Goal: Transaction & Acquisition: Book appointment/travel/reservation

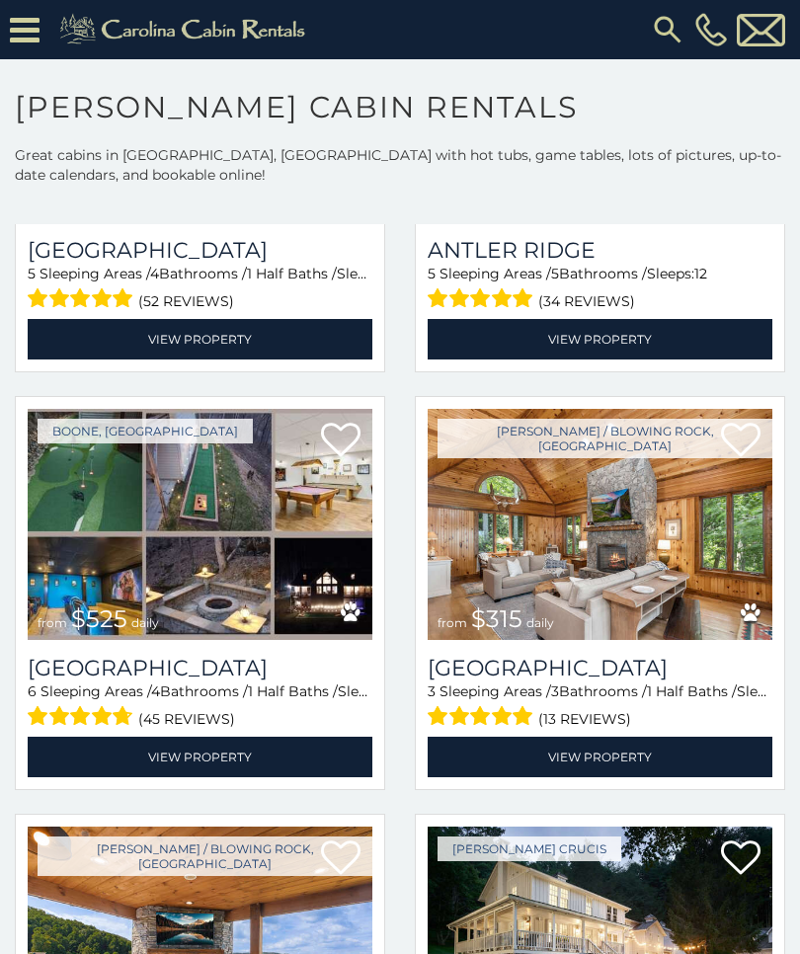
scroll to position [330, 0]
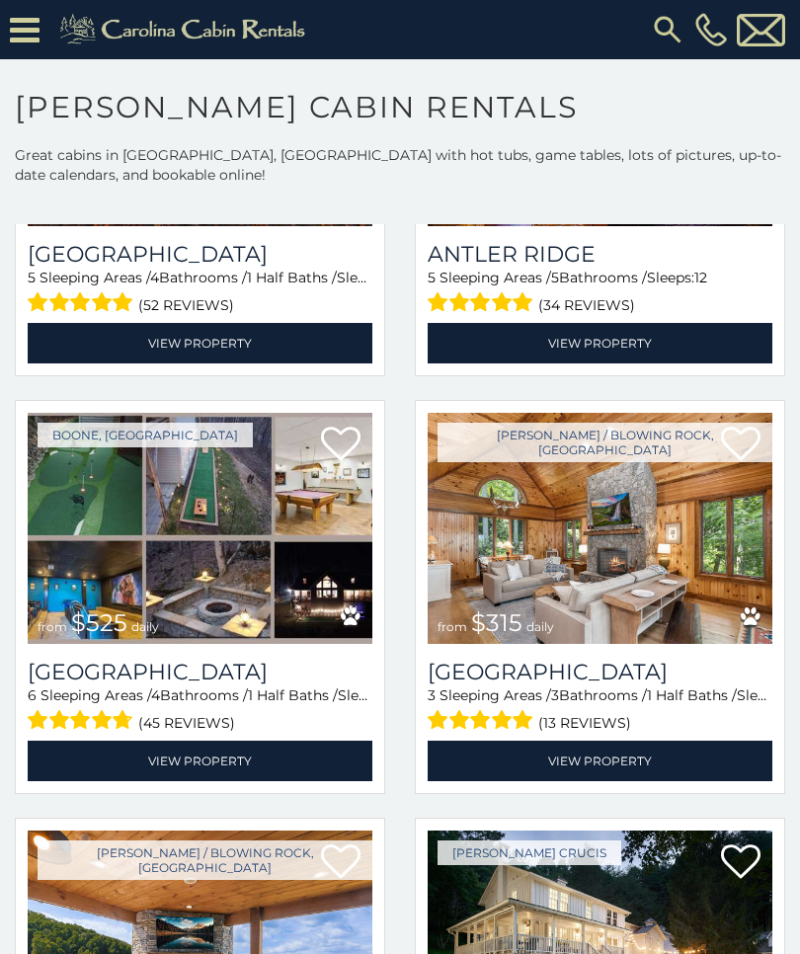
click at [698, 524] on img at bounding box center [600, 528] width 345 height 231
click at [636, 754] on link "View Property" at bounding box center [600, 761] width 345 height 40
click at [649, 763] on link "View Property" at bounding box center [600, 761] width 345 height 40
click at [646, 762] on link "View Property" at bounding box center [600, 761] width 345 height 40
click at [740, 439] on icon at bounding box center [741, 445] width 40 height 40
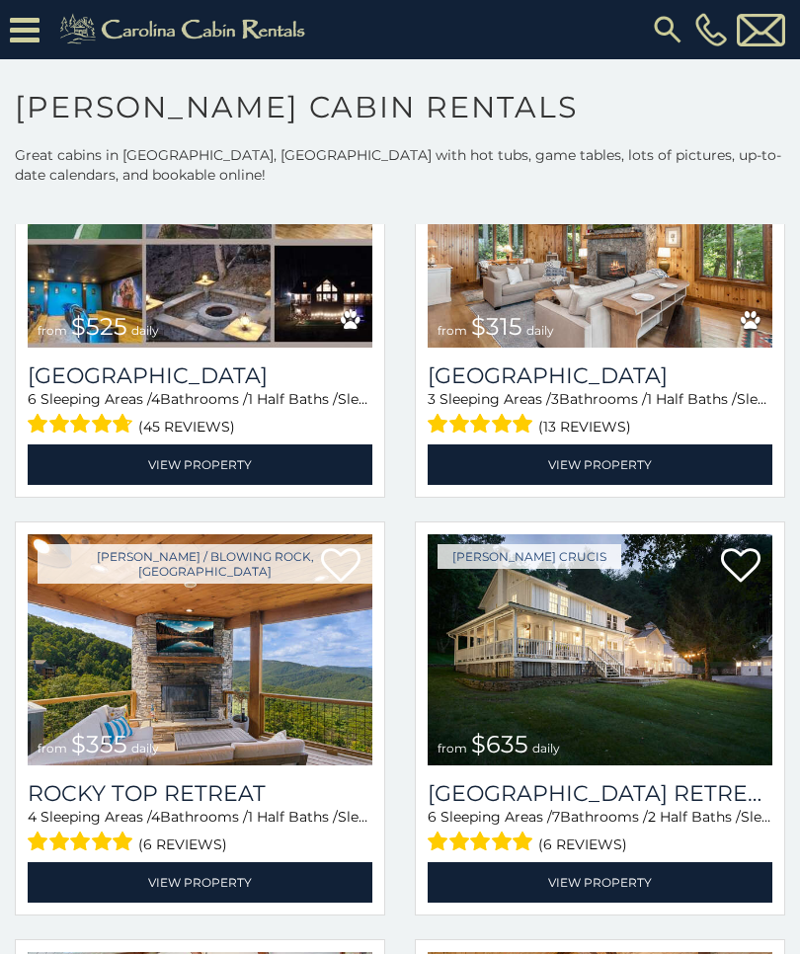
scroll to position [627, 0]
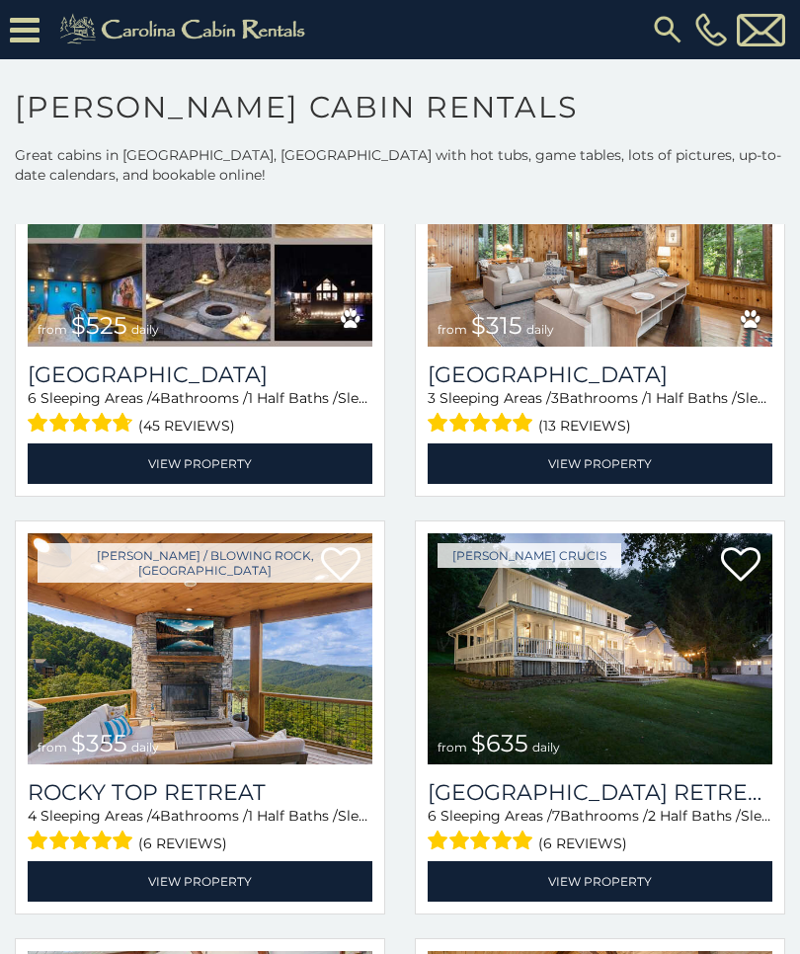
click at [289, 697] on img at bounding box center [200, 648] width 345 height 231
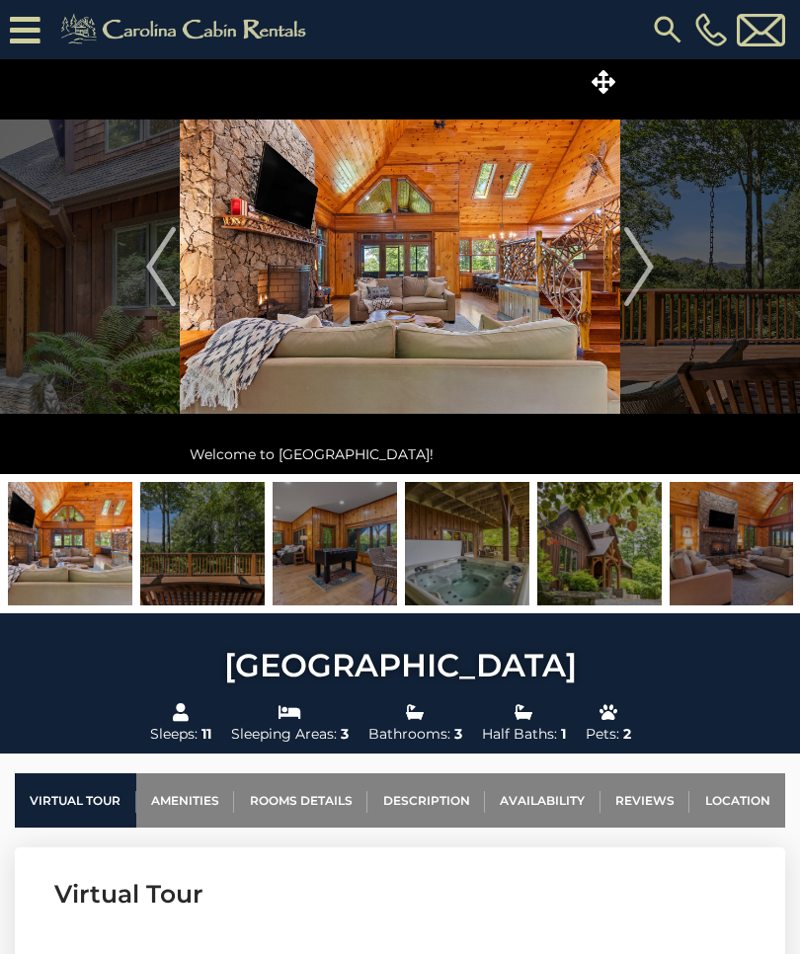
click at [625, 268] on img "Next" at bounding box center [639, 266] width 30 height 79
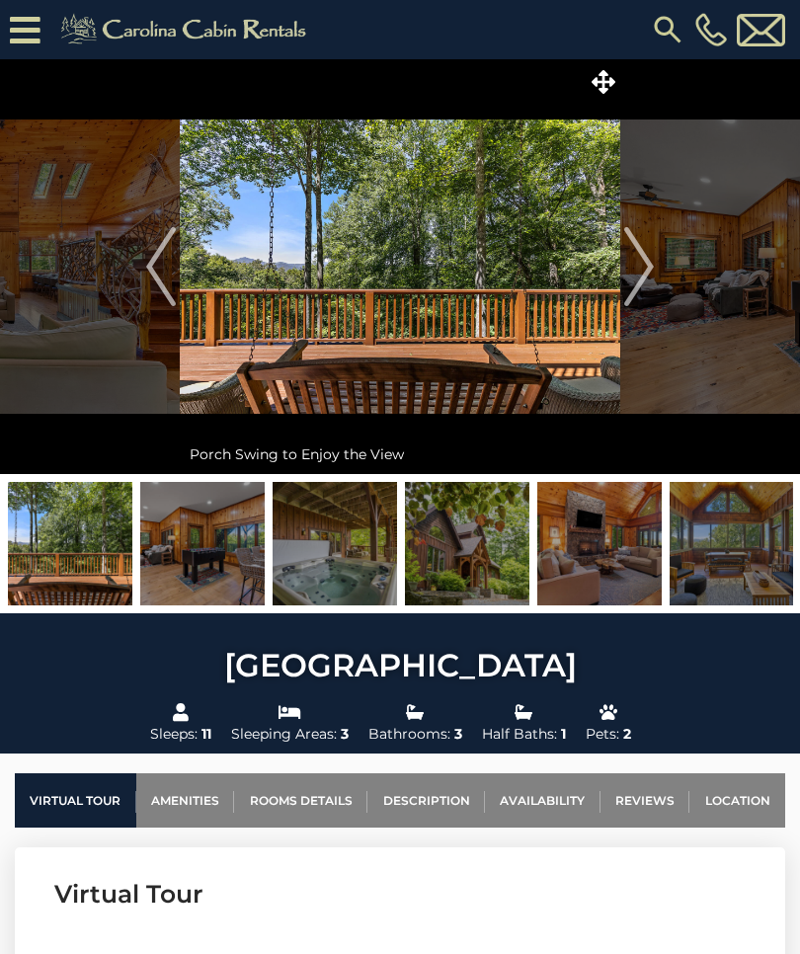
click at [635, 264] on img "Next" at bounding box center [639, 266] width 30 height 79
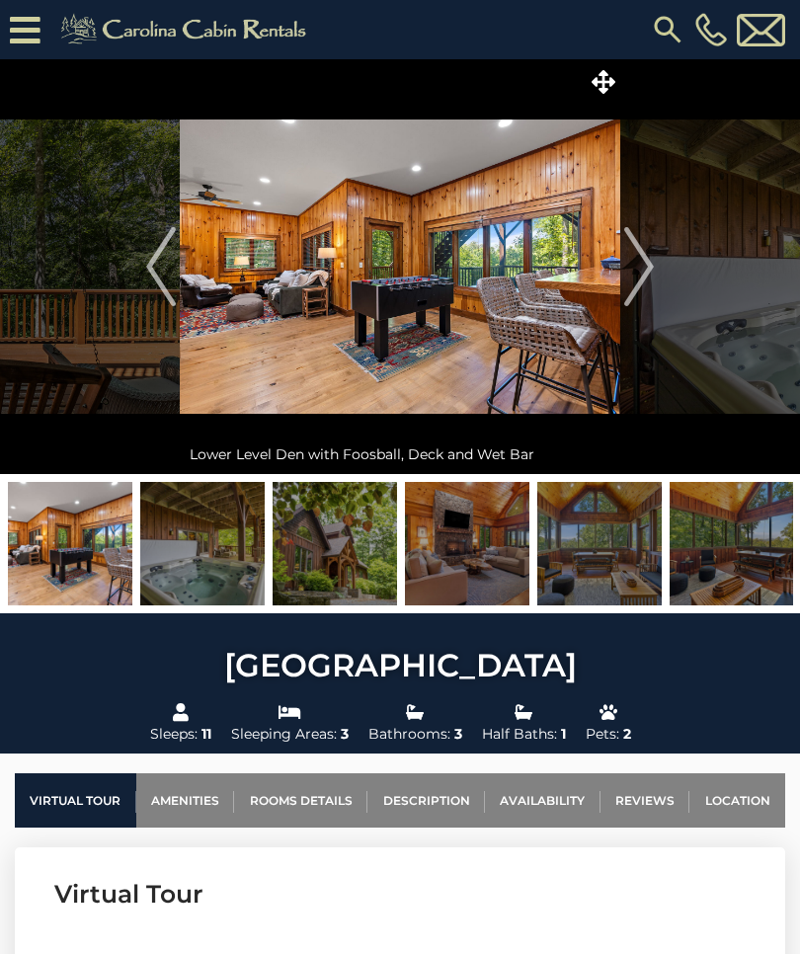
click at [648, 264] on img "Next" at bounding box center [639, 266] width 30 height 79
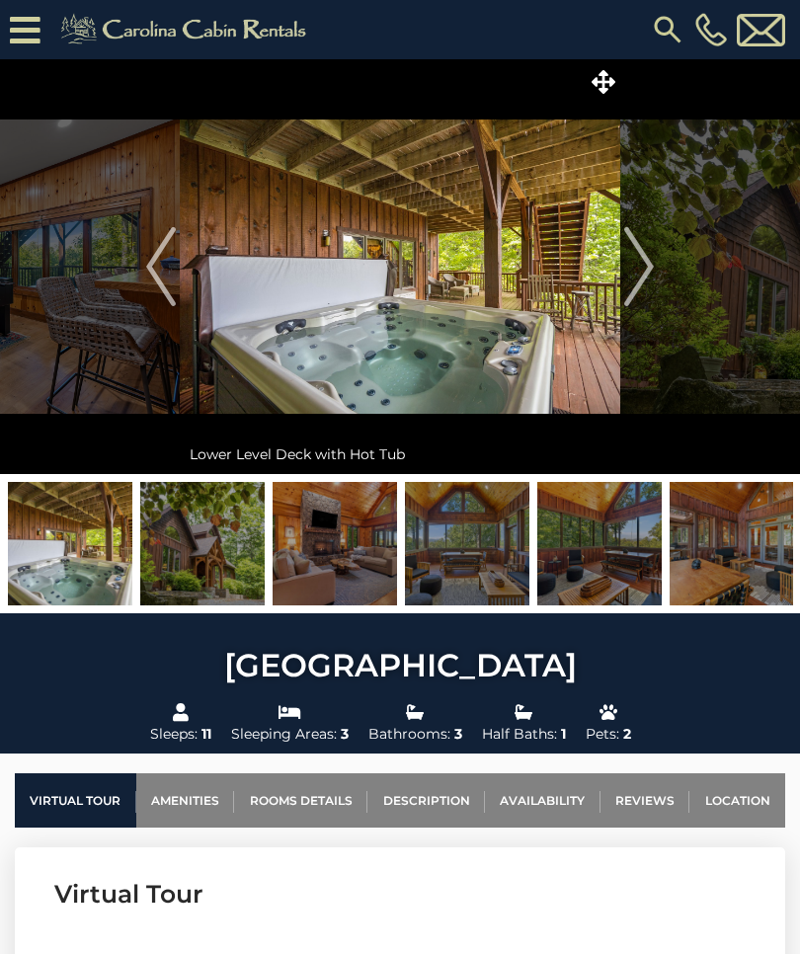
click at [647, 271] on img "Next" at bounding box center [639, 266] width 30 height 79
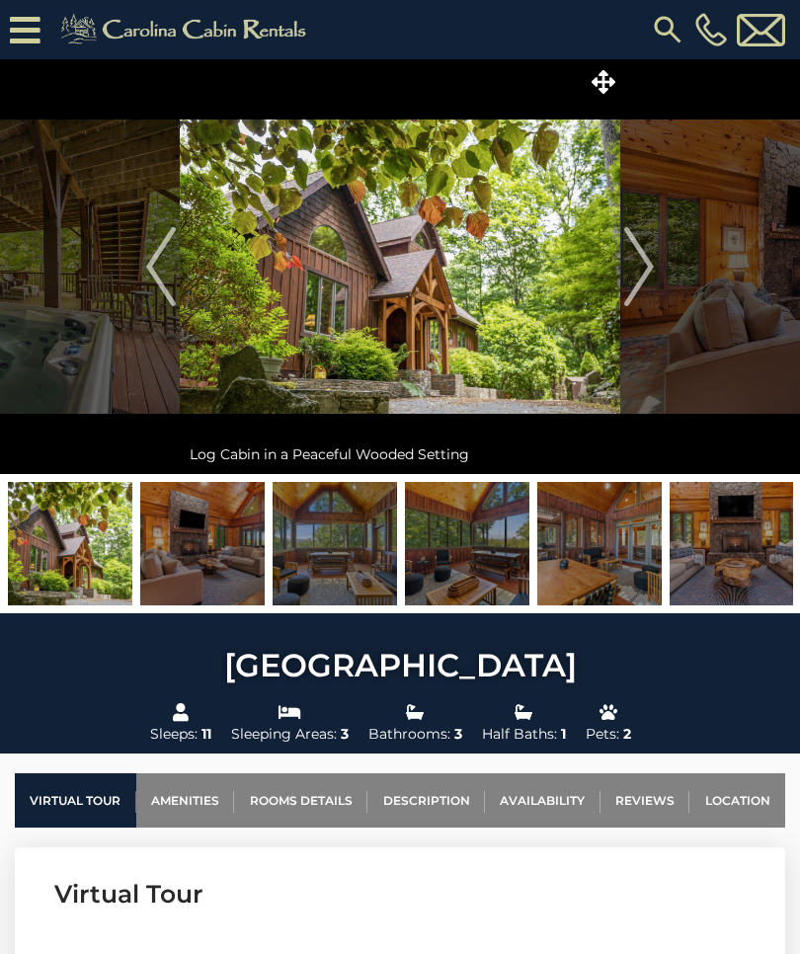
click at [651, 265] on img "Next" at bounding box center [639, 266] width 30 height 79
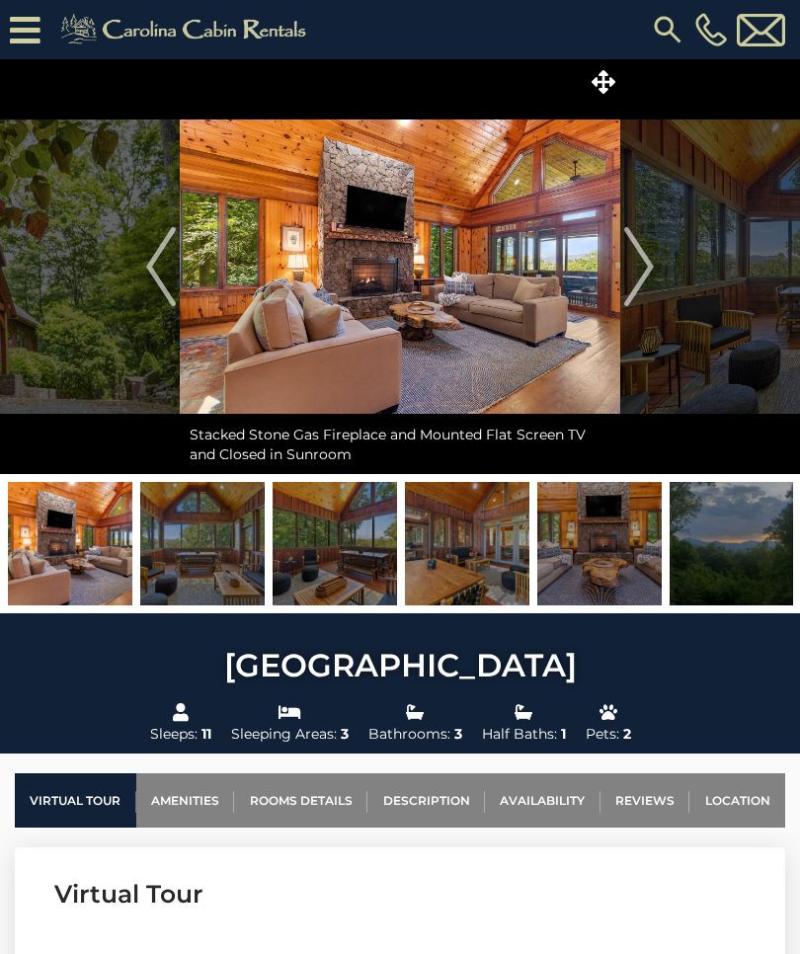
click at [651, 264] on img "Next" at bounding box center [639, 266] width 30 height 79
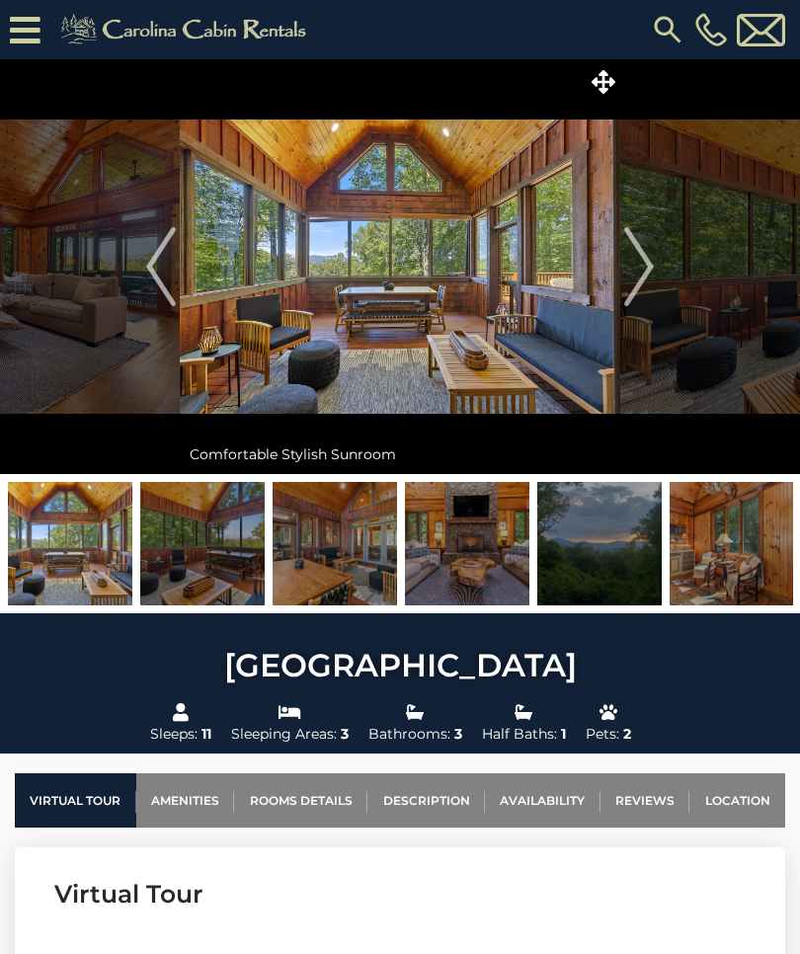
click at [641, 275] on img "Next" at bounding box center [639, 266] width 30 height 79
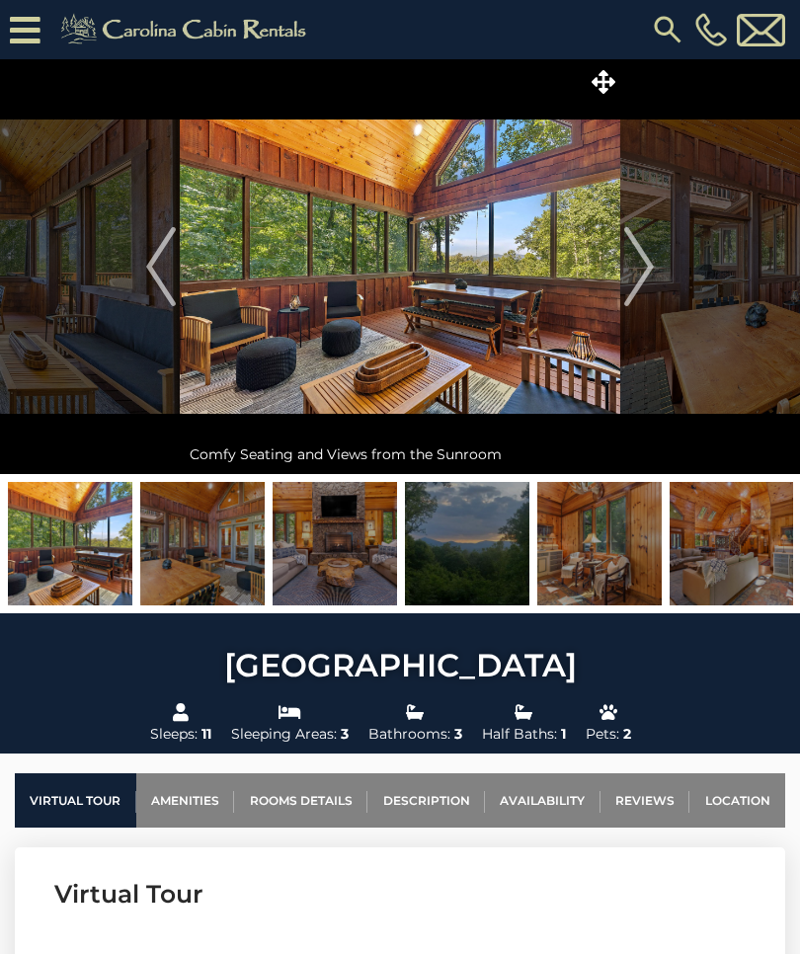
click at [653, 269] on img "Next" at bounding box center [639, 266] width 30 height 79
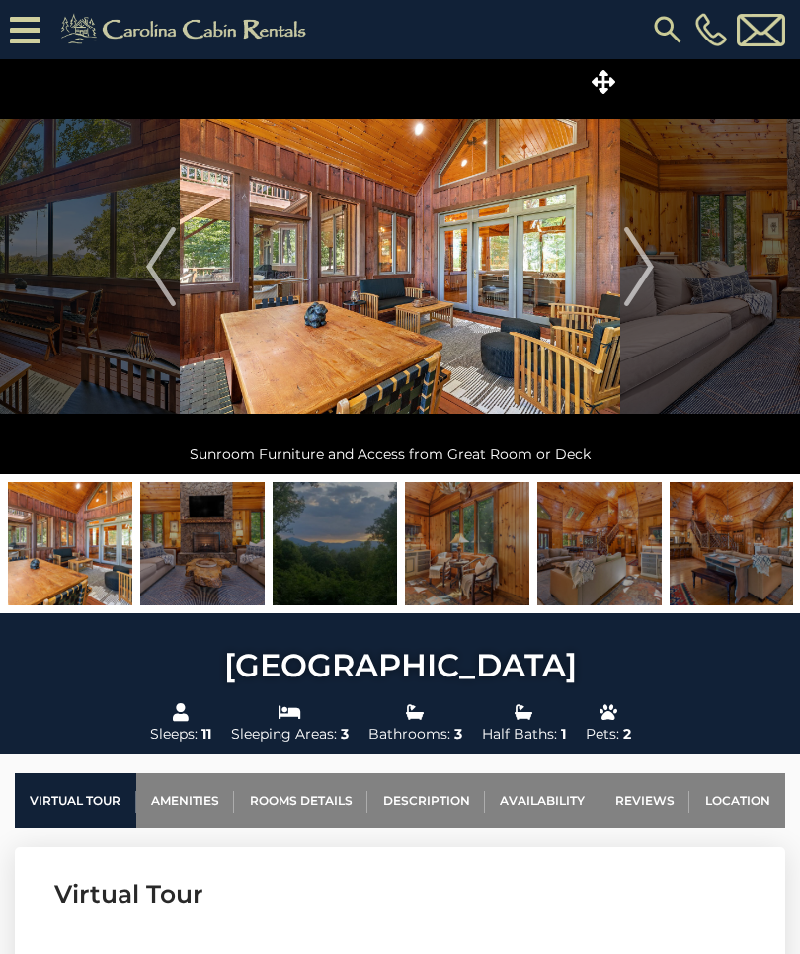
click at [644, 273] on img "Next" at bounding box center [639, 266] width 30 height 79
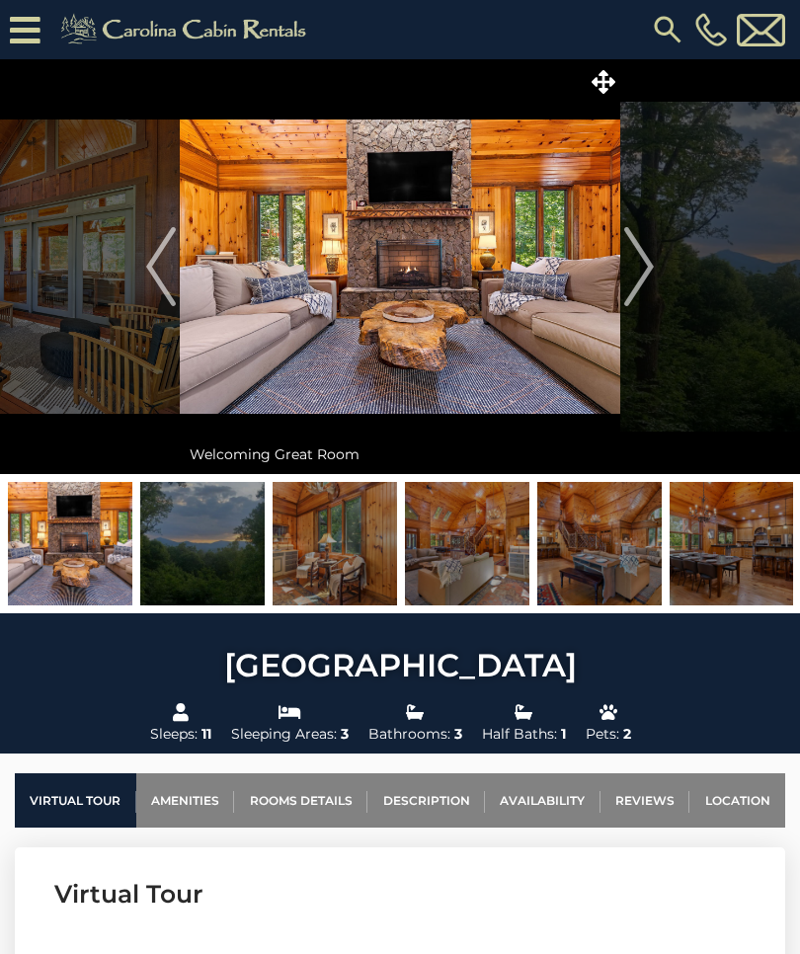
click at [655, 268] on button "Next" at bounding box center [639, 266] width 38 height 415
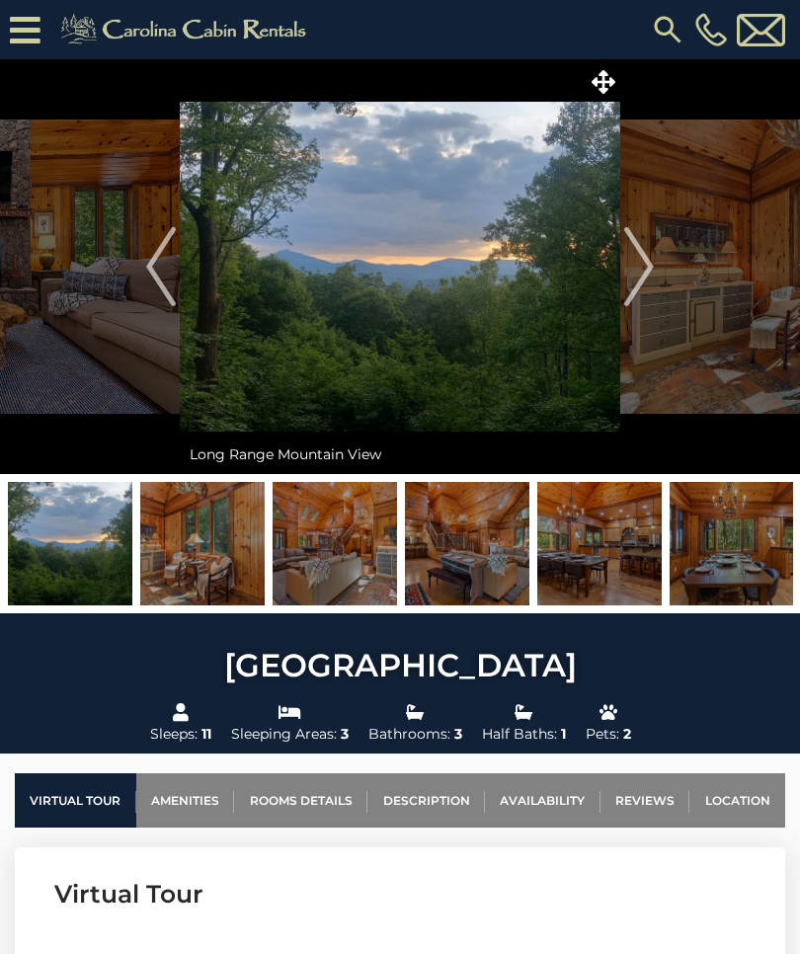
click at [642, 260] on img "Next" at bounding box center [639, 266] width 30 height 79
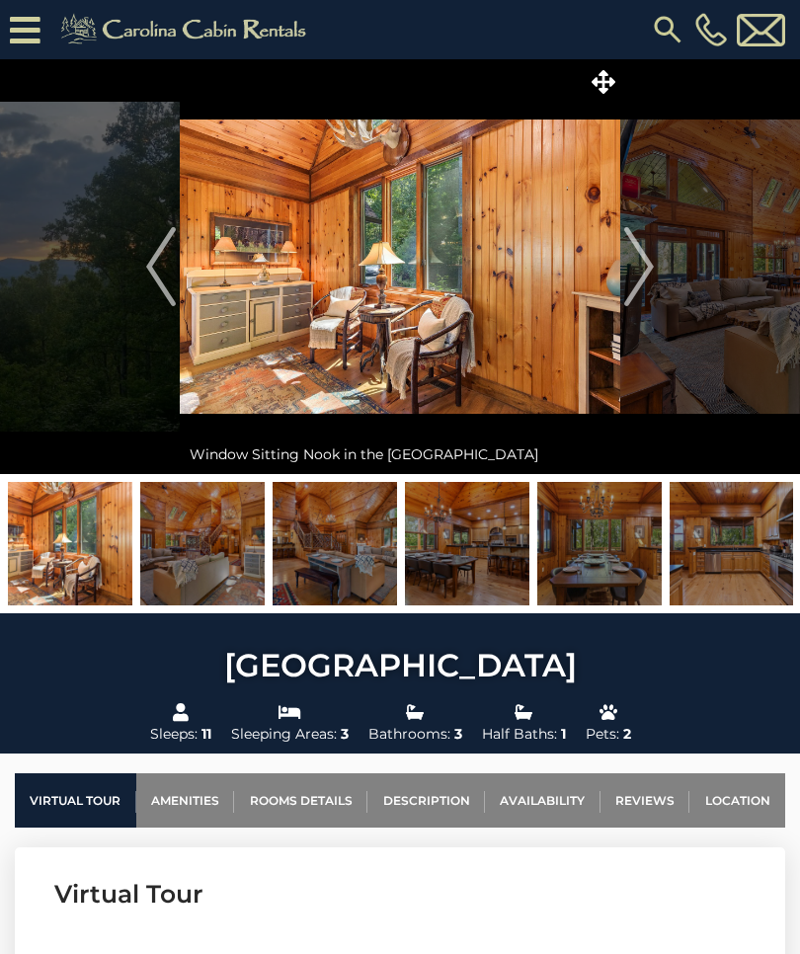
click at [645, 272] on img "Next" at bounding box center [639, 266] width 30 height 79
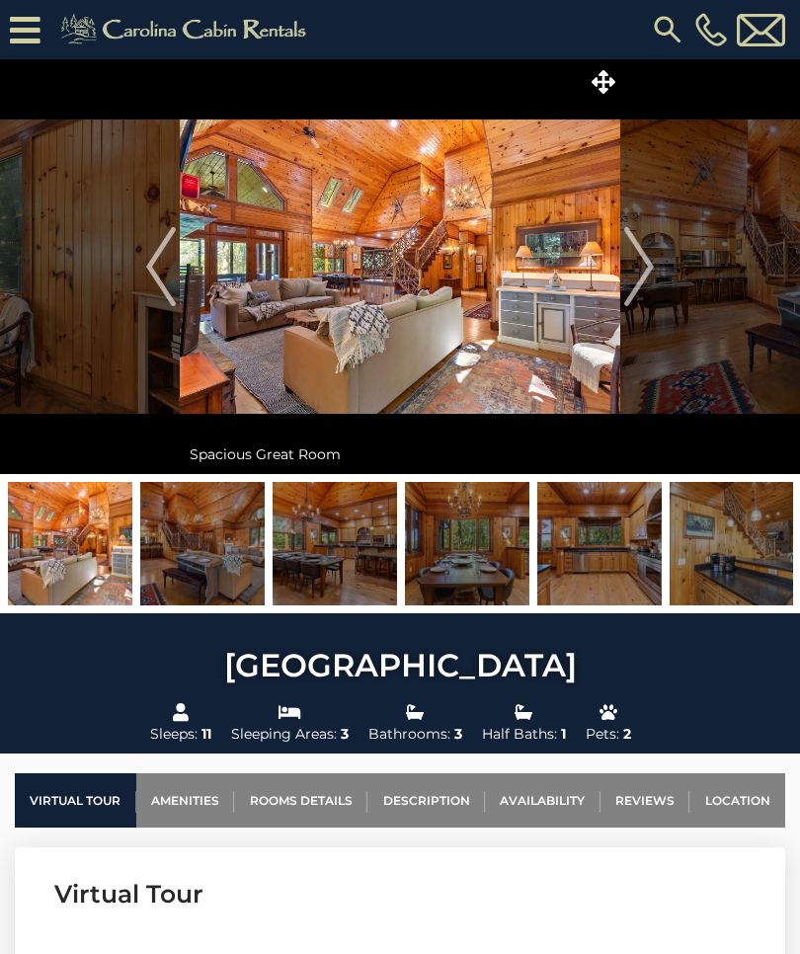
click at [640, 281] on img "Next" at bounding box center [639, 266] width 30 height 79
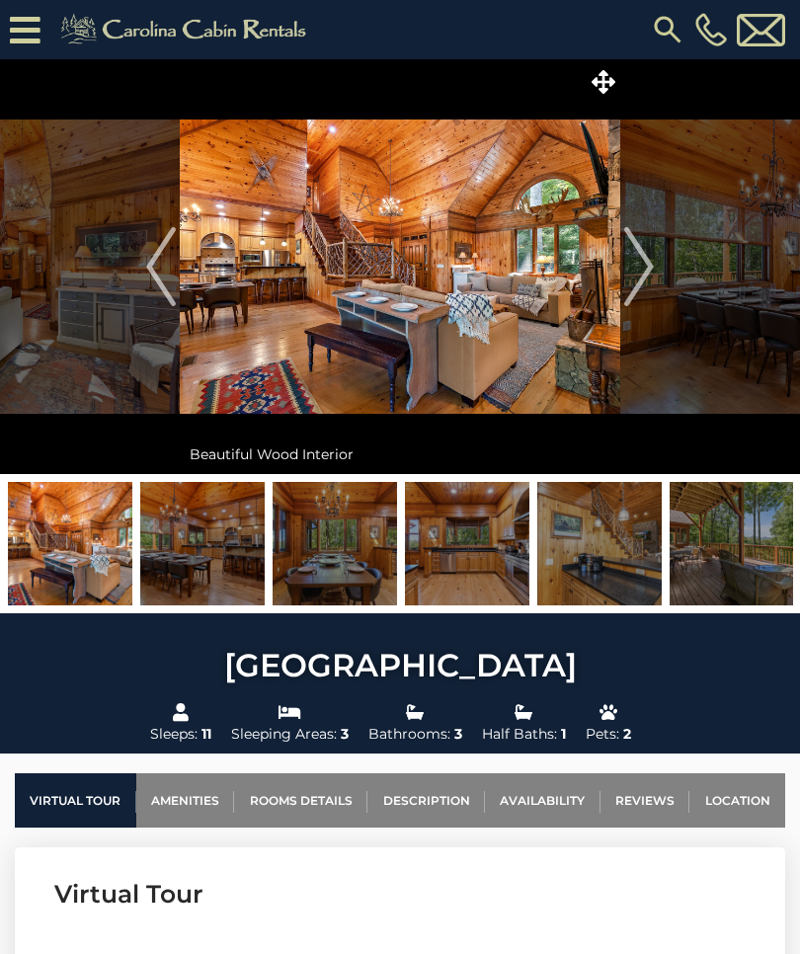
click at [651, 268] on img "Next" at bounding box center [639, 266] width 30 height 79
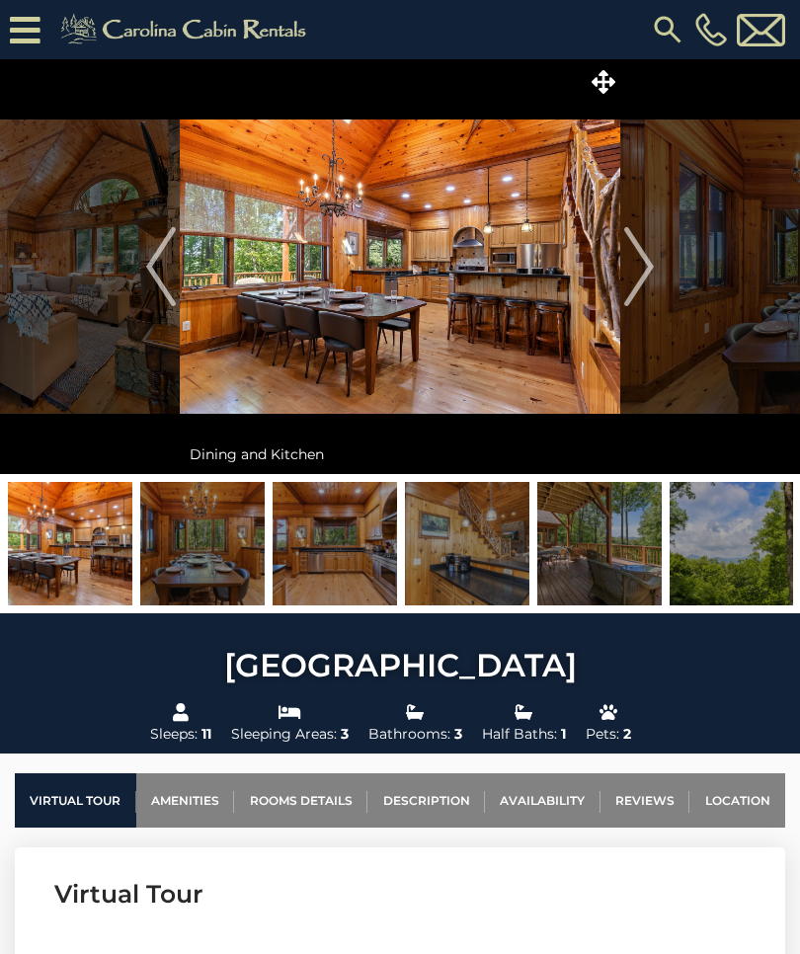
click at [650, 268] on img "Next" at bounding box center [639, 266] width 30 height 79
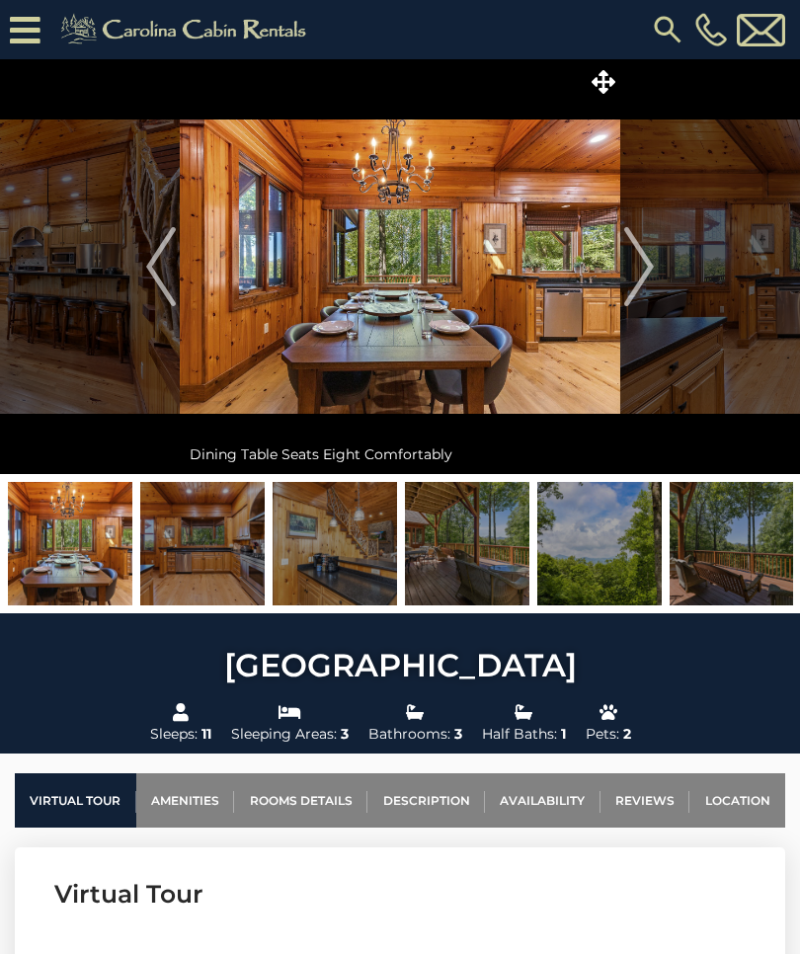
click at [647, 265] on img "Next" at bounding box center [639, 266] width 30 height 79
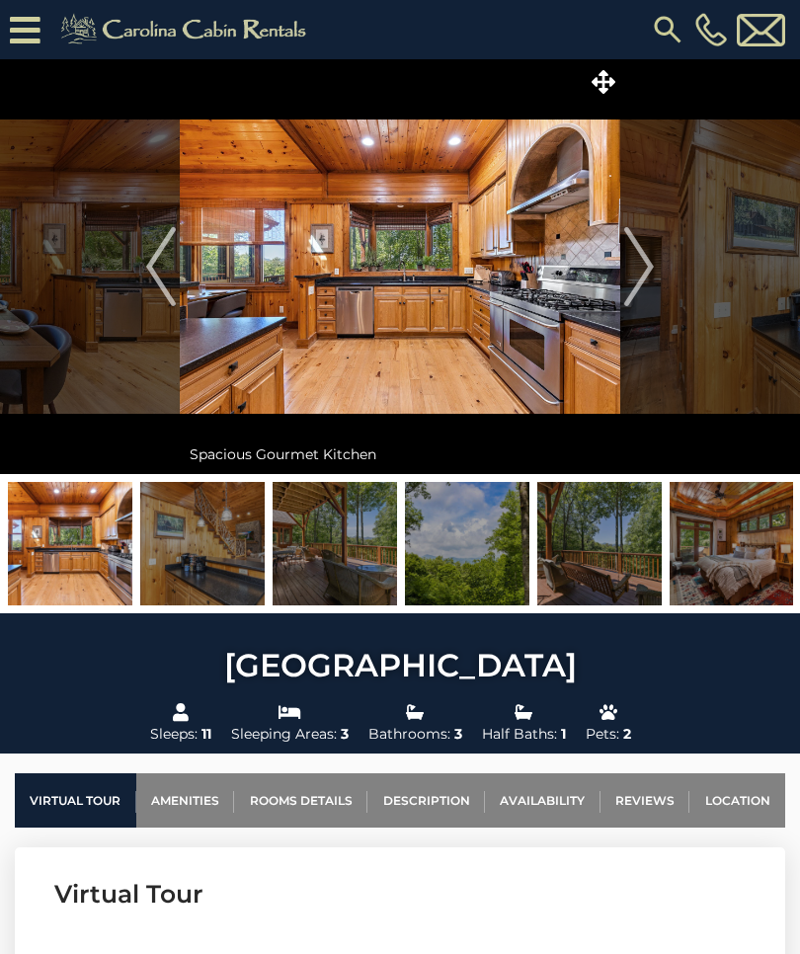
click at [643, 271] on img "Next" at bounding box center [639, 266] width 30 height 79
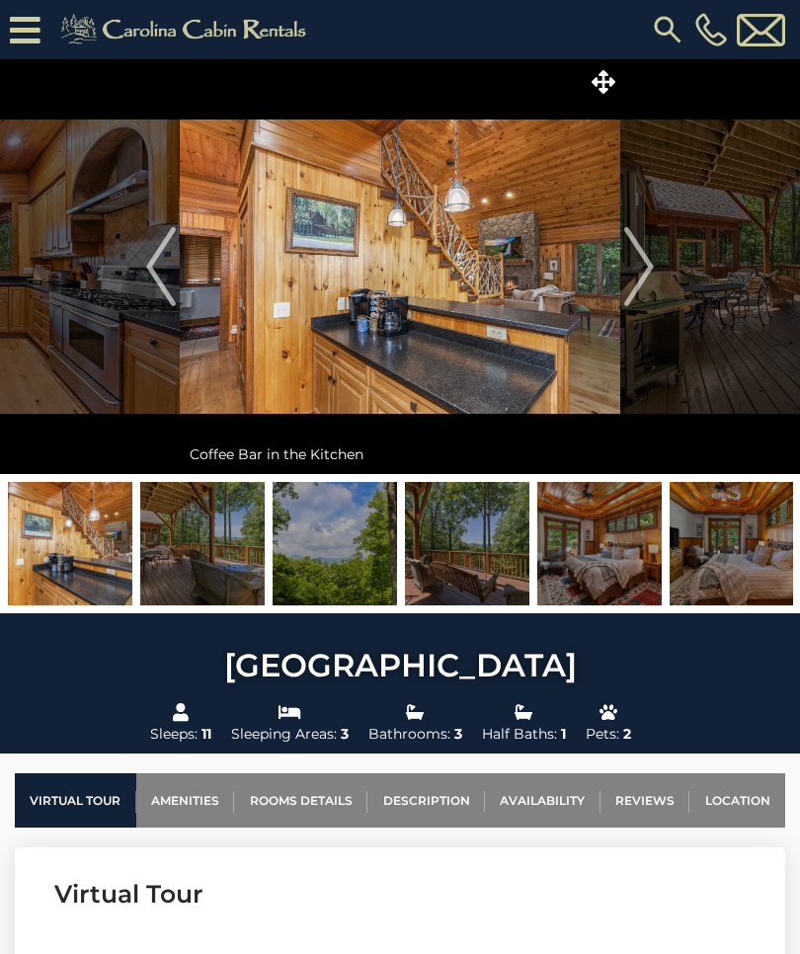
click at [643, 272] on img "Next" at bounding box center [639, 266] width 30 height 79
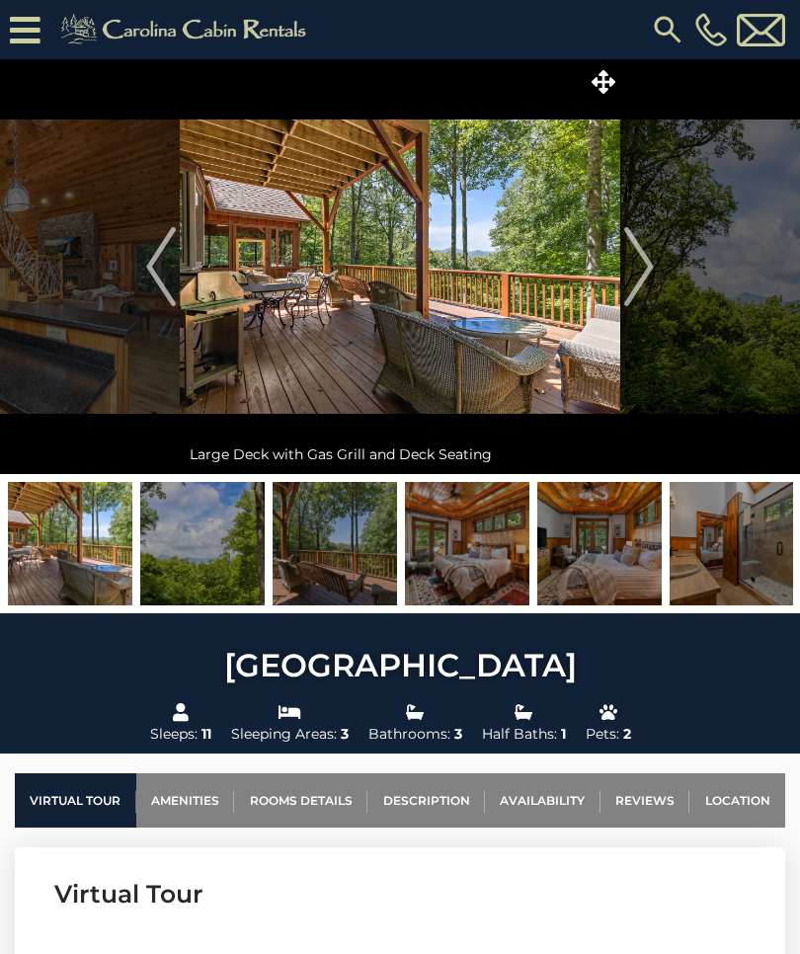
click at [631, 275] on img "Next" at bounding box center [639, 266] width 30 height 79
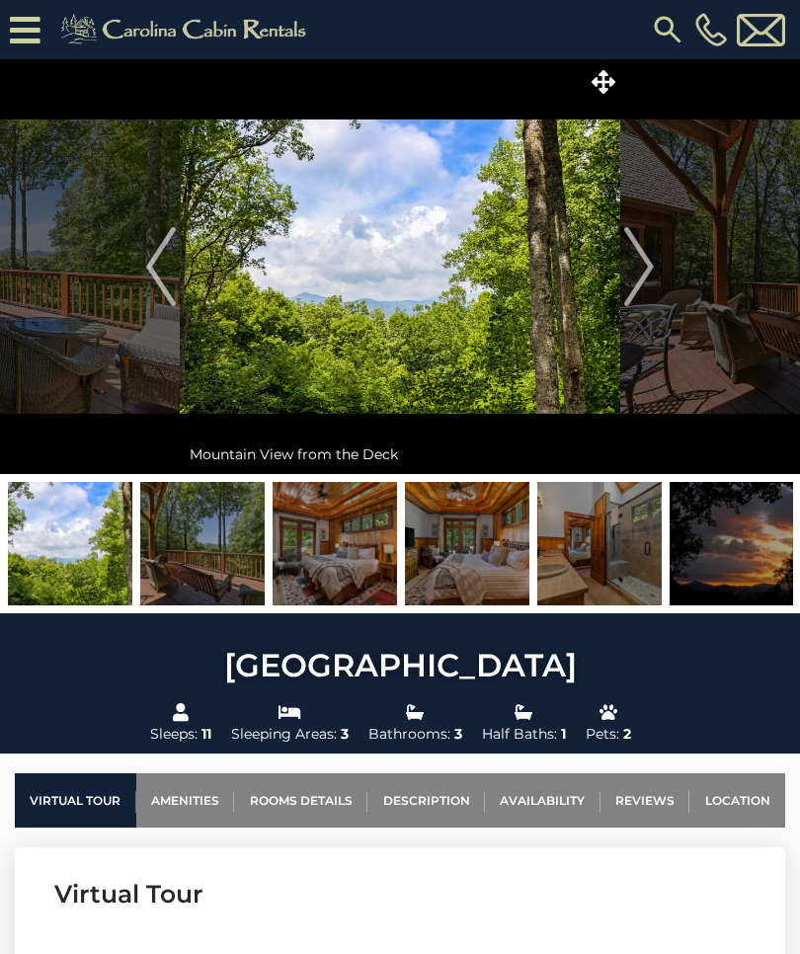
click at [651, 274] on img "Next" at bounding box center [639, 266] width 30 height 79
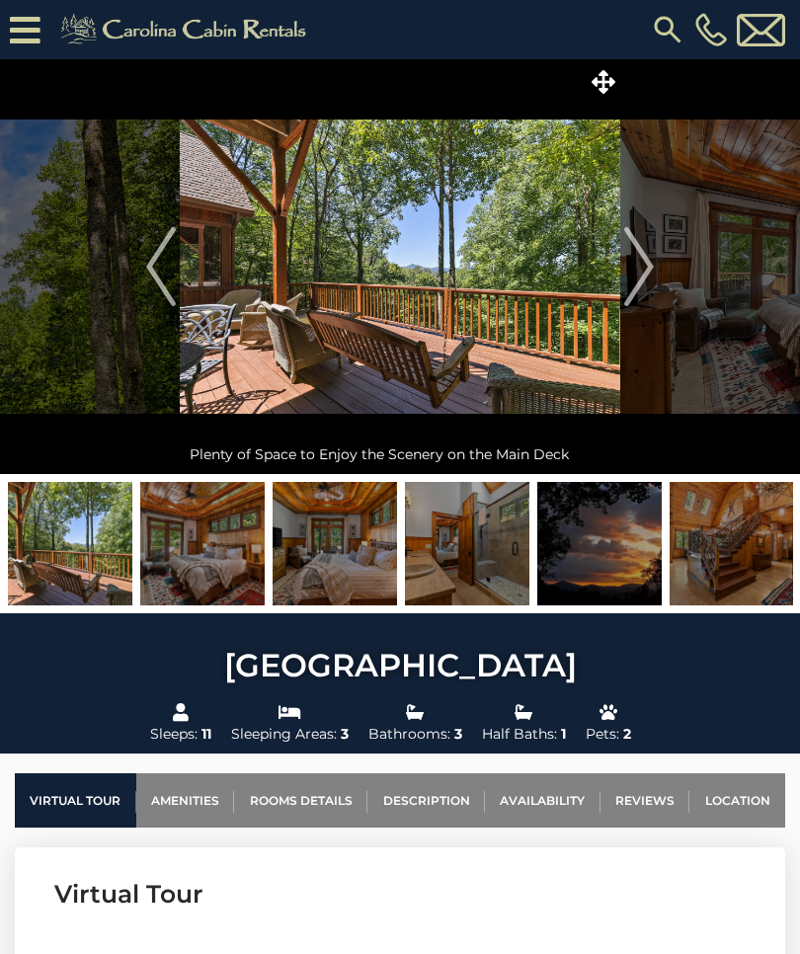
click at [648, 271] on img "Next" at bounding box center [639, 266] width 30 height 79
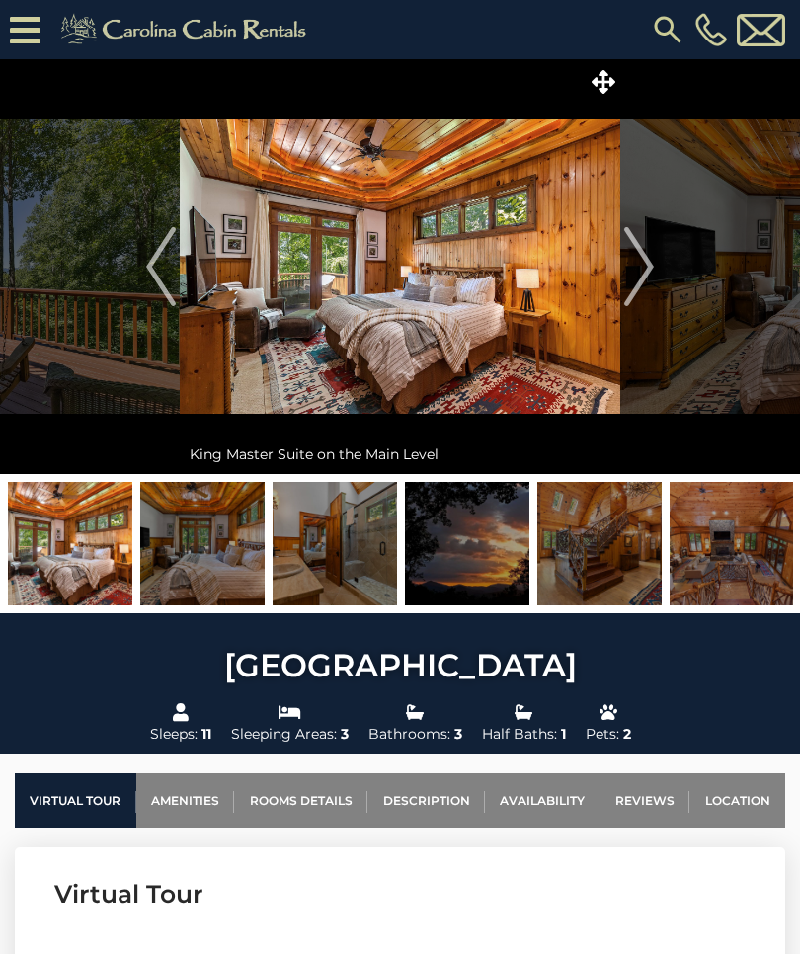
click at [655, 260] on button "Next" at bounding box center [639, 266] width 38 height 415
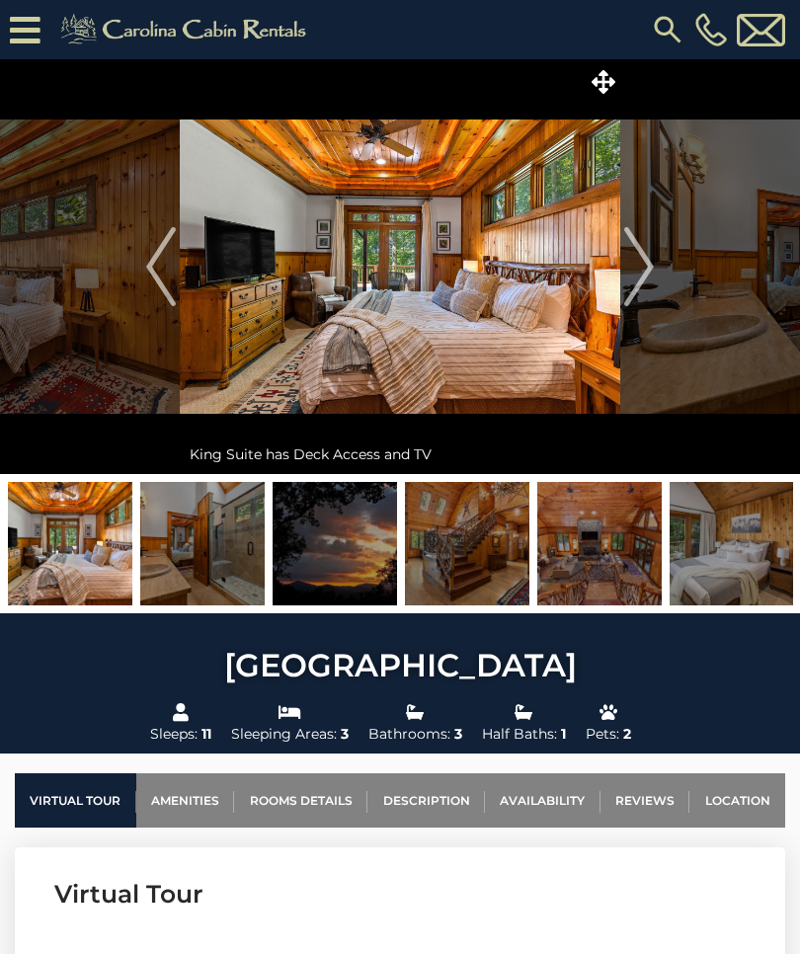
click at [652, 271] on img "Next" at bounding box center [639, 266] width 30 height 79
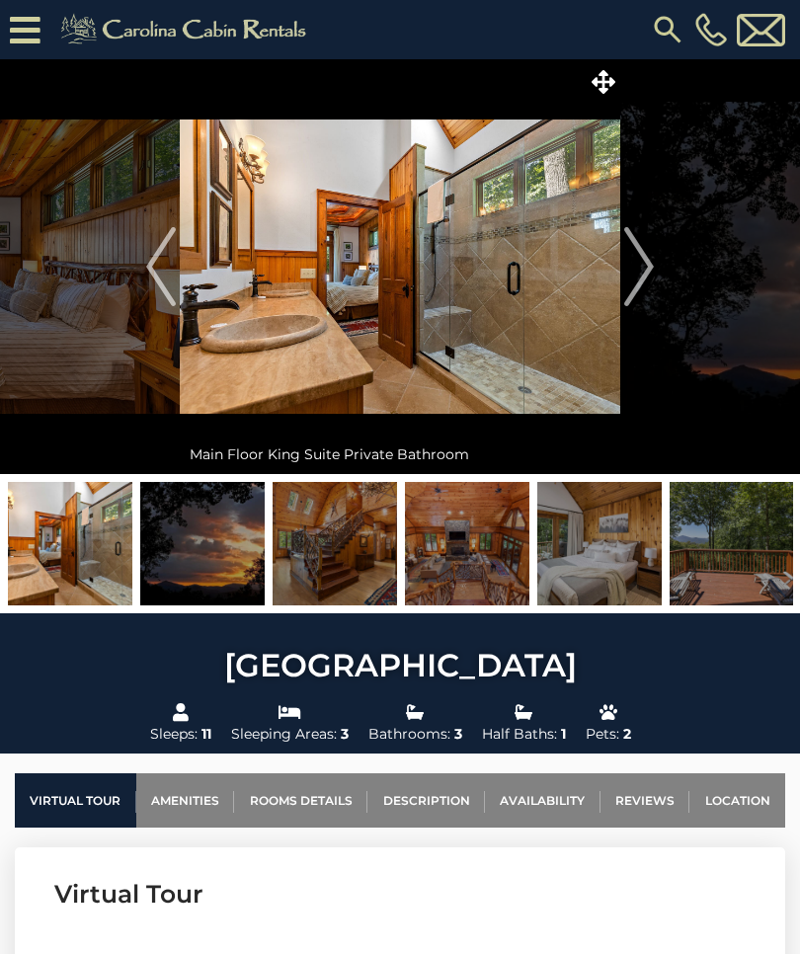
click at [644, 273] on img "Next" at bounding box center [639, 266] width 30 height 79
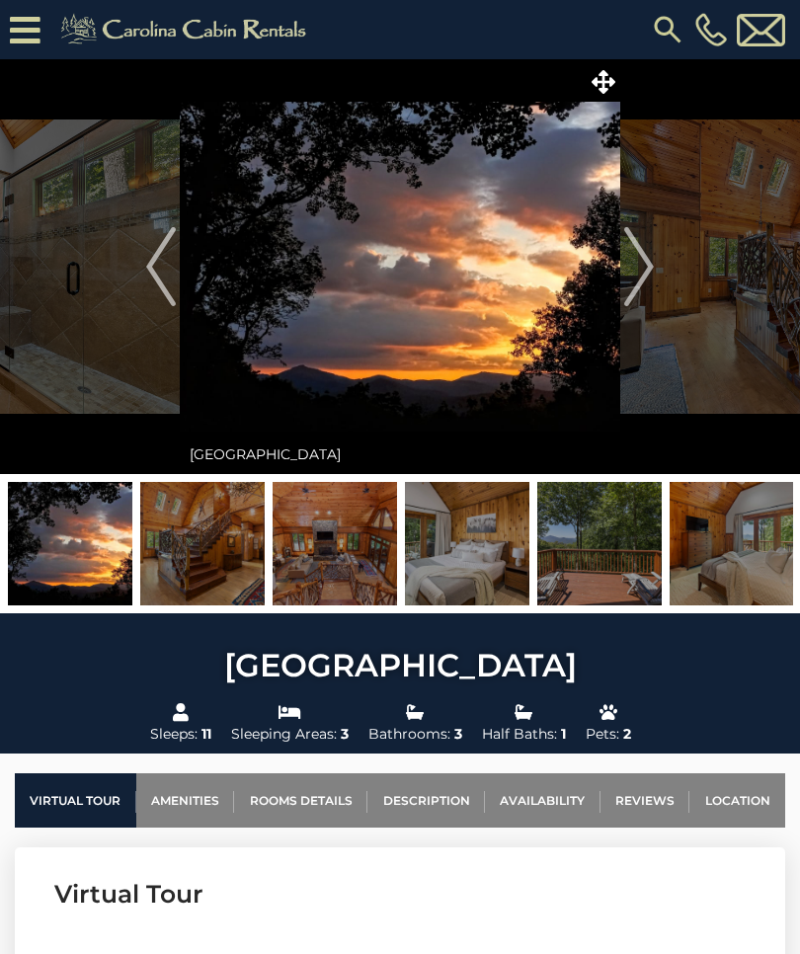
click at [646, 274] on img "Next" at bounding box center [639, 266] width 30 height 79
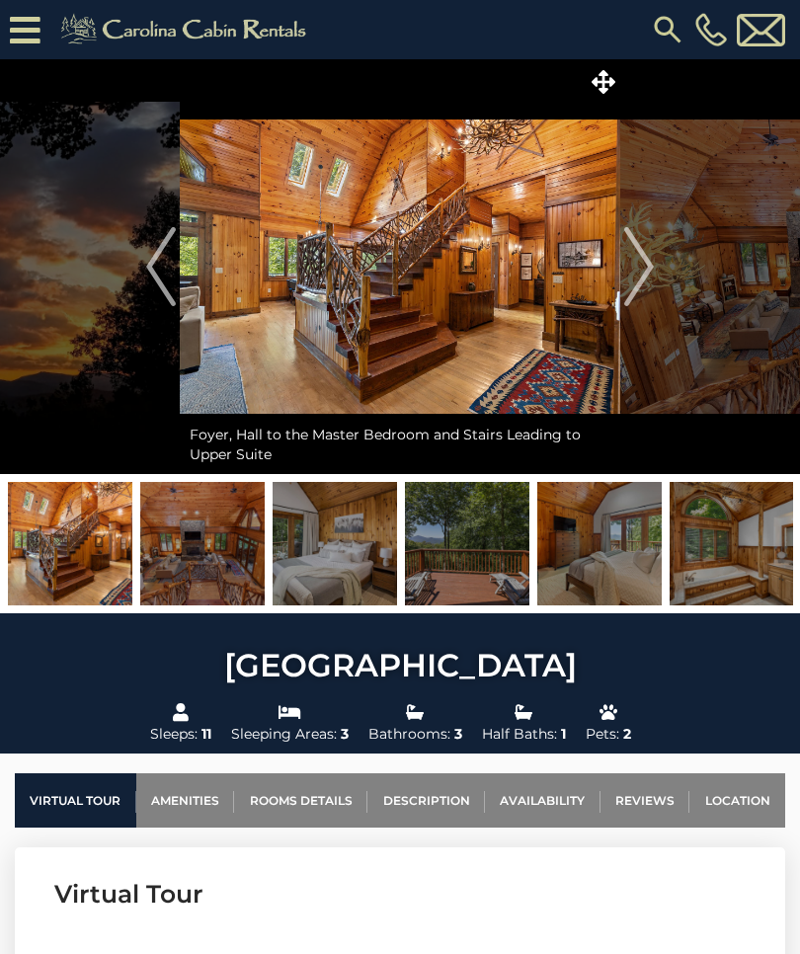
click at [641, 263] on img "Next" at bounding box center [639, 266] width 30 height 79
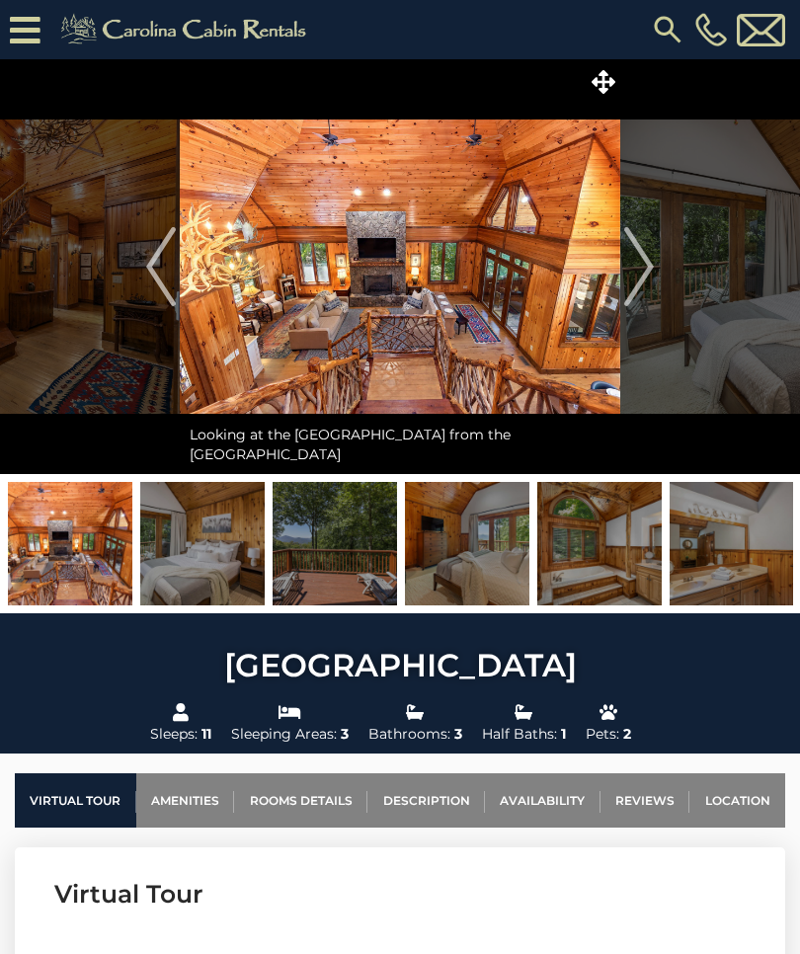
click at [650, 272] on img "Next" at bounding box center [639, 266] width 30 height 79
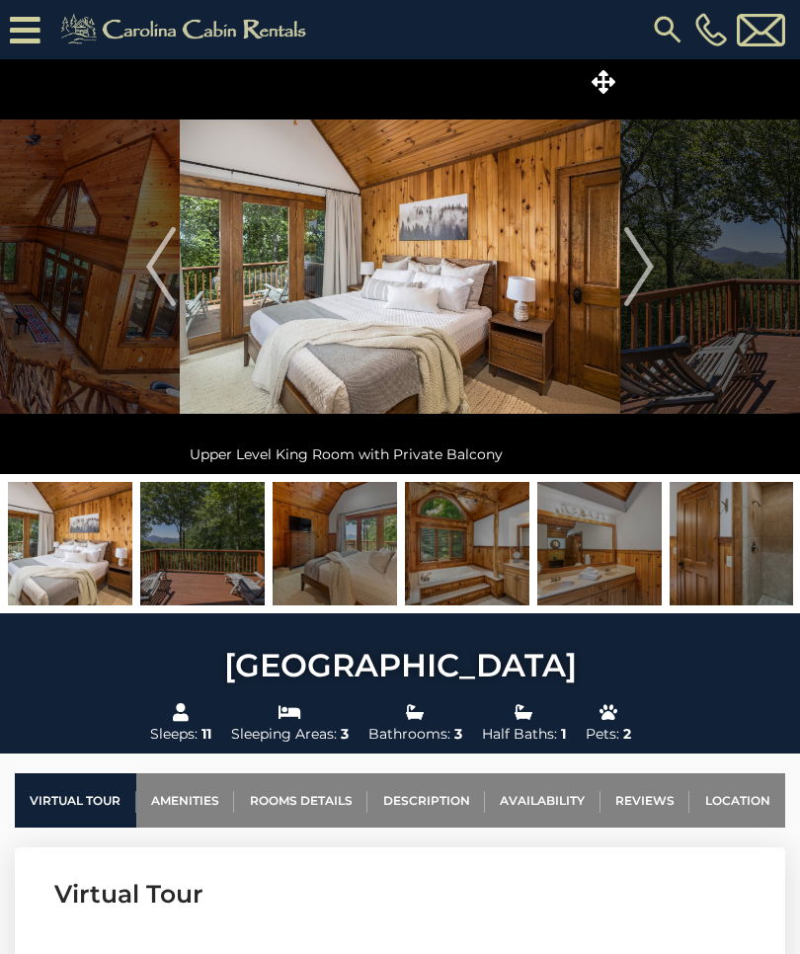
click at [649, 272] on img "Next" at bounding box center [639, 266] width 30 height 79
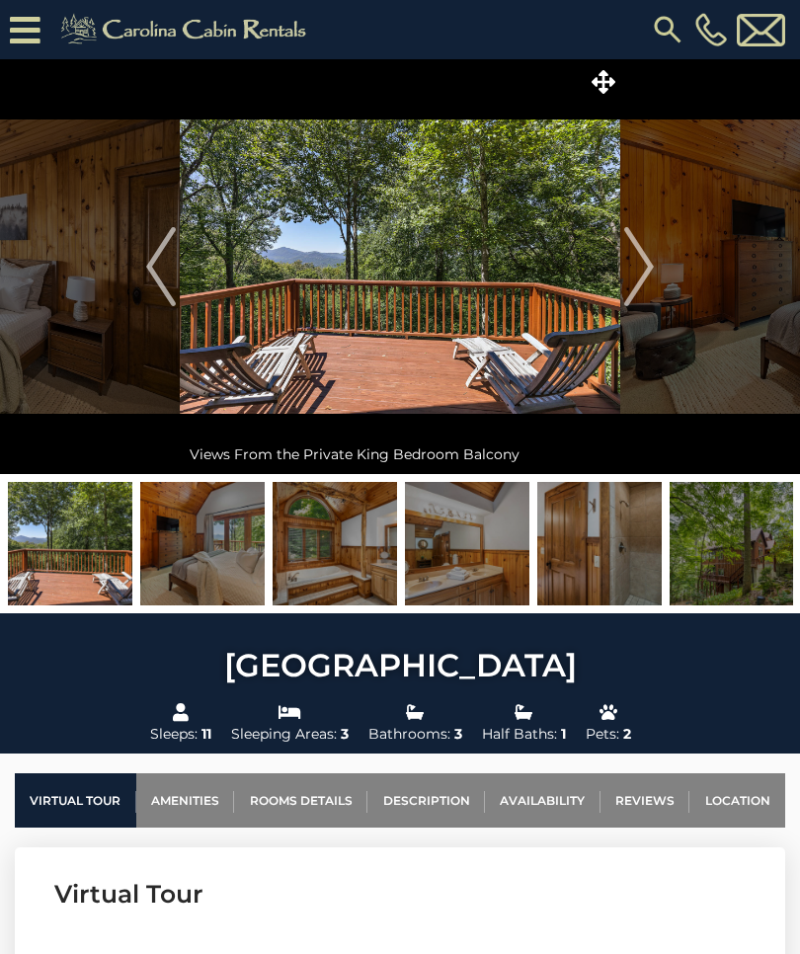
click at [640, 276] on img "Next" at bounding box center [639, 266] width 30 height 79
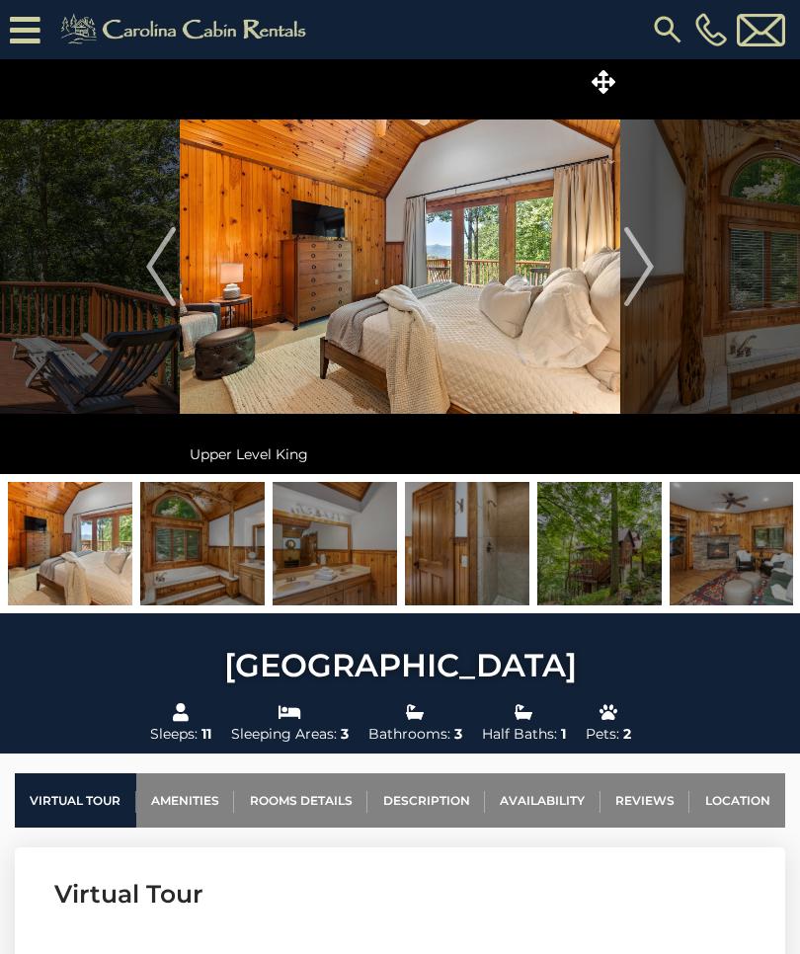
click at [652, 267] on img "Next" at bounding box center [639, 266] width 30 height 79
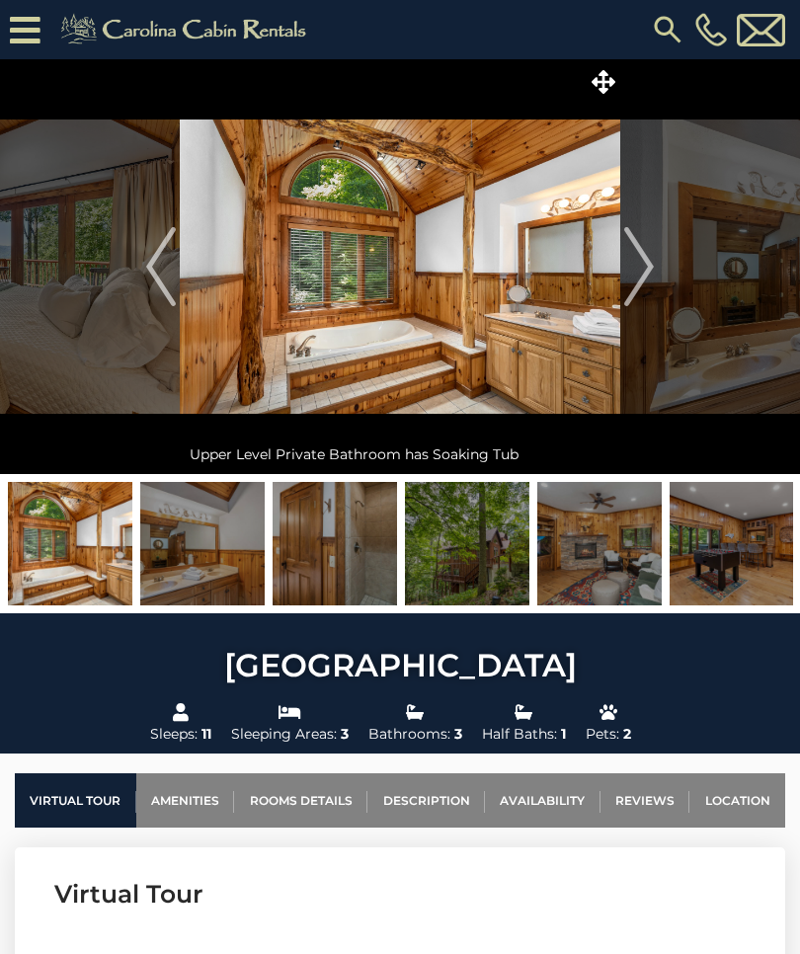
click at [653, 272] on img "Next" at bounding box center [639, 266] width 30 height 79
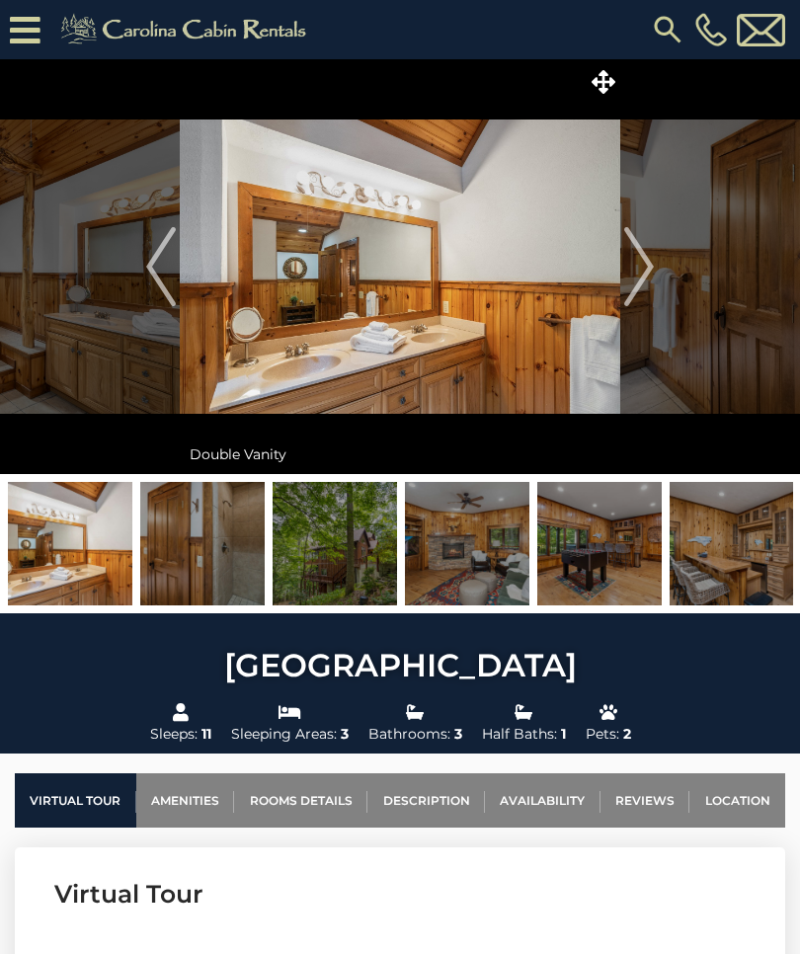
click at [649, 267] on img "Next" at bounding box center [639, 266] width 30 height 79
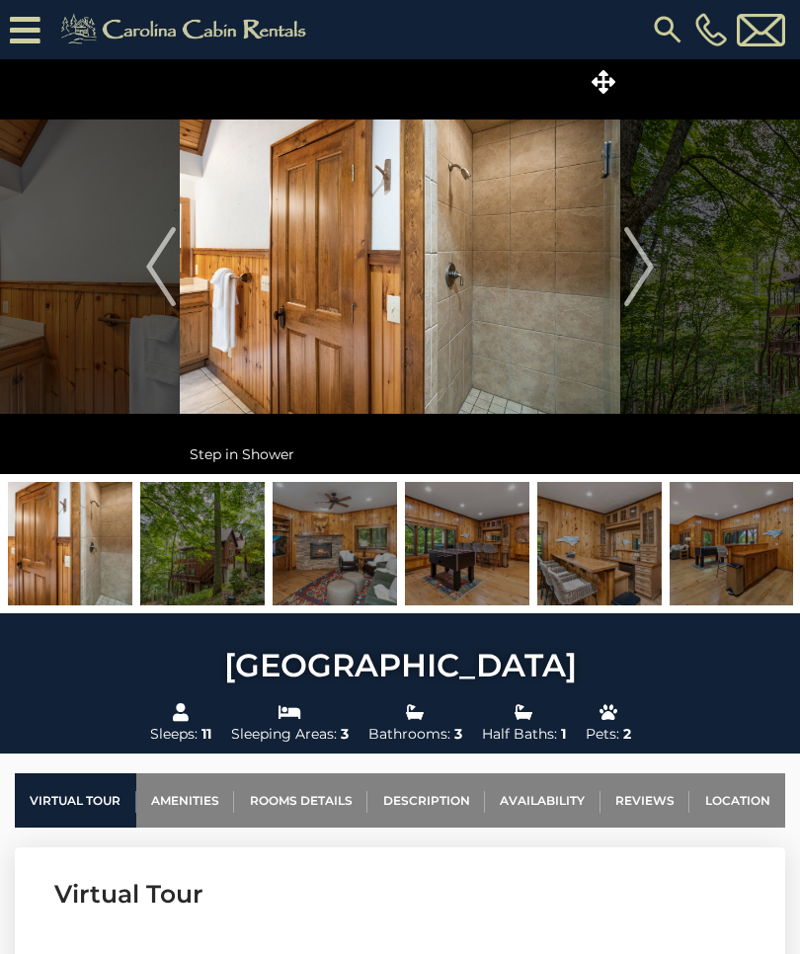
click at [647, 274] on img "Next" at bounding box center [639, 266] width 30 height 79
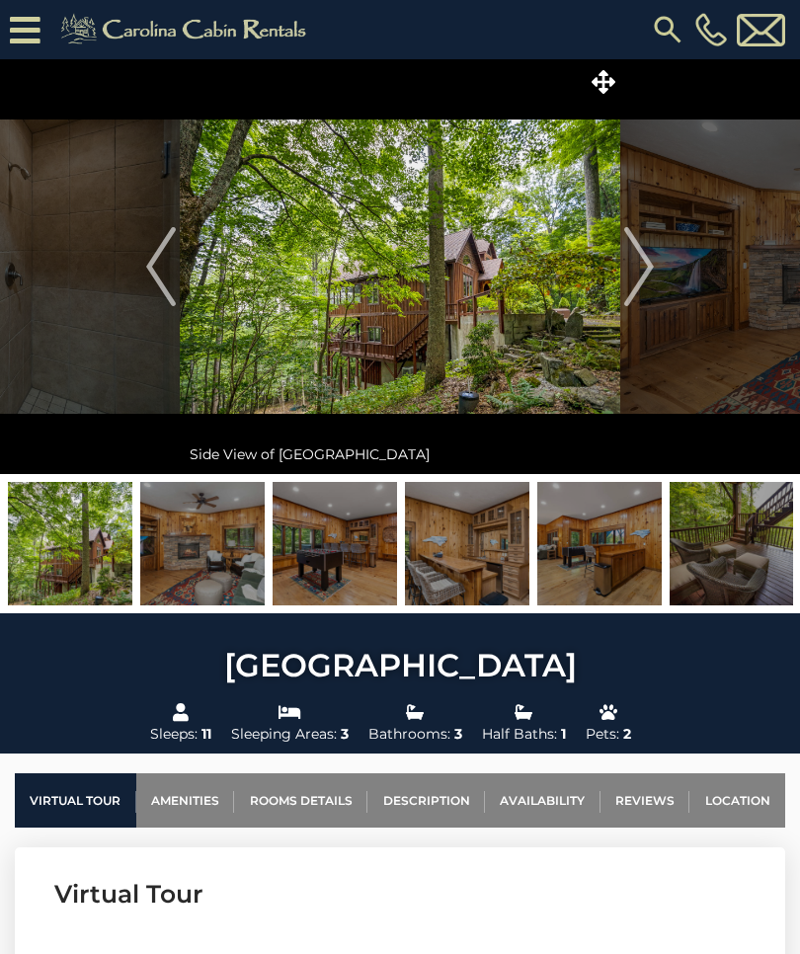
click at [650, 274] on img "Next" at bounding box center [639, 266] width 30 height 79
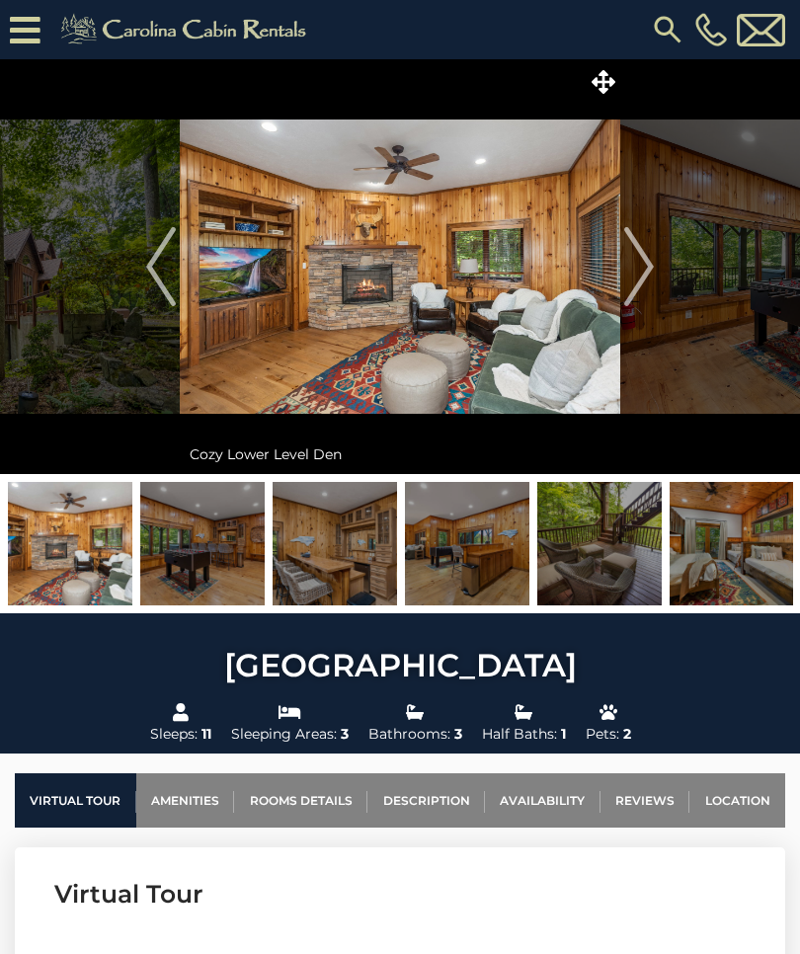
click at [643, 271] on img "Next" at bounding box center [639, 266] width 30 height 79
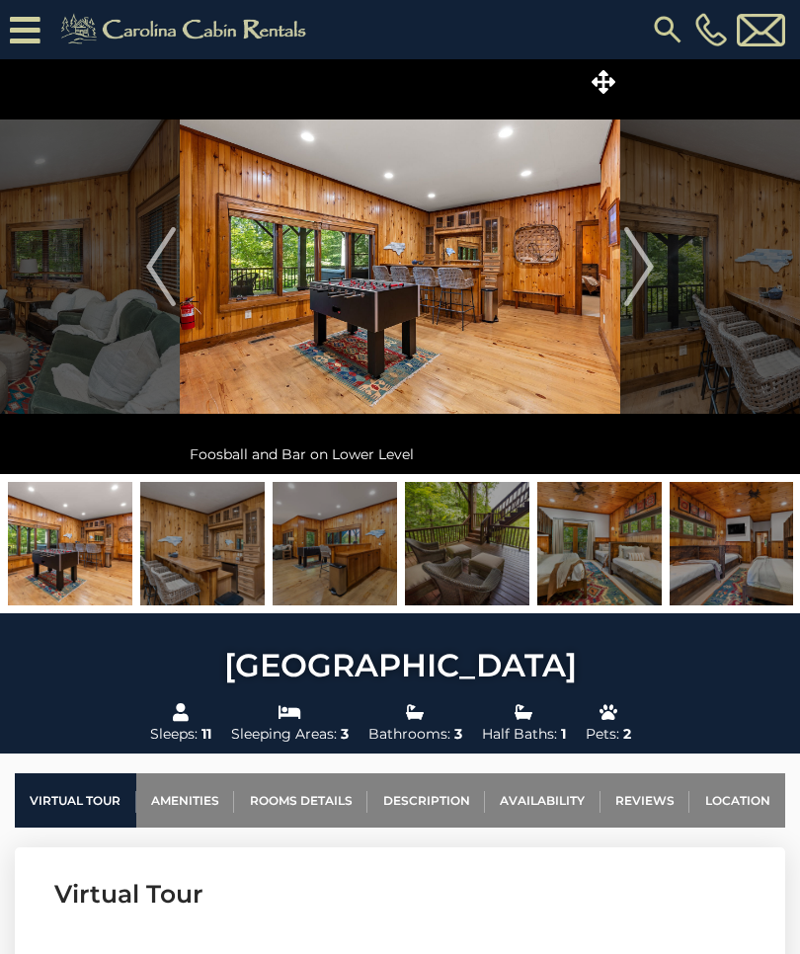
click at [643, 272] on img "Next" at bounding box center [639, 266] width 30 height 79
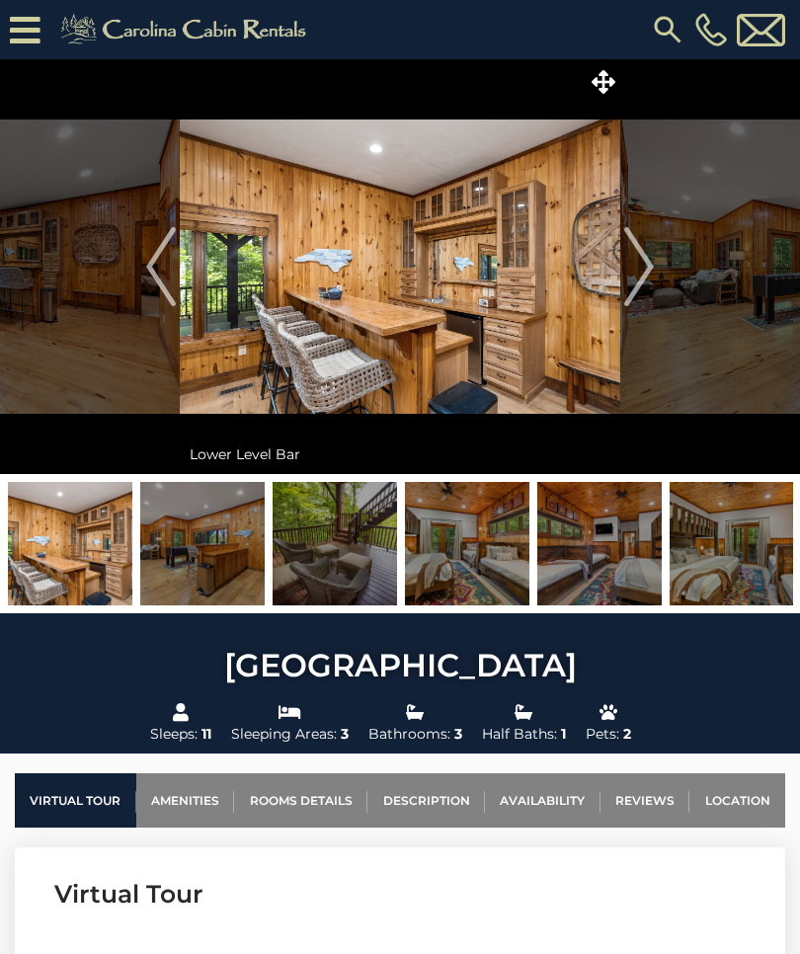
click at [647, 267] on img "Next" at bounding box center [639, 266] width 30 height 79
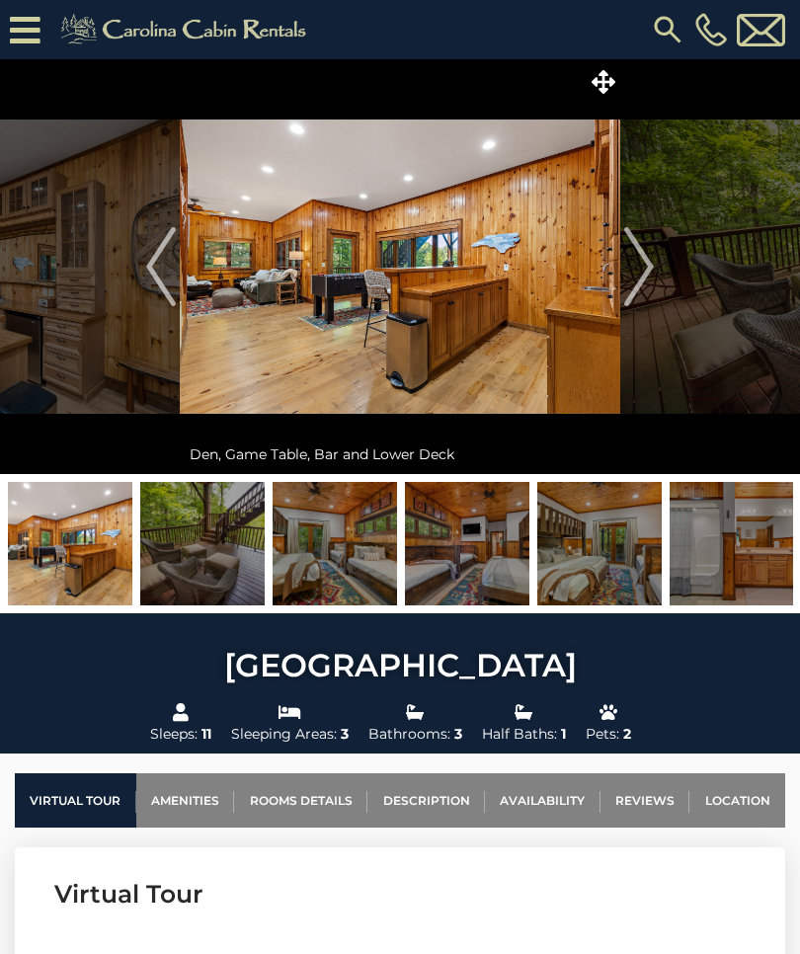
click at [643, 267] on img "Next" at bounding box center [639, 266] width 30 height 79
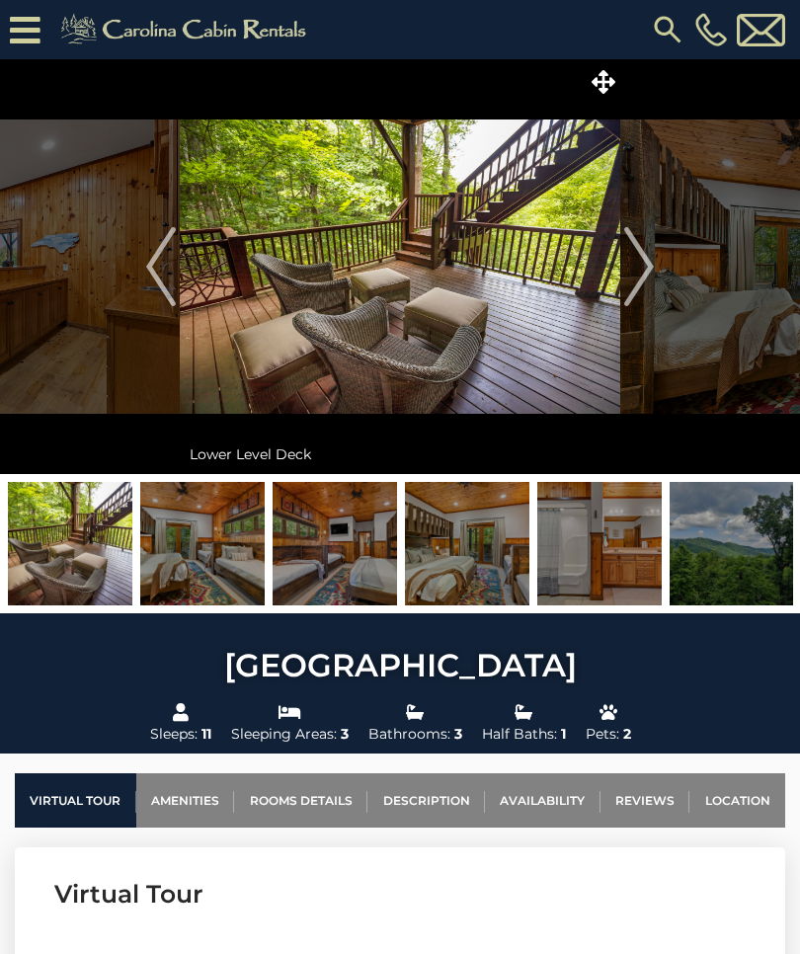
click at [645, 272] on img "Next" at bounding box center [639, 266] width 30 height 79
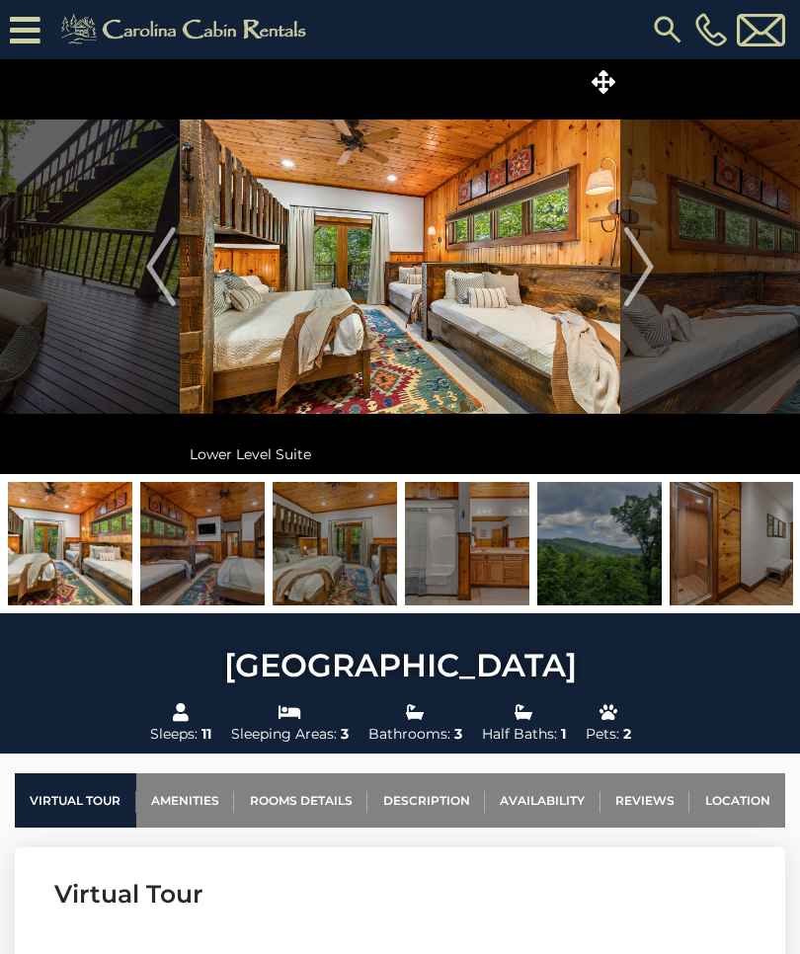
click at [636, 278] on img "Next" at bounding box center [639, 266] width 30 height 79
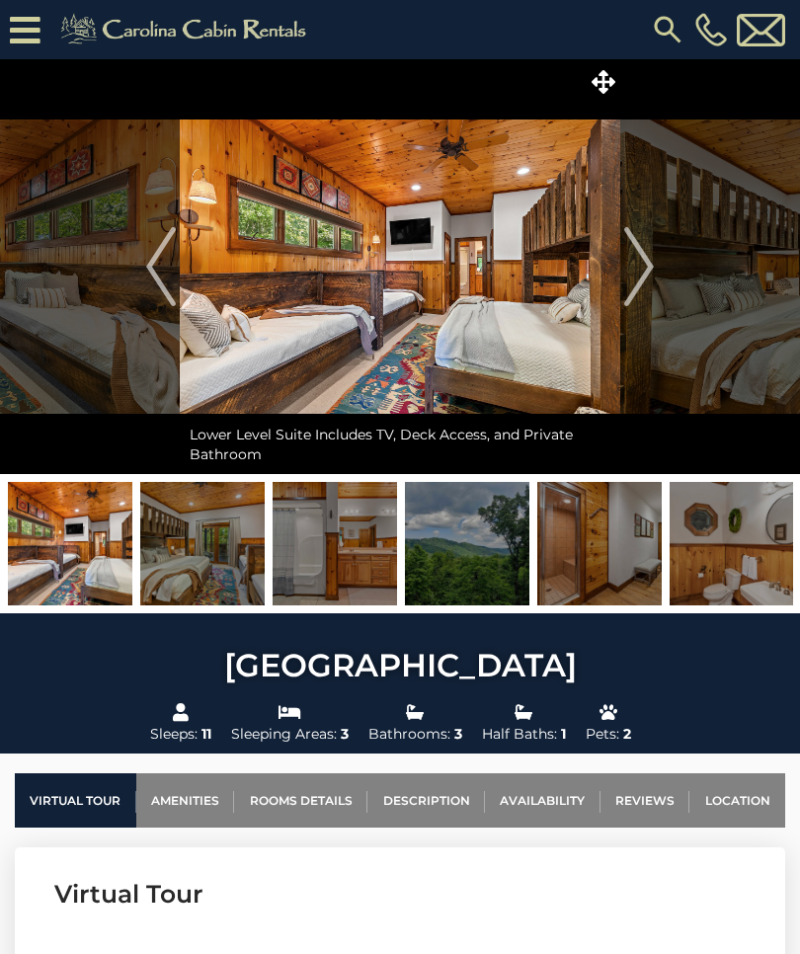
click at [636, 276] on img "Next" at bounding box center [639, 266] width 30 height 79
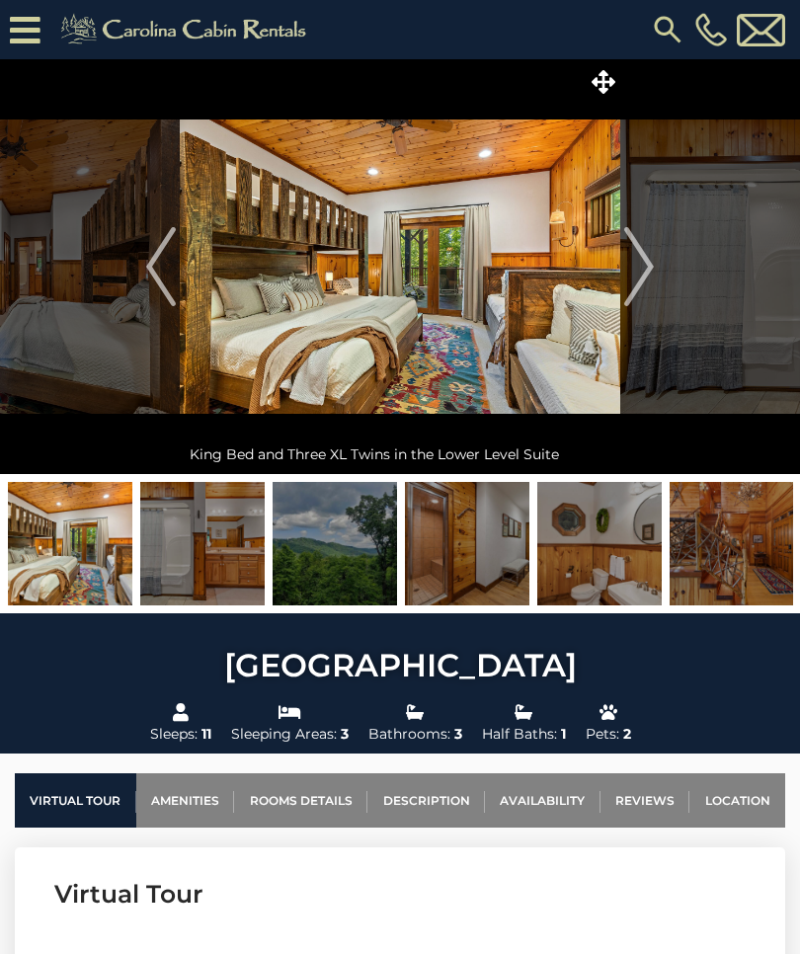
click at [651, 266] on img "Next" at bounding box center [639, 266] width 30 height 79
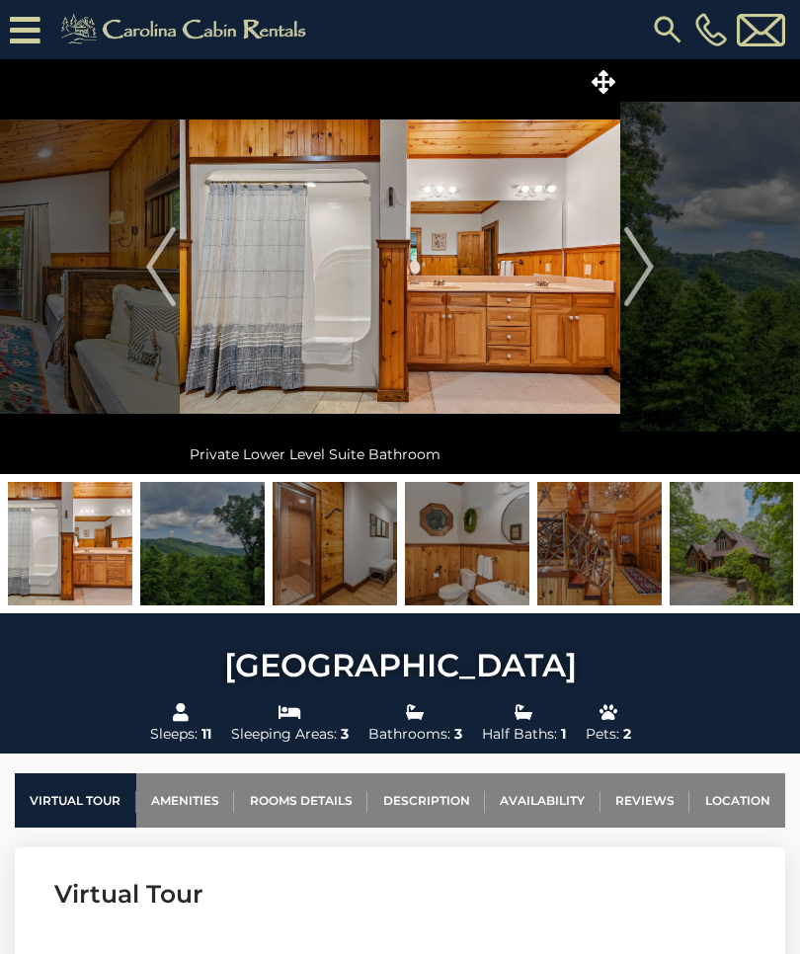
click at [636, 271] on img "Next" at bounding box center [639, 266] width 30 height 79
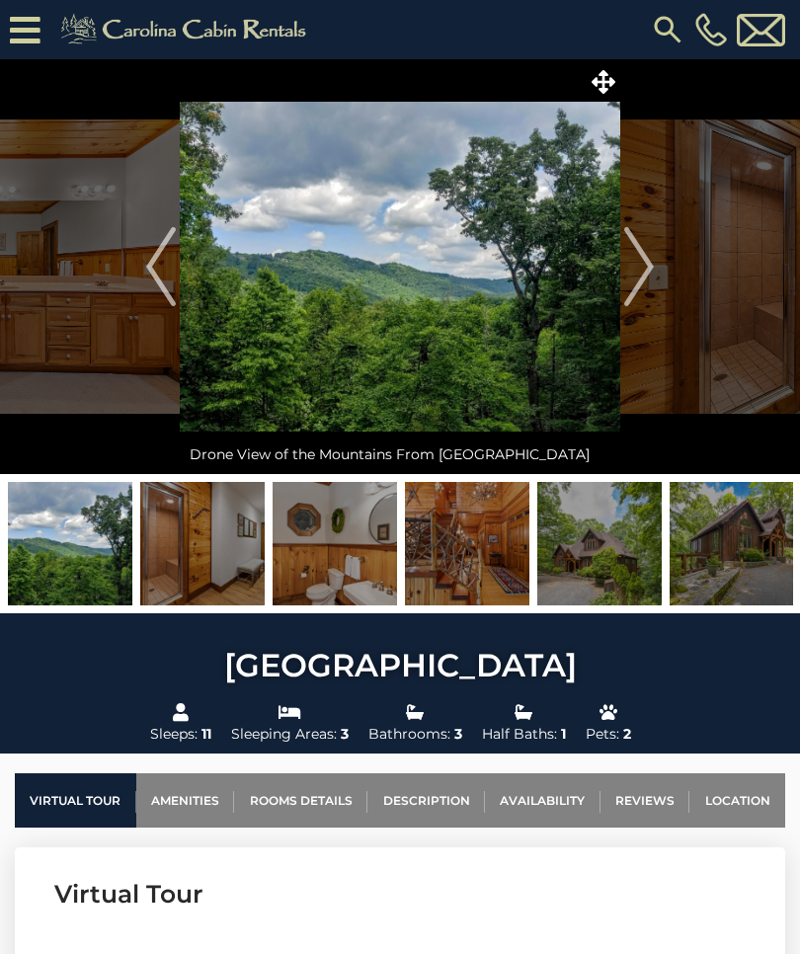
click at [645, 268] on img "Next" at bounding box center [639, 266] width 30 height 79
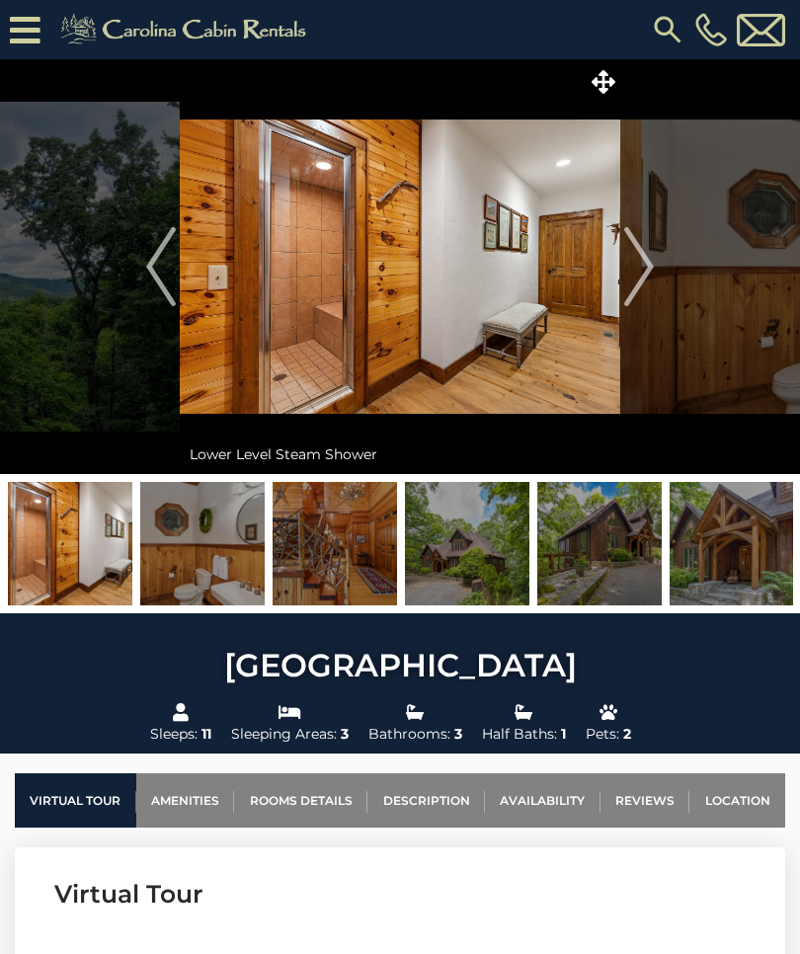
click at [651, 264] on img "Next" at bounding box center [639, 266] width 30 height 79
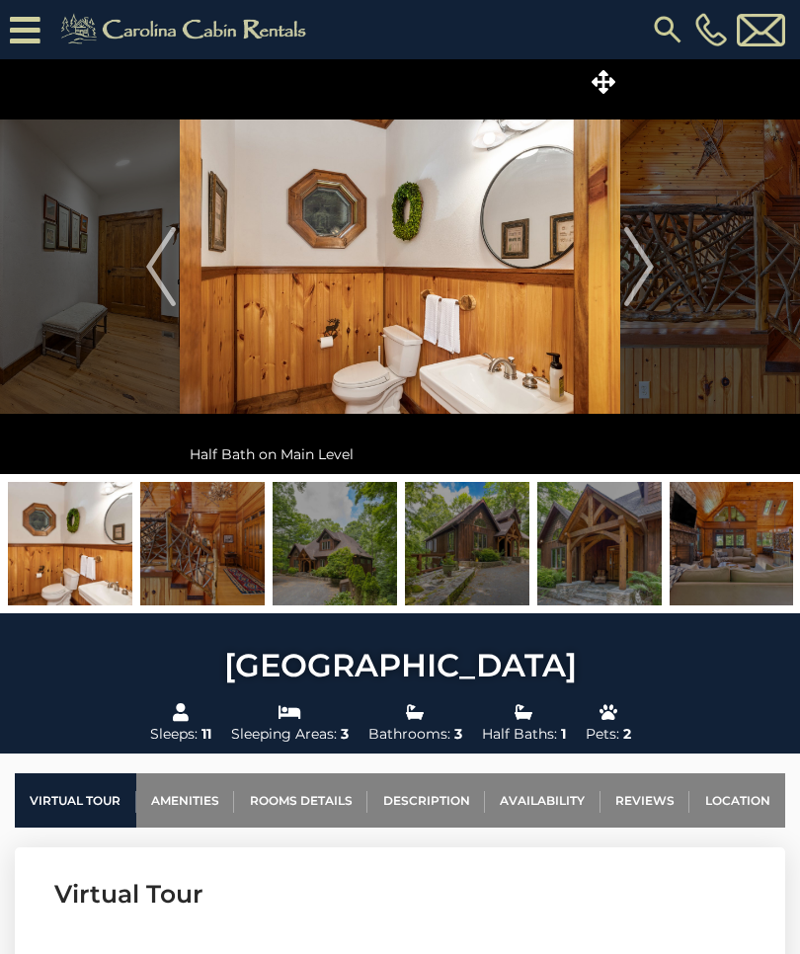
click at [648, 268] on img "Next" at bounding box center [639, 266] width 30 height 79
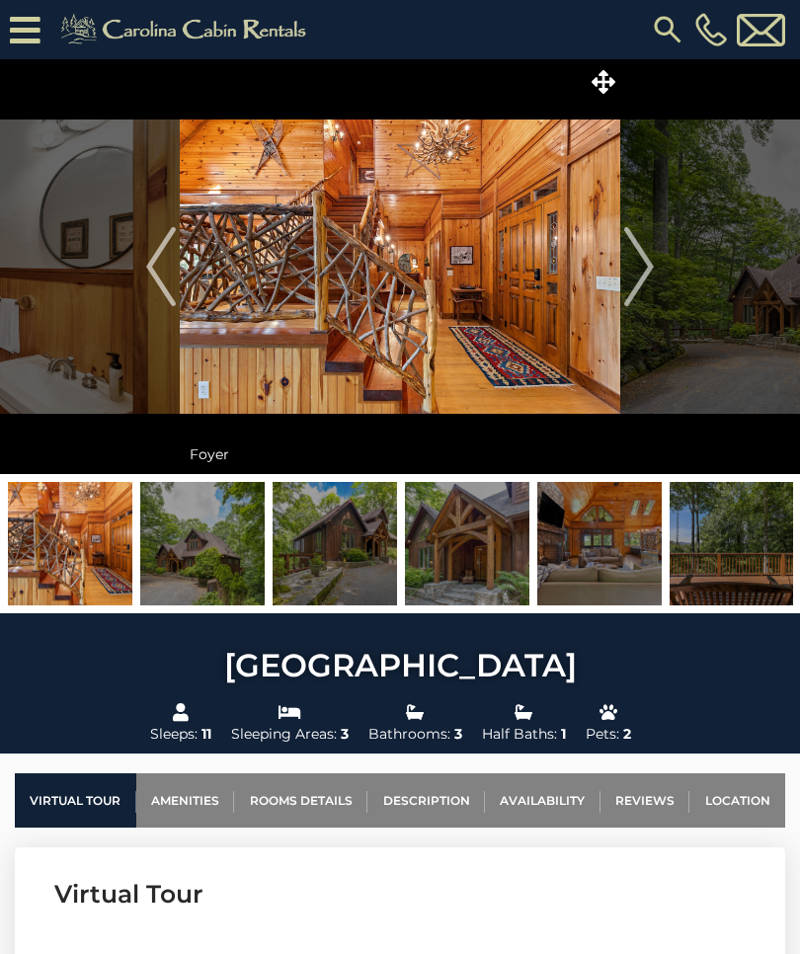
click at [646, 266] on img "Next" at bounding box center [639, 266] width 30 height 79
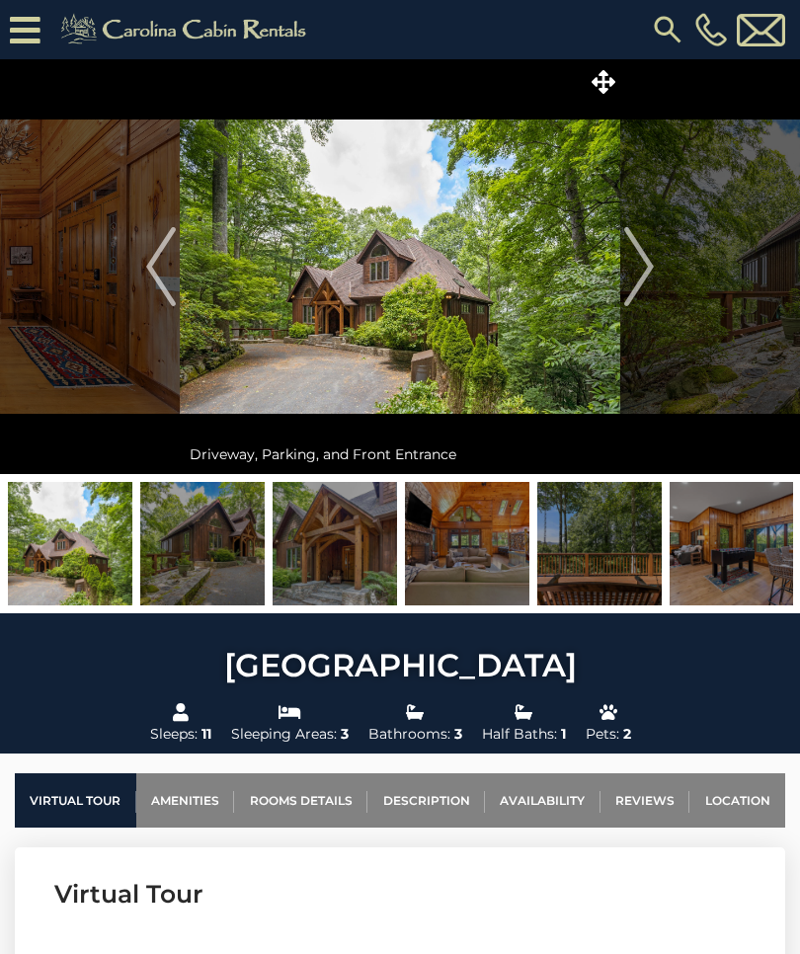
click at [650, 271] on img "Next" at bounding box center [639, 266] width 30 height 79
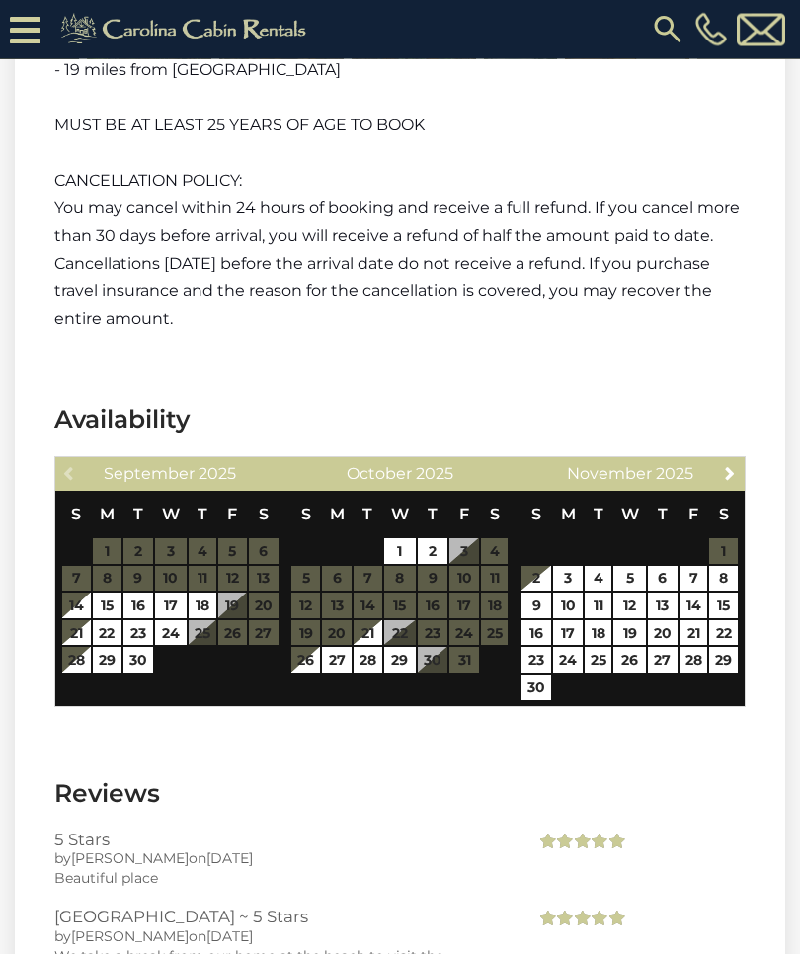
scroll to position [4018, 0]
click at [726, 460] on link "Next" at bounding box center [730, 472] width 25 height 25
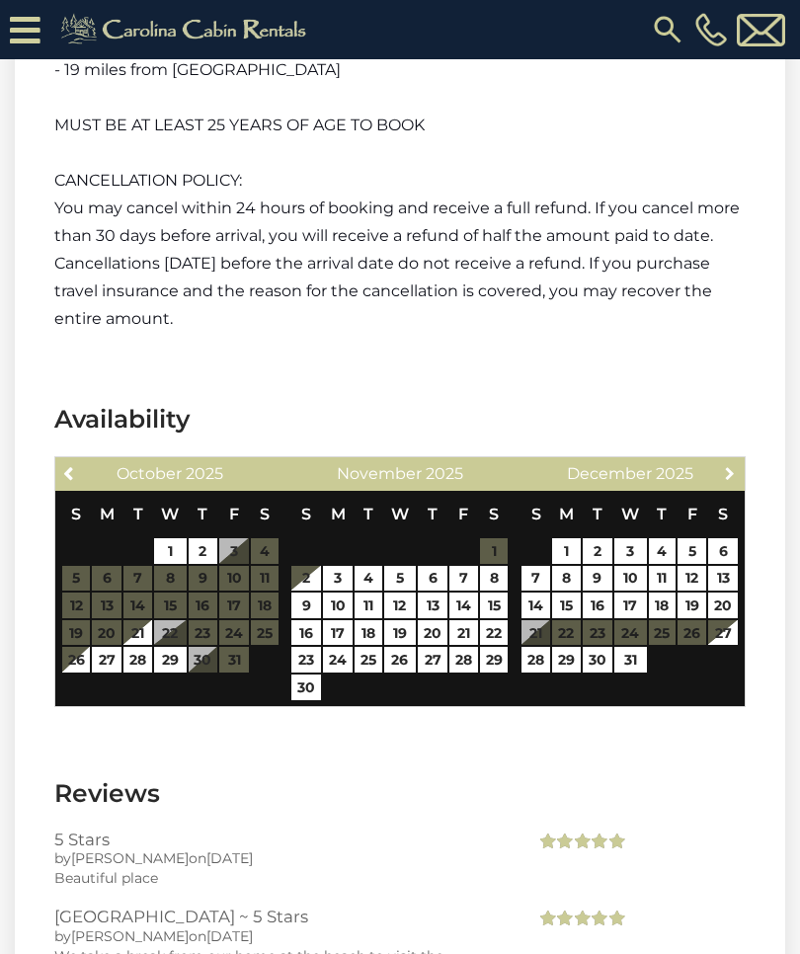
click at [735, 465] on span "Next" at bounding box center [730, 473] width 16 height 16
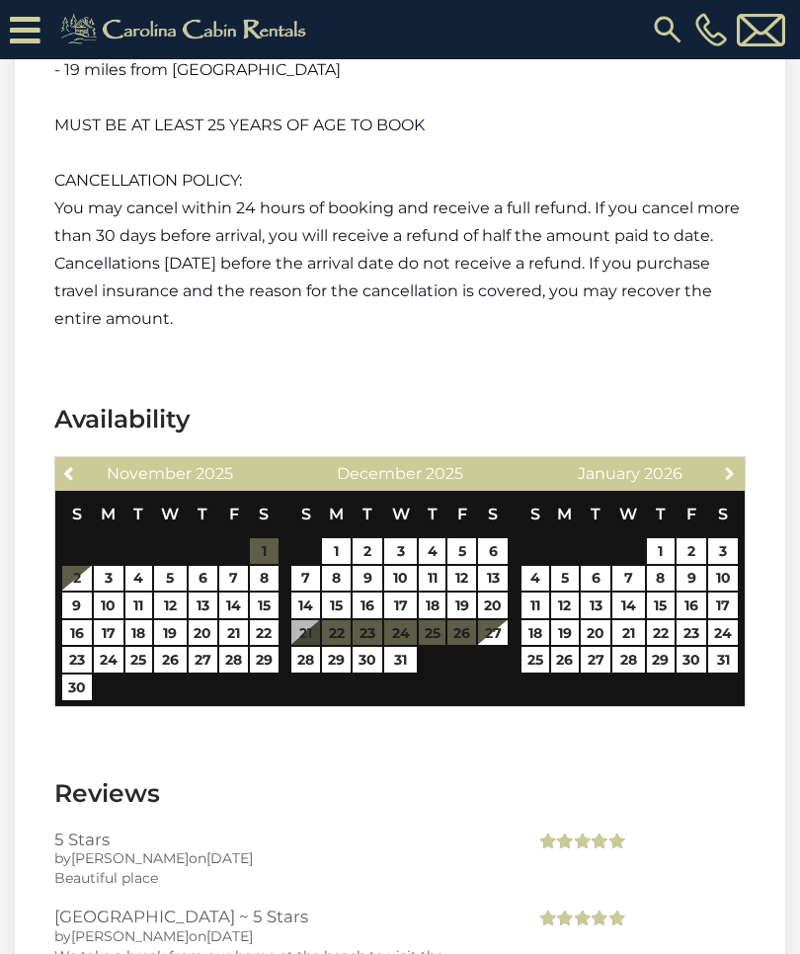
click at [734, 465] on span "Next" at bounding box center [730, 473] width 16 height 16
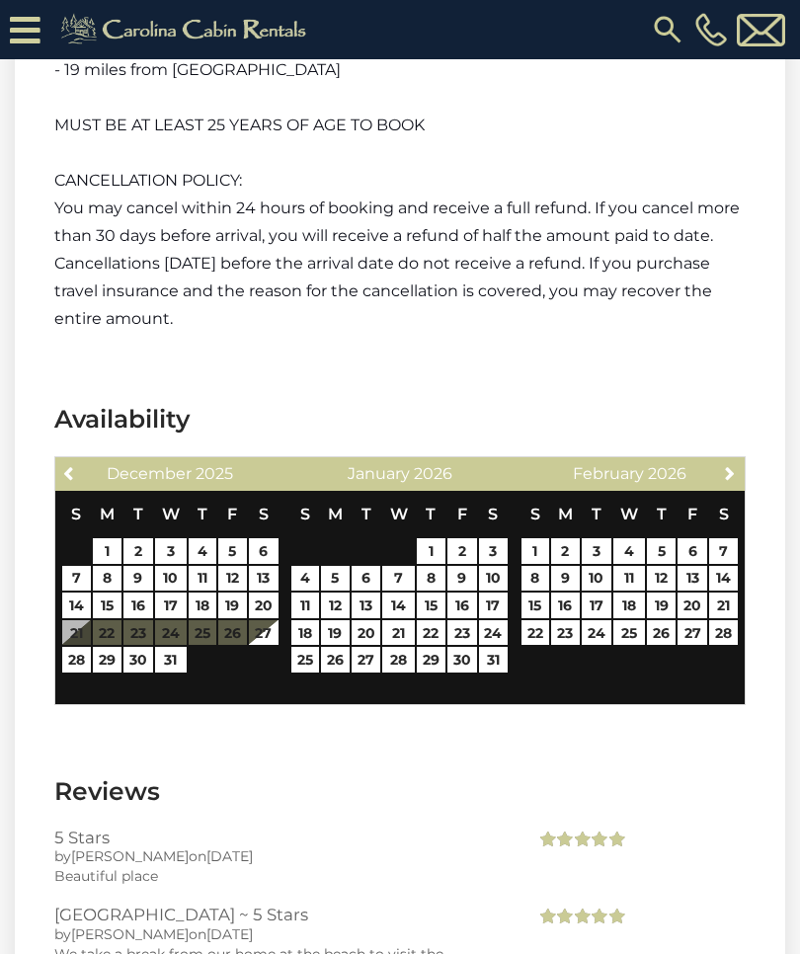
click at [738, 465] on span "Next" at bounding box center [730, 473] width 16 height 16
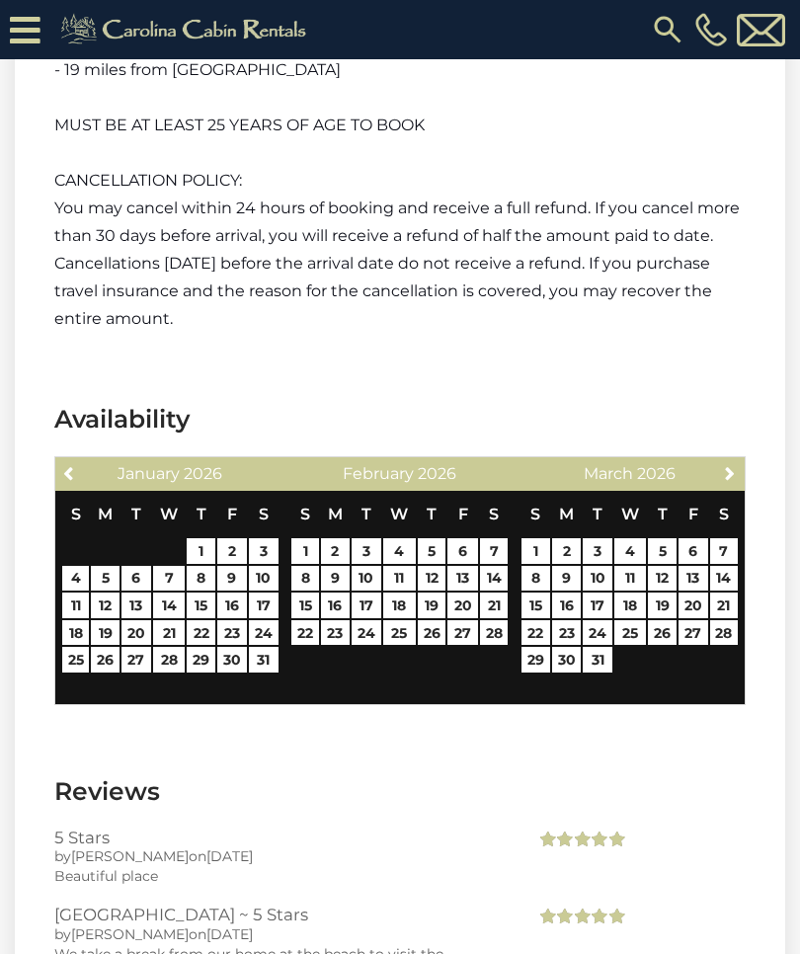
click at [732, 465] on span "Next" at bounding box center [730, 473] width 16 height 16
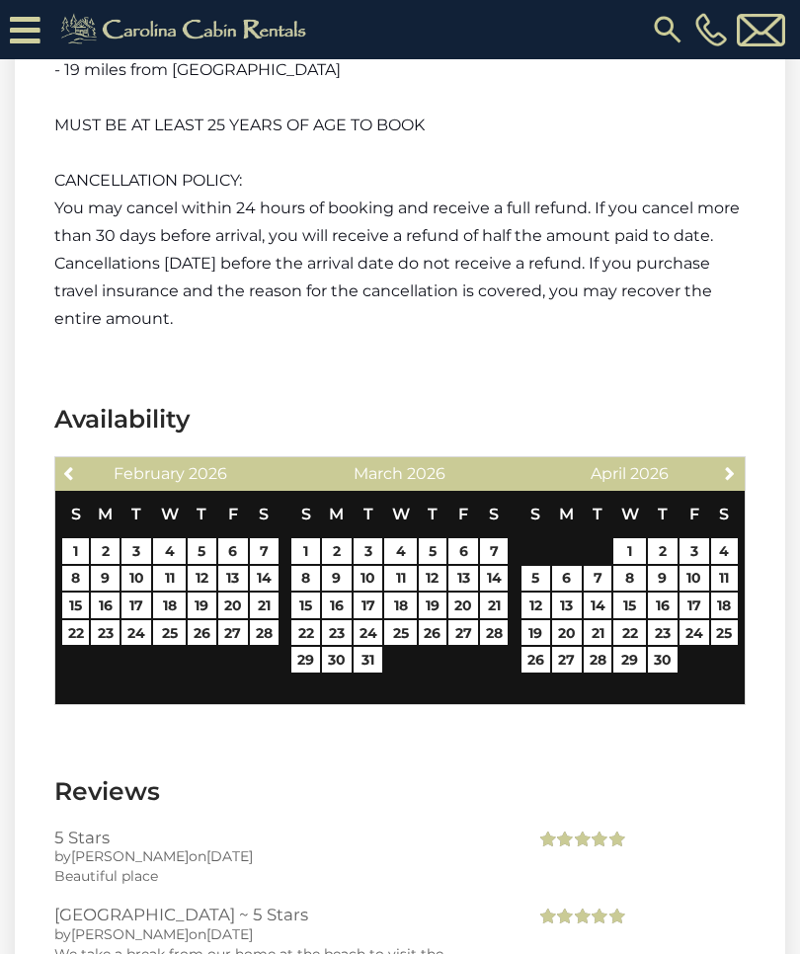
click at [738, 465] on span "Next" at bounding box center [730, 473] width 16 height 16
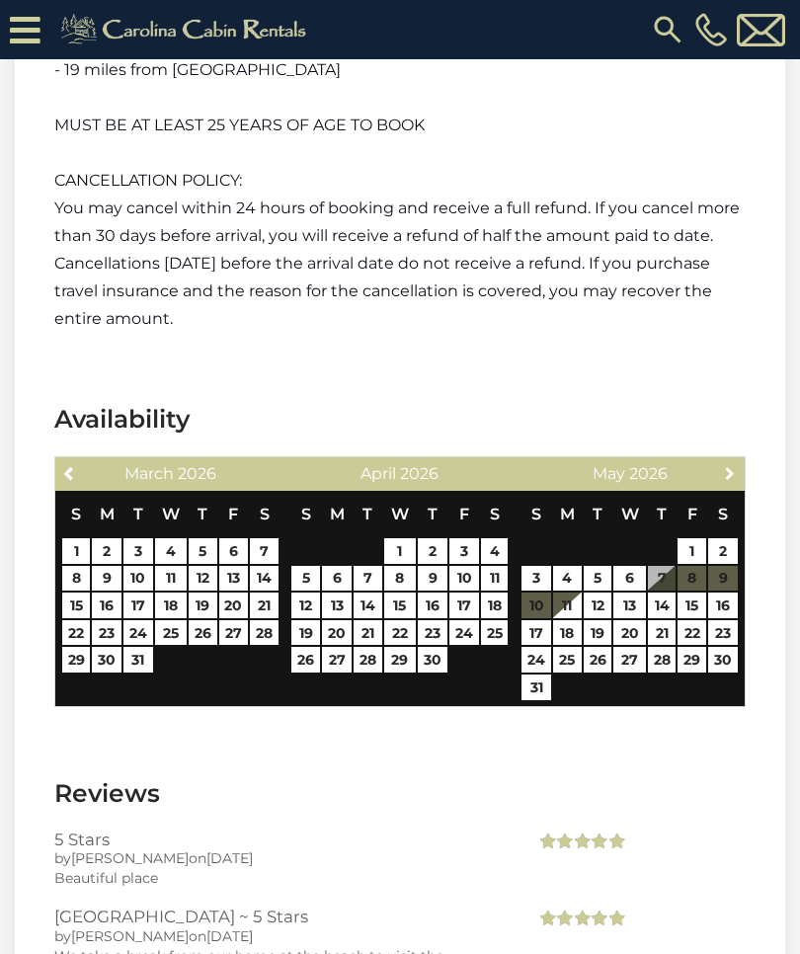
click at [740, 460] on link "Next" at bounding box center [730, 472] width 25 height 25
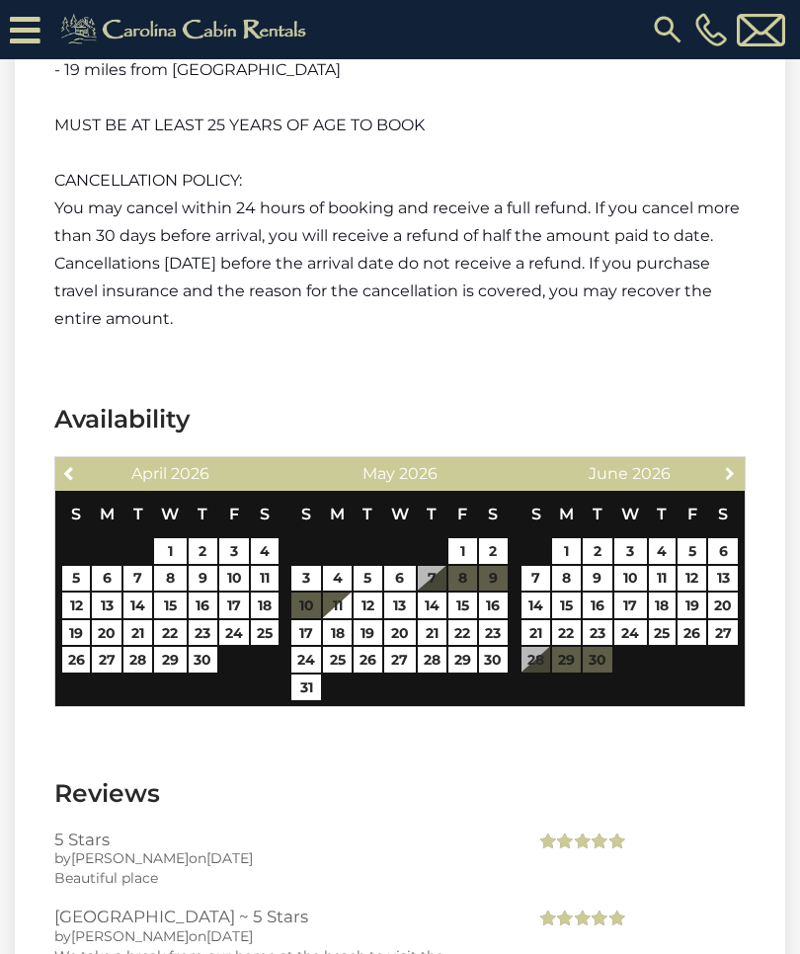
click at [730, 460] on link "Next" at bounding box center [730, 472] width 25 height 25
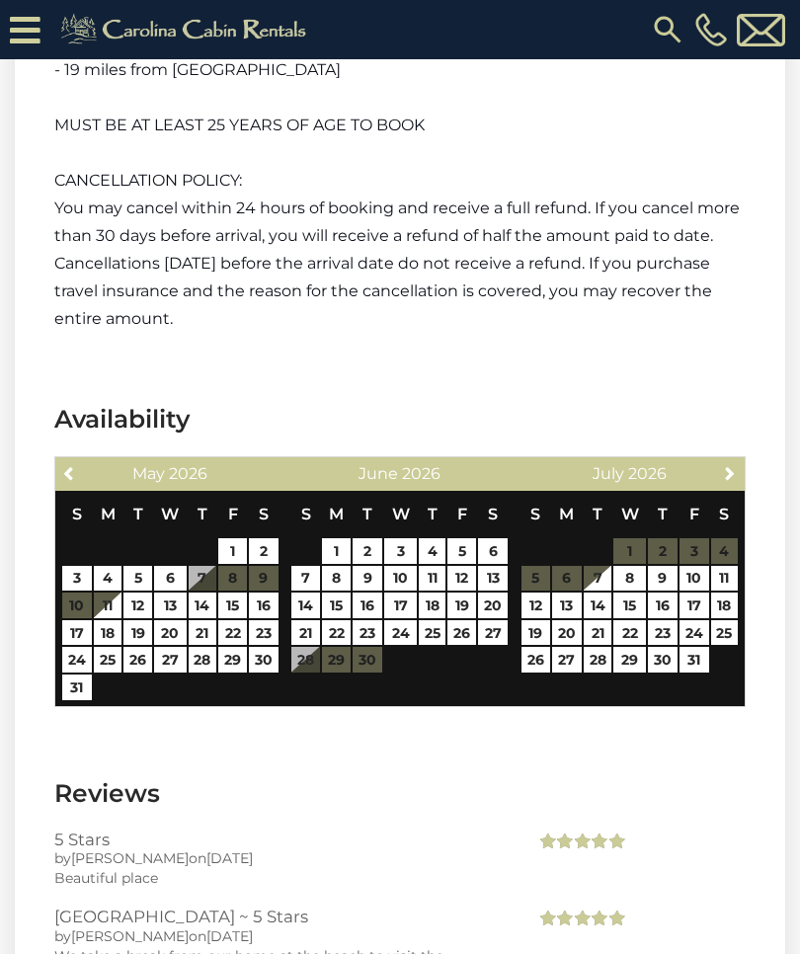
click at [736, 465] on span "Next" at bounding box center [730, 473] width 16 height 16
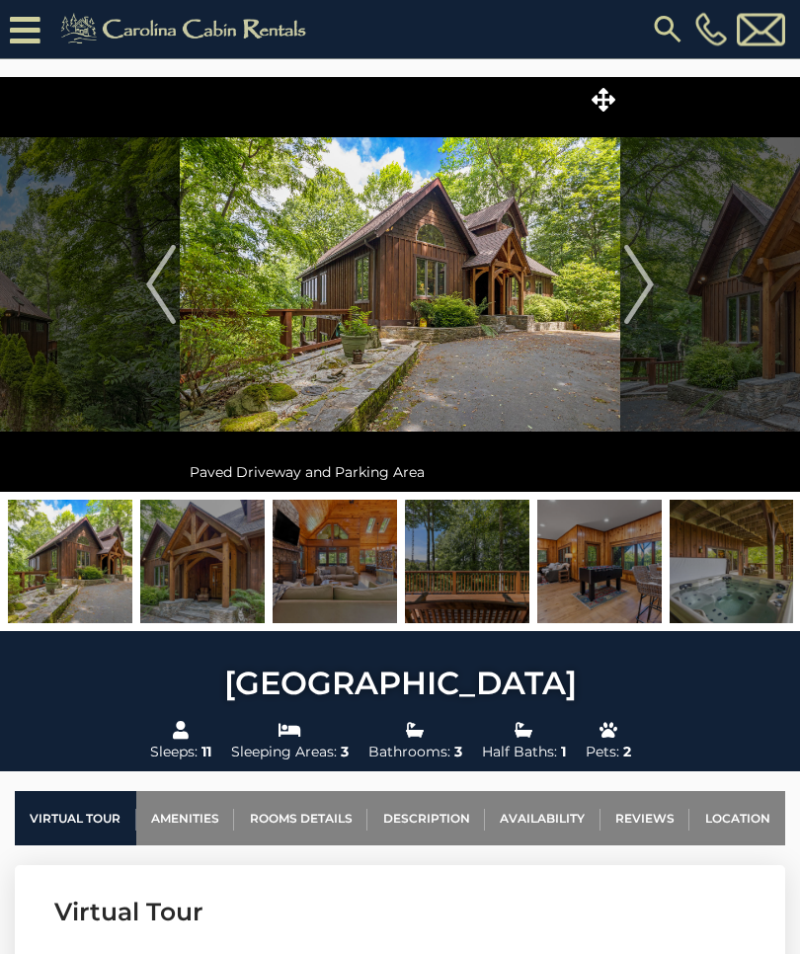
scroll to position [0, 0]
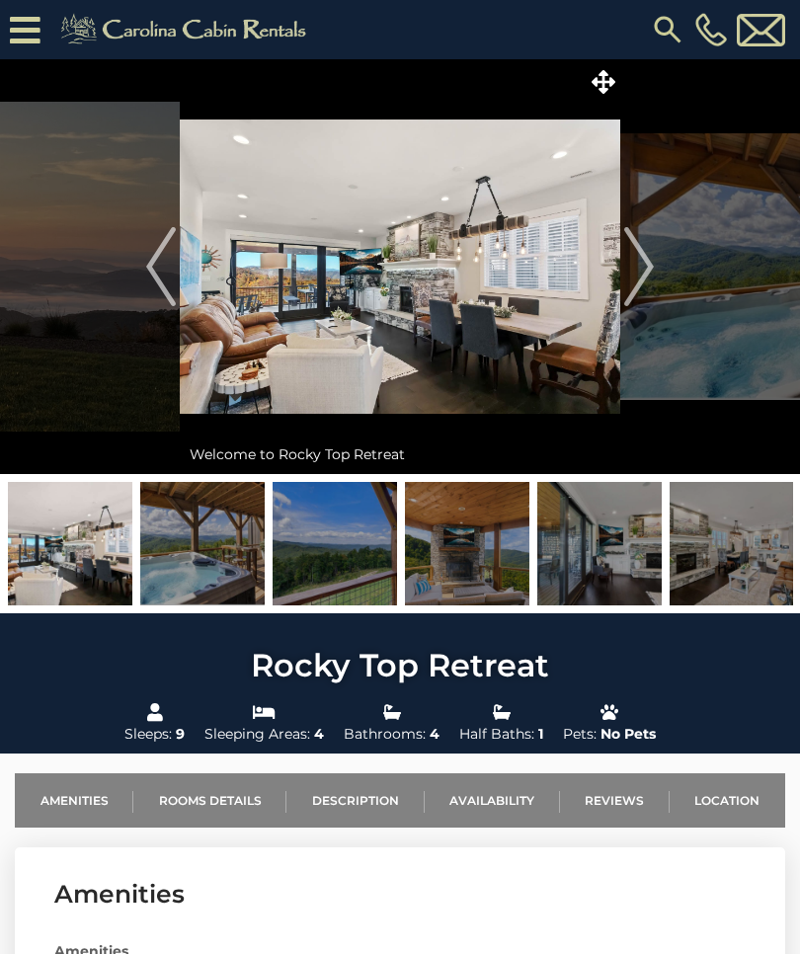
click at [83, 553] on img at bounding box center [70, 543] width 124 height 123
click at [651, 271] on img "Next" at bounding box center [639, 266] width 30 height 79
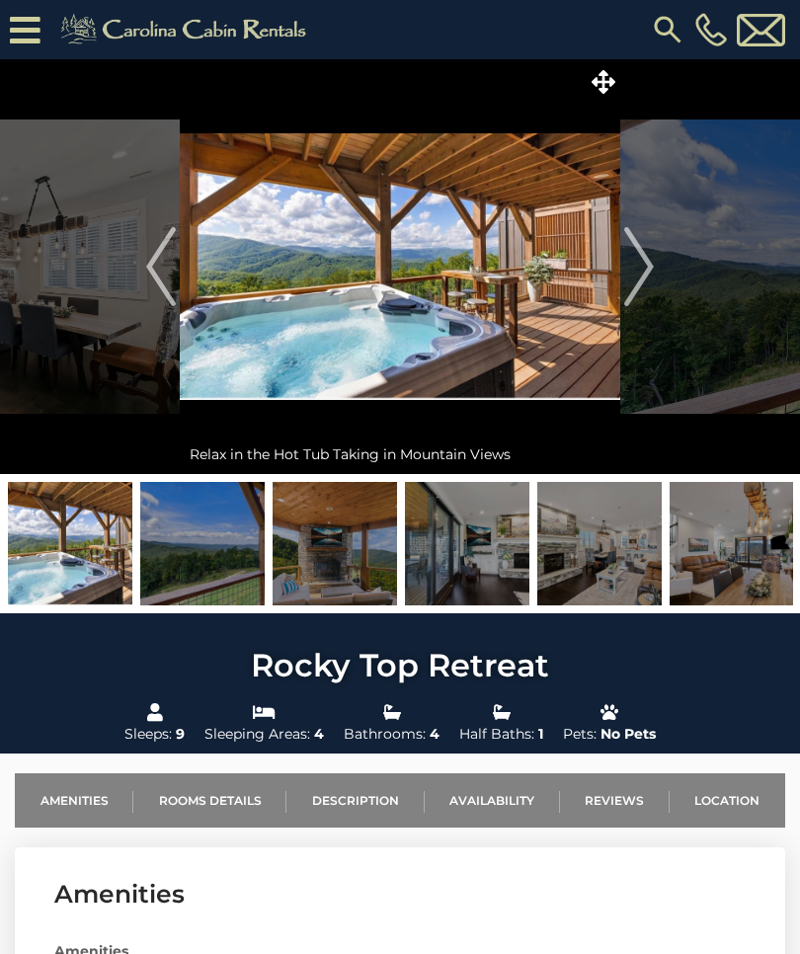
click at [631, 263] on img "Next" at bounding box center [639, 266] width 30 height 79
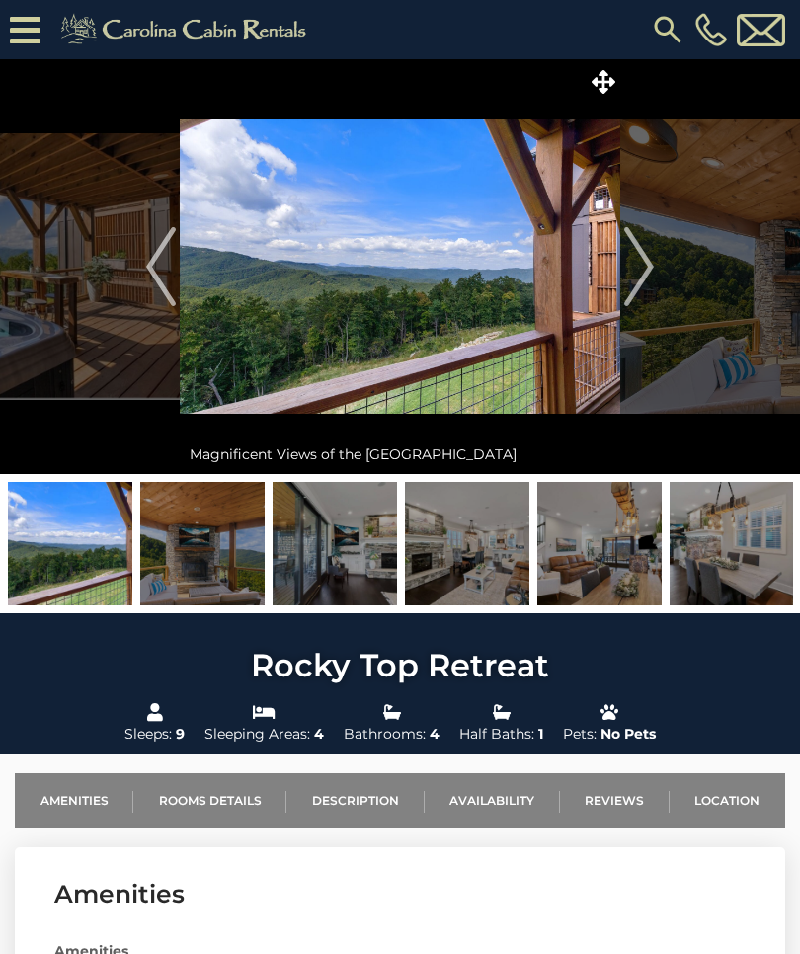
click at [625, 271] on img "Next" at bounding box center [639, 266] width 30 height 79
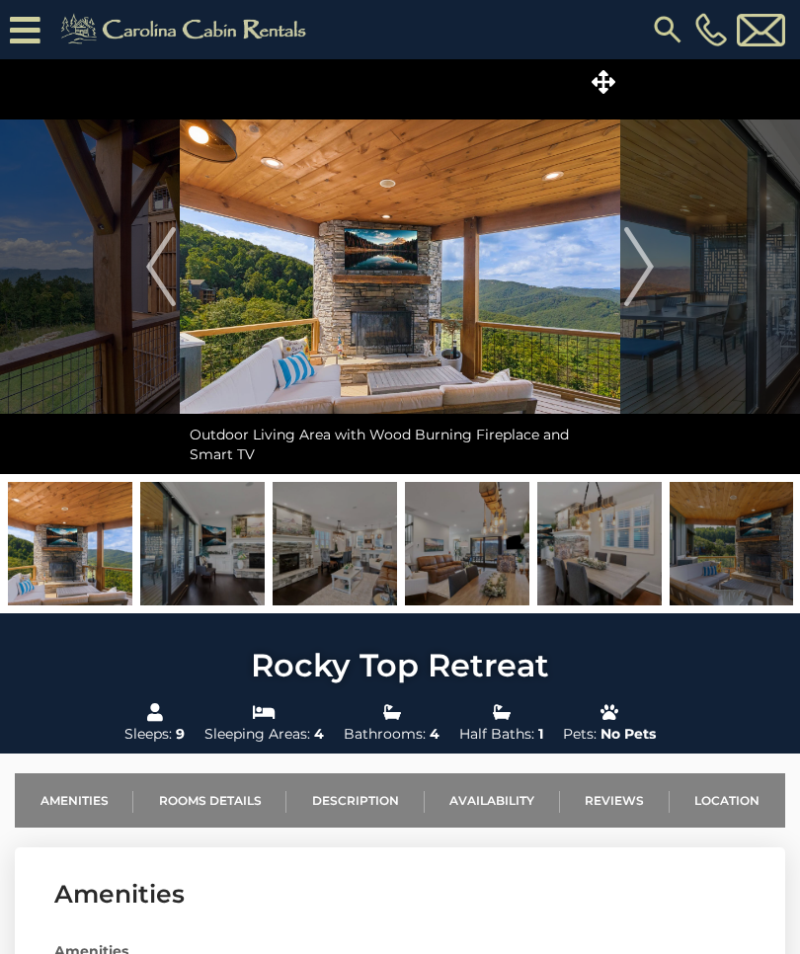
click at [631, 289] on img "Next" at bounding box center [639, 266] width 30 height 79
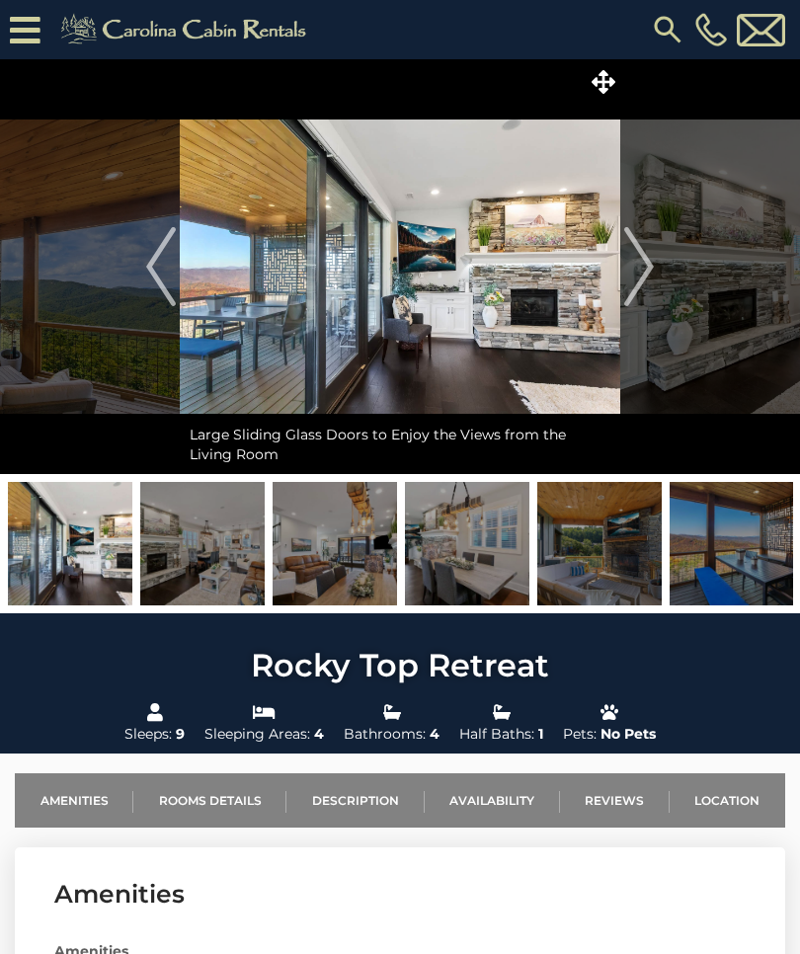
click at [644, 272] on img "Next" at bounding box center [639, 266] width 30 height 79
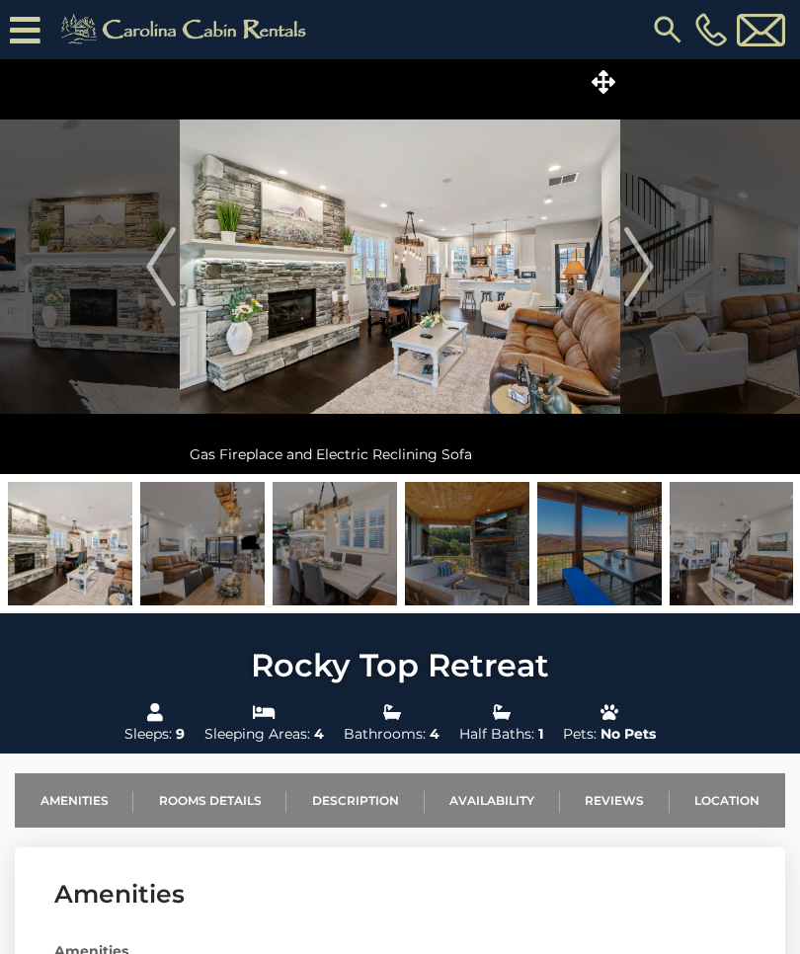
click at [643, 258] on img "Next" at bounding box center [639, 266] width 30 height 79
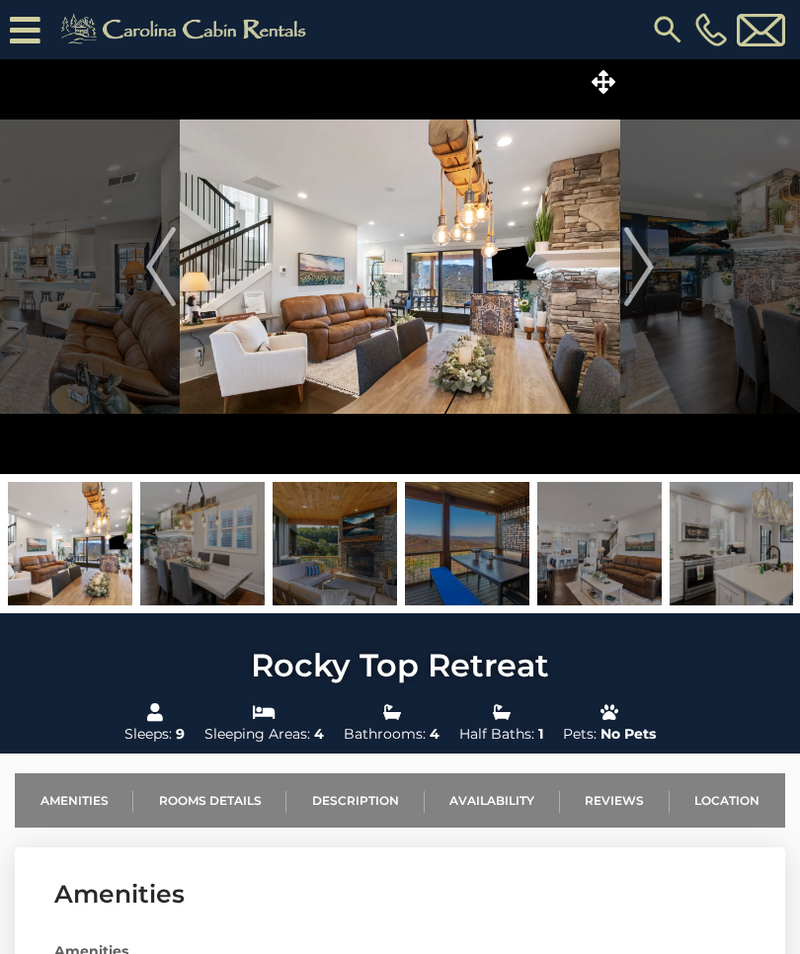
click at [652, 264] on img "Next" at bounding box center [639, 266] width 30 height 79
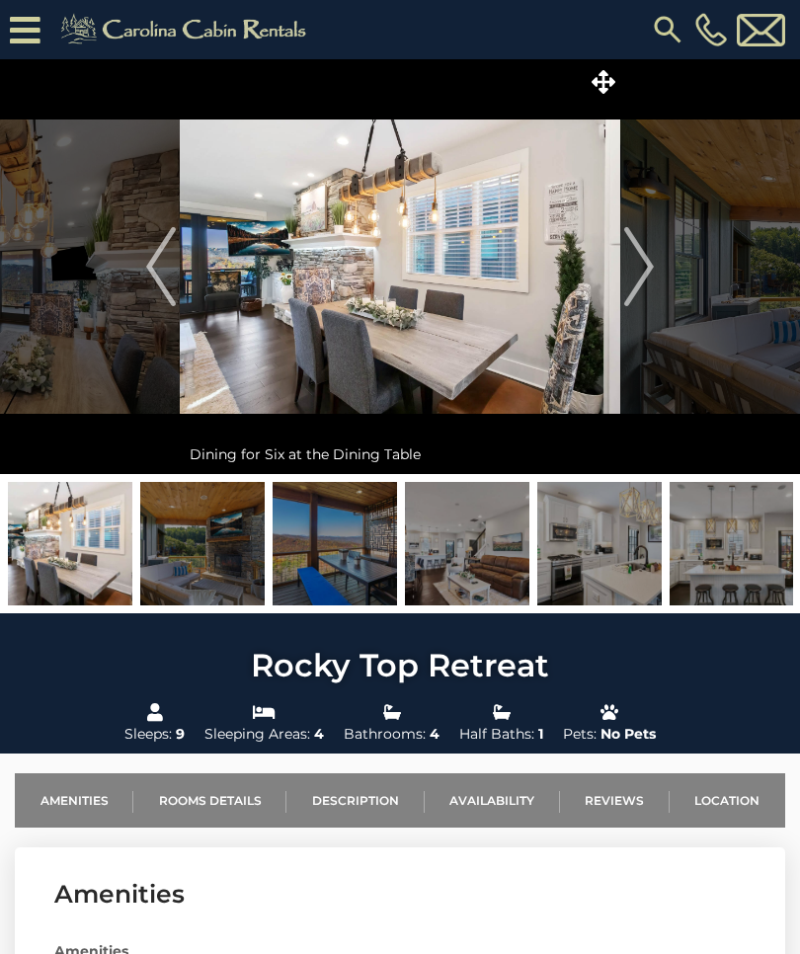
click at [645, 269] on img "Next" at bounding box center [639, 266] width 30 height 79
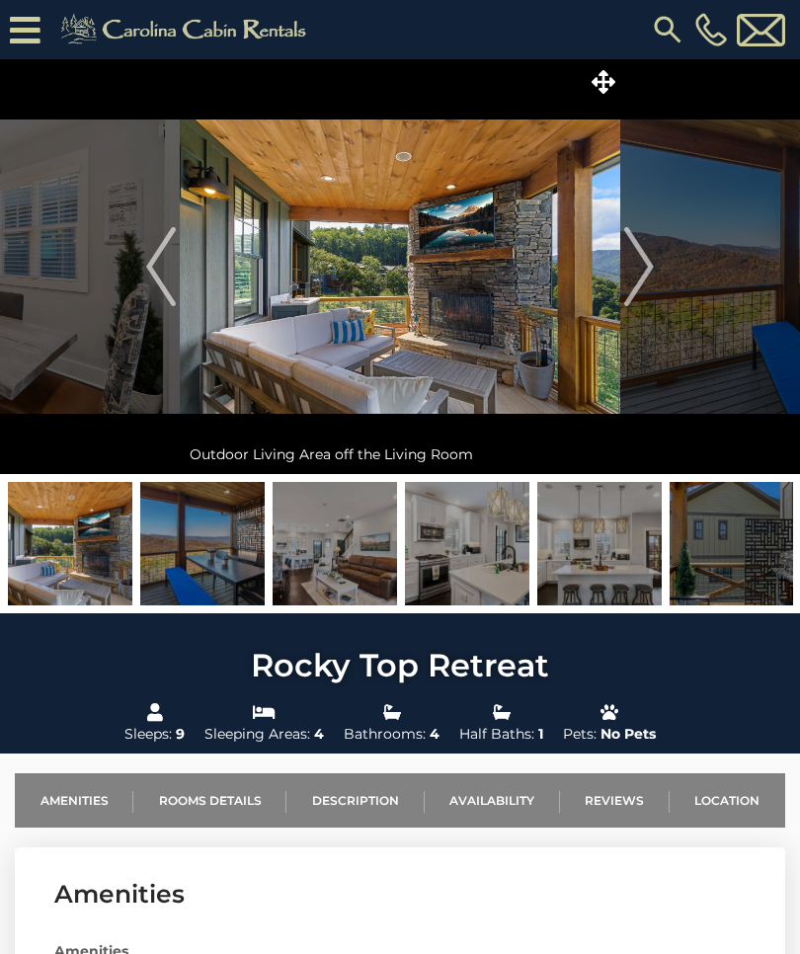
click at [633, 269] on img "Next" at bounding box center [639, 266] width 30 height 79
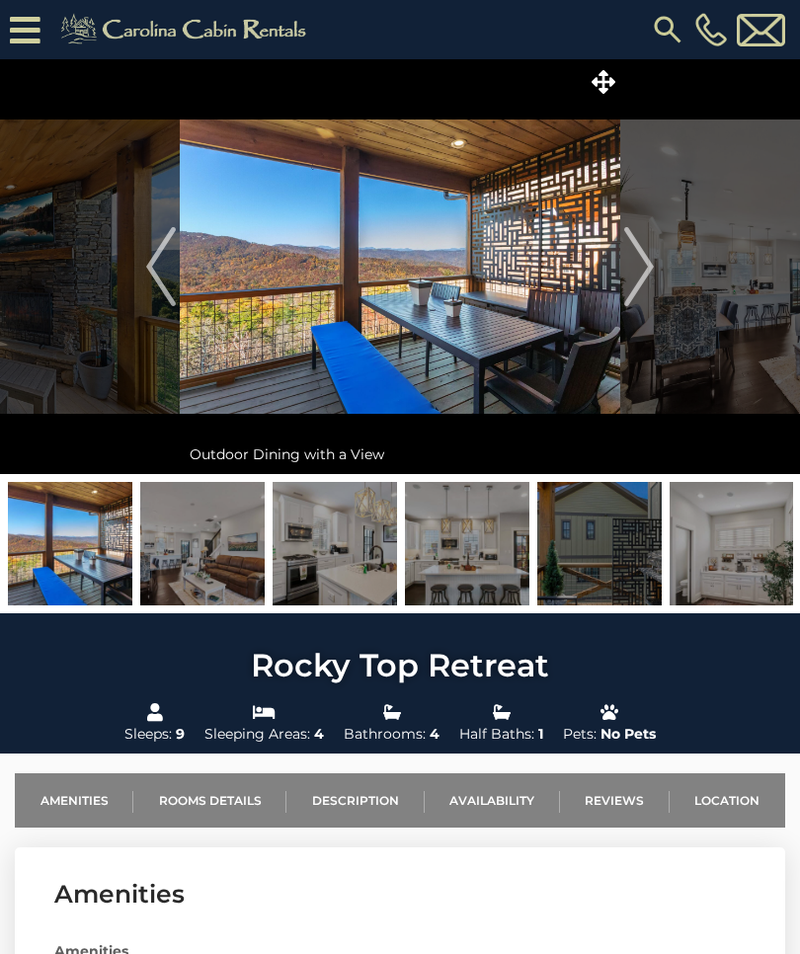
click at [646, 266] on img "Next" at bounding box center [639, 266] width 30 height 79
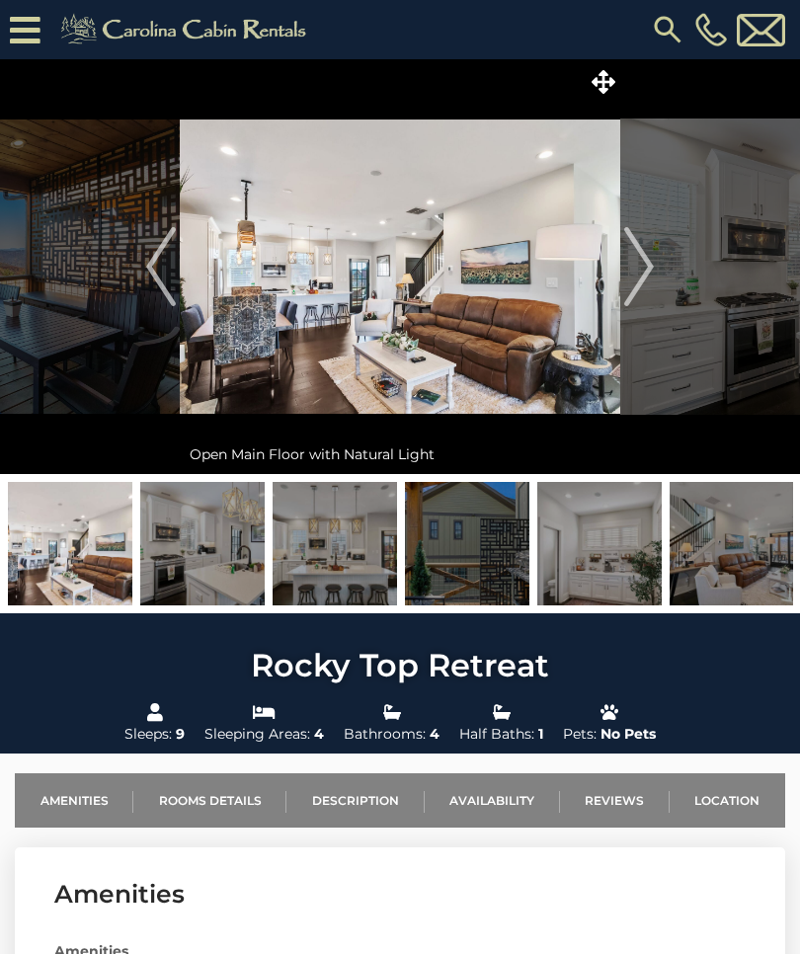
click at [634, 268] on img "Next" at bounding box center [639, 266] width 30 height 79
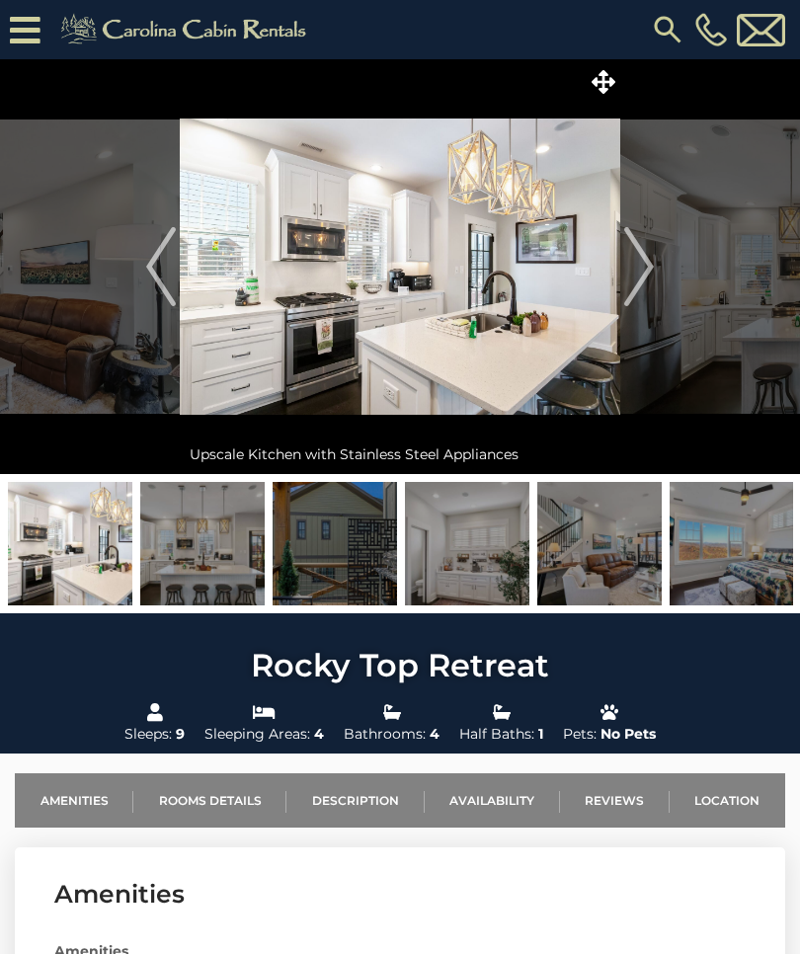
click at [653, 264] on img "Next" at bounding box center [639, 266] width 30 height 79
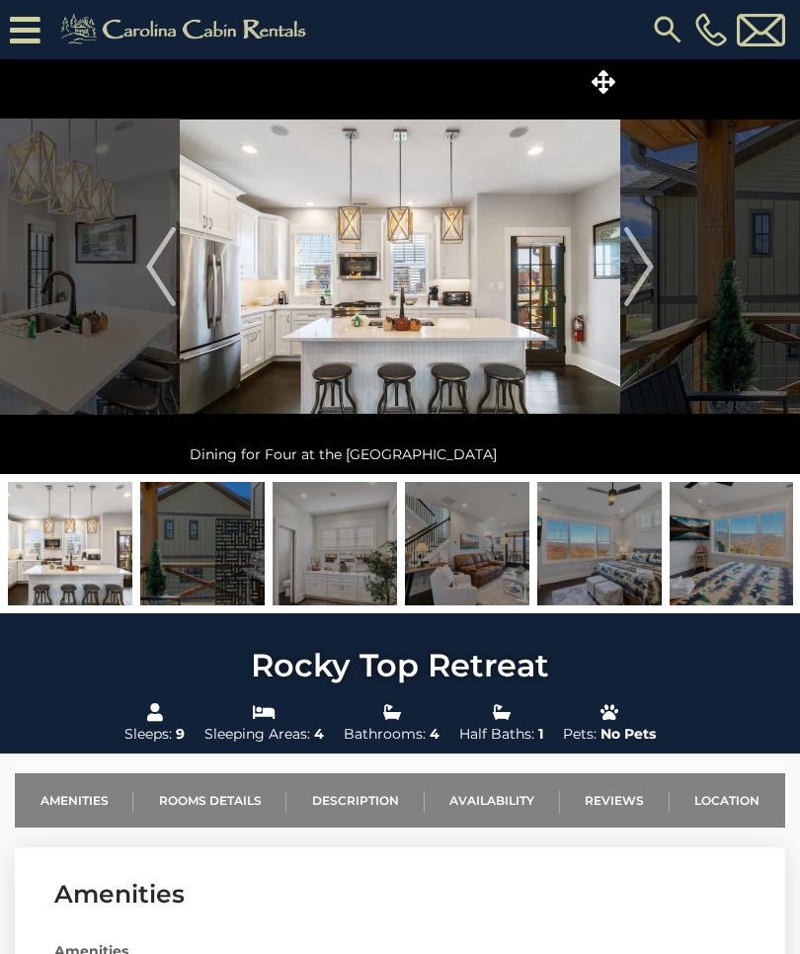
click at [652, 268] on img "Next" at bounding box center [639, 266] width 30 height 79
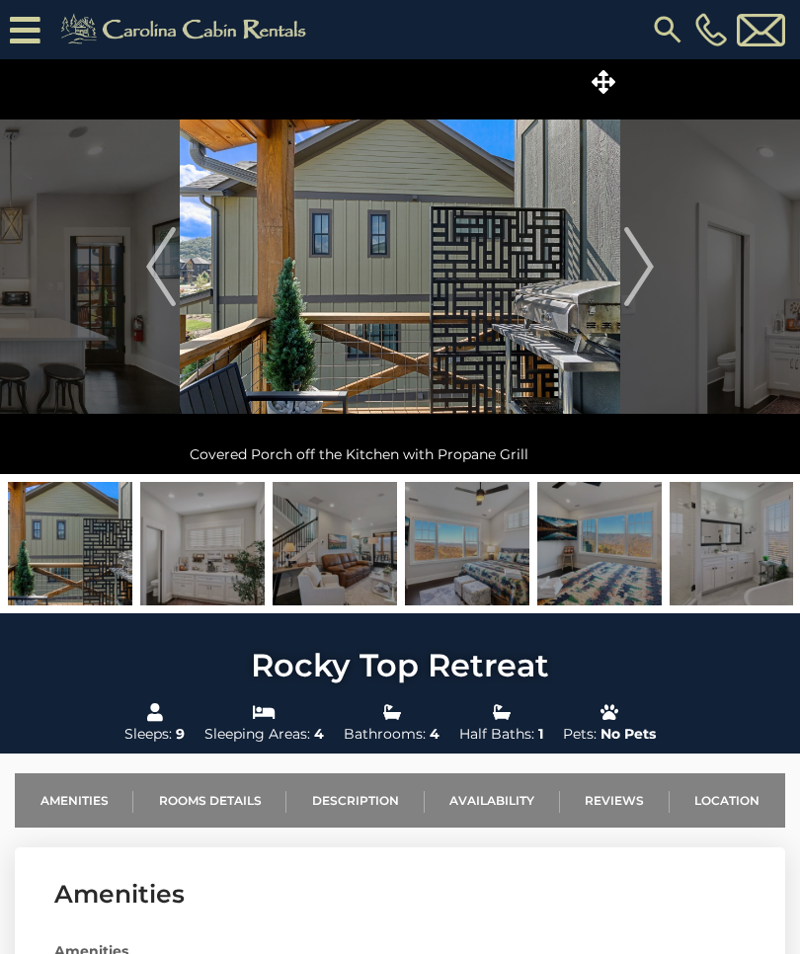
click at [645, 270] on img "Next" at bounding box center [639, 266] width 30 height 79
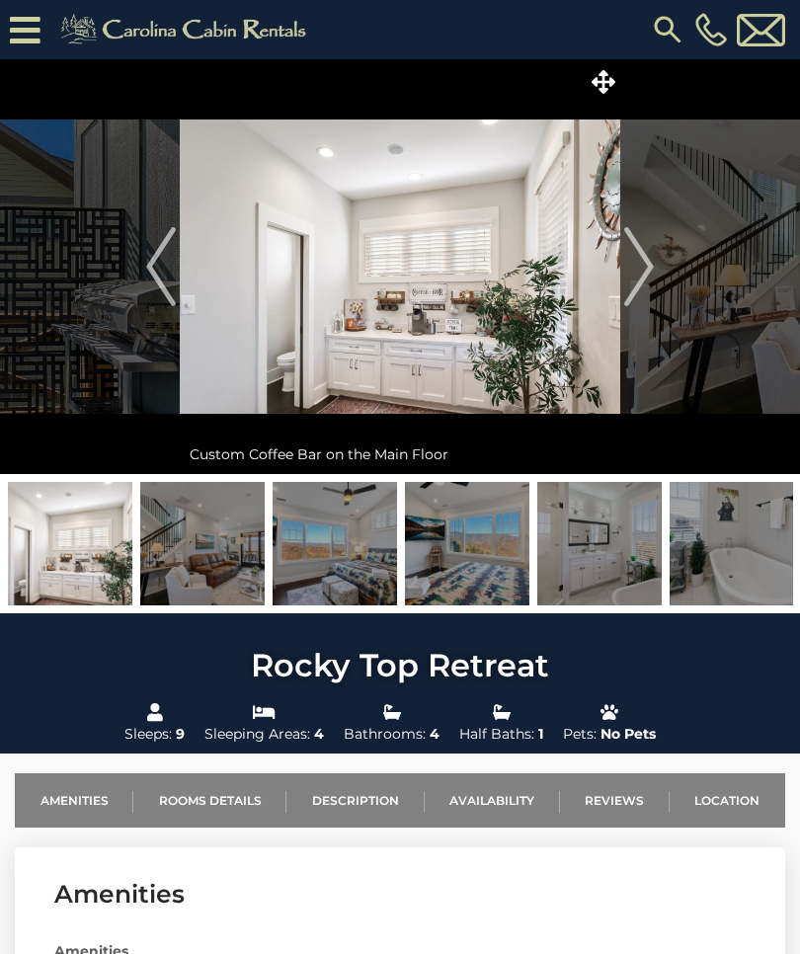
click at [628, 271] on img "Next" at bounding box center [639, 266] width 30 height 79
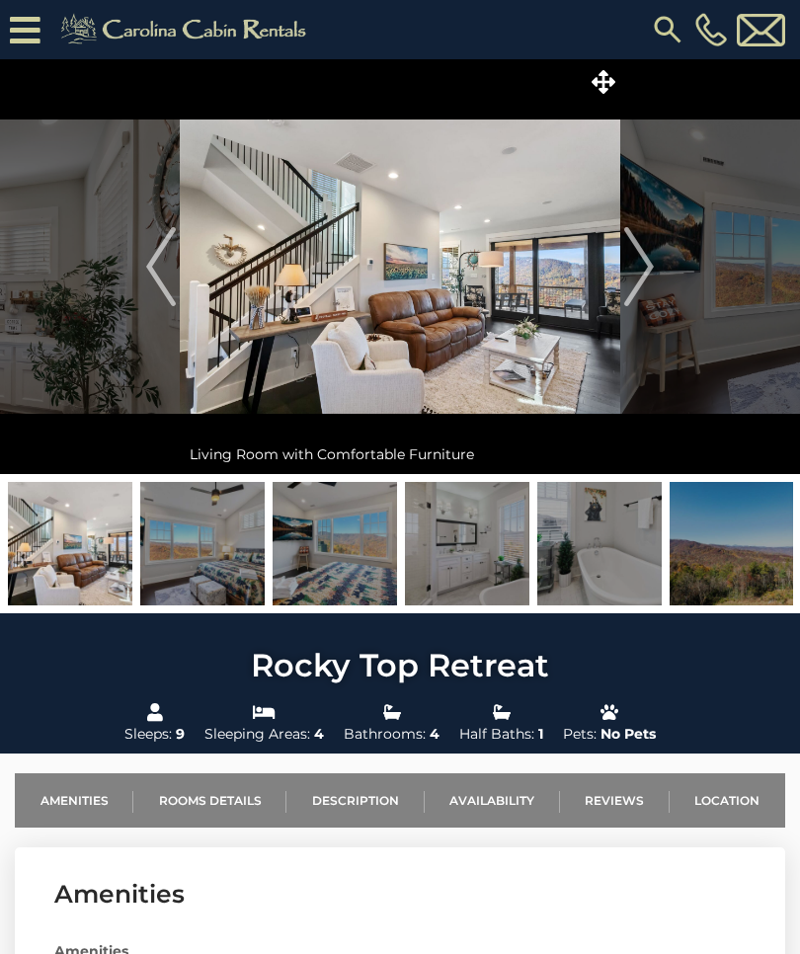
click at [647, 268] on img "Next" at bounding box center [639, 266] width 30 height 79
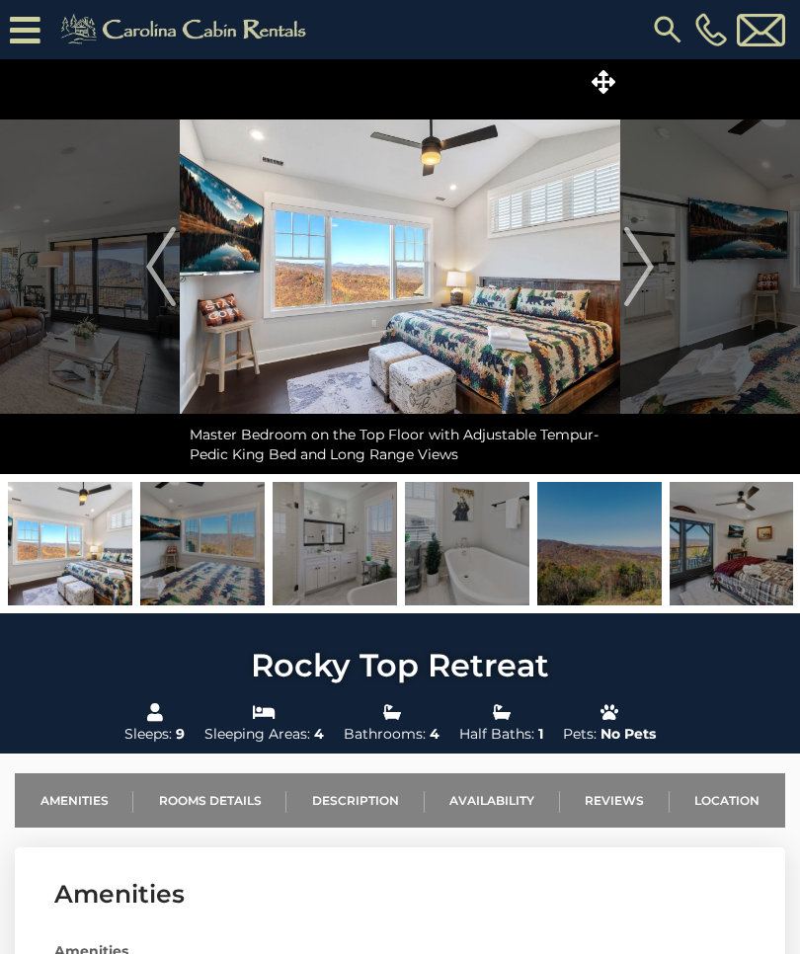
click at [631, 271] on img "Next" at bounding box center [639, 266] width 30 height 79
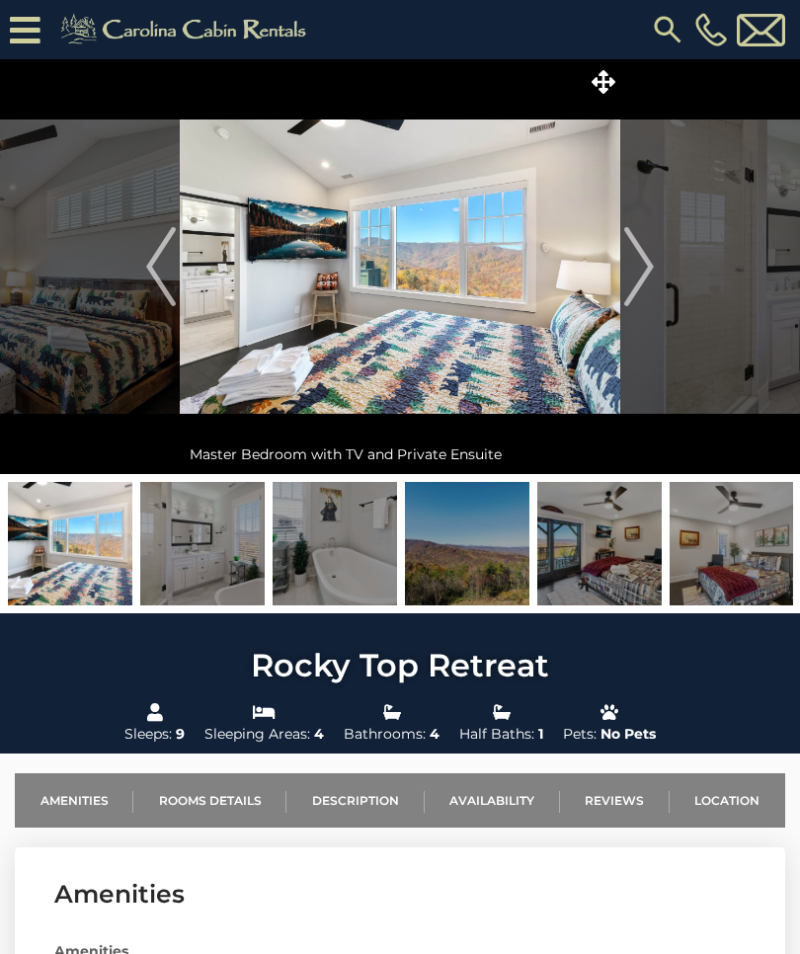
click at [627, 268] on img "Next" at bounding box center [639, 266] width 30 height 79
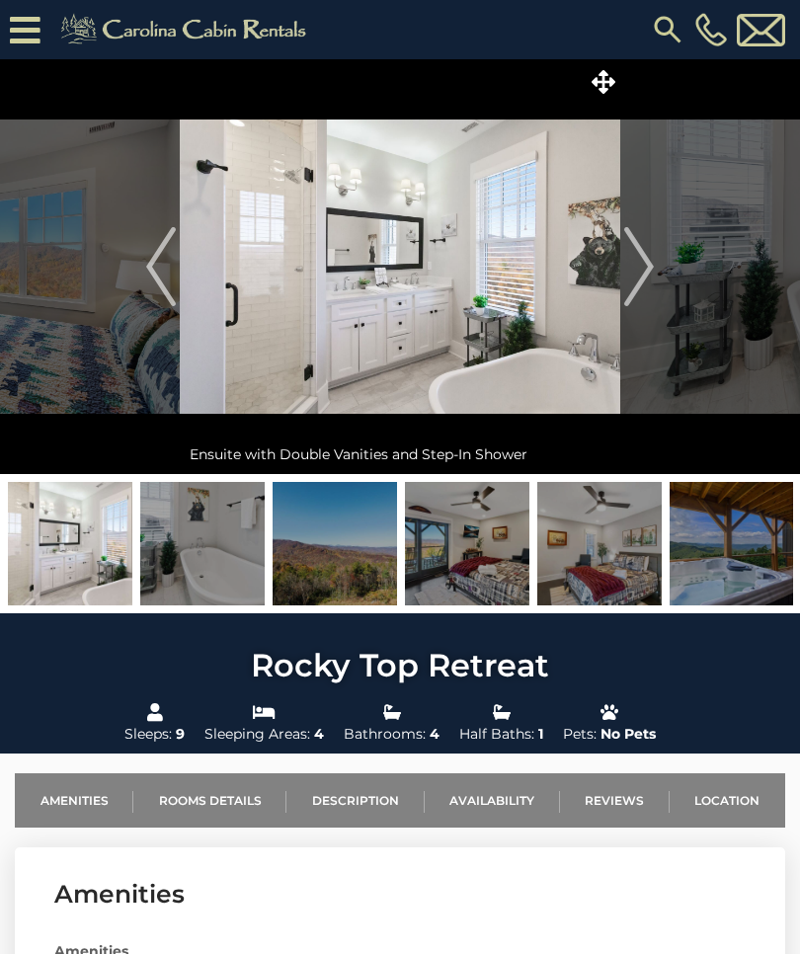
click at [636, 260] on img "Next" at bounding box center [639, 266] width 30 height 79
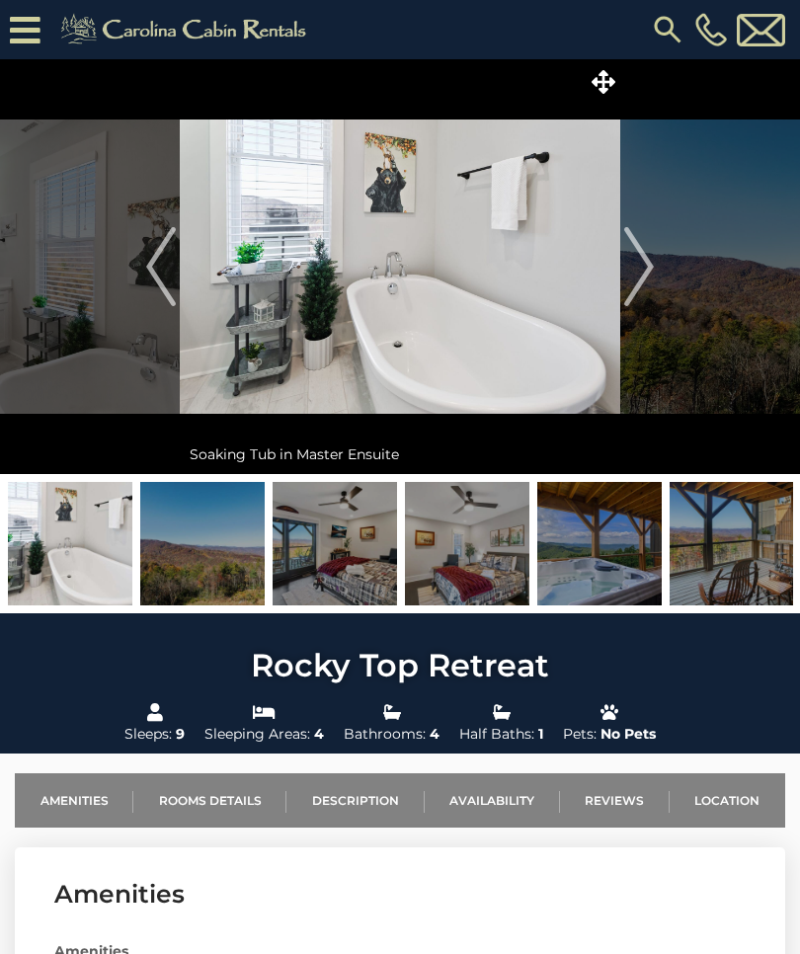
click at [634, 268] on img "Next" at bounding box center [639, 266] width 30 height 79
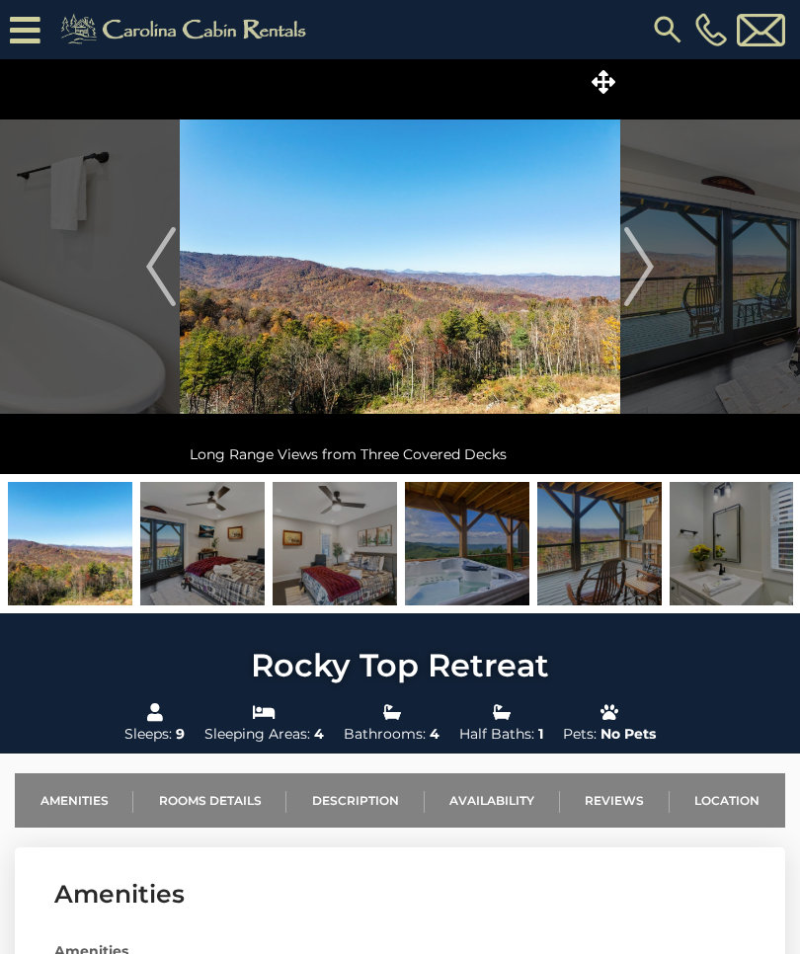
click at [637, 274] on img "Next" at bounding box center [639, 266] width 30 height 79
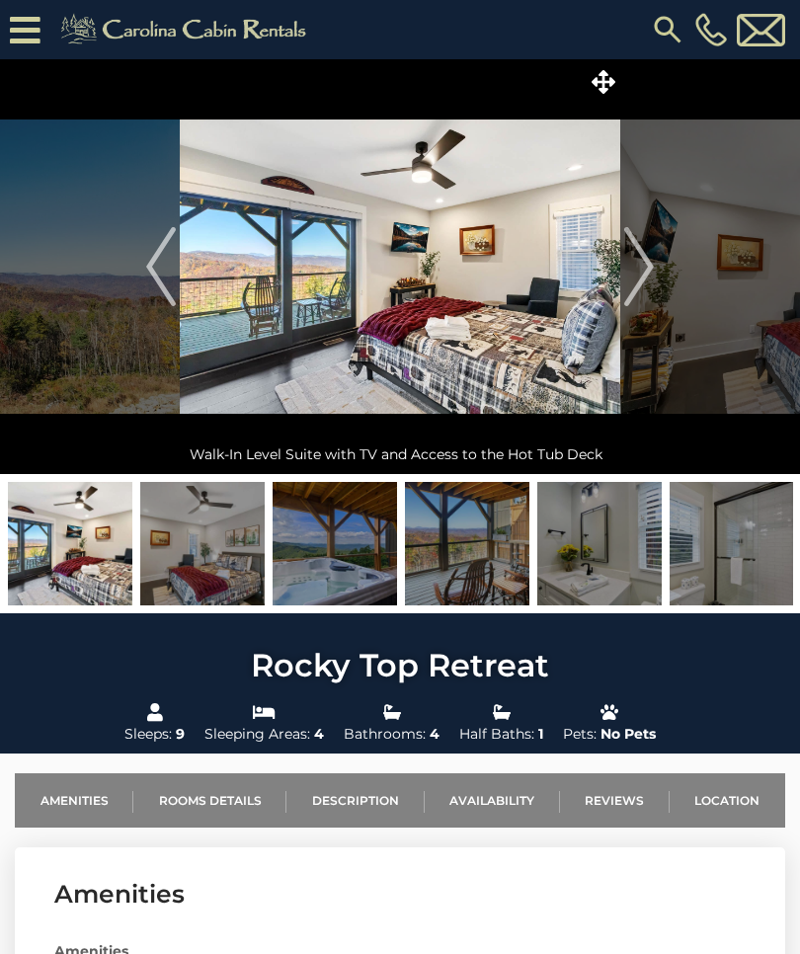
click at [638, 271] on img "Next" at bounding box center [639, 266] width 30 height 79
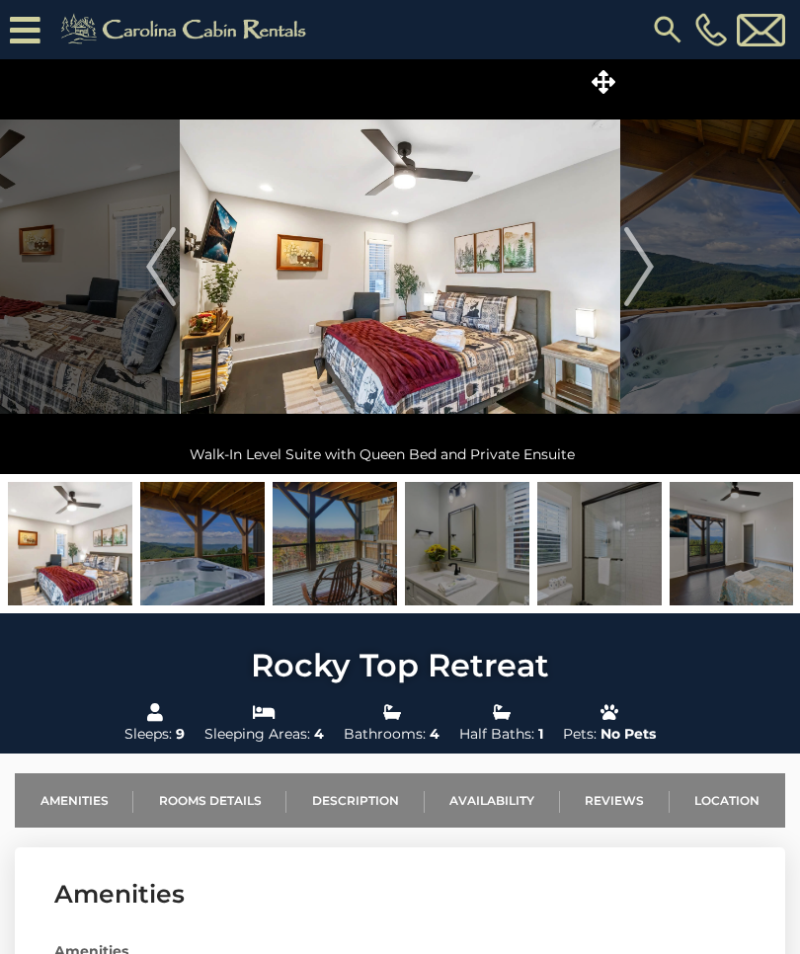
click at [629, 282] on img "Next" at bounding box center [639, 266] width 30 height 79
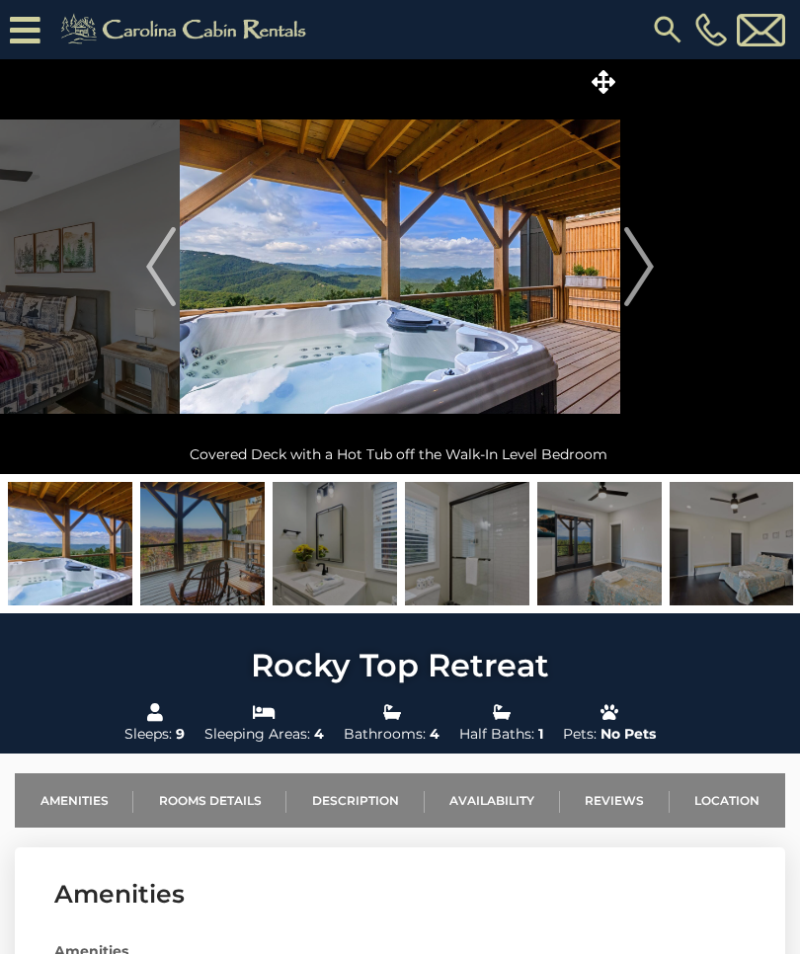
click at [645, 261] on img "Next" at bounding box center [639, 266] width 30 height 79
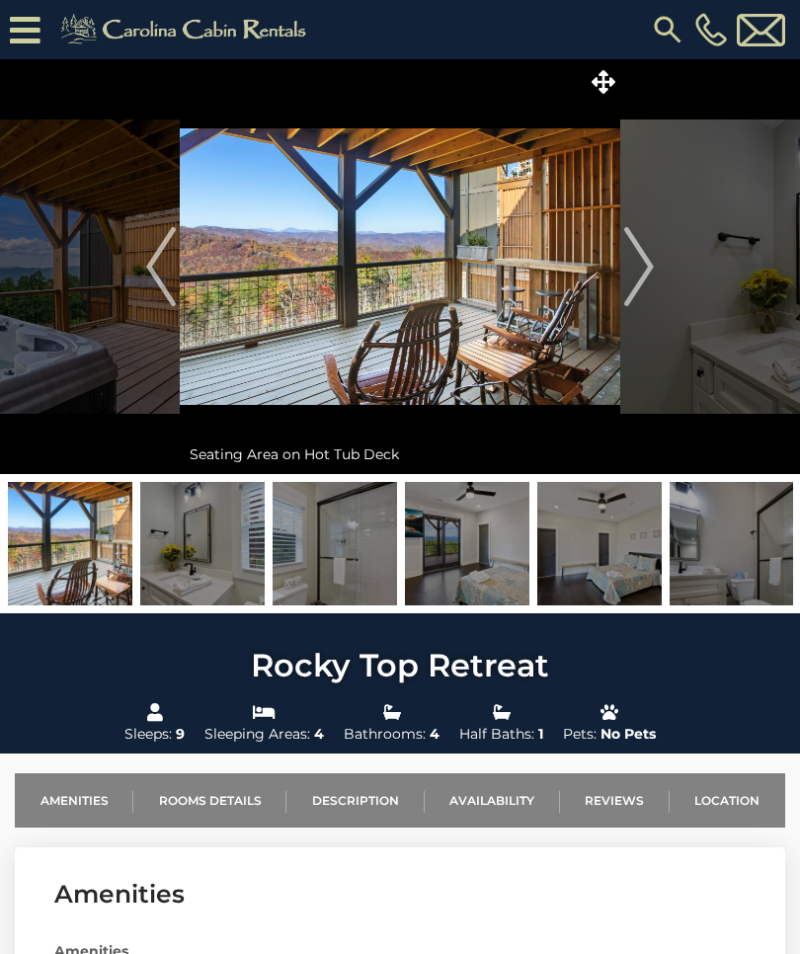
click at [649, 272] on img "Next" at bounding box center [639, 266] width 30 height 79
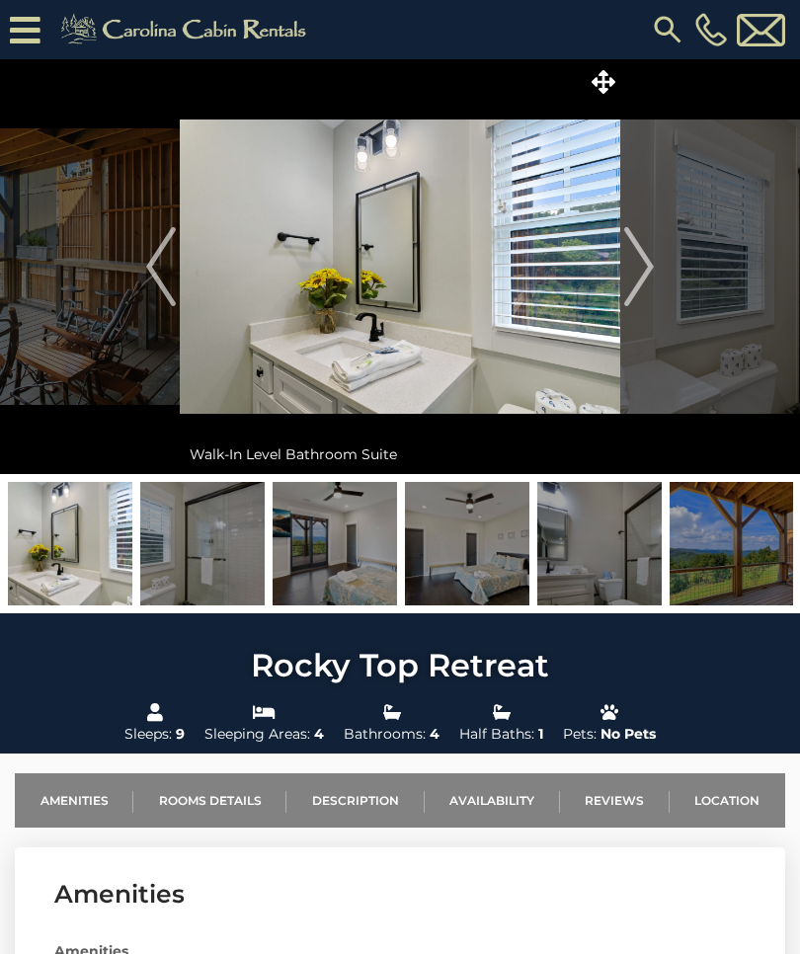
click at [636, 276] on img "Next" at bounding box center [639, 266] width 30 height 79
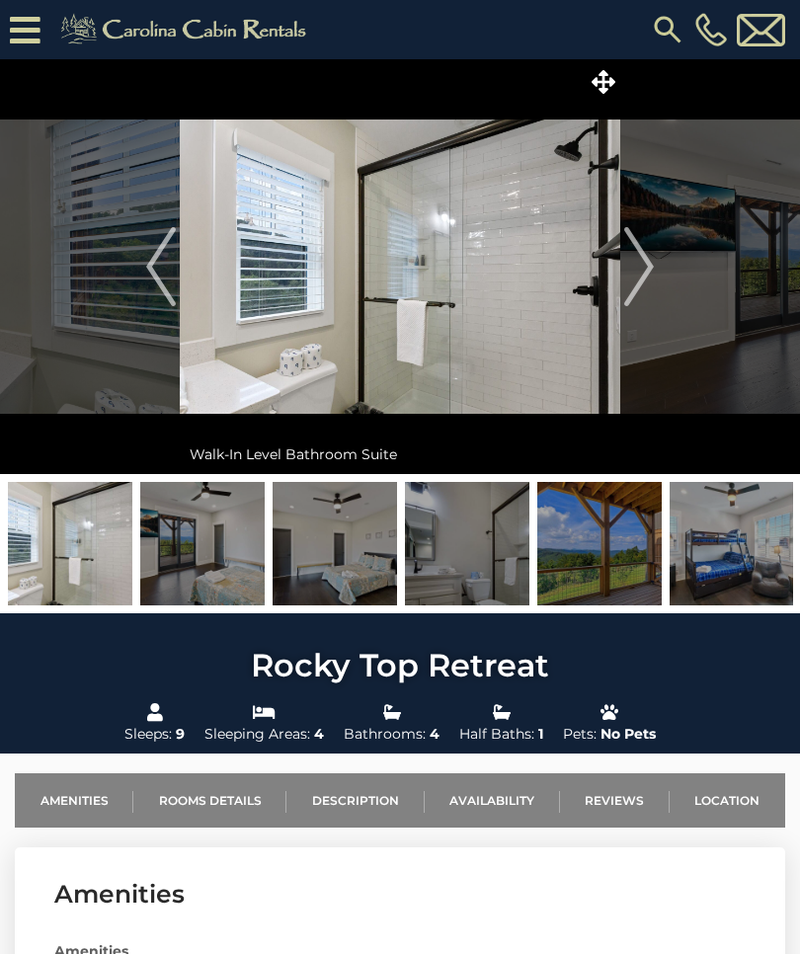
click at [631, 273] on img "Next" at bounding box center [639, 266] width 30 height 79
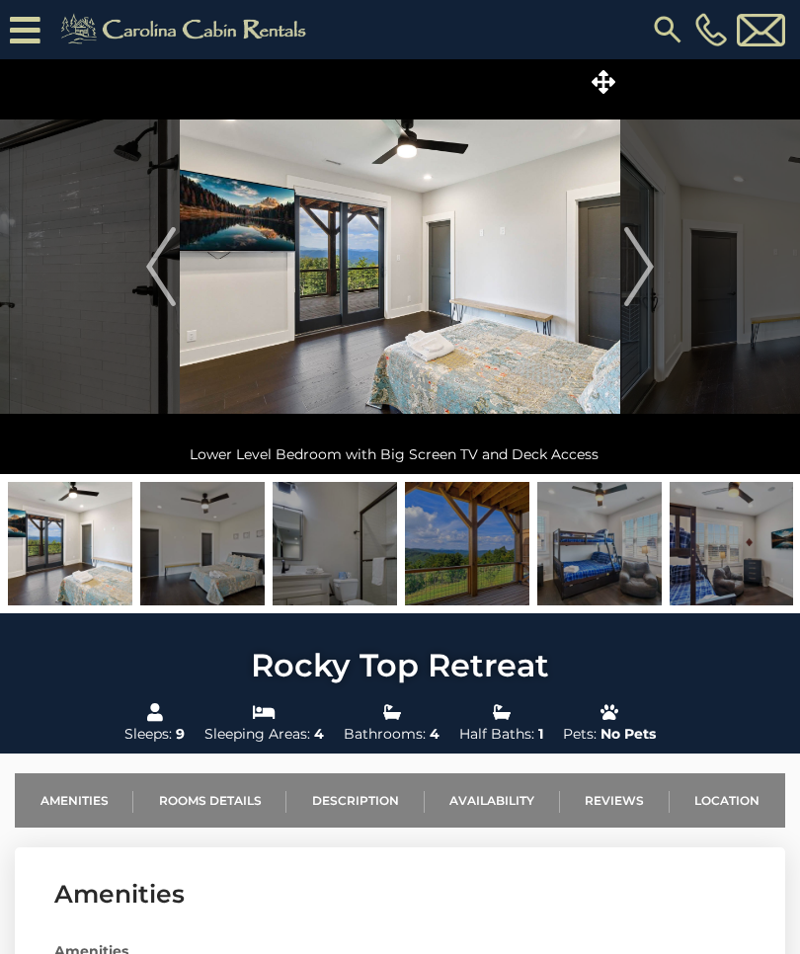
click at [636, 266] on img "Next" at bounding box center [639, 266] width 30 height 79
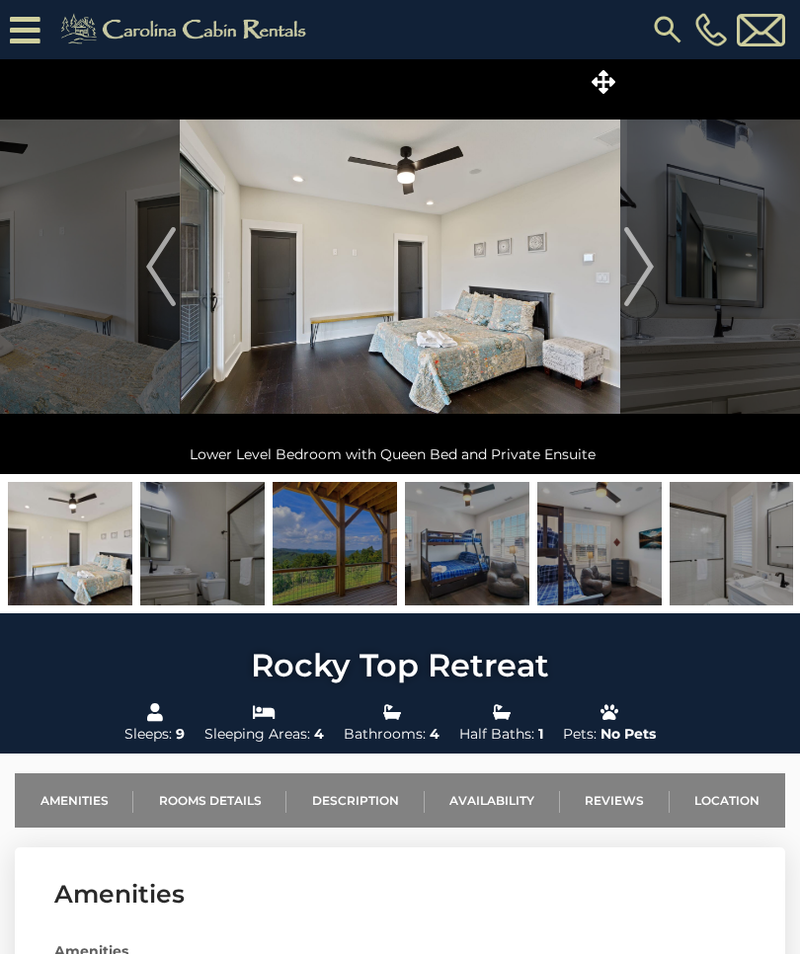
click at [630, 278] on img "Next" at bounding box center [639, 266] width 30 height 79
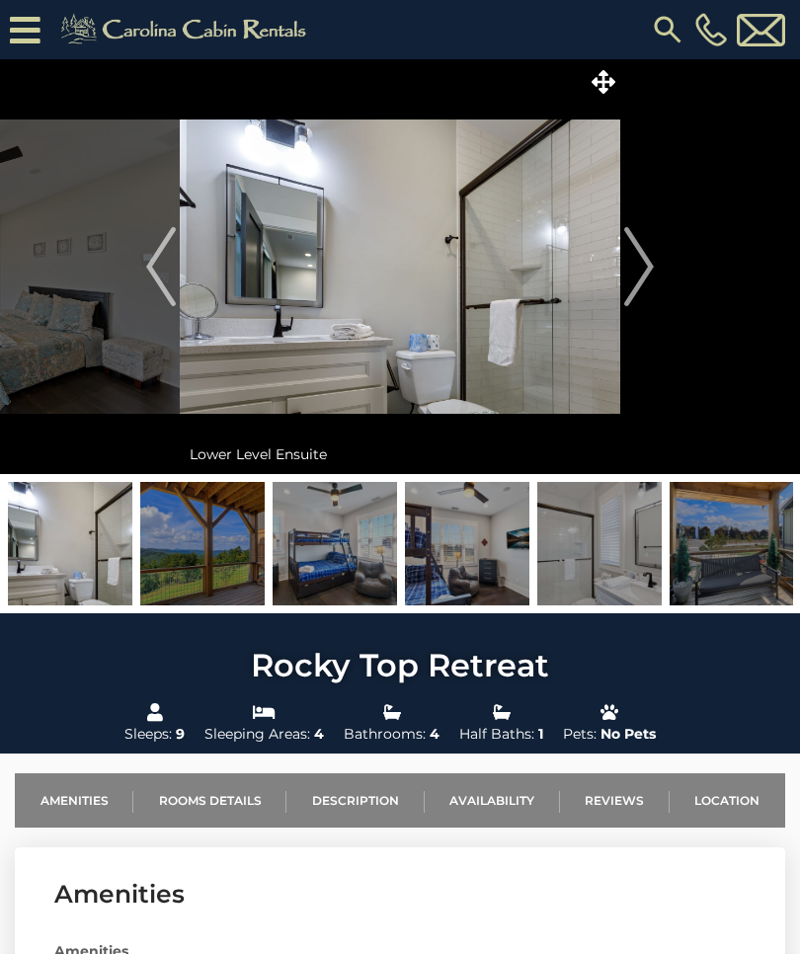
click at [627, 260] on img "Next" at bounding box center [639, 266] width 30 height 79
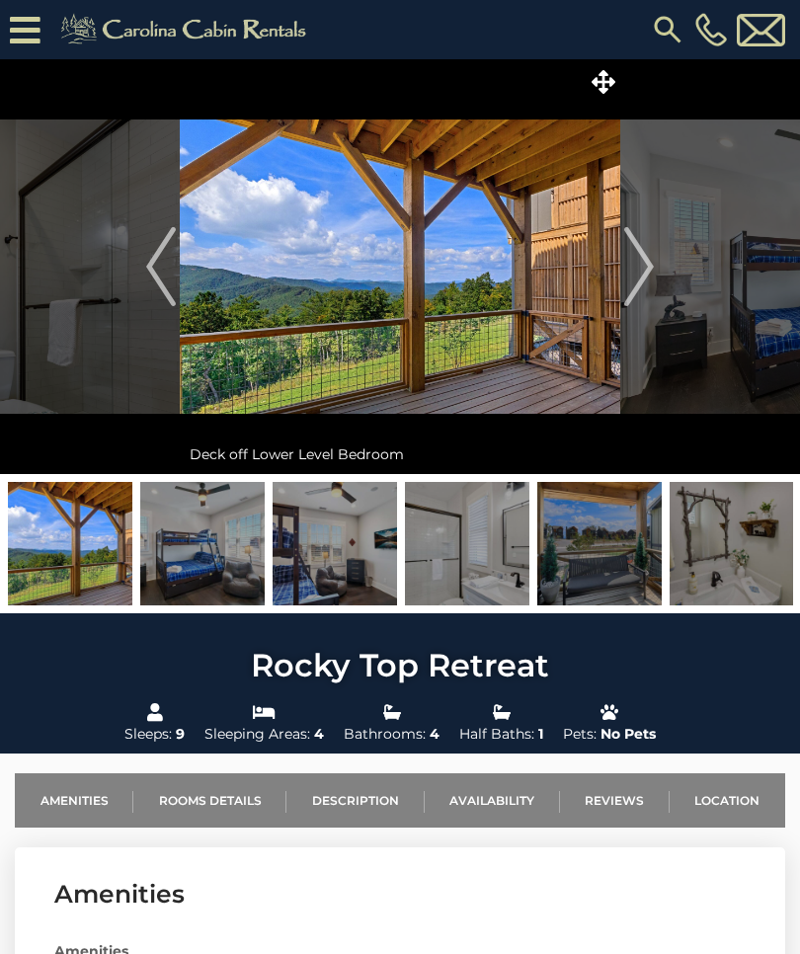
click at [619, 272] on img at bounding box center [400, 266] width 440 height 415
click at [650, 268] on img "Next" at bounding box center [639, 266] width 30 height 79
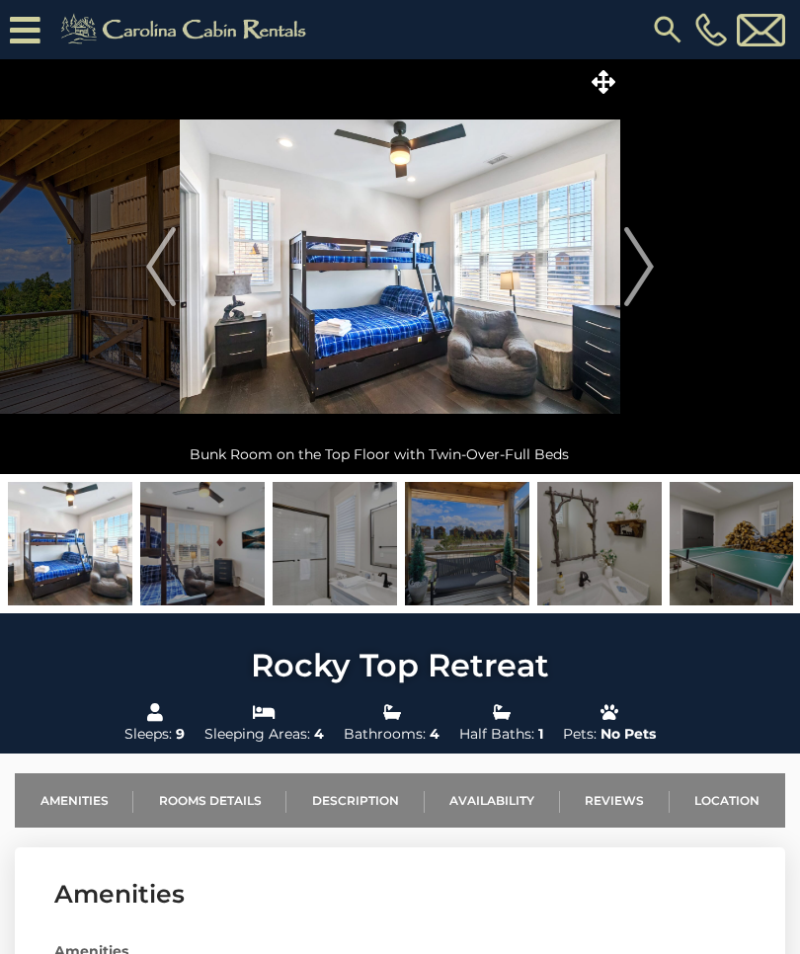
click at [639, 267] on img "Next" at bounding box center [639, 266] width 30 height 79
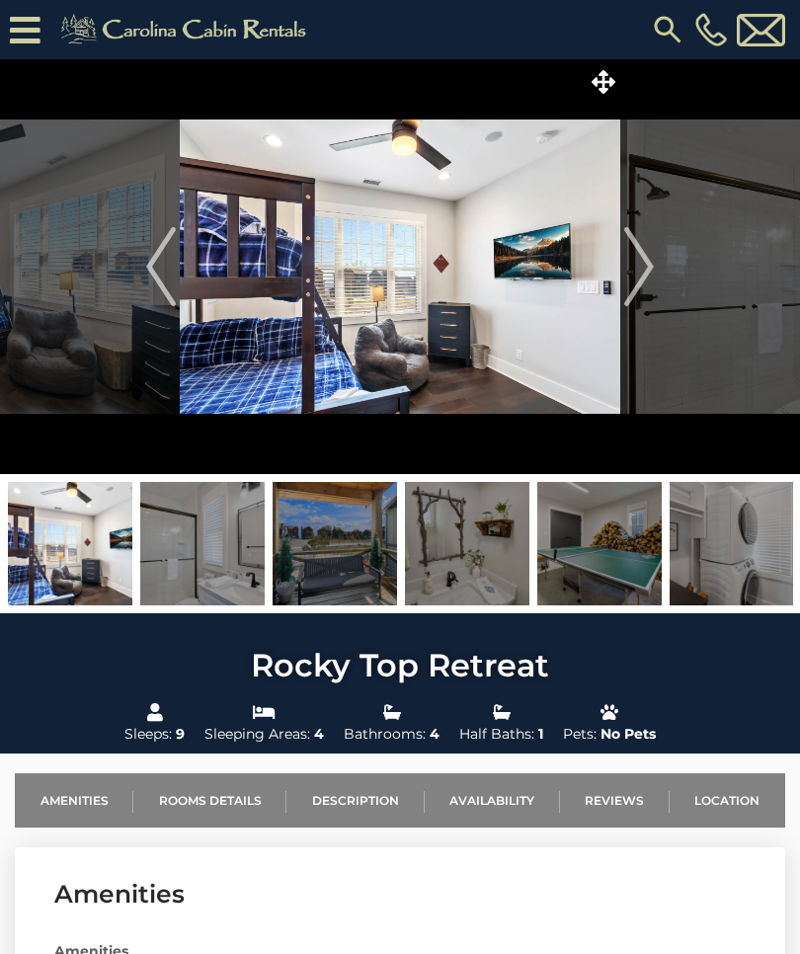
click at [642, 264] on img "Next" at bounding box center [639, 266] width 30 height 79
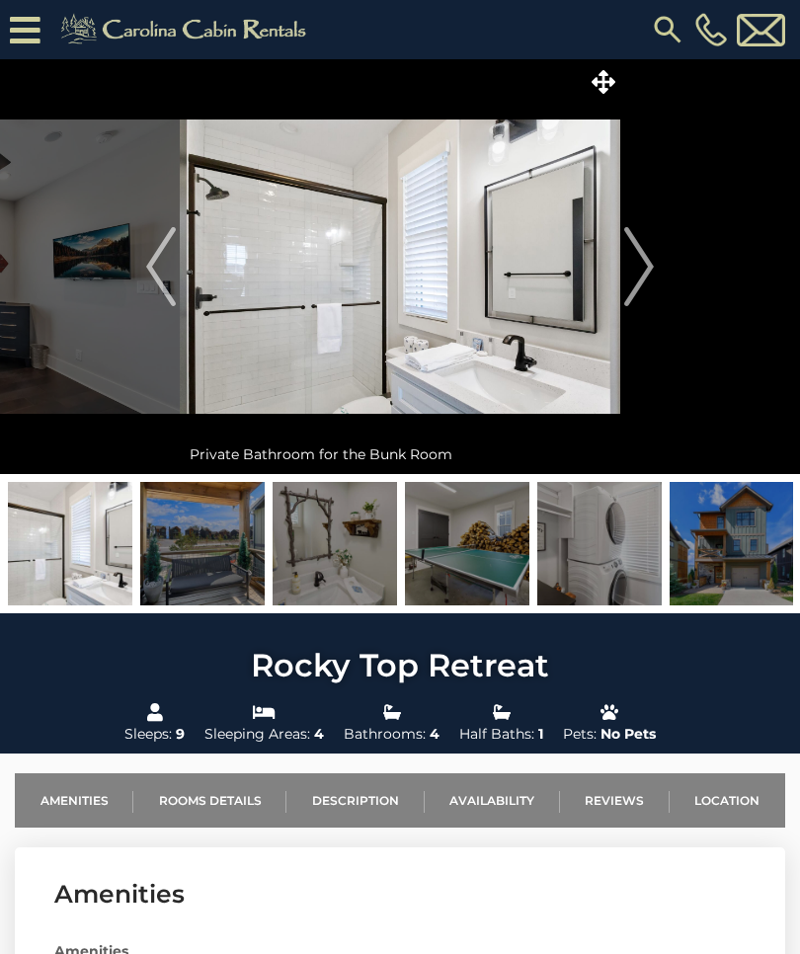
click at [643, 273] on img "Next" at bounding box center [639, 266] width 30 height 79
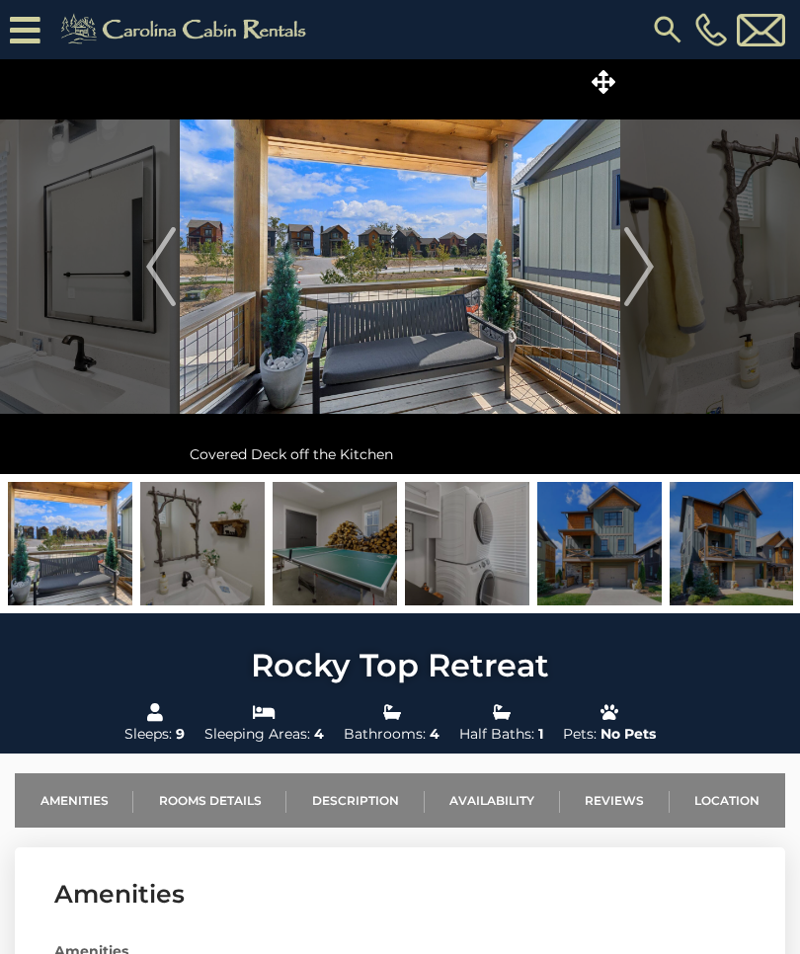
click at [640, 270] on img "Next" at bounding box center [639, 266] width 30 height 79
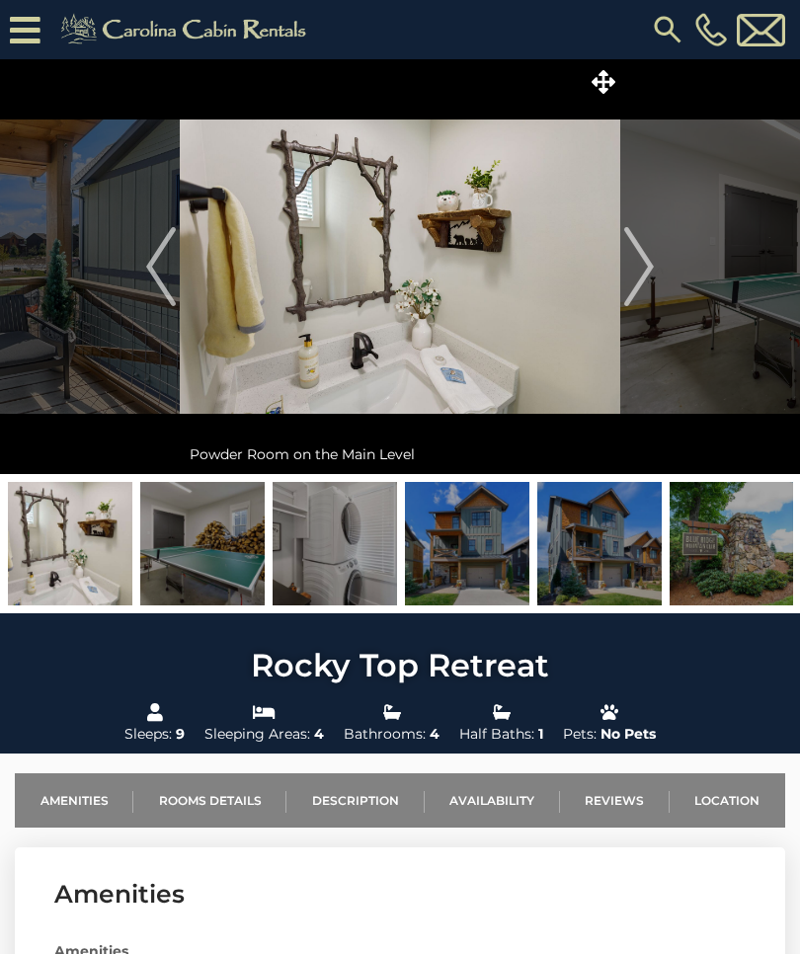
click at [639, 268] on img "Next" at bounding box center [639, 266] width 30 height 79
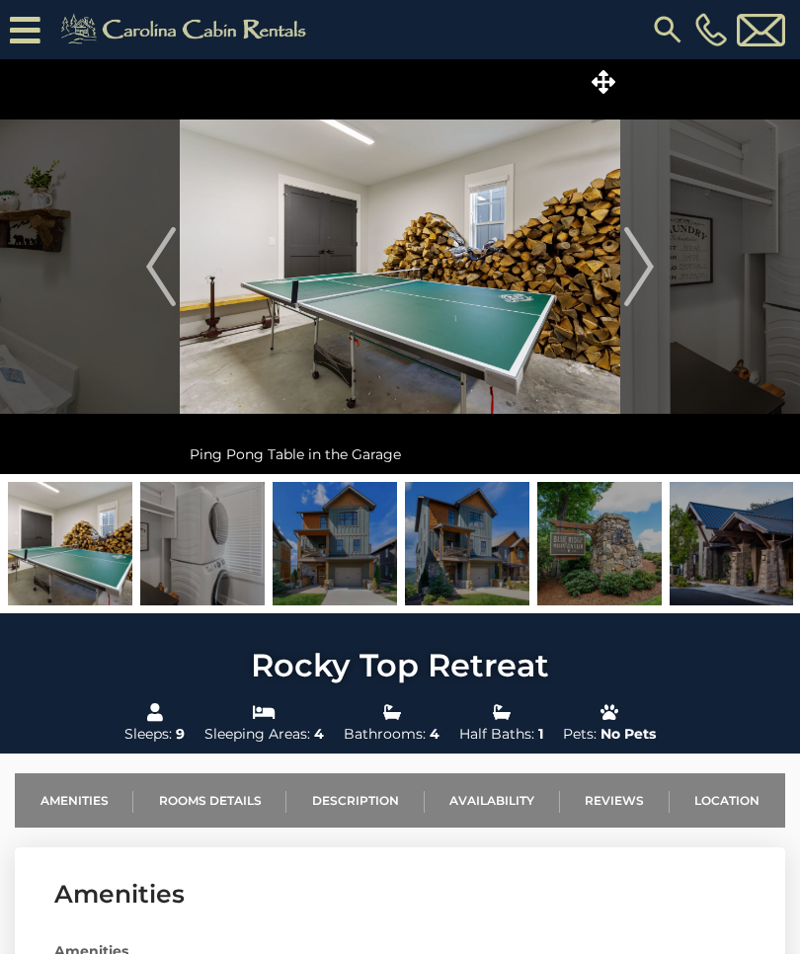
click at [639, 272] on img "Next" at bounding box center [639, 266] width 30 height 79
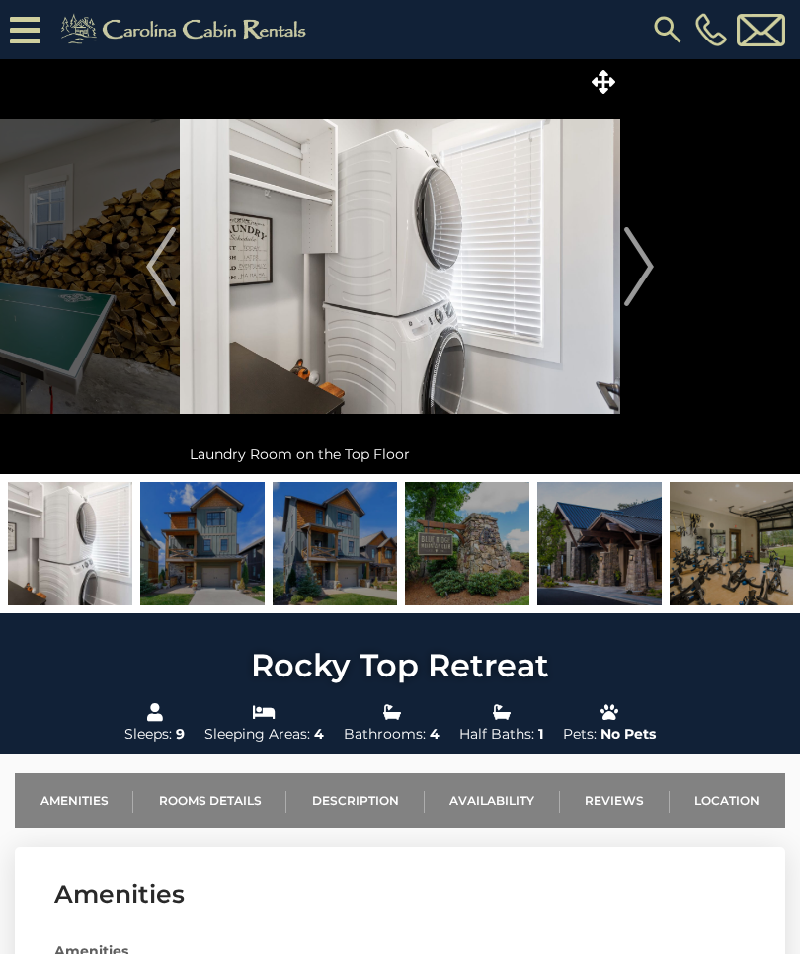
click at [640, 274] on img "Next" at bounding box center [639, 266] width 30 height 79
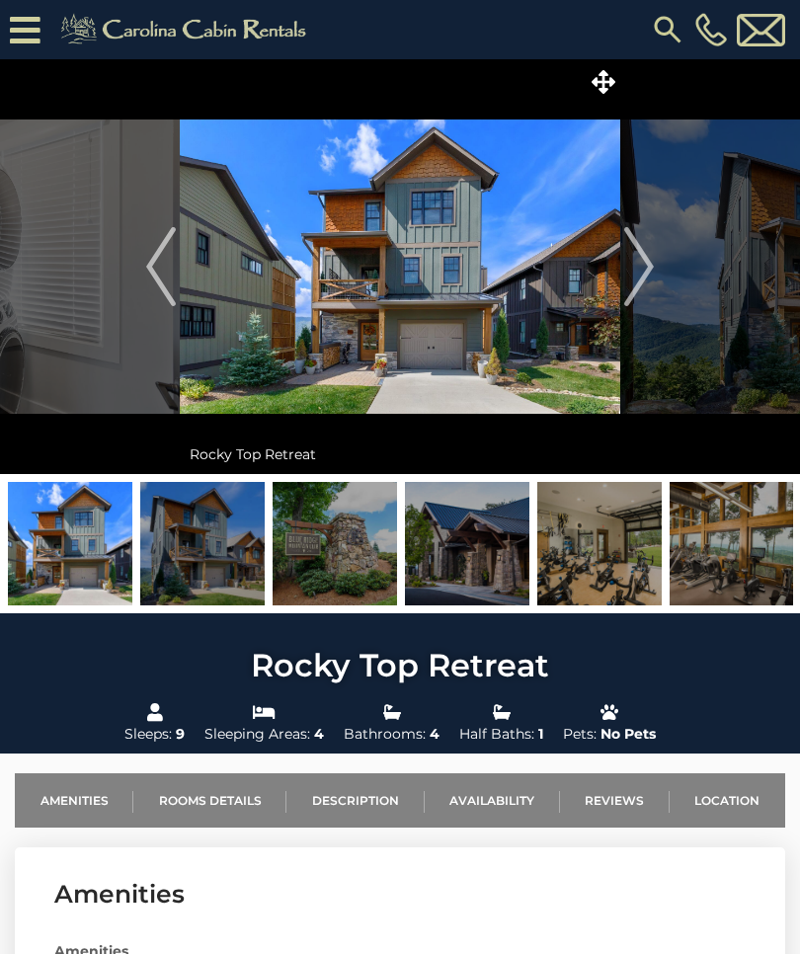
click at [637, 265] on img "Next" at bounding box center [639, 266] width 30 height 79
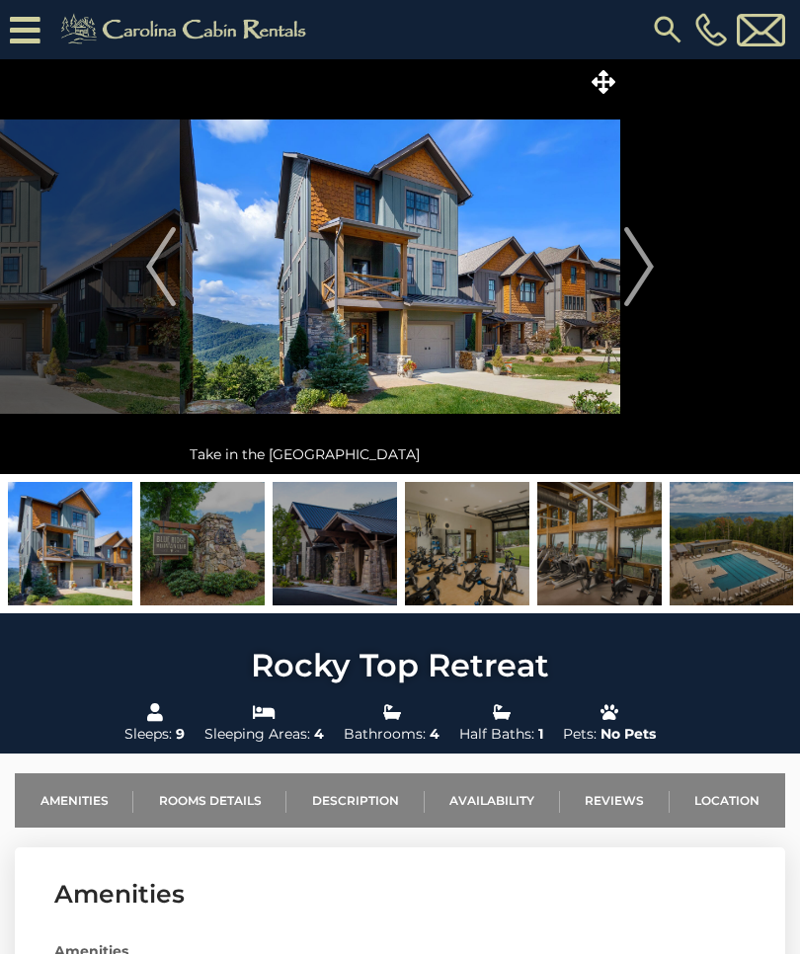
click at [636, 267] on img "Next" at bounding box center [639, 266] width 30 height 79
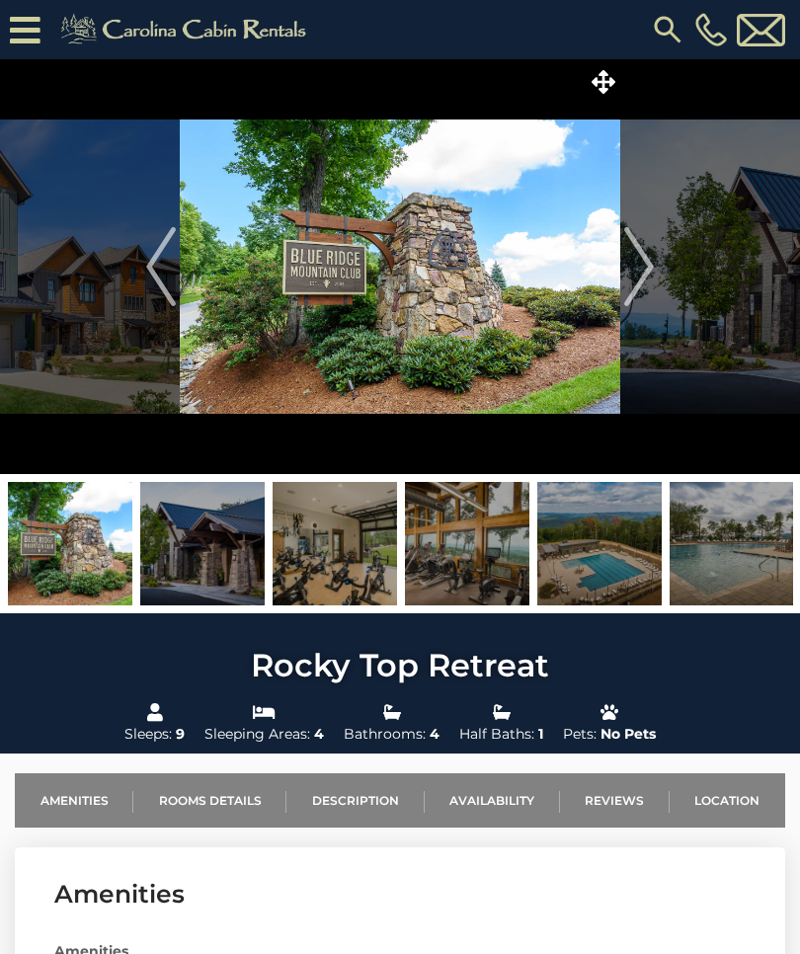
click at [631, 266] on img "Next" at bounding box center [639, 266] width 30 height 79
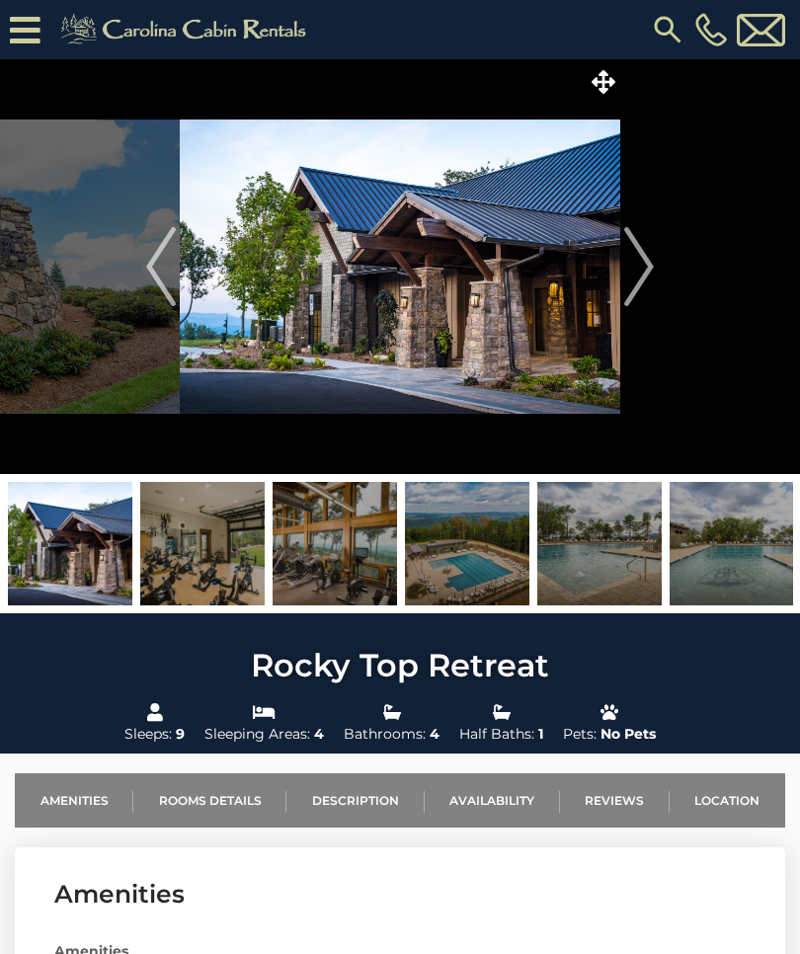
click at [628, 266] on img "Next" at bounding box center [639, 266] width 30 height 79
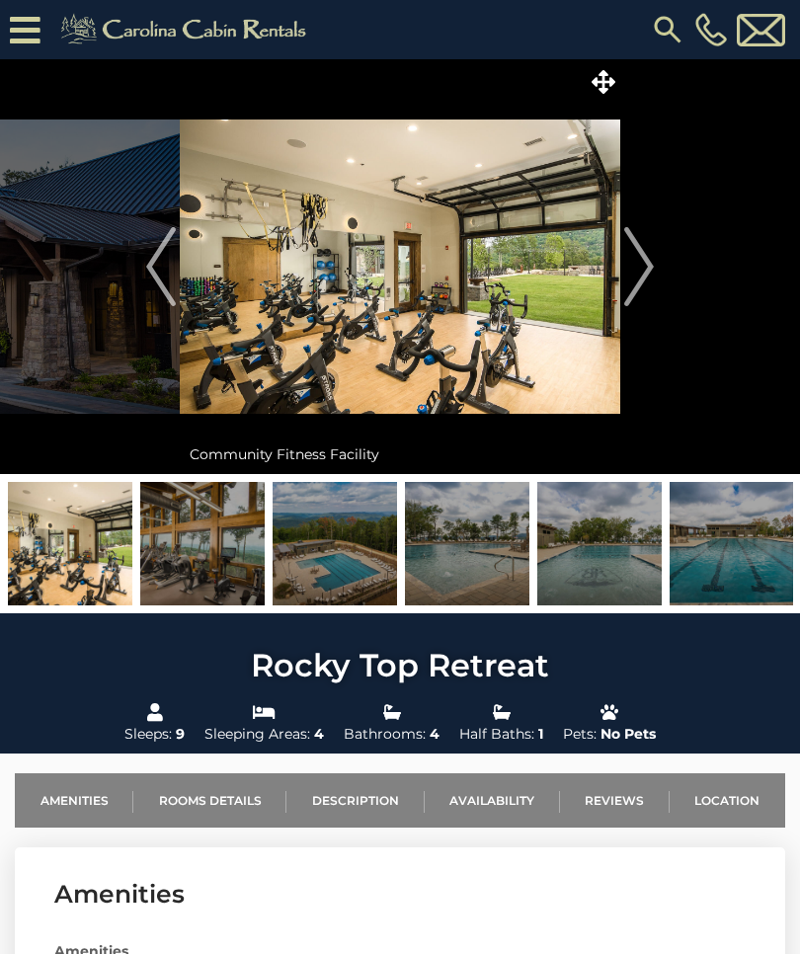
click at [638, 261] on img "Next" at bounding box center [639, 266] width 30 height 79
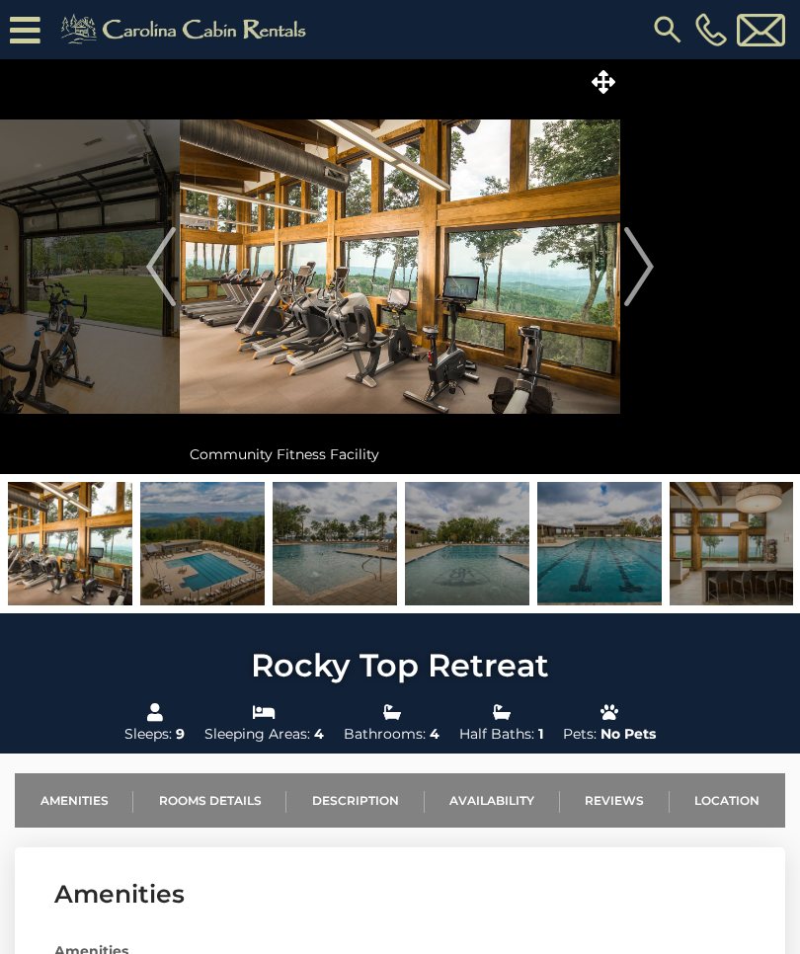
click at [630, 260] on img "Next" at bounding box center [639, 266] width 30 height 79
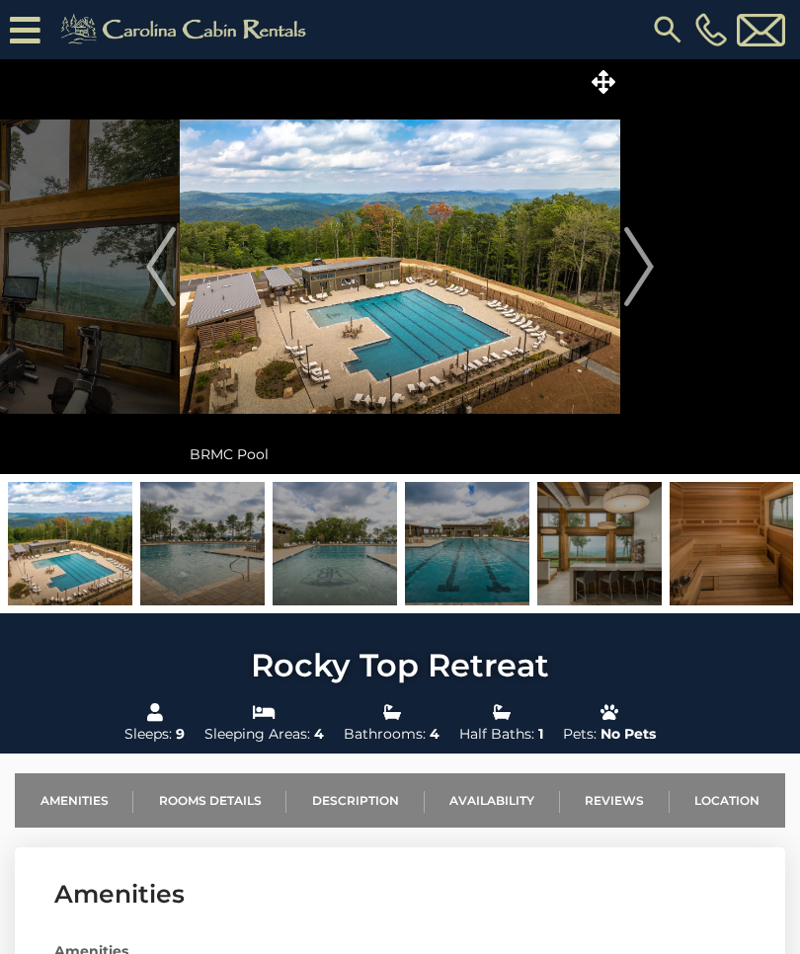
click at [639, 265] on img "Next" at bounding box center [639, 266] width 30 height 79
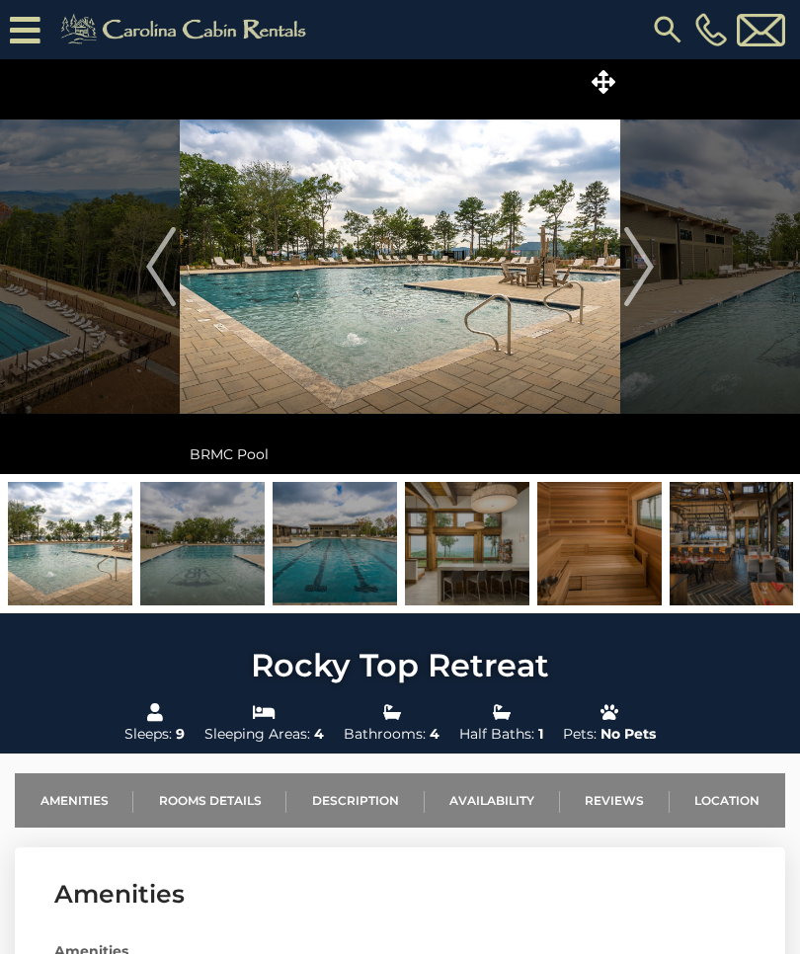
click at [631, 264] on img "Next" at bounding box center [639, 266] width 30 height 79
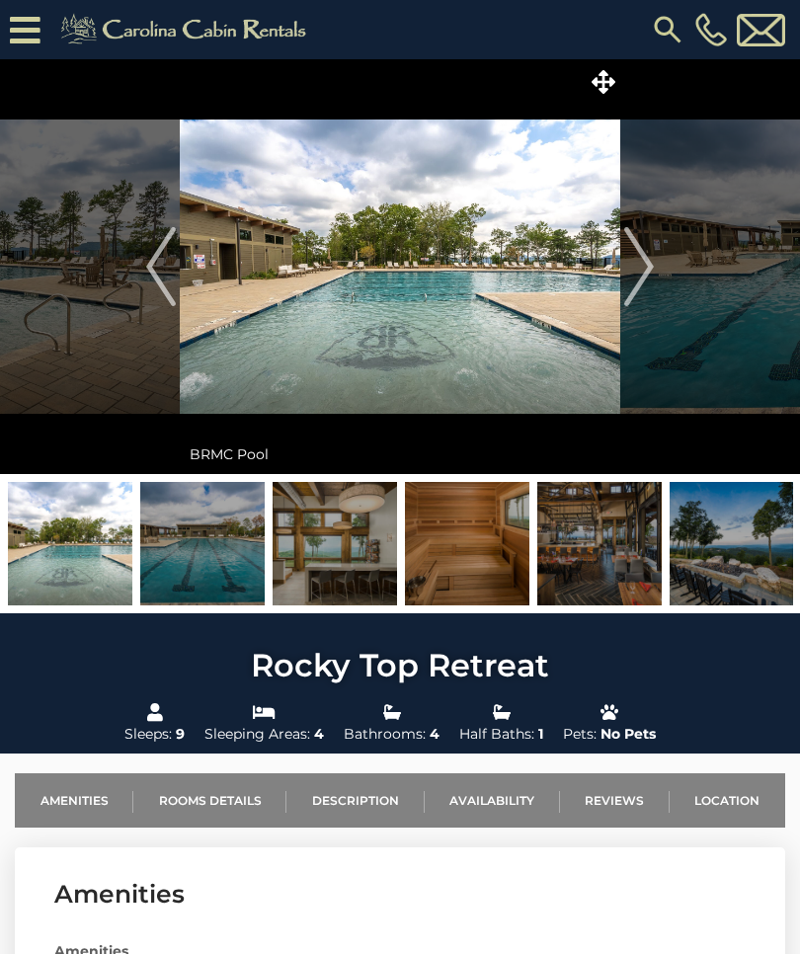
click at [633, 272] on img "Next" at bounding box center [639, 266] width 30 height 79
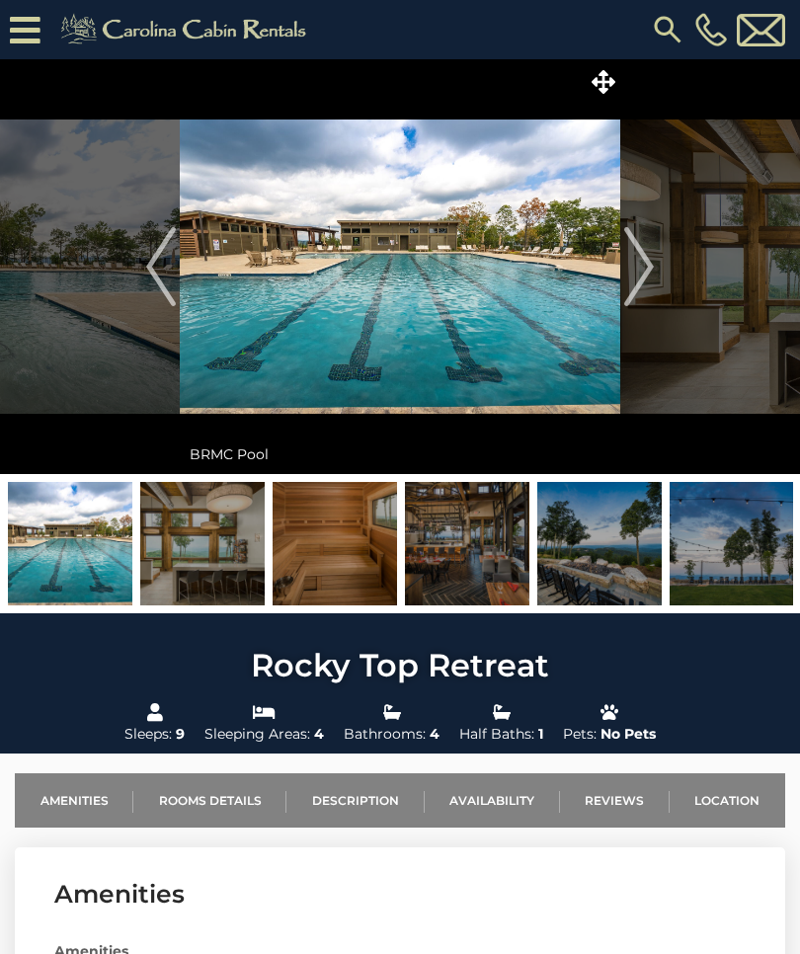
click at [618, 266] on img at bounding box center [400, 266] width 440 height 415
click at [648, 264] on img "Next" at bounding box center [639, 266] width 30 height 79
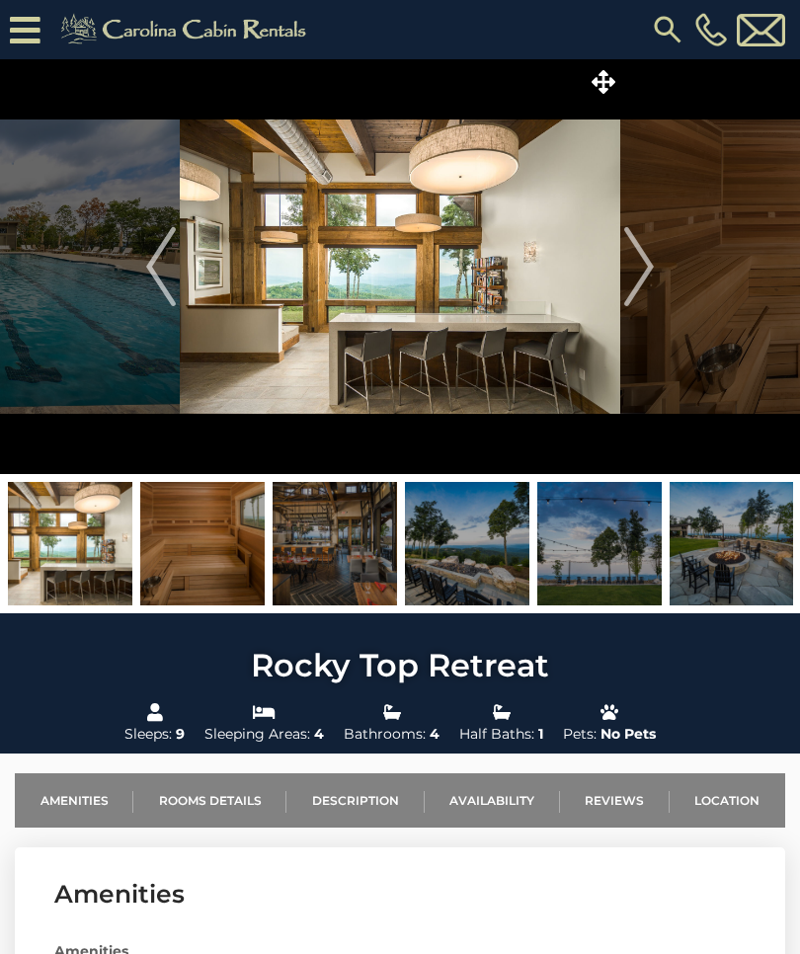
click at [621, 276] on button "Next" at bounding box center [639, 266] width 38 height 415
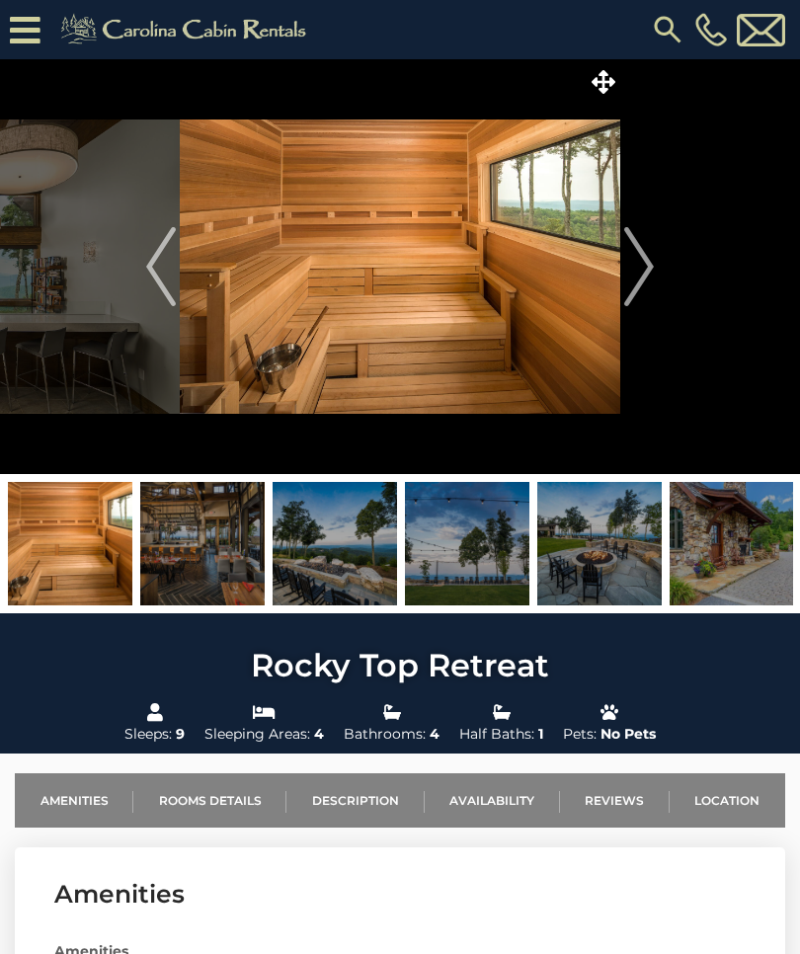
click at [625, 268] on img "Next" at bounding box center [639, 266] width 30 height 79
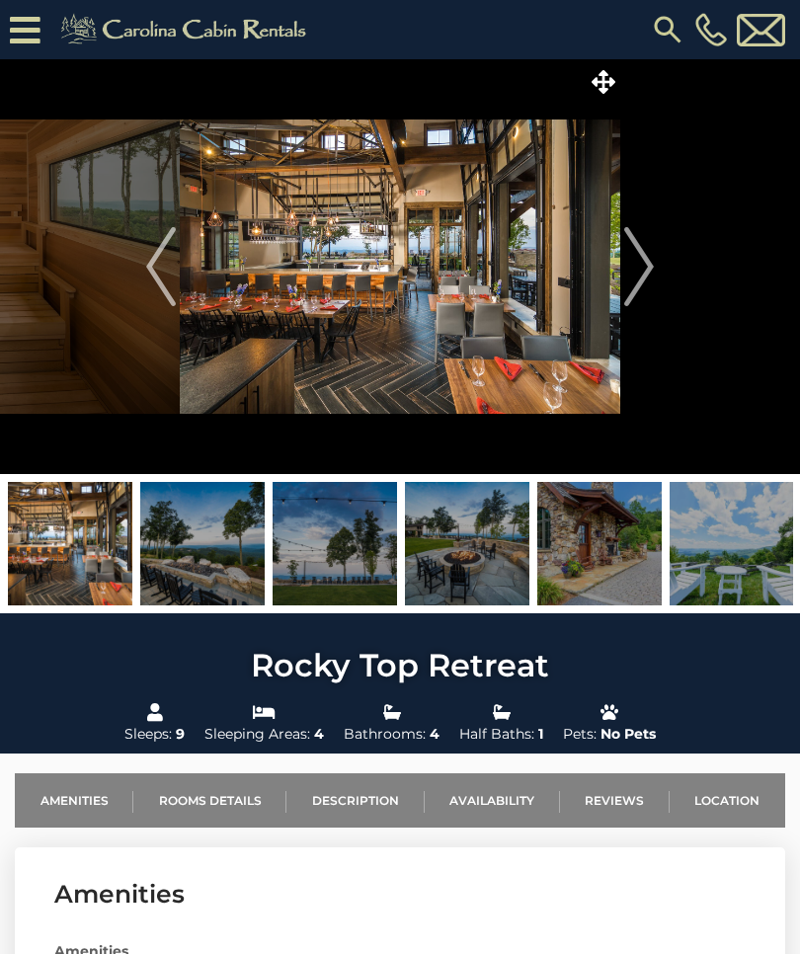
click at [629, 261] on img "Next" at bounding box center [639, 266] width 30 height 79
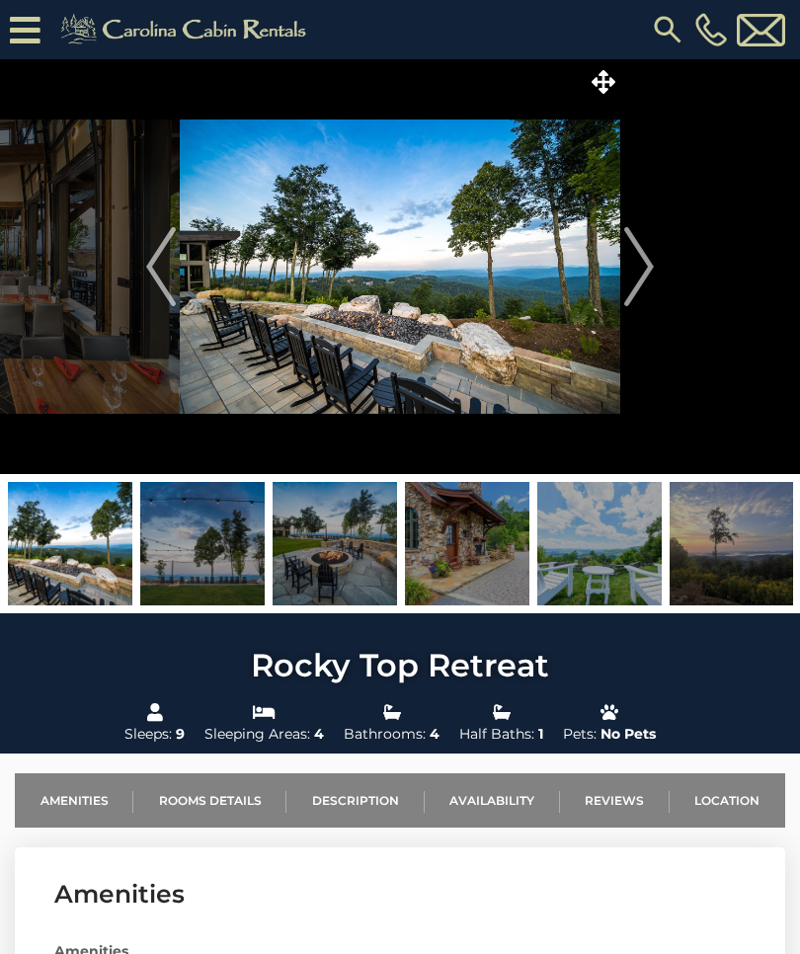
click at [631, 270] on img "Next" at bounding box center [639, 266] width 30 height 79
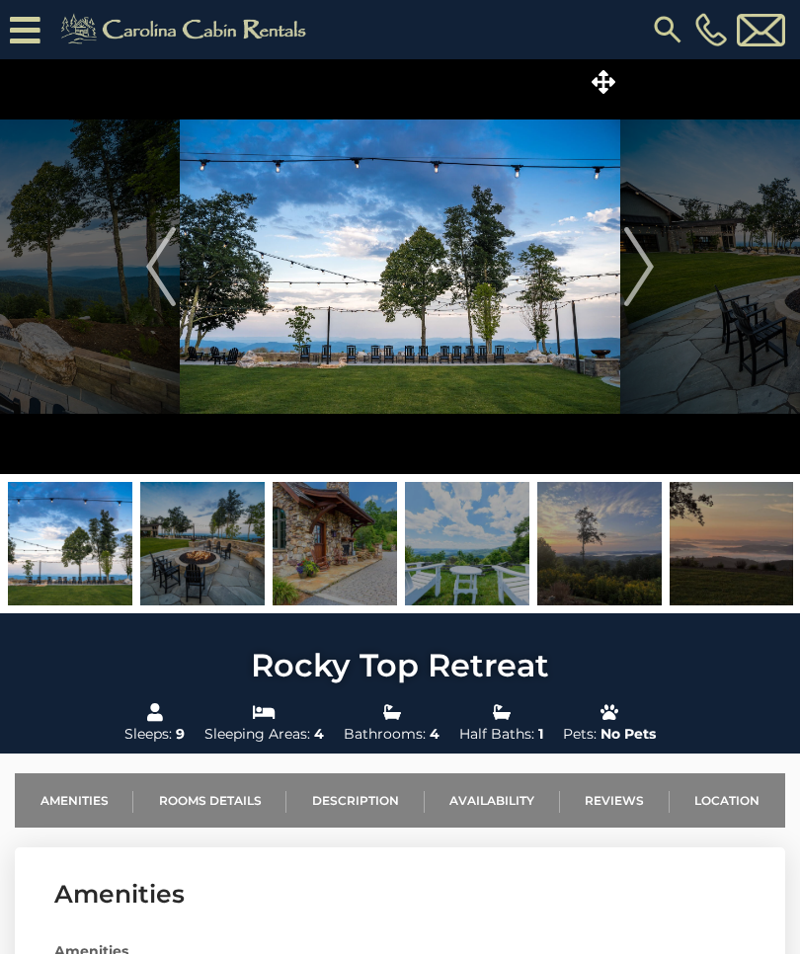
click at [632, 271] on img "Next" at bounding box center [639, 266] width 30 height 79
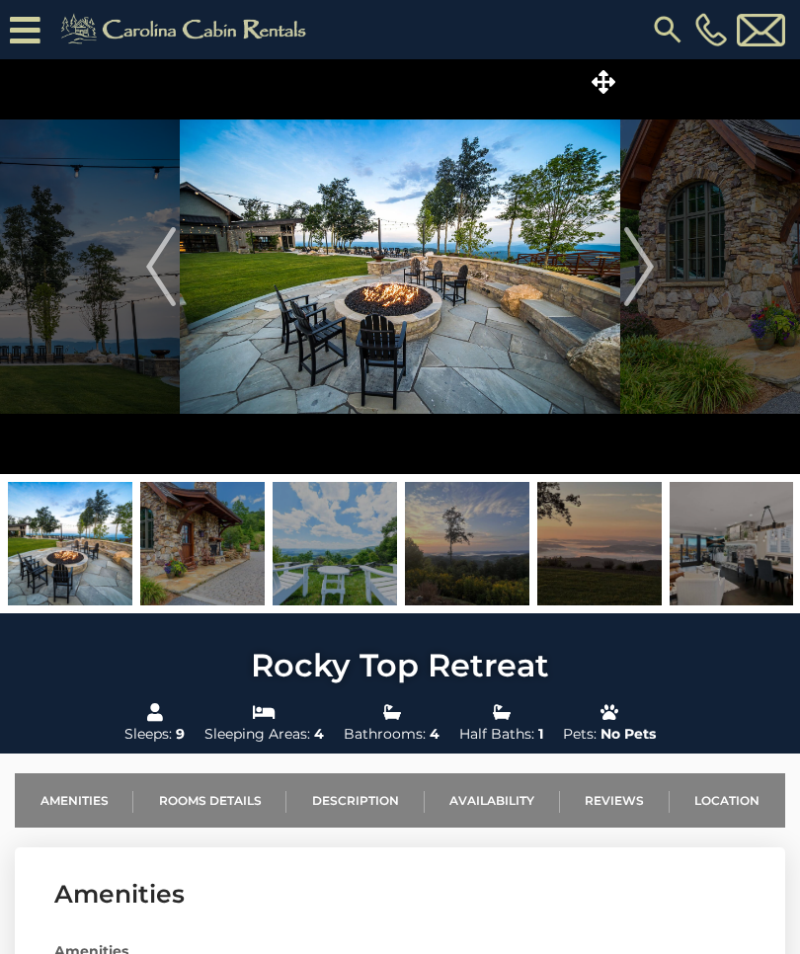
click at [657, 273] on button "Next" at bounding box center [639, 266] width 38 height 415
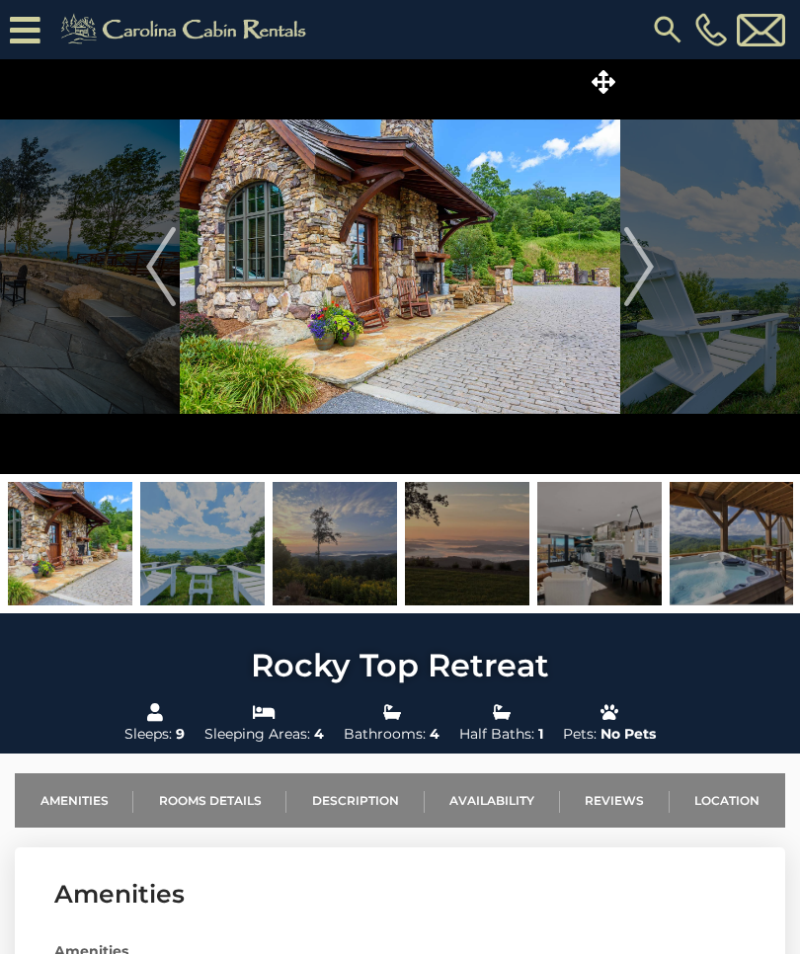
click at [646, 277] on img "Next" at bounding box center [639, 266] width 30 height 79
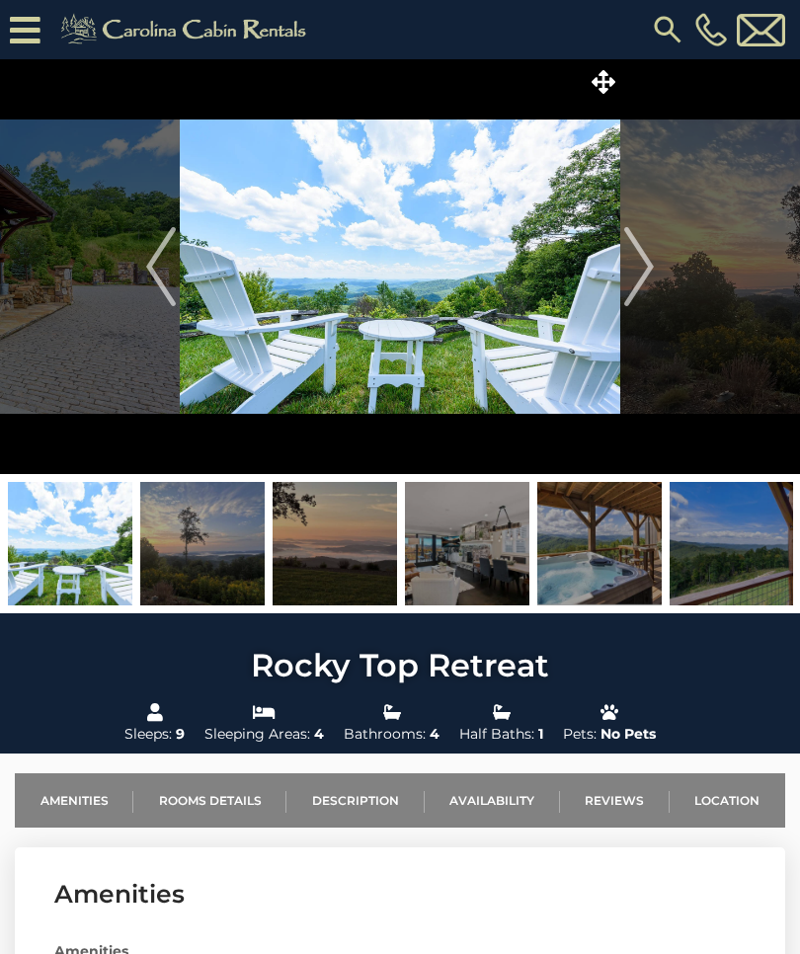
click at [638, 281] on img "Next" at bounding box center [639, 266] width 30 height 79
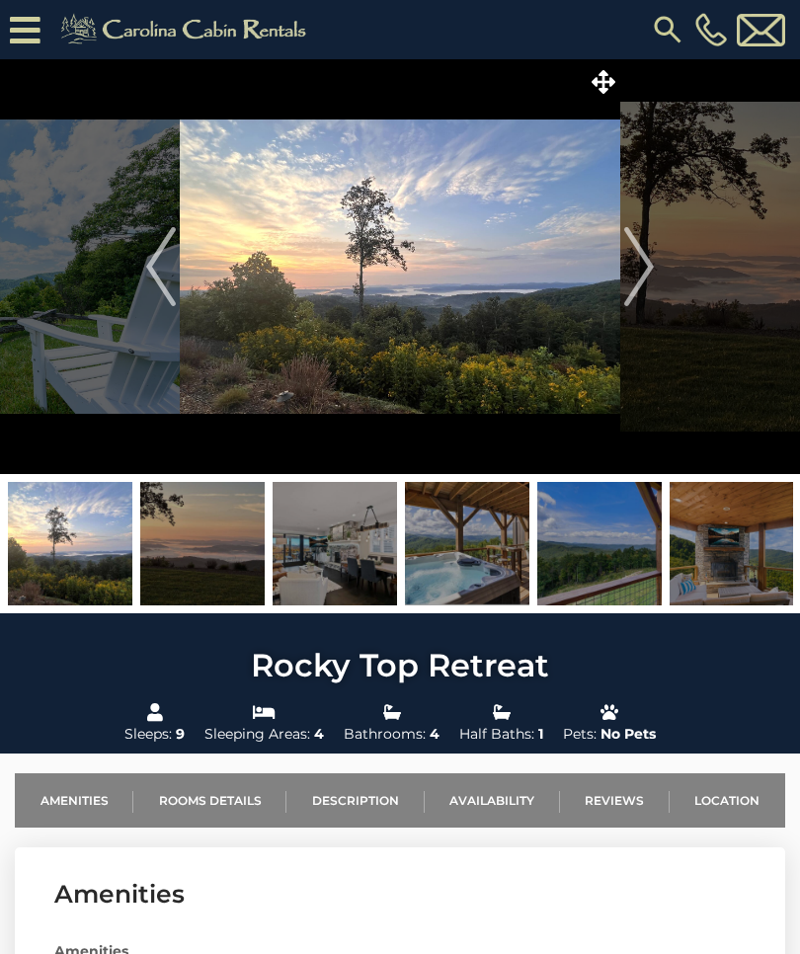
click at [636, 277] on img "Next" at bounding box center [639, 266] width 30 height 79
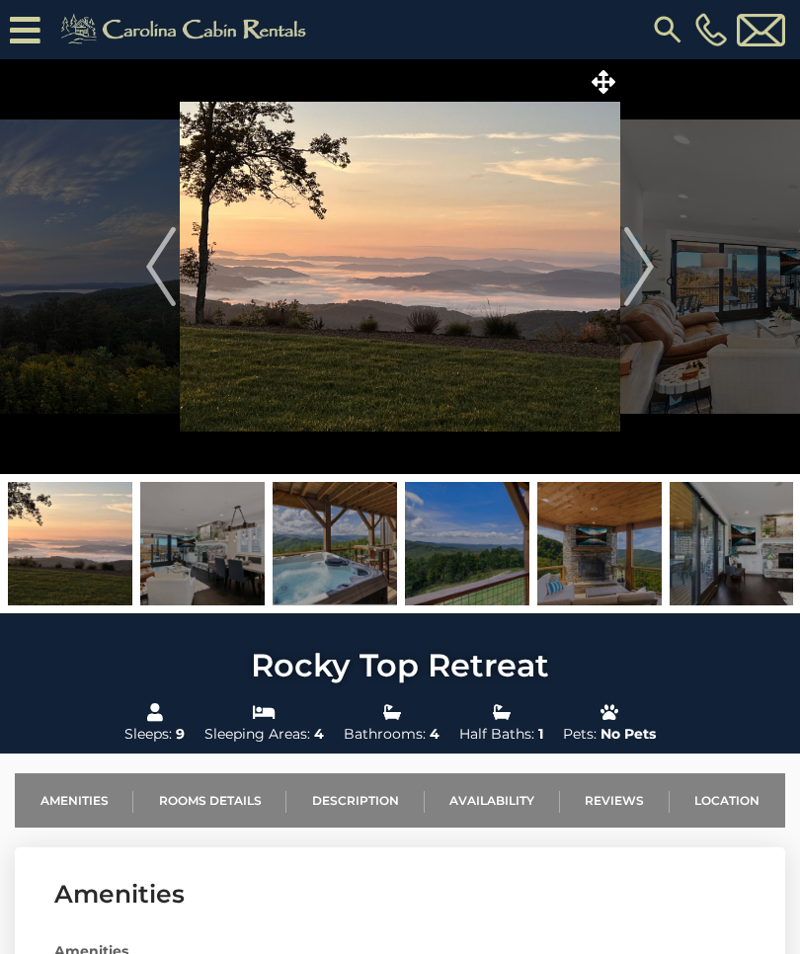
click at [643, 262] on img "Next" at bounding box center [639, 266] width 30 height 79
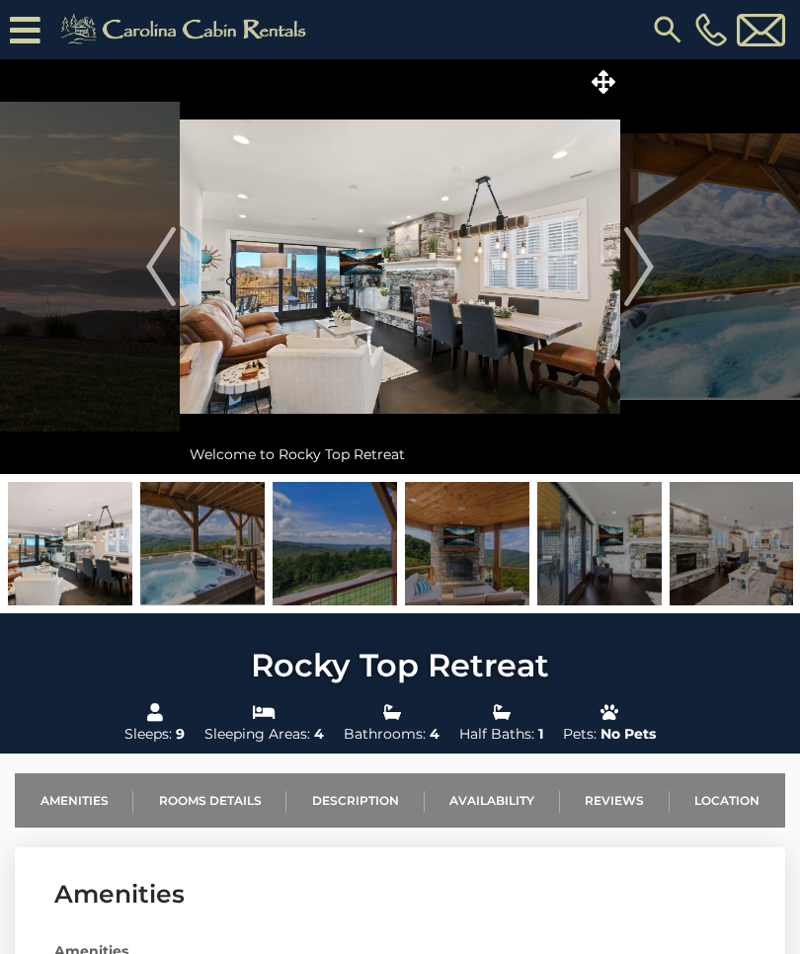
click at [178, 263] on button "Previous" at bounding box center [161, 266] width 38 height 415
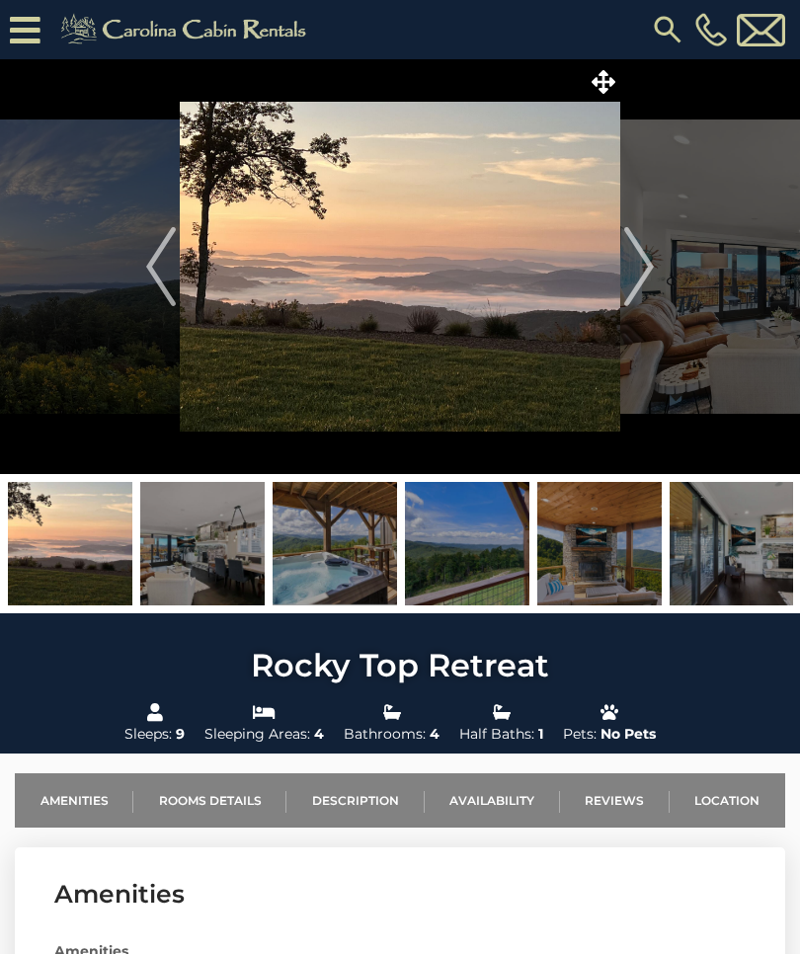
click at [643, 264] on img "Next" at bounding box center [639, 266] width 30 height 79
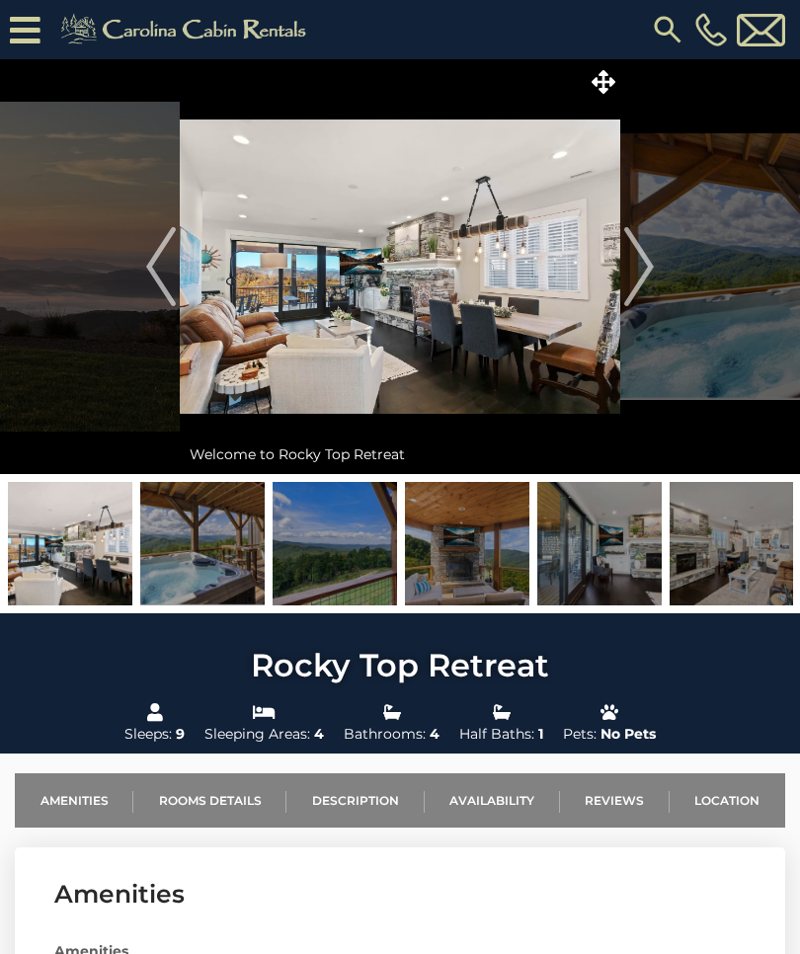
click at [643, 271] on img "Next" at bounding box center [639, 266] width 30 height 79
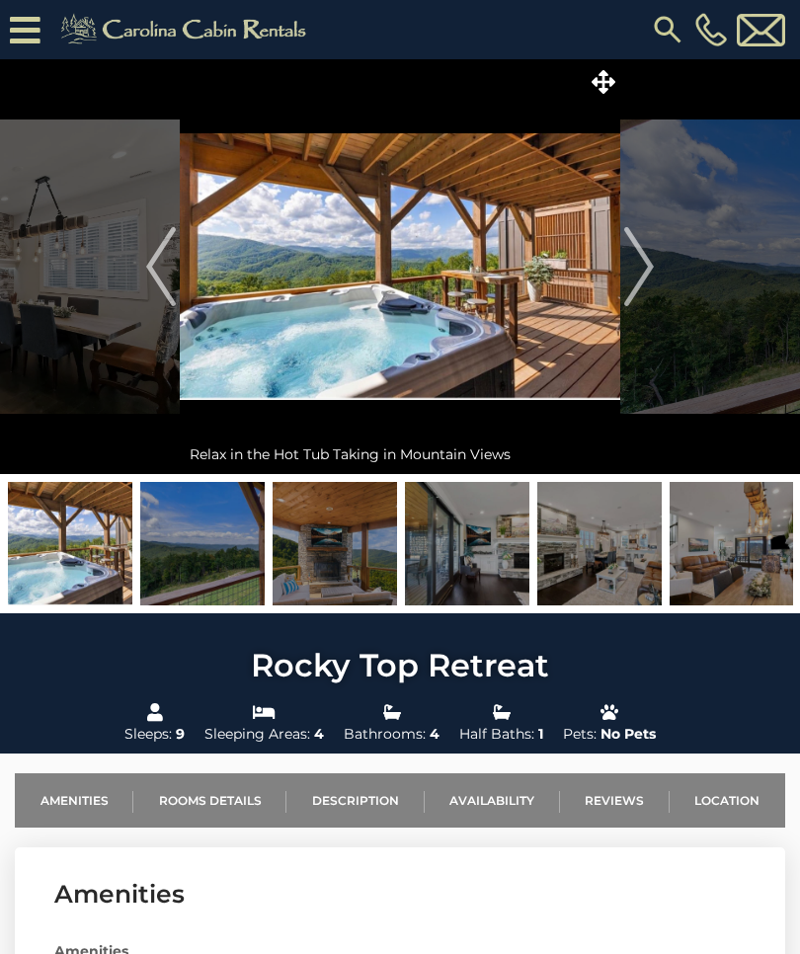
click at [648, 264] on img "Next" at bounding box center [639, 266] width 30 height 79
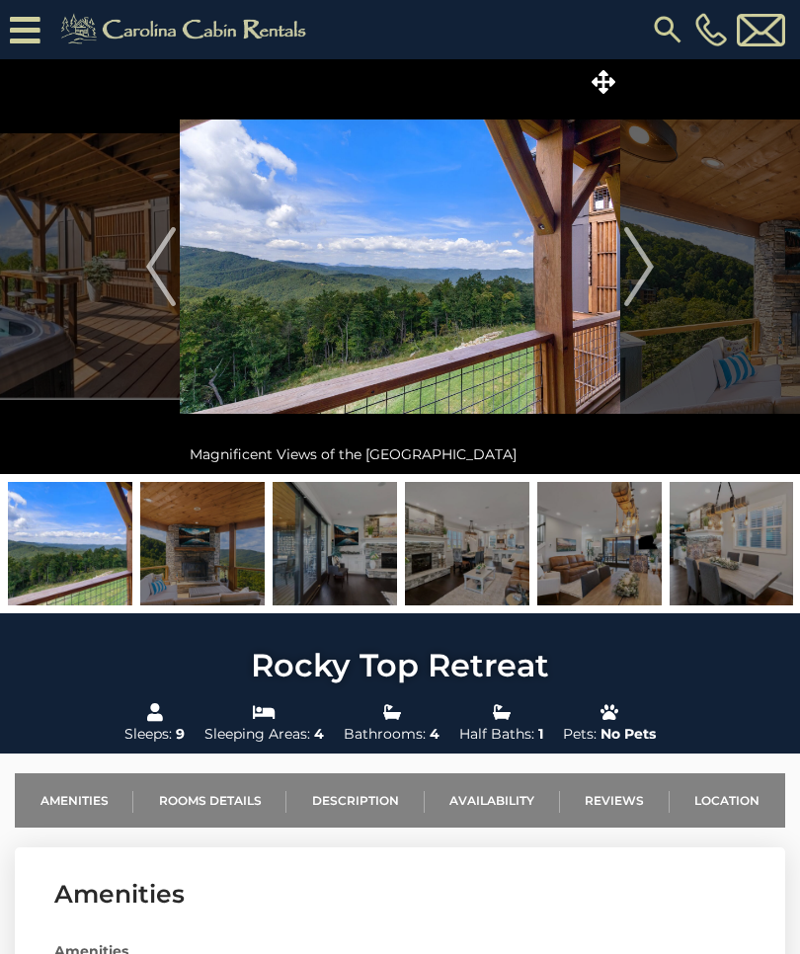
click at [642, 270] on img "Next" at bounding box center [639, 266] width 30 height 79
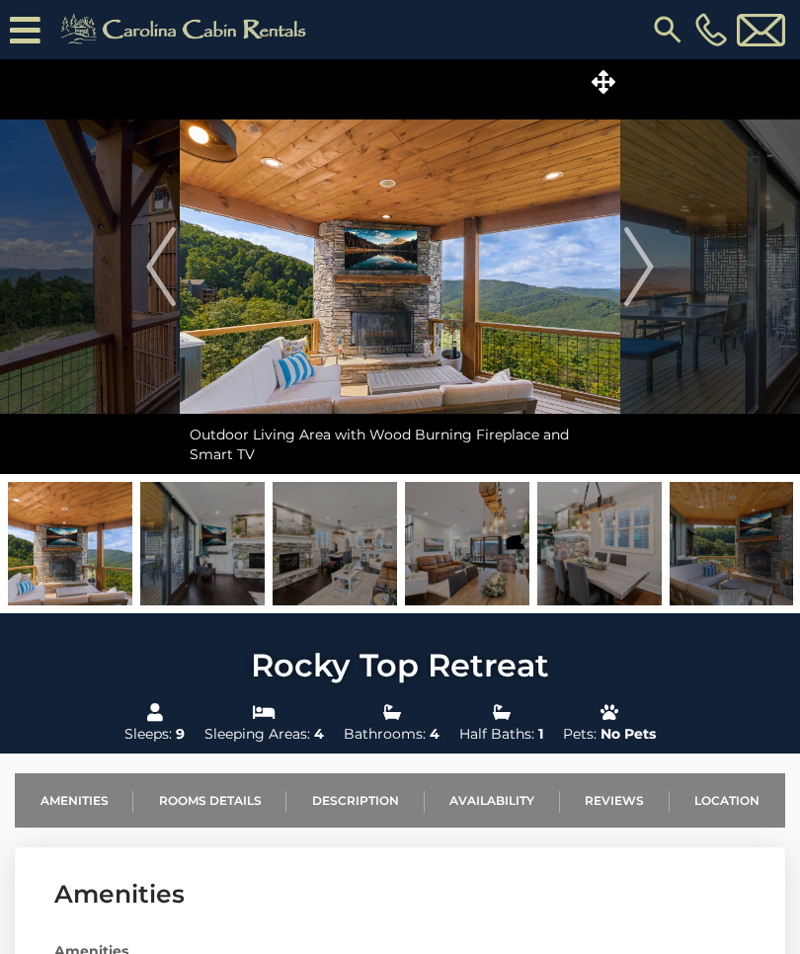
click at [638, 262] on img "Next" at bounding box center [639, 266] width 30 height 79
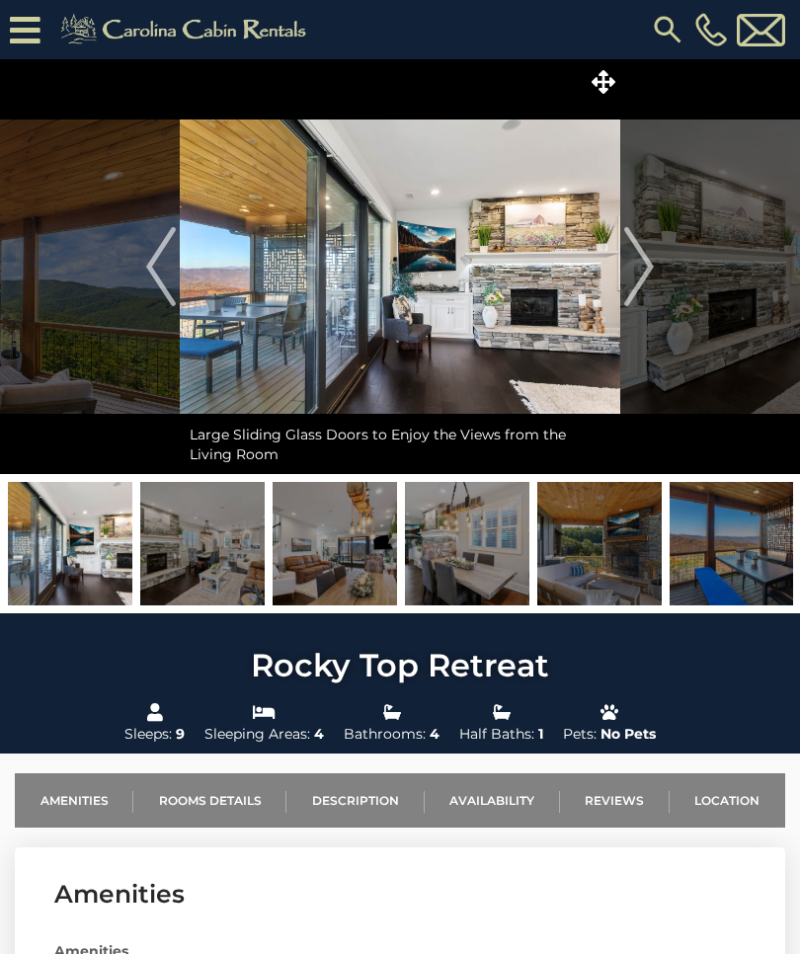
click at [641, 269] on img "Next" at bounding box center [639, 266] width 30 height 79
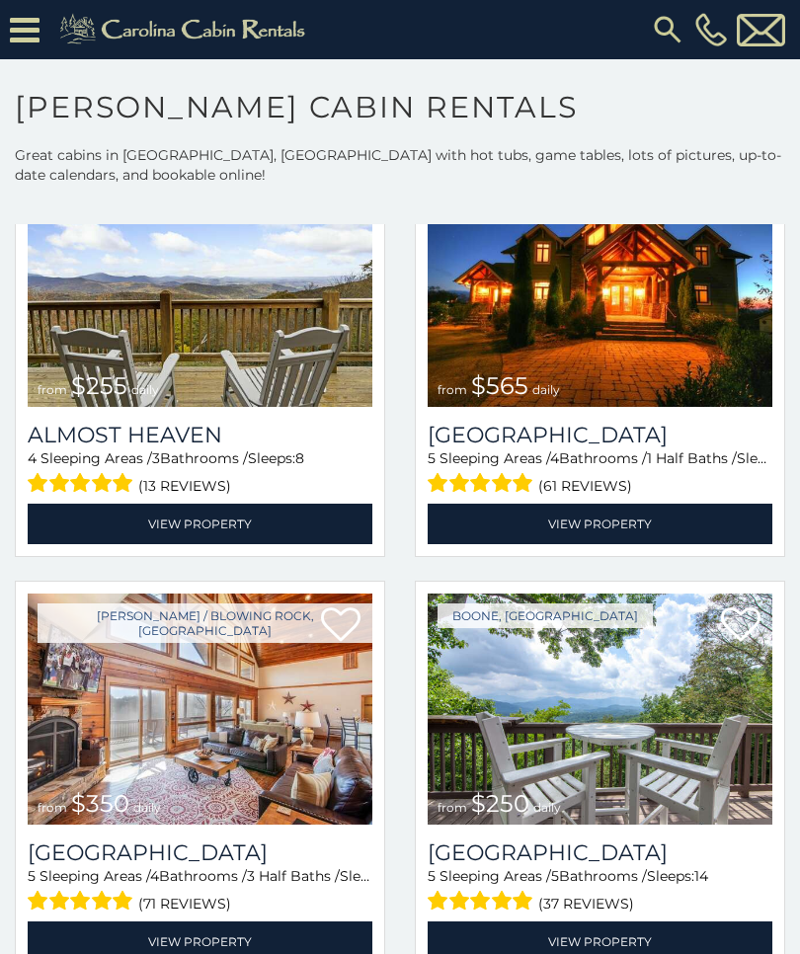
scroll to position [3488, 0]
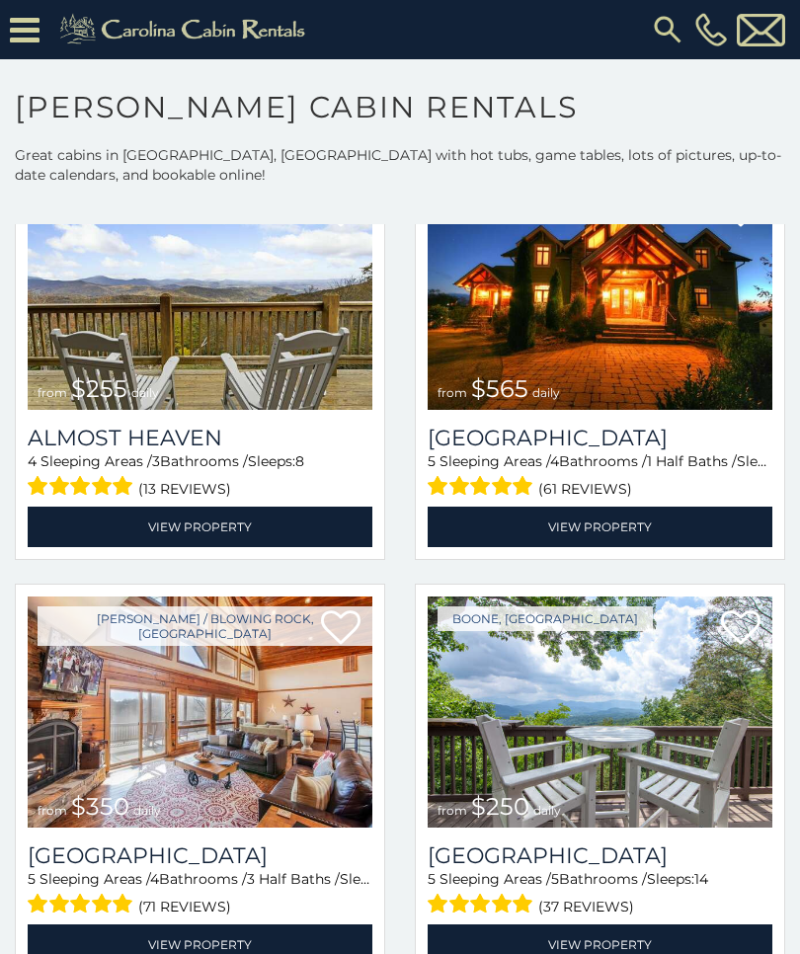
click at [296, 521] on link "View Property" at bounding box center [200, 527] width 345 height 40
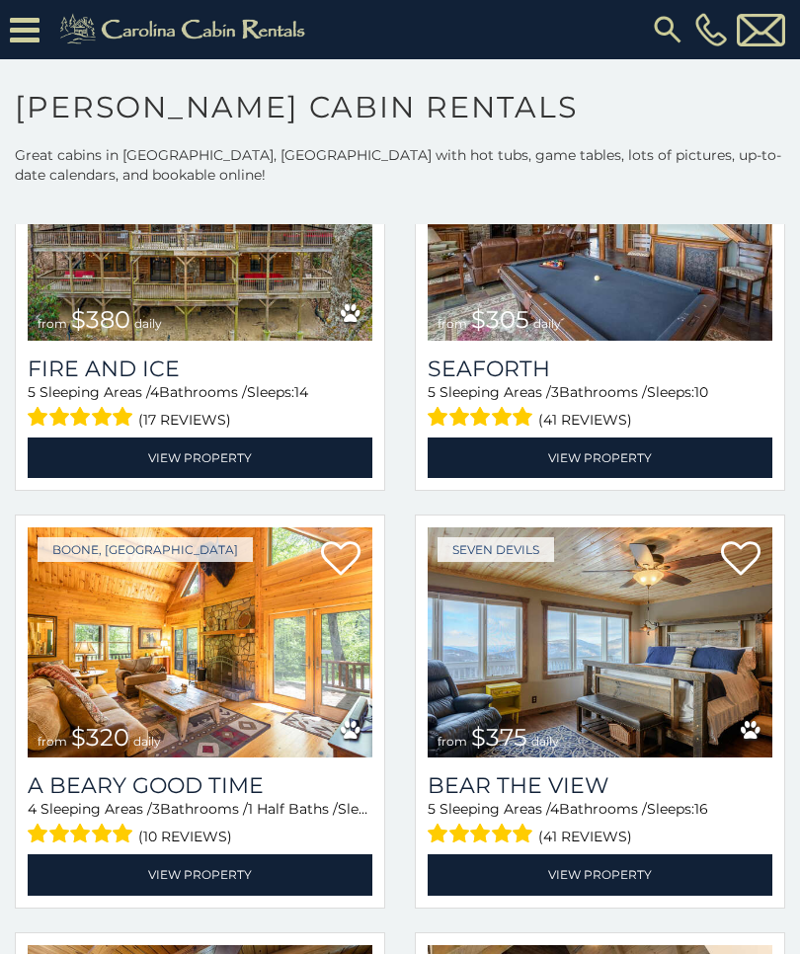
scroll to position [4395, 0]
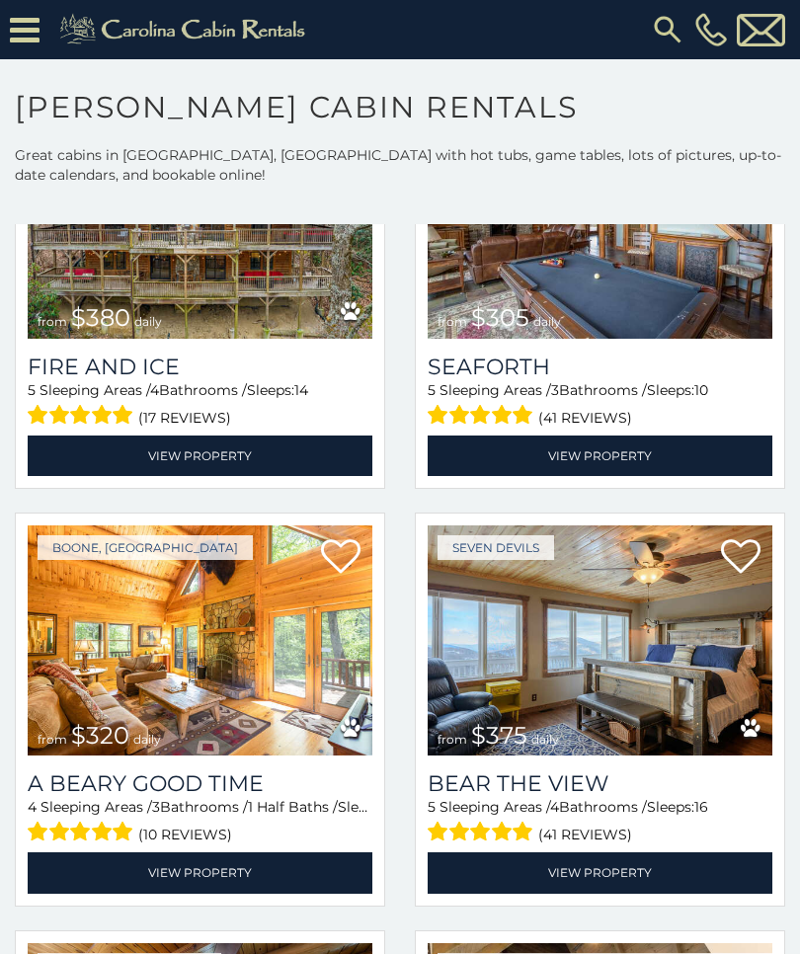
click at [322, 699] on img at bounding box center [200, 640] width 345 height 231
click at [287, 878] on link "View Property" at bounding box center [200, 872] width 345 height 40
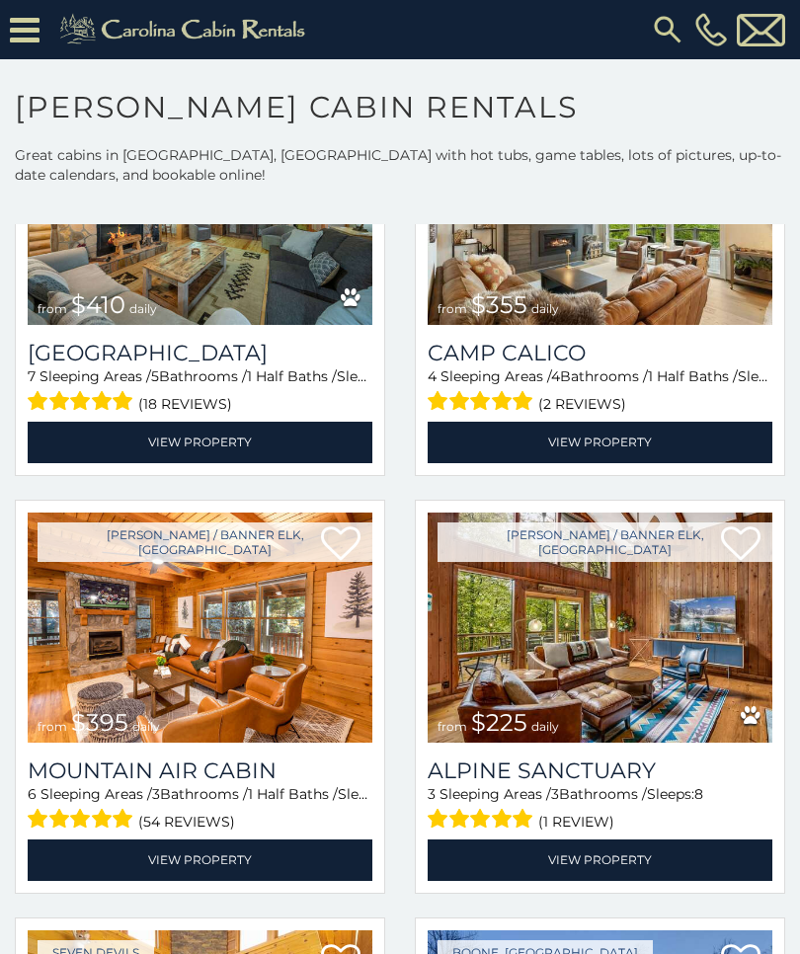
scroll to position [5244, 0]
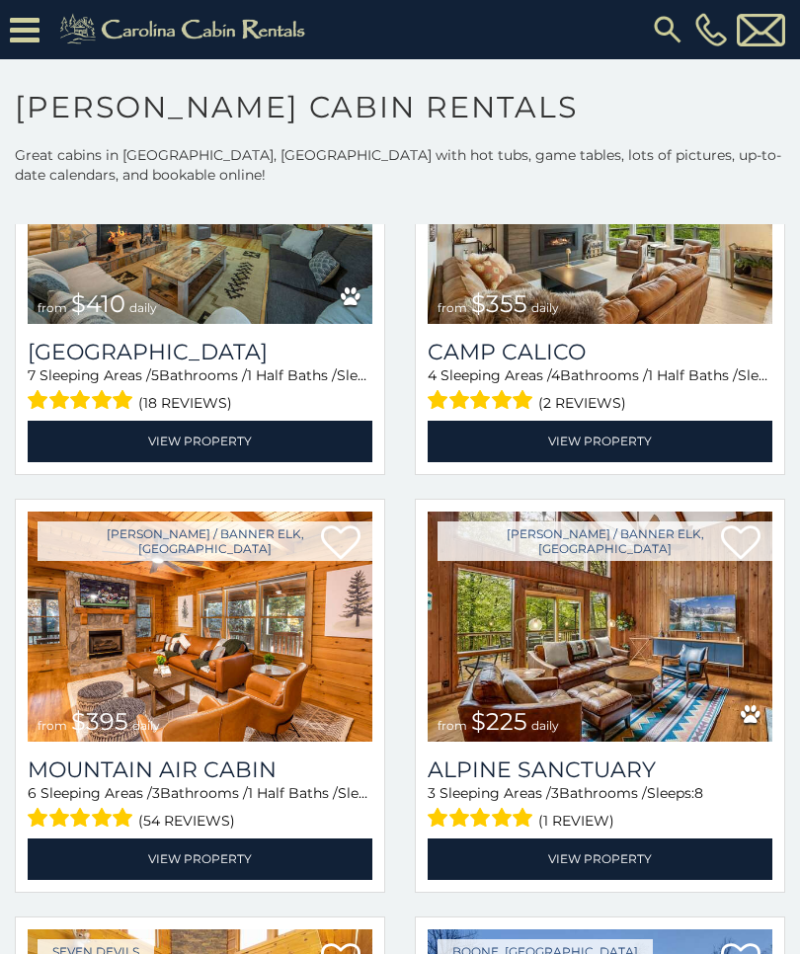
click at [710, 857] on link "View Property" at bounding box center [600, 858] width 345 height 40
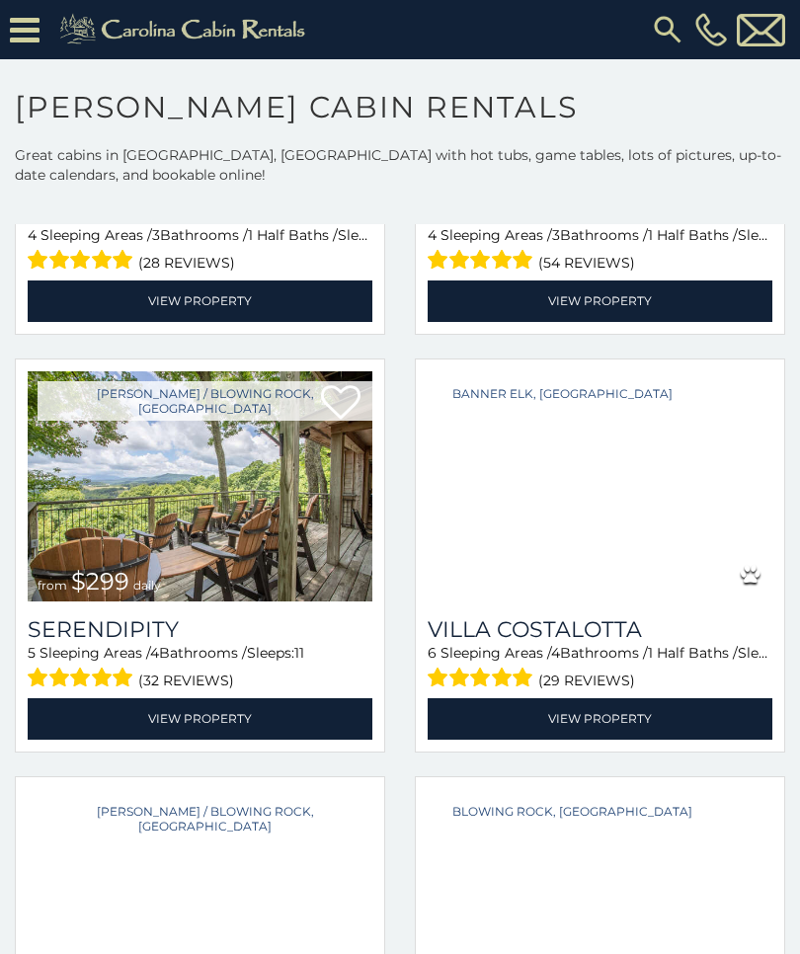
scroll to position [6221, 0]
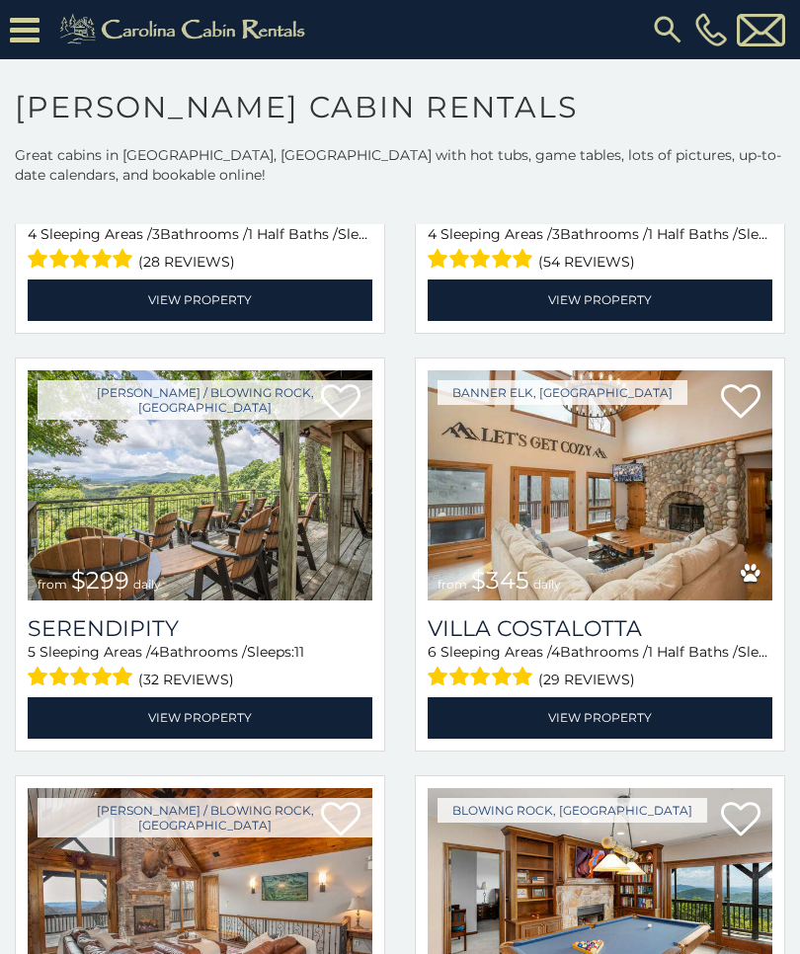
click at [9, 146] on p "Great cabins in Boone, NC with hot tubs, game tables, lots of pictures, up-to-d…" at bounding box center [400, 165] width 800 height 40
click at [319, 723] on link "View Property" at bounding box center [200, 717] width 345 height 40
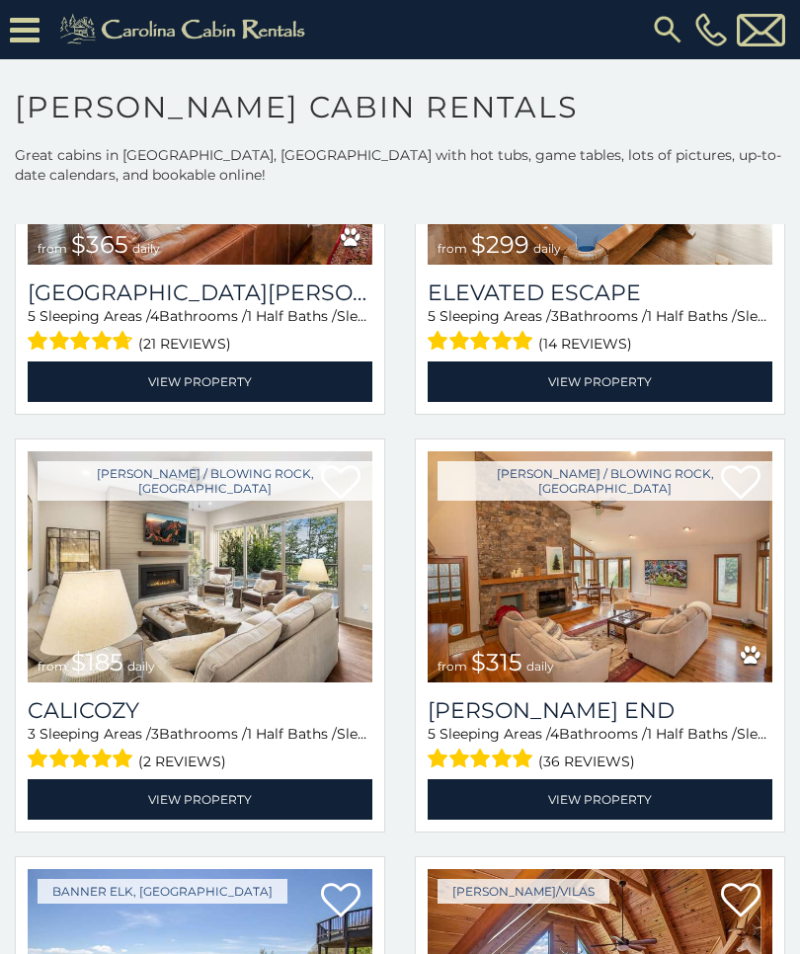
scroll to position [6975, 0]
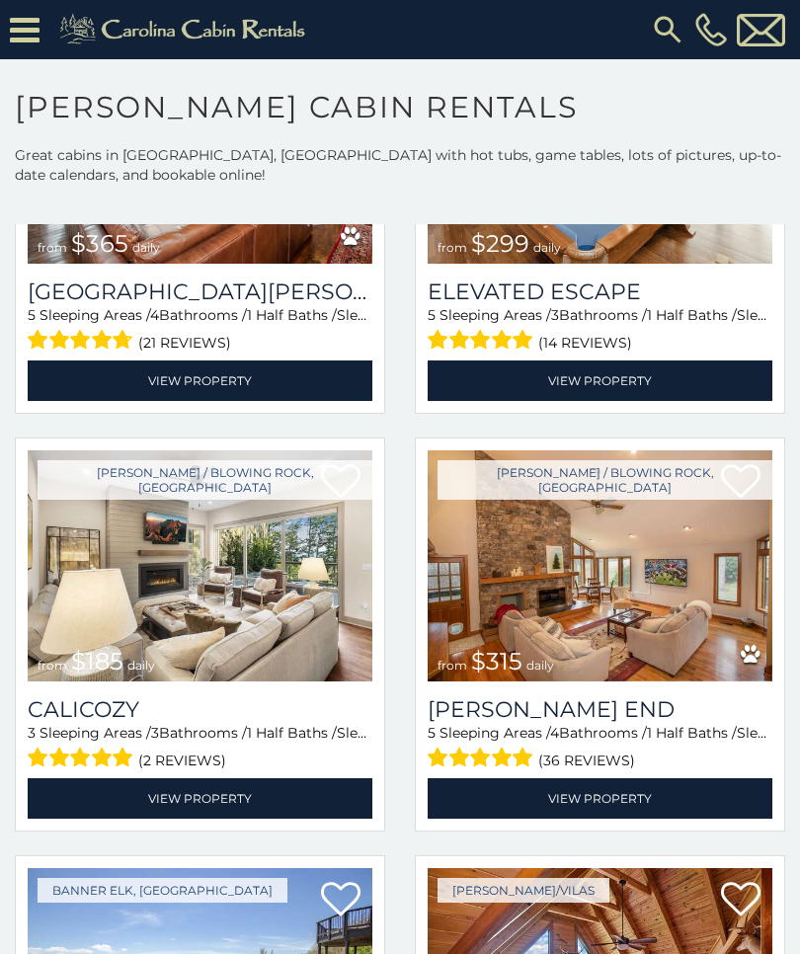
click at [257, 613] on img at bounding box center [200, 565] width 345 height 231
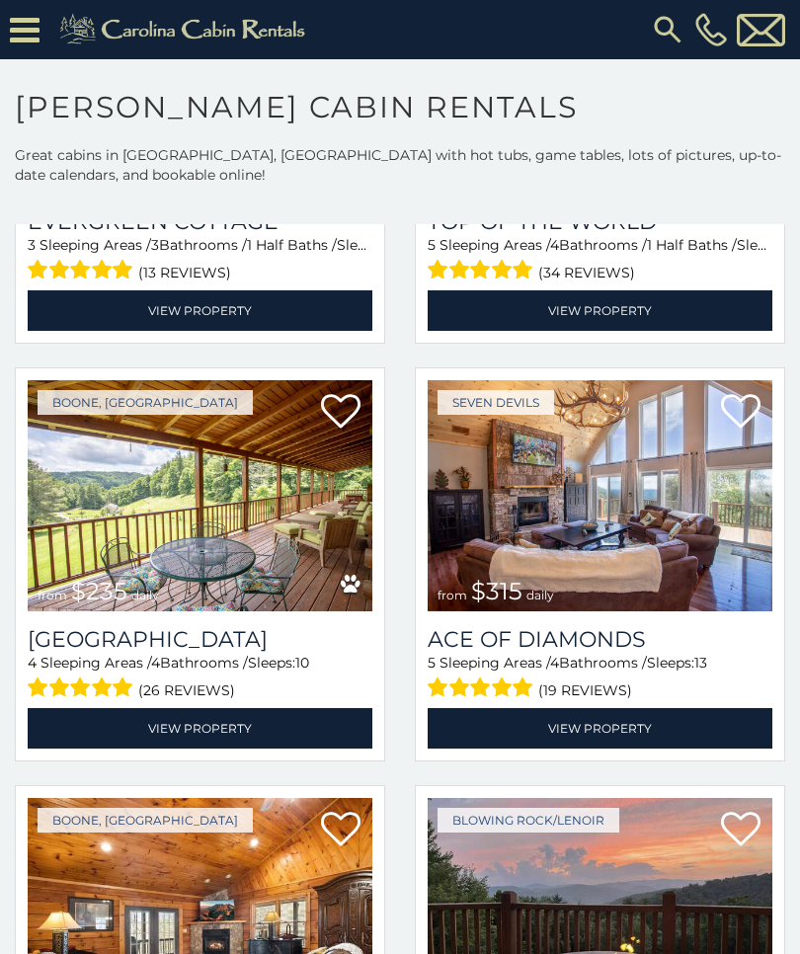
scroll to position [10800, 0]
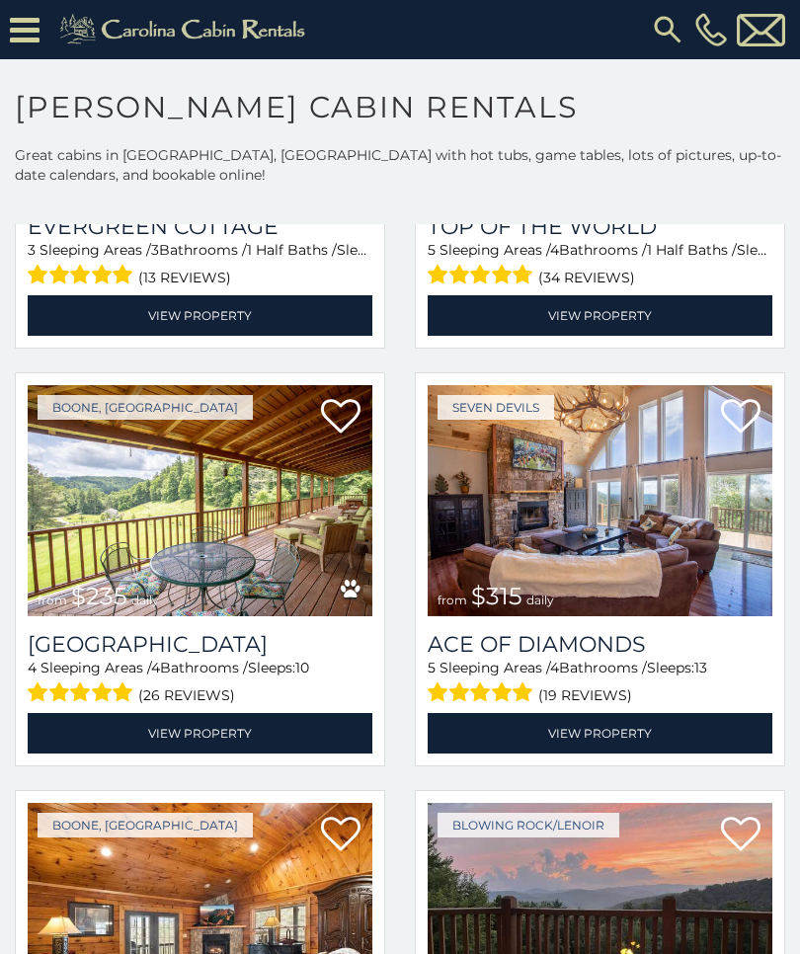
click at [313, 559] on img at bounding box center [200, 500] width 345 height 231
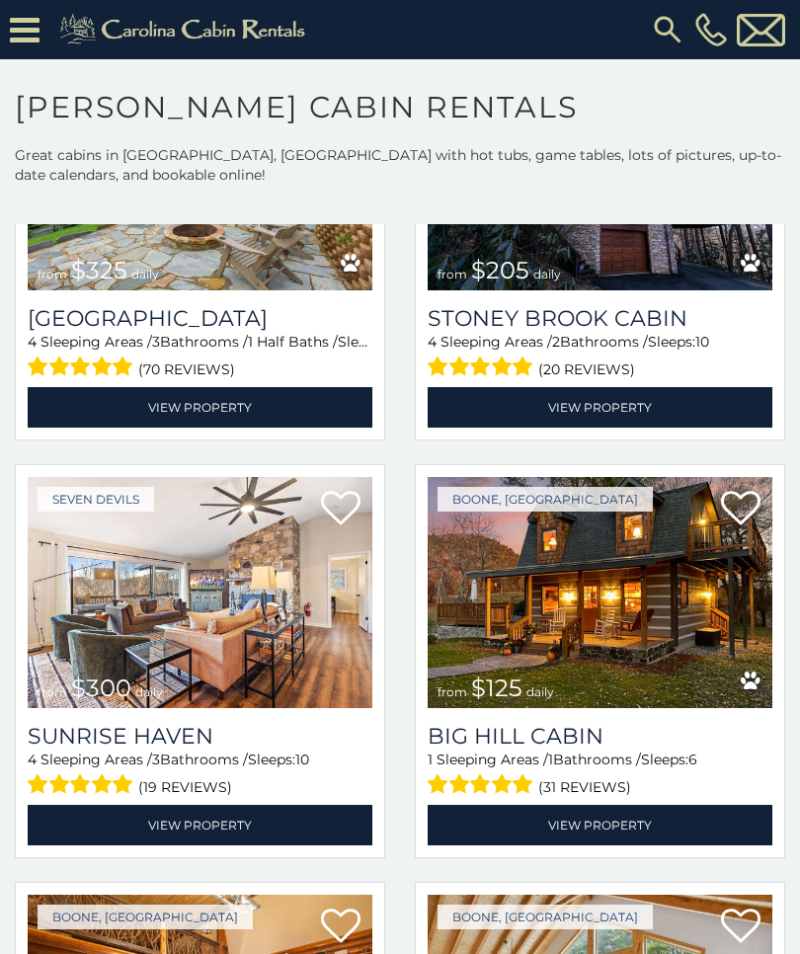
scroll to position [11962, 0]
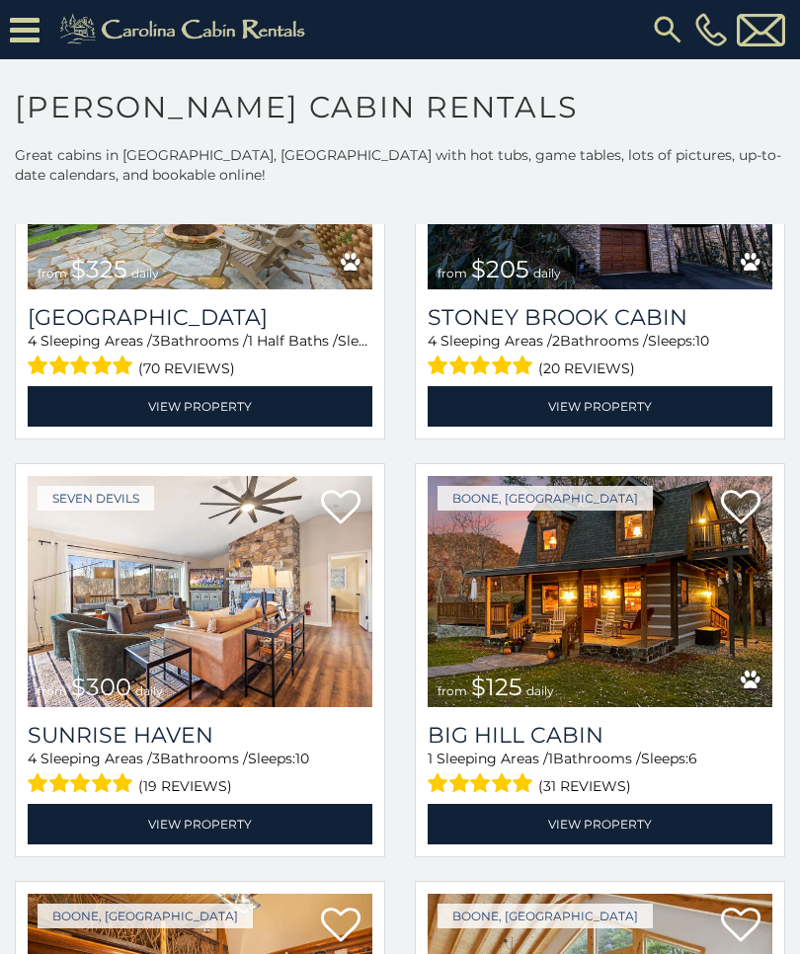
click at [719, 833] on link "View Property" at bounding box center [600, 824] width 345 height 40
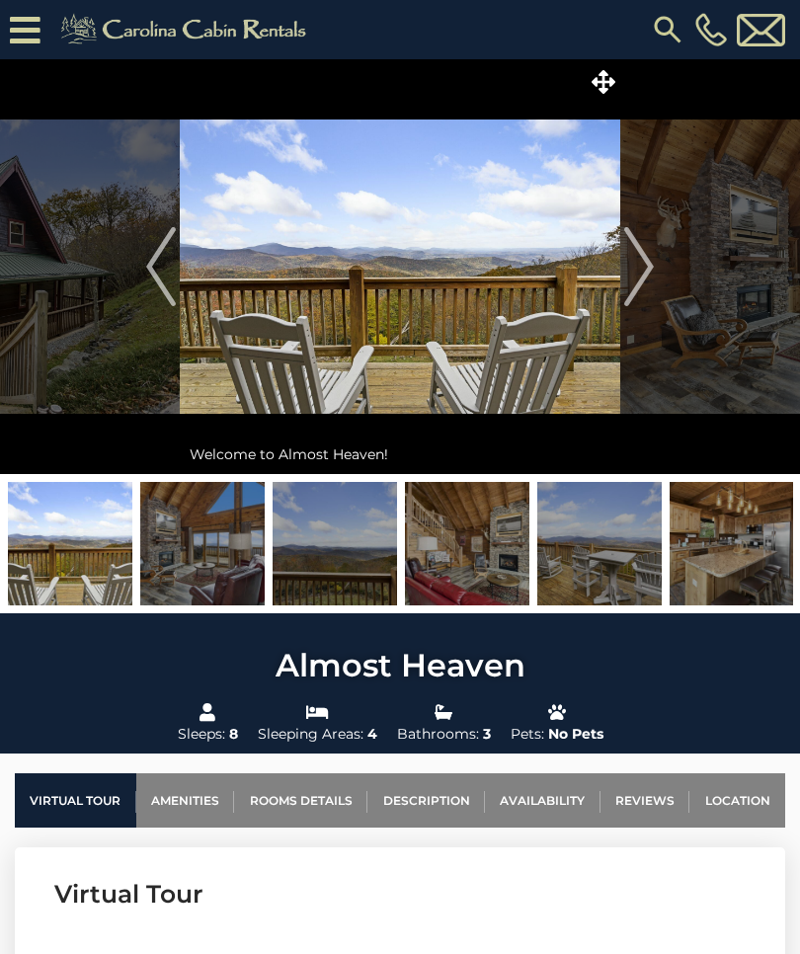
click at [629, 268] on img "Next" at bounding box center [639, 266] width 30 height 79
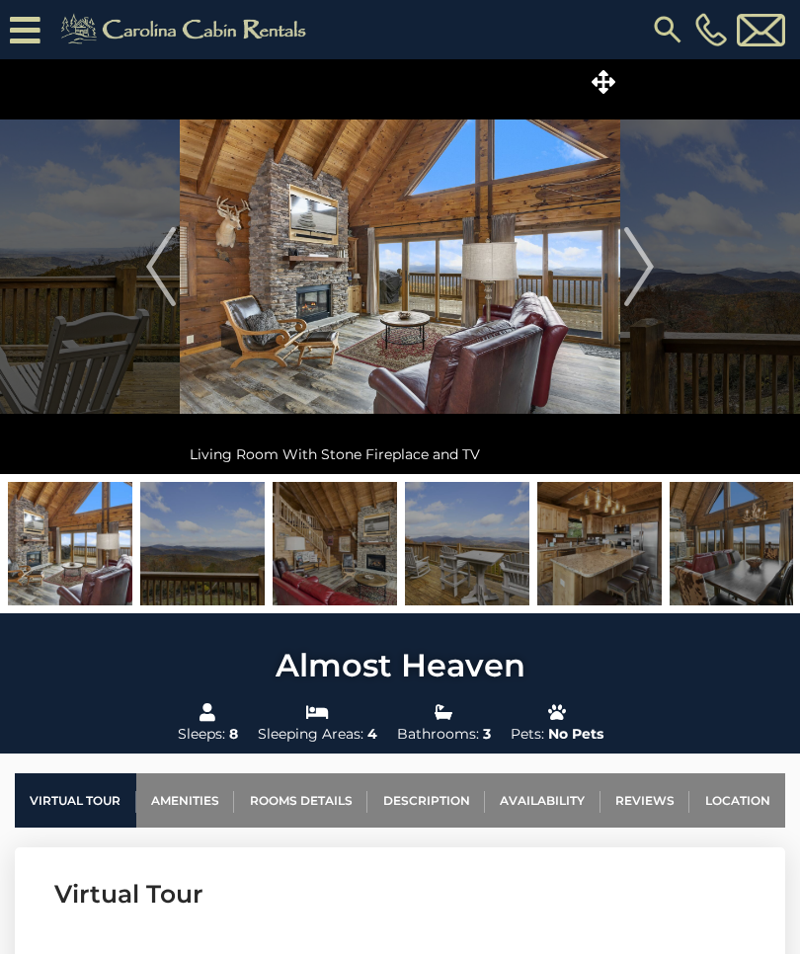
click at [617, 282] on img at bounding box center [400, 266] width 440 height 415
click at [636, 271] on img "Next" at bounding box center [639, 266] width 30 height 79
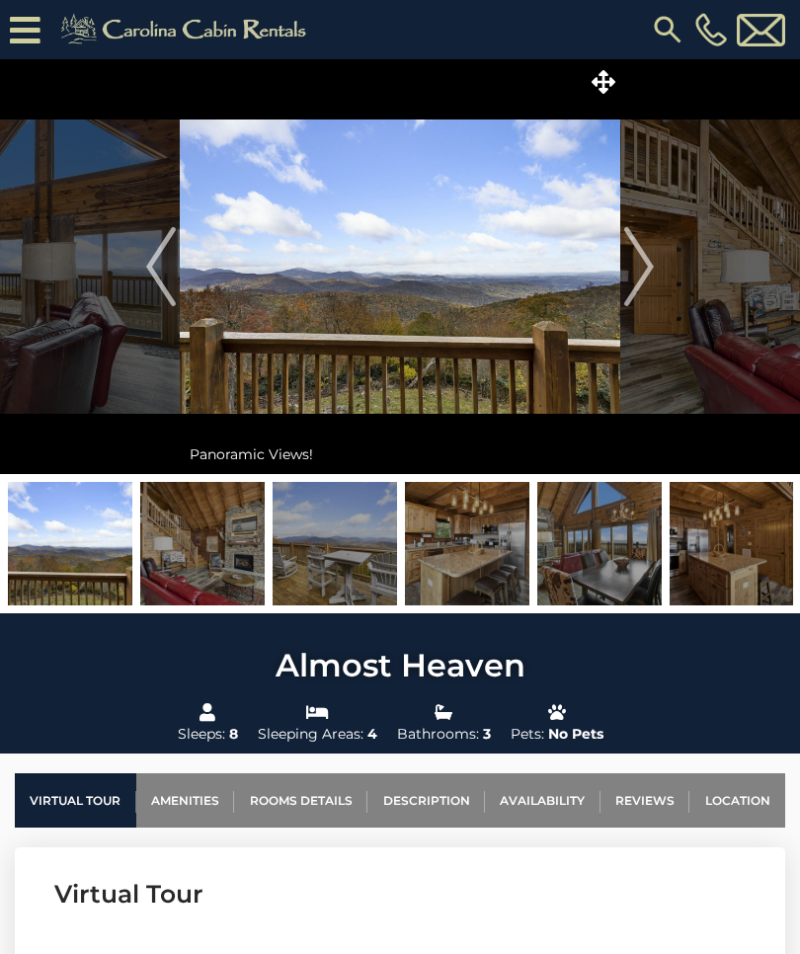
click at [641, 261] on img "Next" at bounding box center [639, 266] width 30 height 79
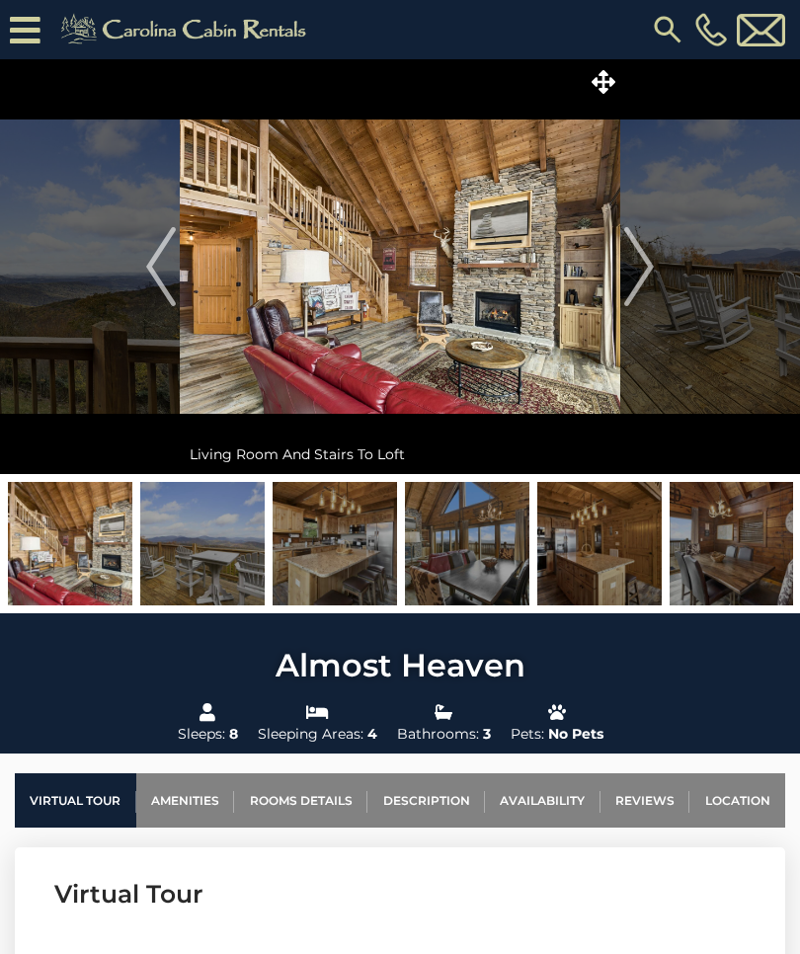
click at [639, 268] on img "Next" at bounding box center [639, 266] width 30 height 79
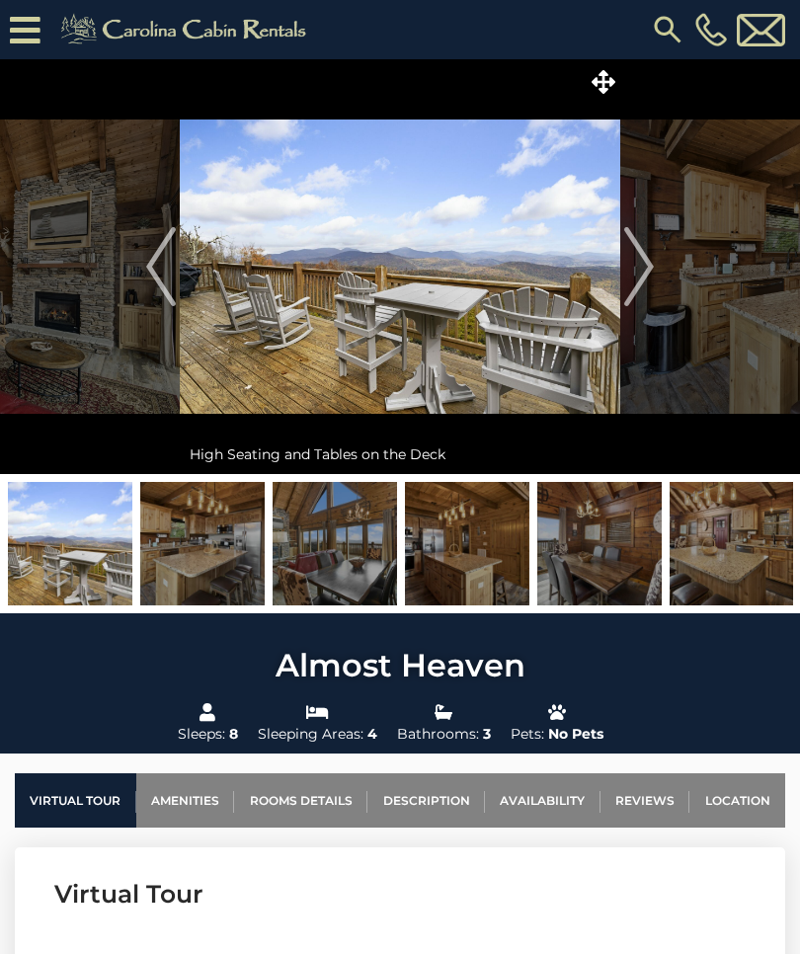
click at [633, 272] on img "Next" at bounding box center [639, 266] width 30 height 79
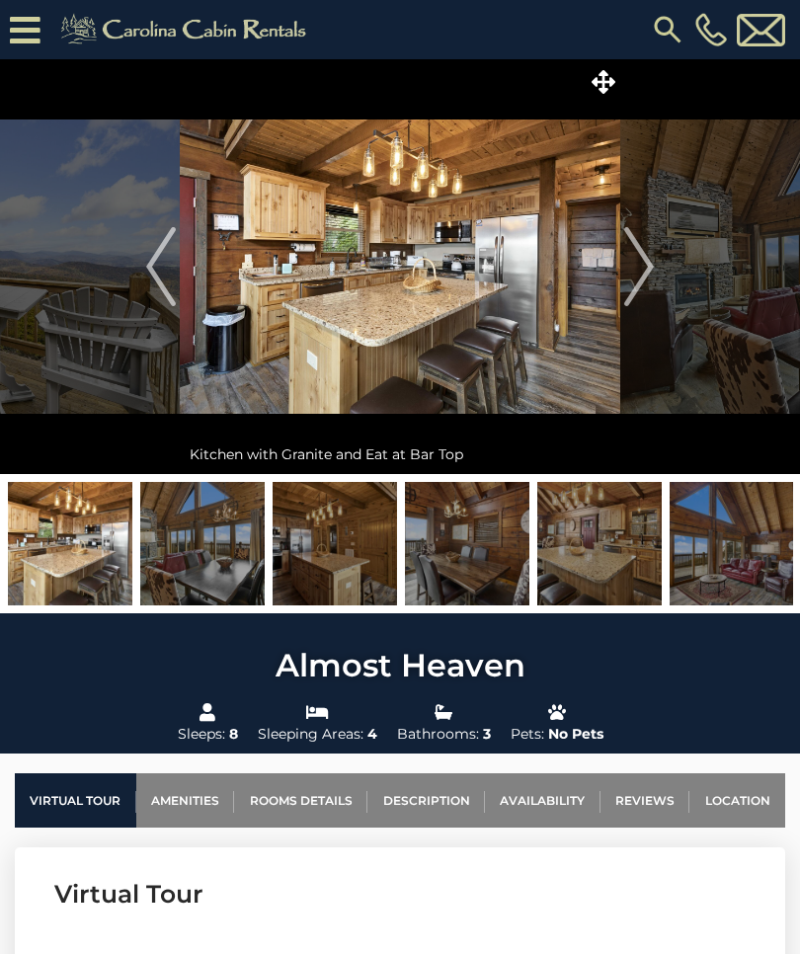
click at [639, 273] on img "Next" at bounding box center [639, 266] width 30 height 79
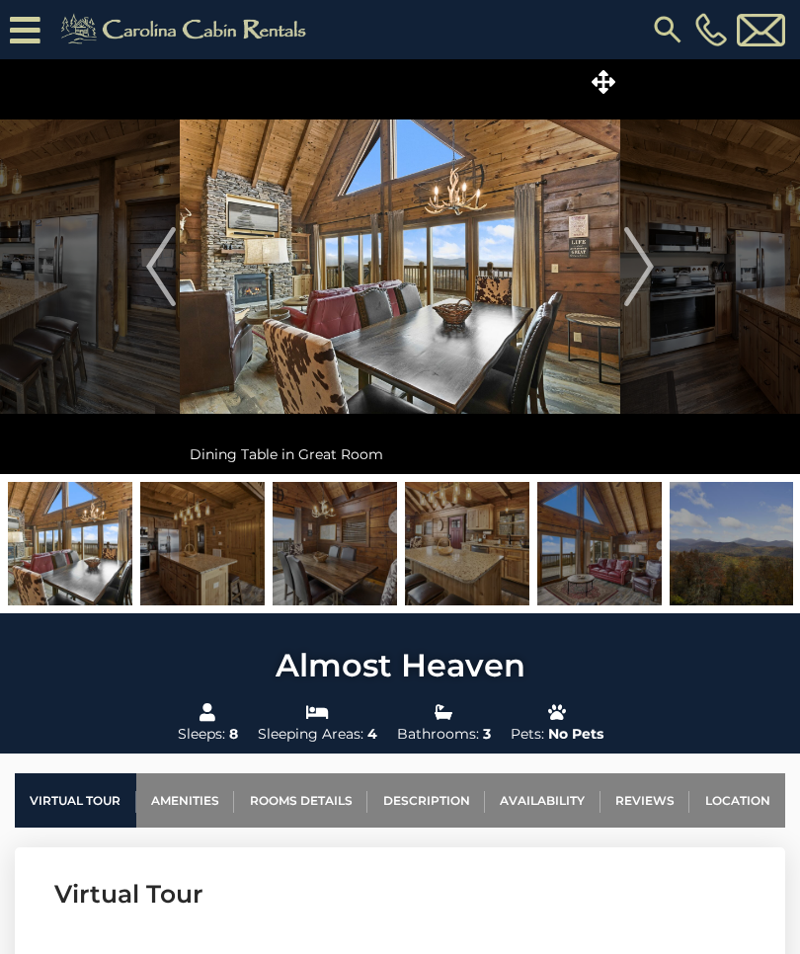
click at [636, 276] on img "Next" at bounding box center [639, 266] width 30 height 79
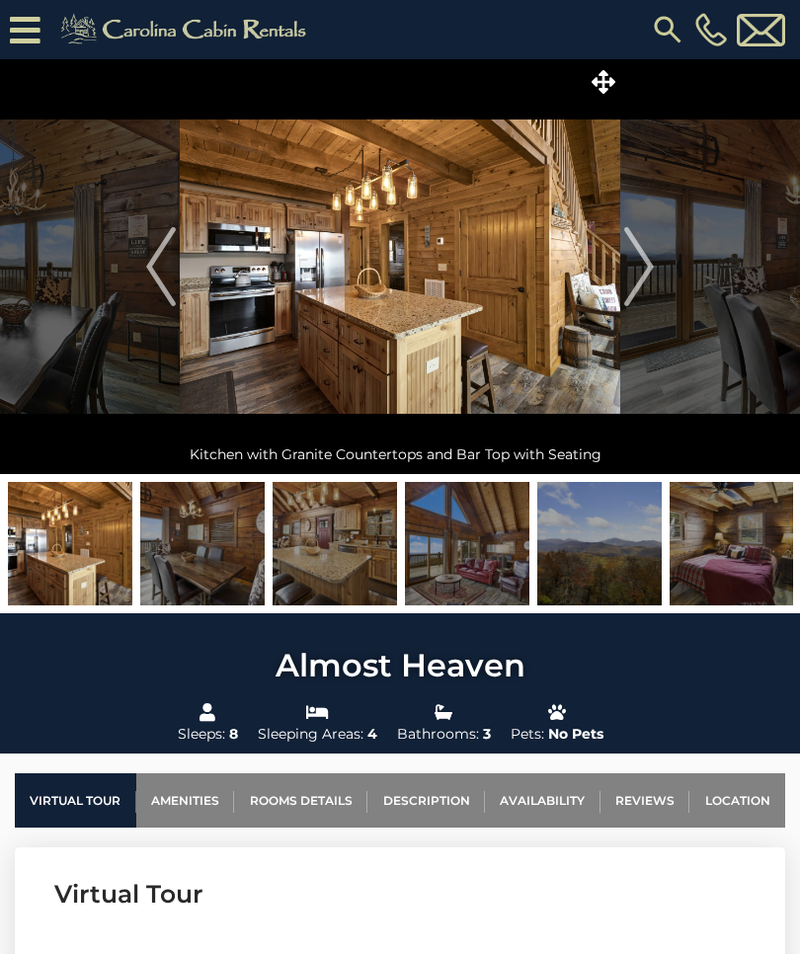
click at [621, 283] on button "Next" at bounding box center [639, 266] width 38 height 415
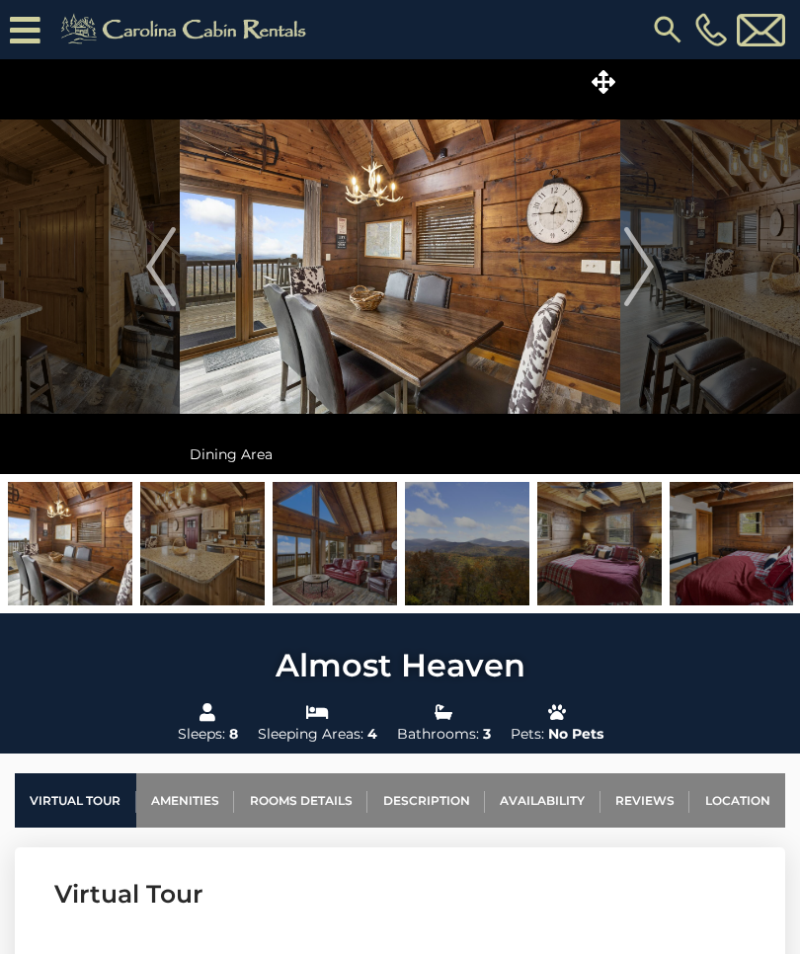
click at [640, 274] on img "Next" at bounding box center [639, 266] width 30 height 79
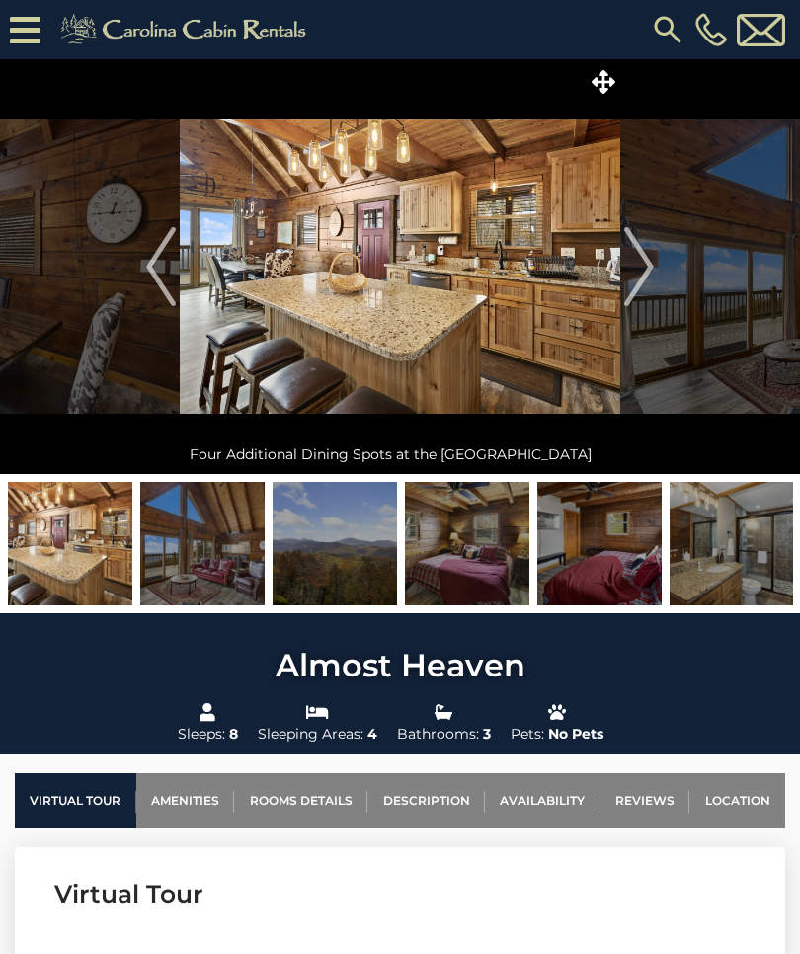
click at [629, 274] on img "Next" at bounding box center [639, 266] width 30 height 79
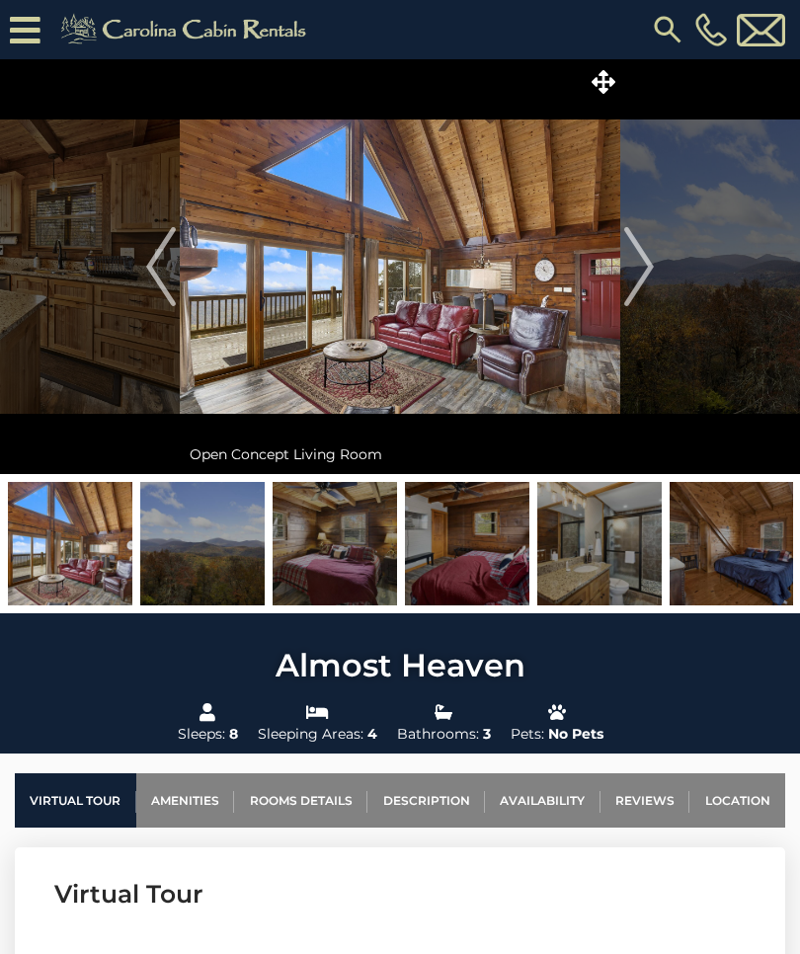
click at [633, 266] on img "Next" at bounding box center [639, 266] width 30 height 79
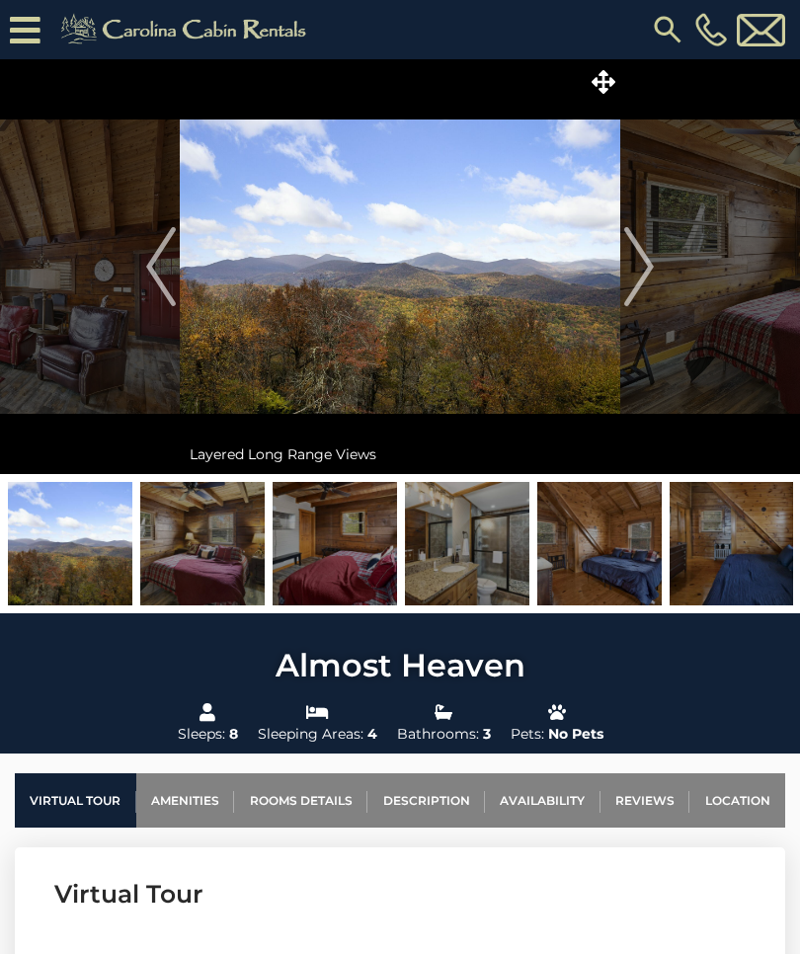
click at [641, 259] on img "Next" at bounding box center [639, 266] width 30 height 79
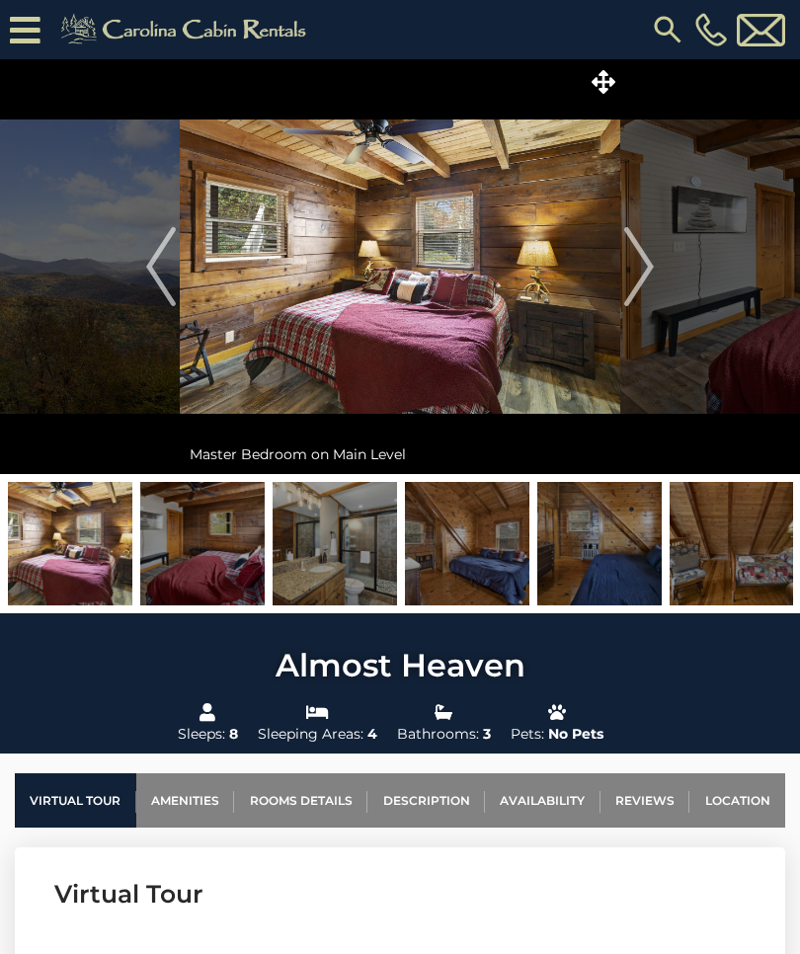
click at [639, 266] on img "Next" at bounding box center [639, 266] width 30 height 79
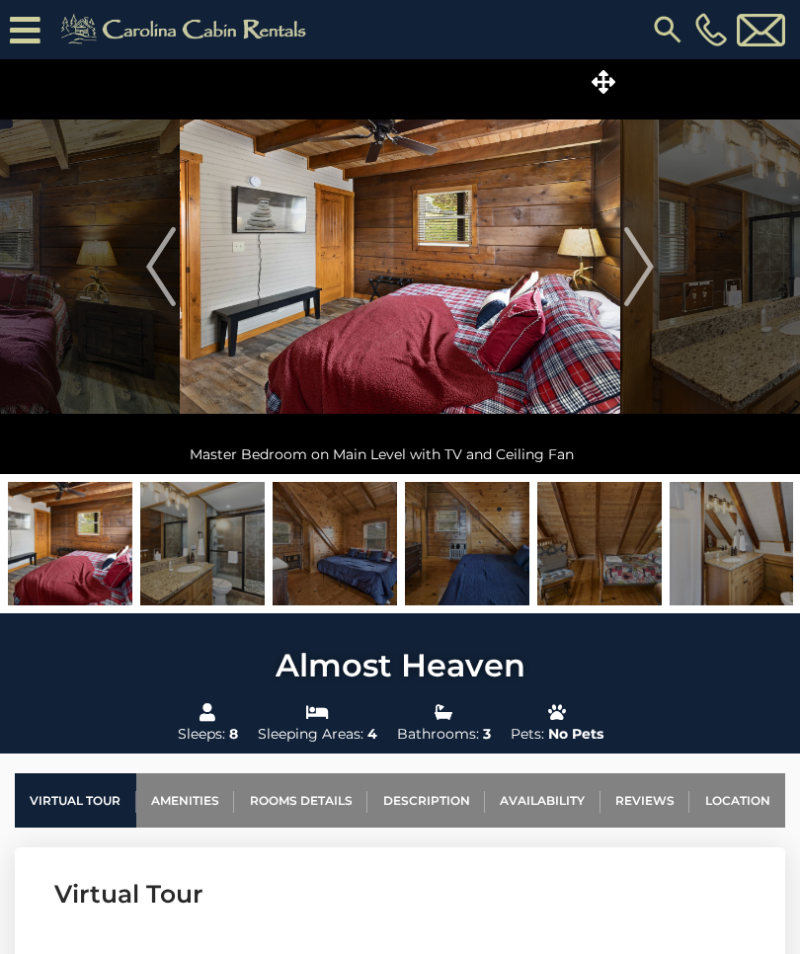
click at [638, 263] on img "Next" at bounding box center [639, 266] width 30 height 79
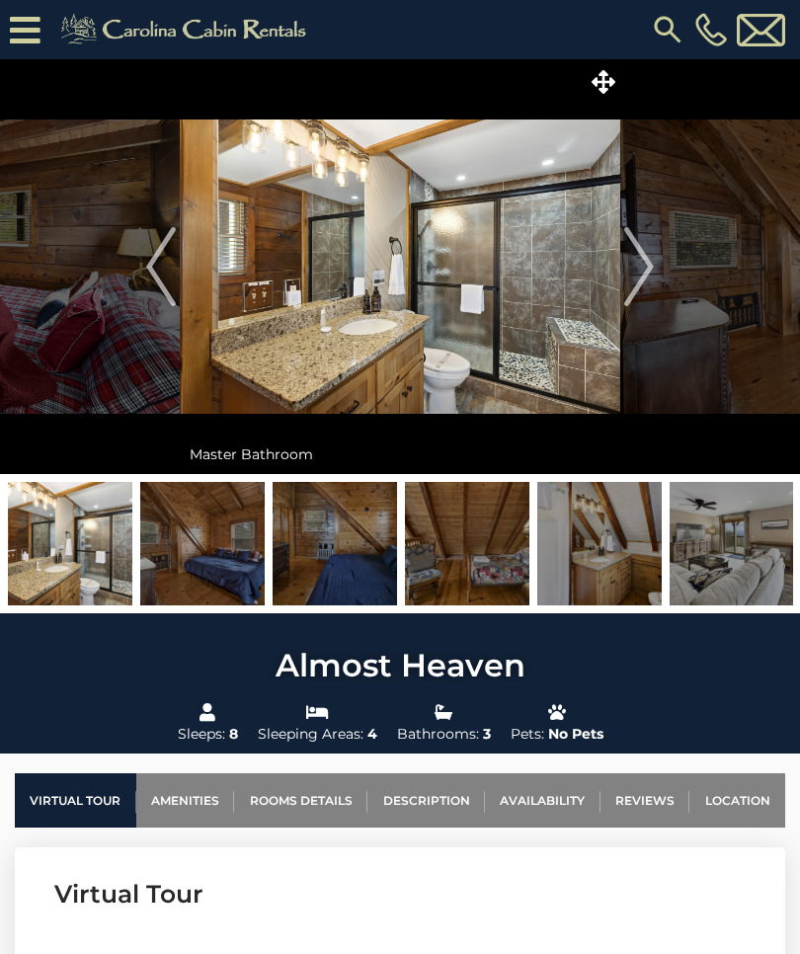
click at [643, 260] on img "Next" at bounding box center [639, 266] width 30 height 79
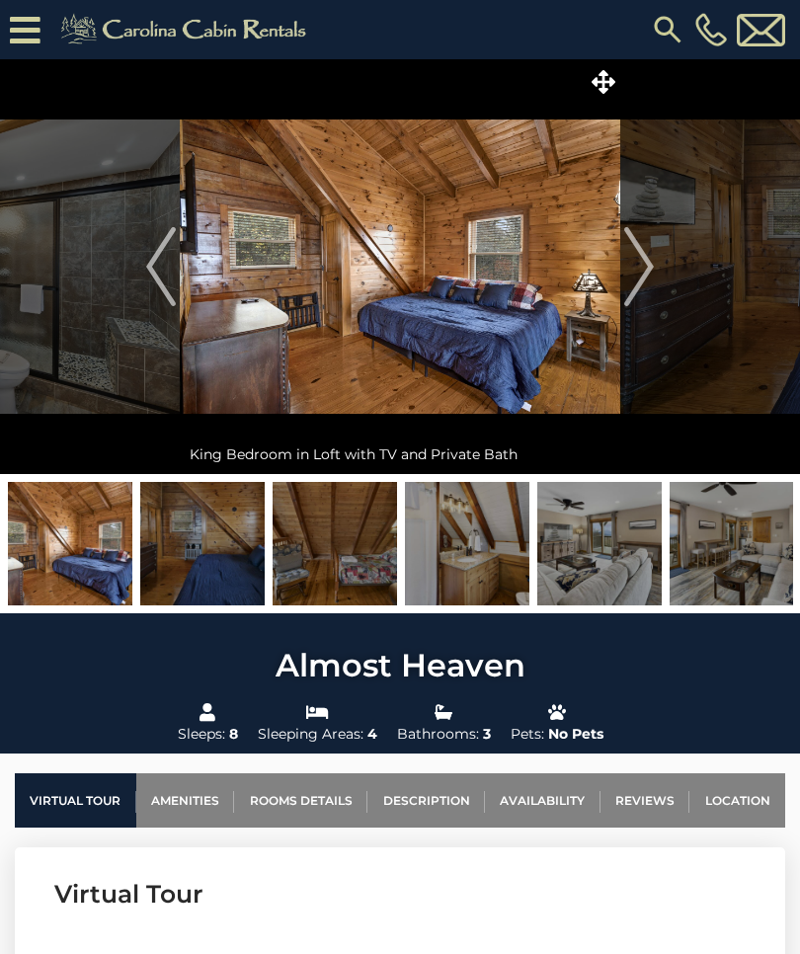
click at [638, 259] on img "Next" at bounding box center [639, 266] width 30 height 79
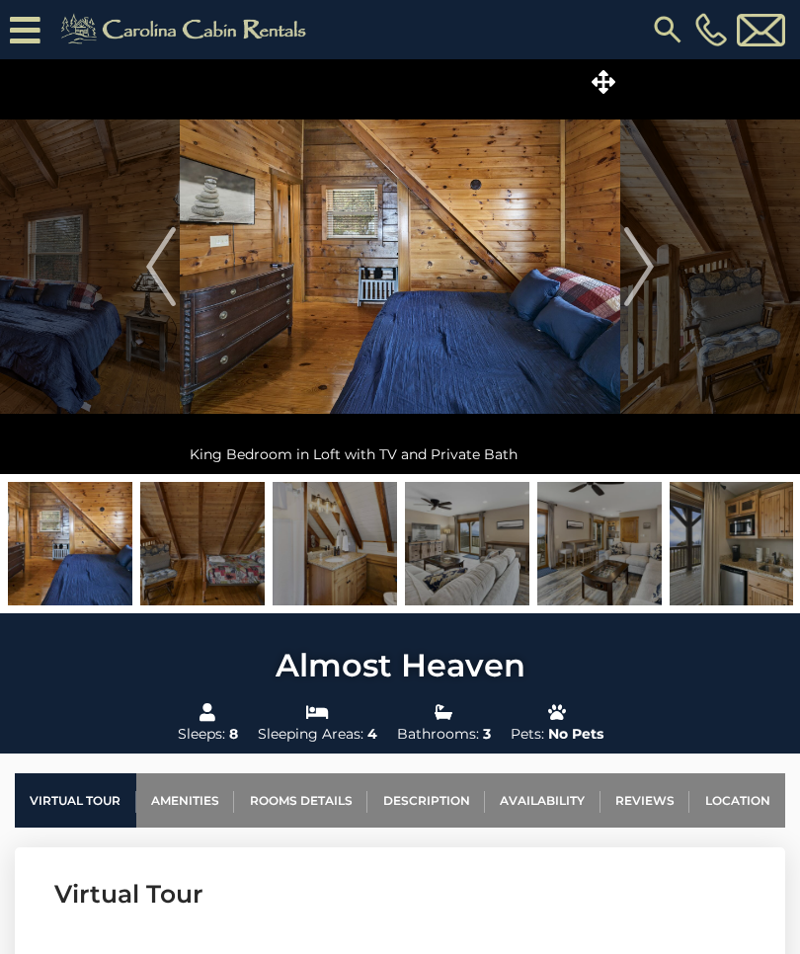
click at [613, 284] on img at bounding box center [400, 266] width 440 height 415
click at [642, 259] on img "Next" at bounding box center [639, 266] width 30 height 79
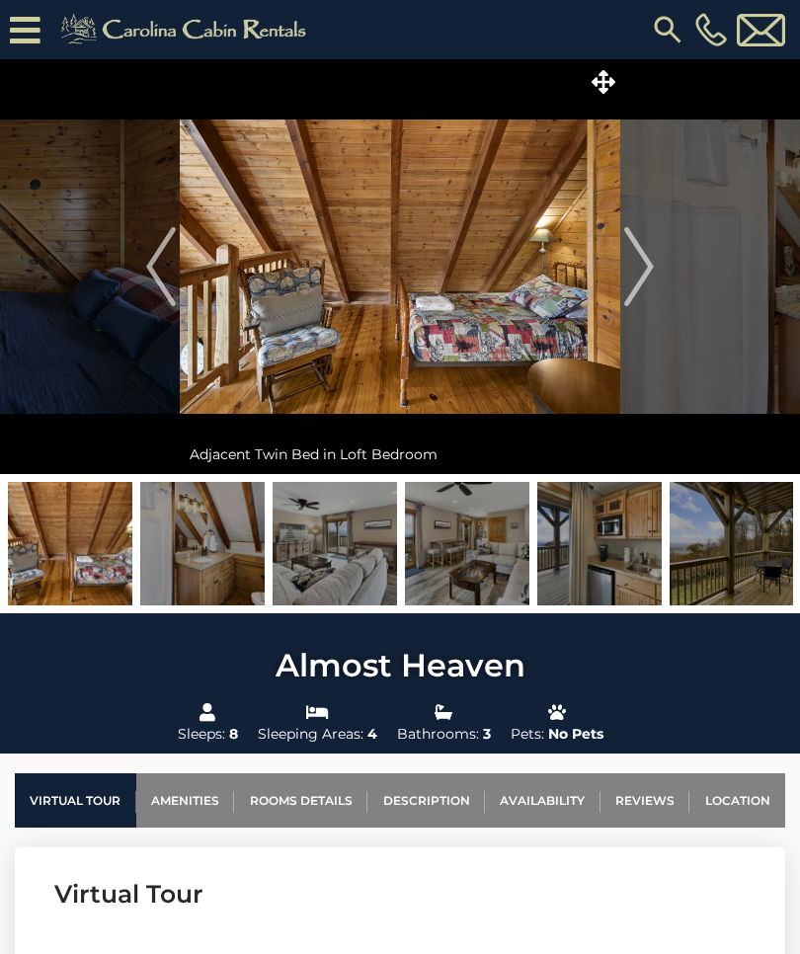
click at [631, 260] on img "Next" at bounding box center [639, 266] width 30 height 79
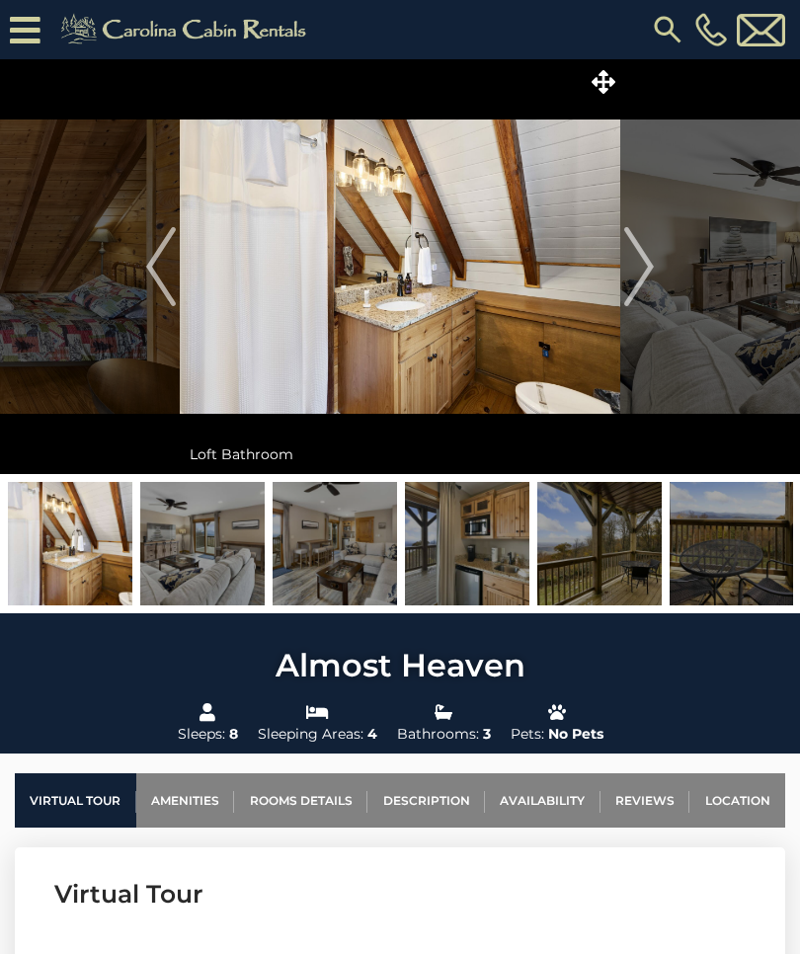
click at [624, 270] on img "Next" at bounding box center [639, 266] width 30 height 79
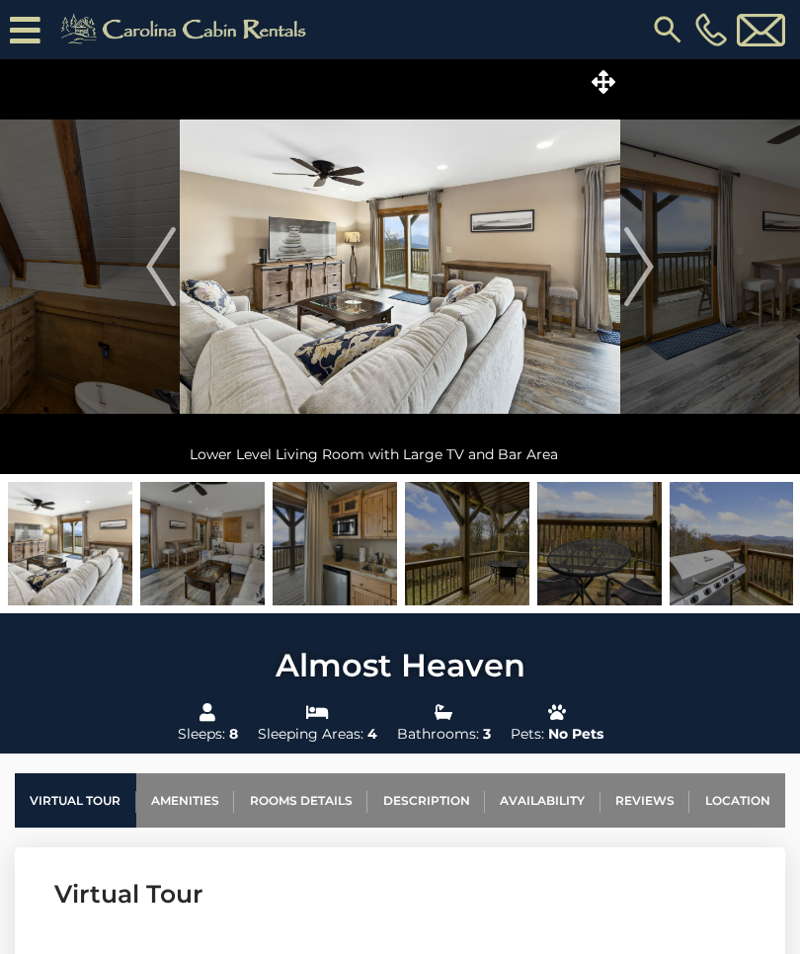
click at [632, 268] on img "Next" at bounding box center [639, 266] width 30 height 79
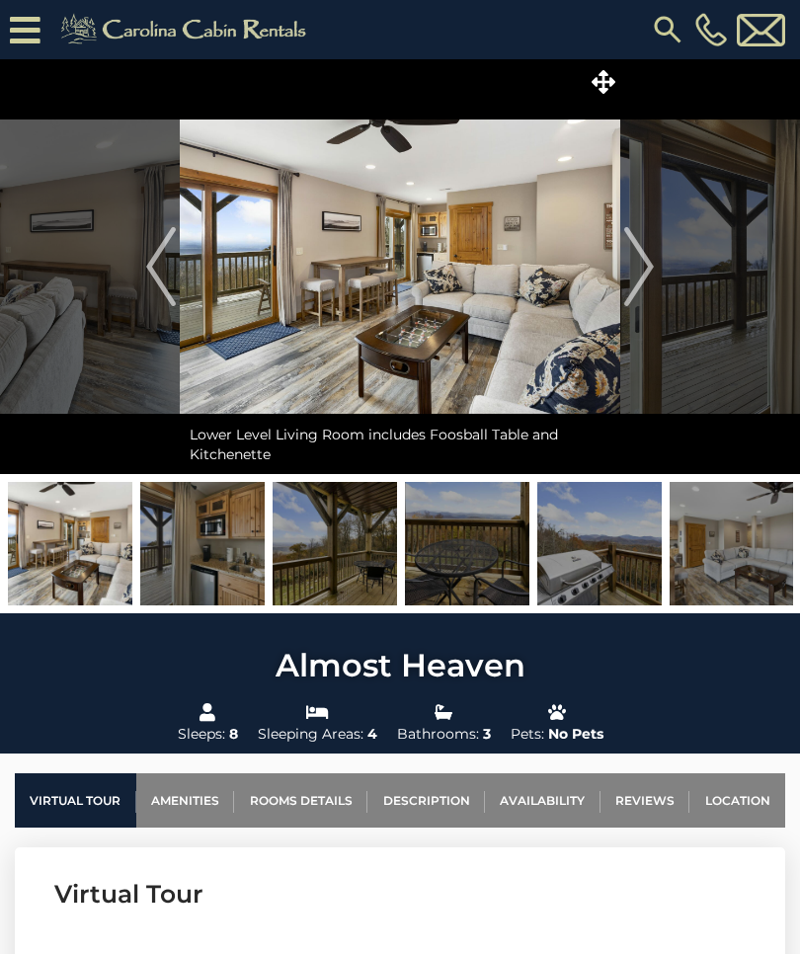
click at [633, 265] on img "Next" at bounding box center [639, 266] width 30 height 79
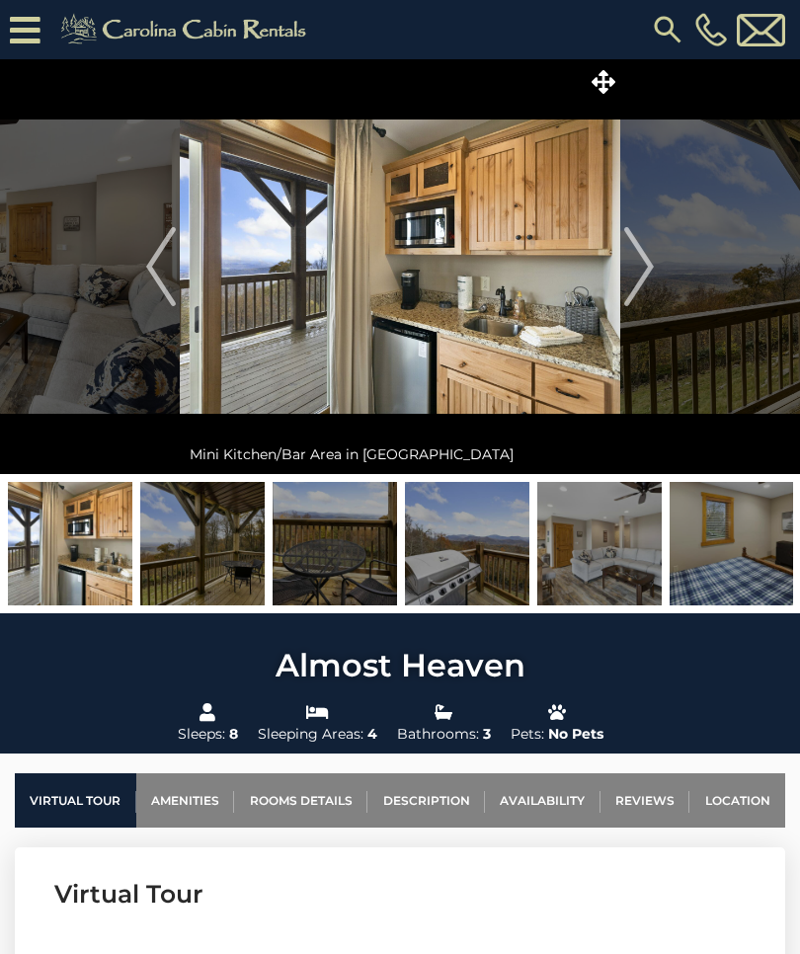
click at [634, 266] on img "Next" at bounding box center [639, 266] width 30 height 79
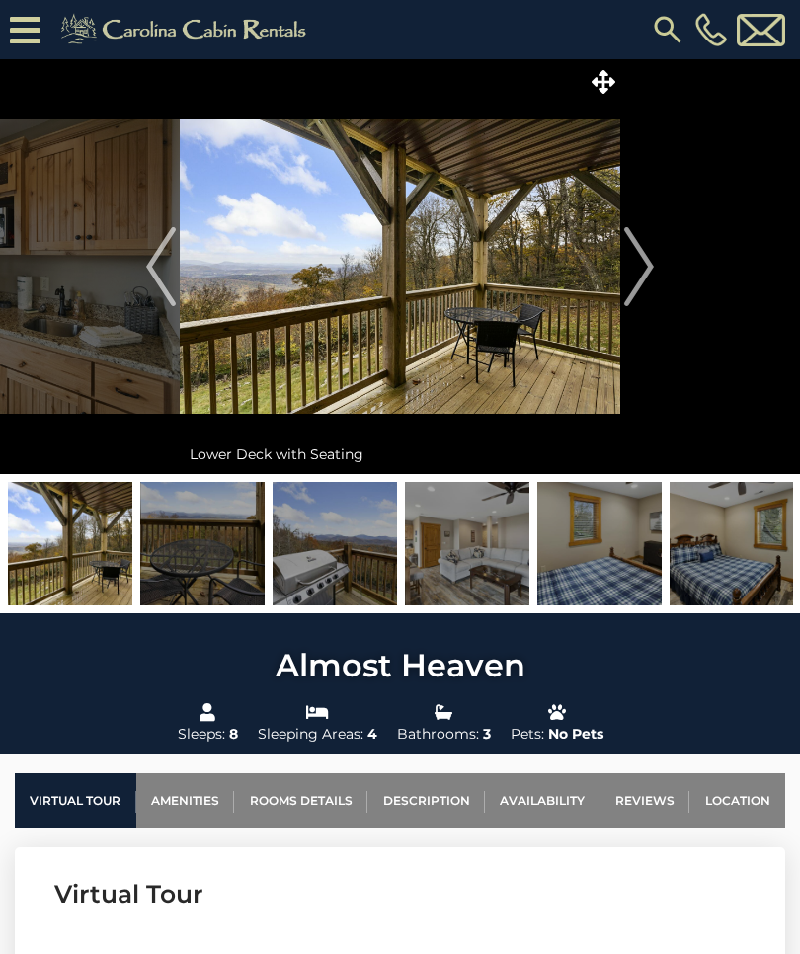
click at [638, 271] on img "Next" at bounding box center [639, 266] width 30 height 79
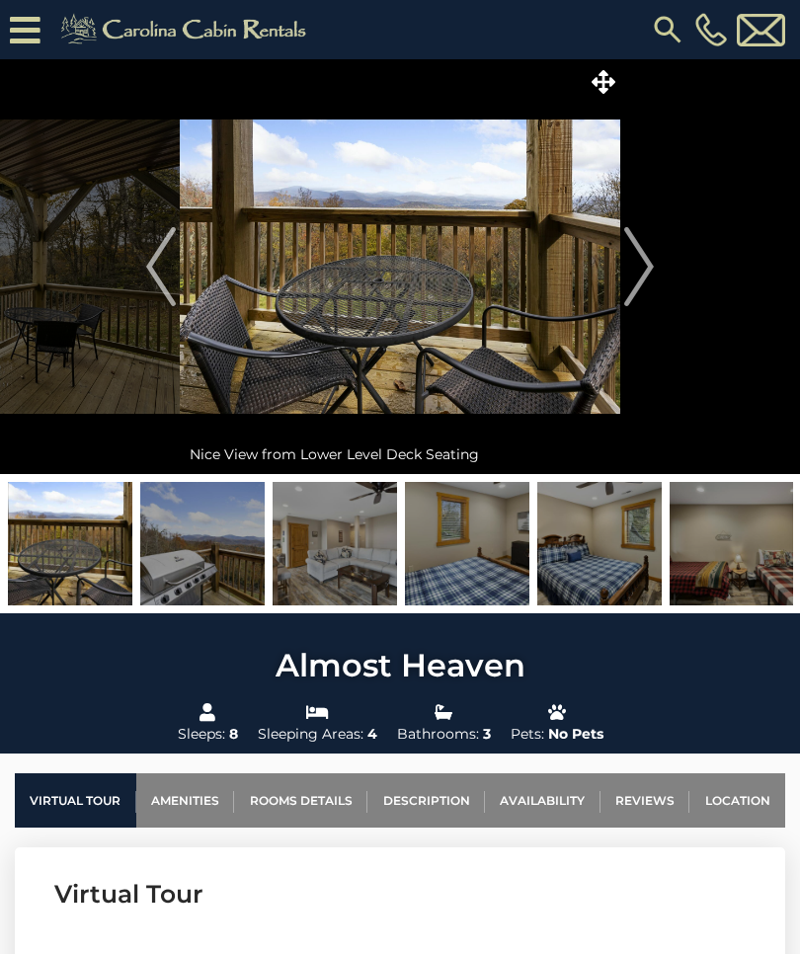
click at [638, 268] on img "Next" at bounding box center [639, 266] width 30 height 79
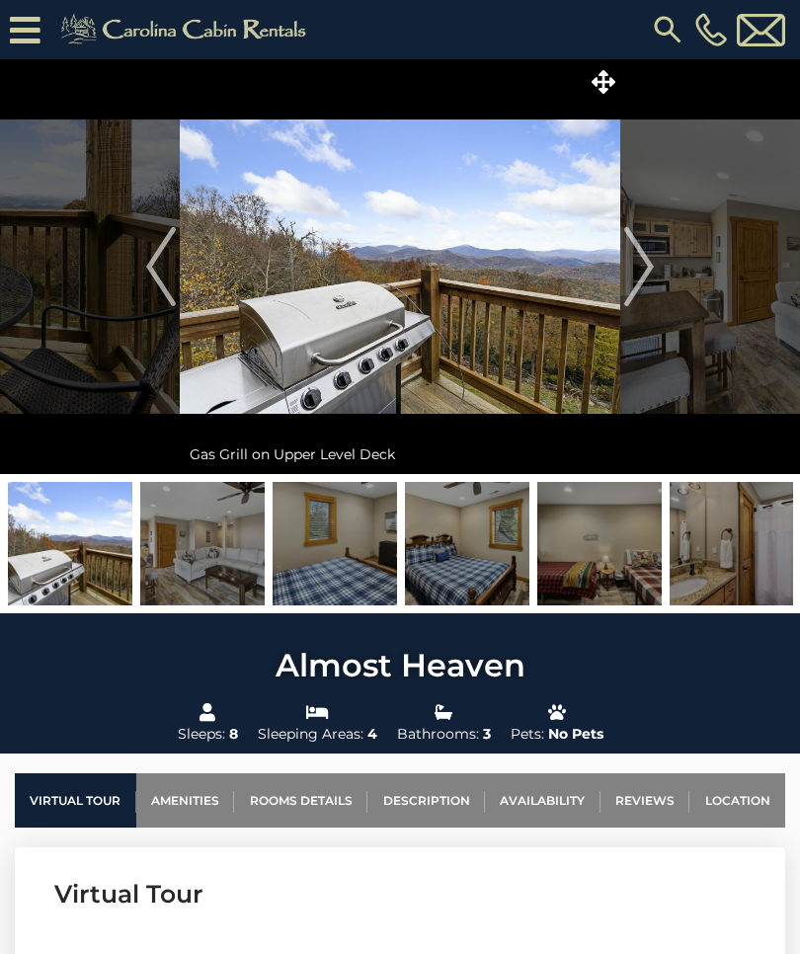
click at [643, 275] on img "Next" at bounding box center [639, 266] width 30 height 79
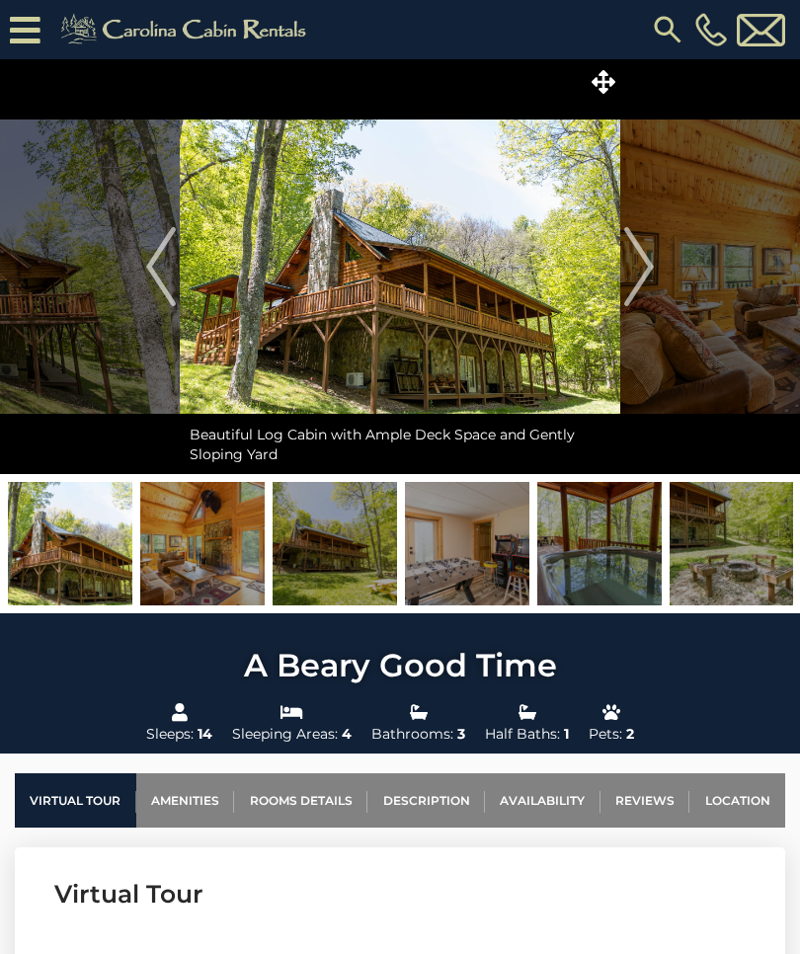
click at [651, 282] on img "Next" at bounding box center [639, 266] width 30 height 79
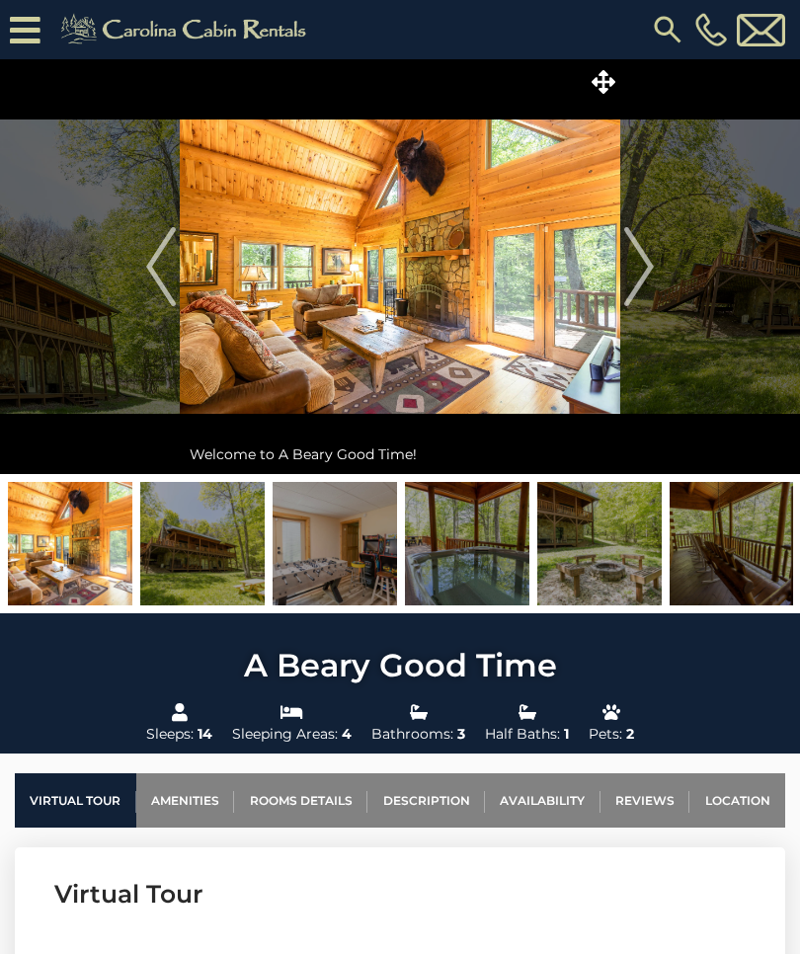
click at [638, 262] on img "Next" at bounding box center [639, 266] width 30 height 79
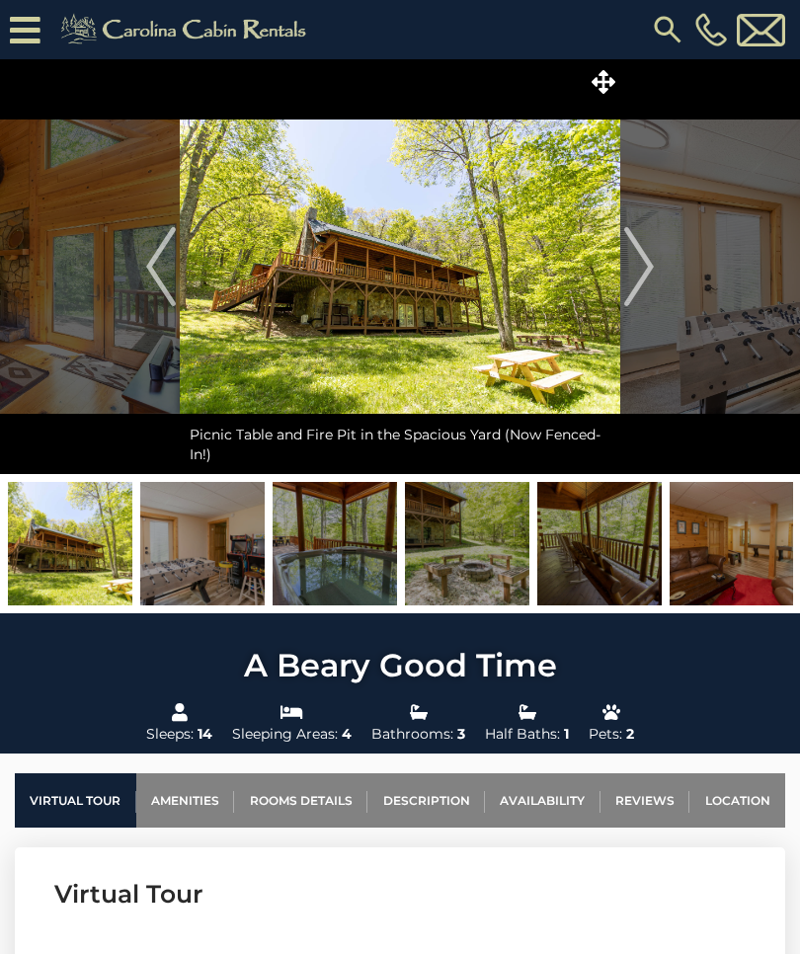
click at [652, 278] on img "Next" at bounding box center [639, 266] width 30 height 79
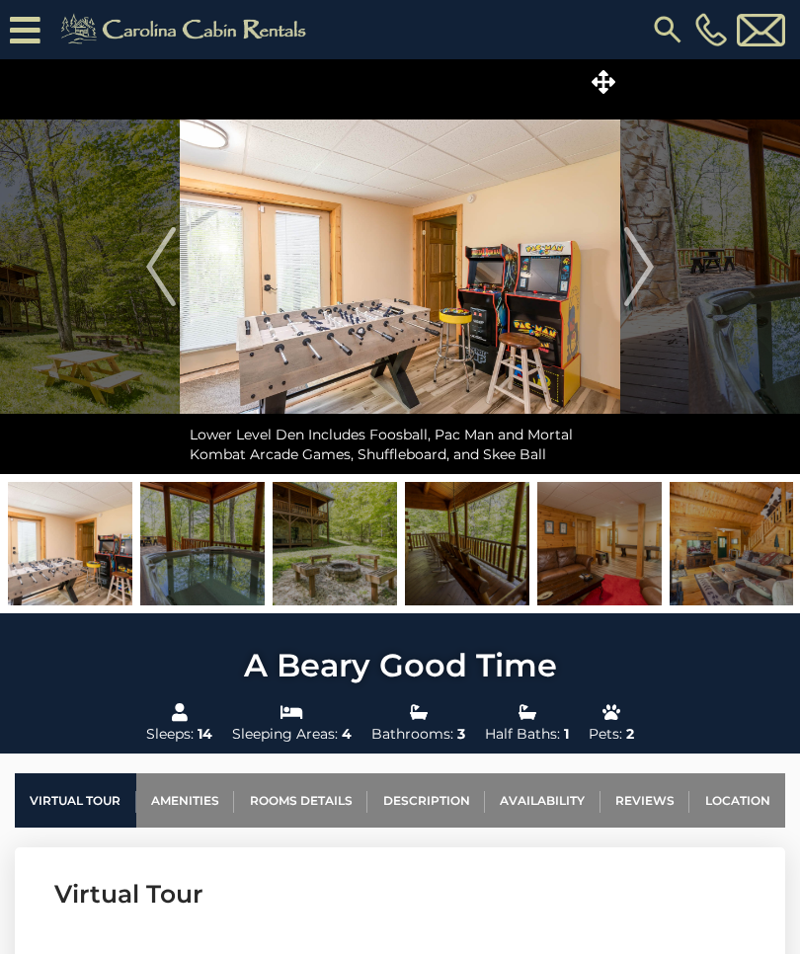
click at [648, 268] on img "Next" at bounding box center [639, 266] width 30 height 79
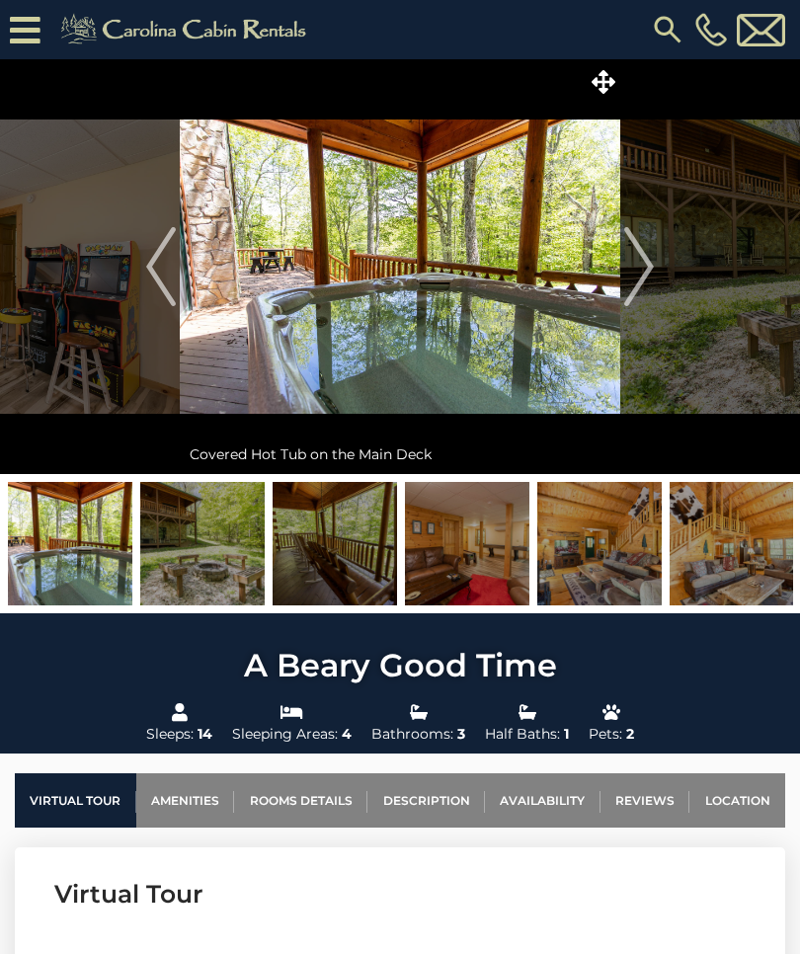
click at [634, 260] on img "Next" at bounding box center [639, 266] width 30 height 79
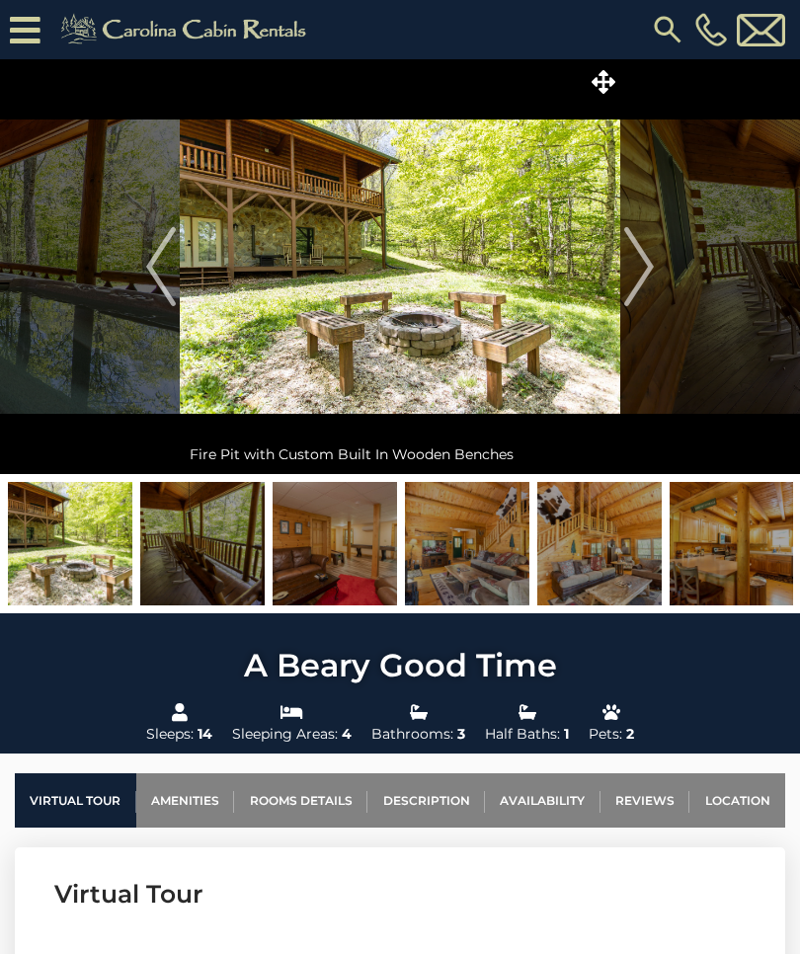
click at [650, 262] on img "Next" at bounding box center [639, 266] width 30 height 79
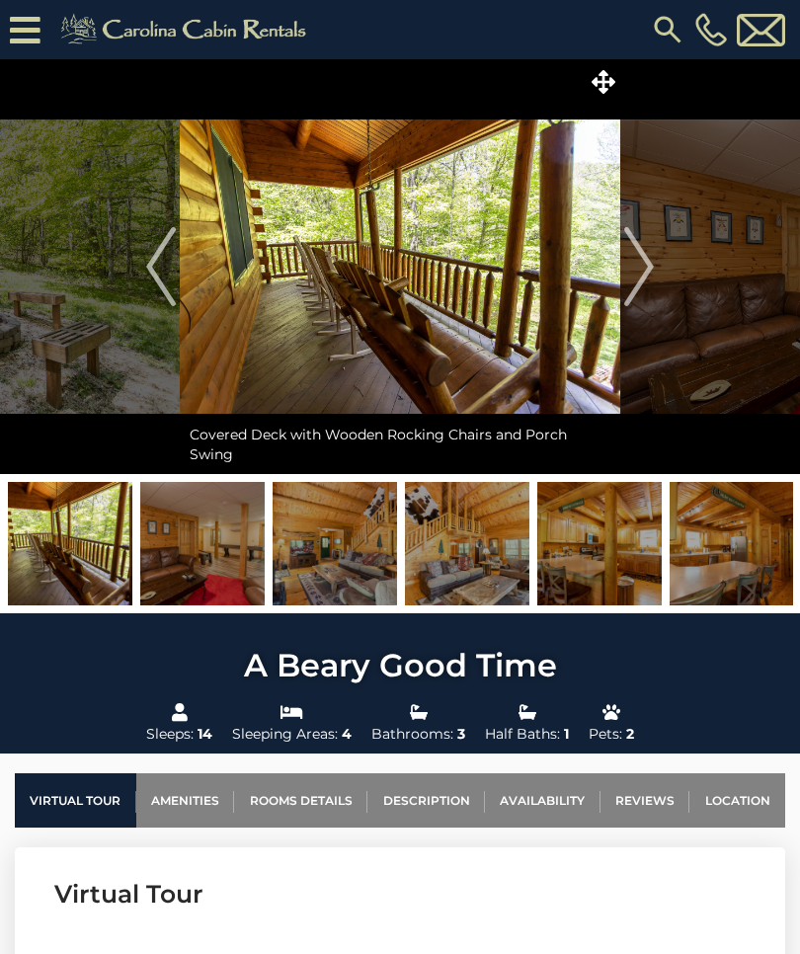
click at [638, 266] on img "Next" at bounding box center [639, 266] width 30 height 79
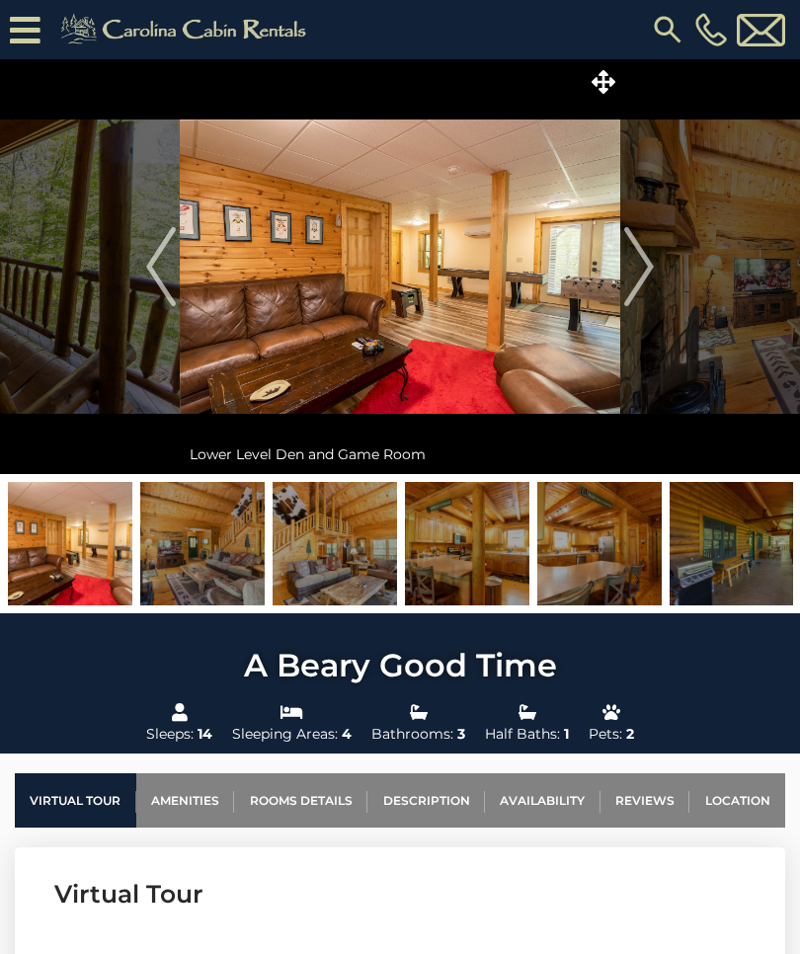
click at [646, 262] on img "Next" at bounding box center [639, 266] width 30 height 79
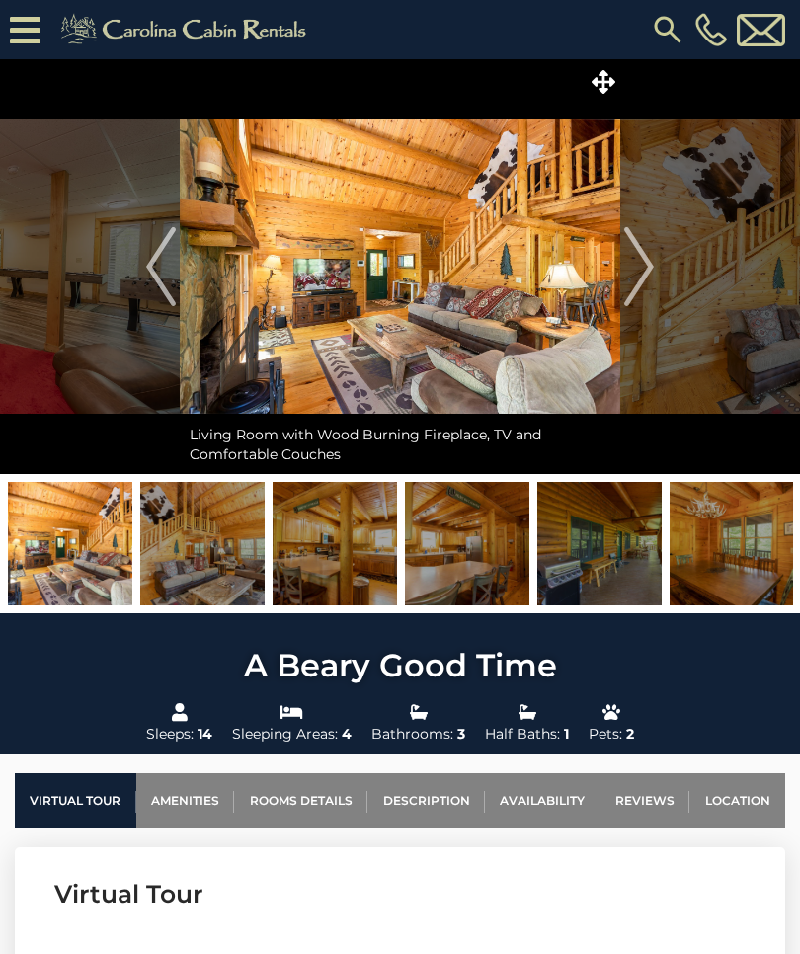
click at [644, 260] on img "Next" at bounding box center [639, 266] width 30 height 79
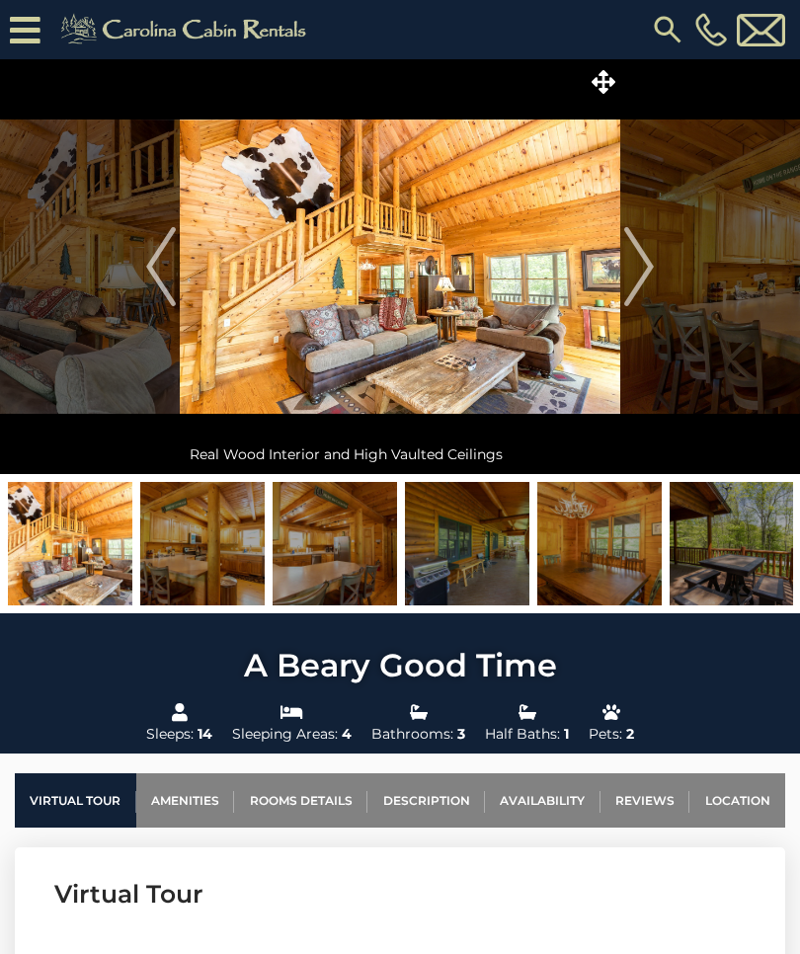
click at [638, 264] on img "Next" at bounding box center [639, 266] width 30 height 79
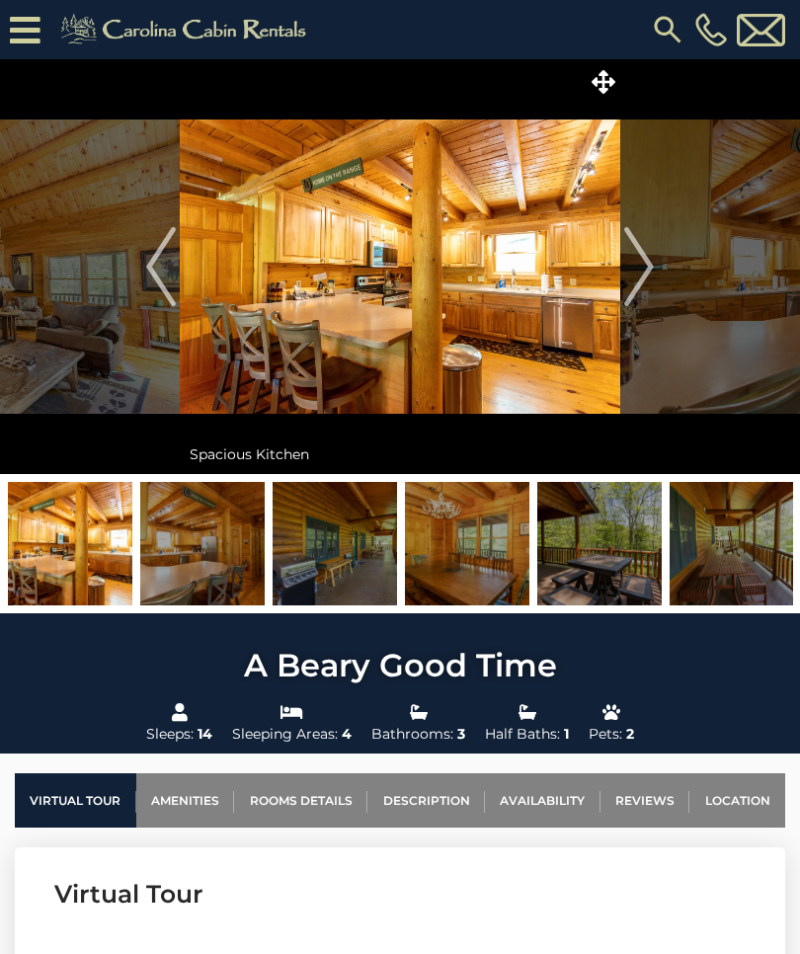
click at [643, 255] on img "Next" at bounding box center [639, 266] width 30 height 79
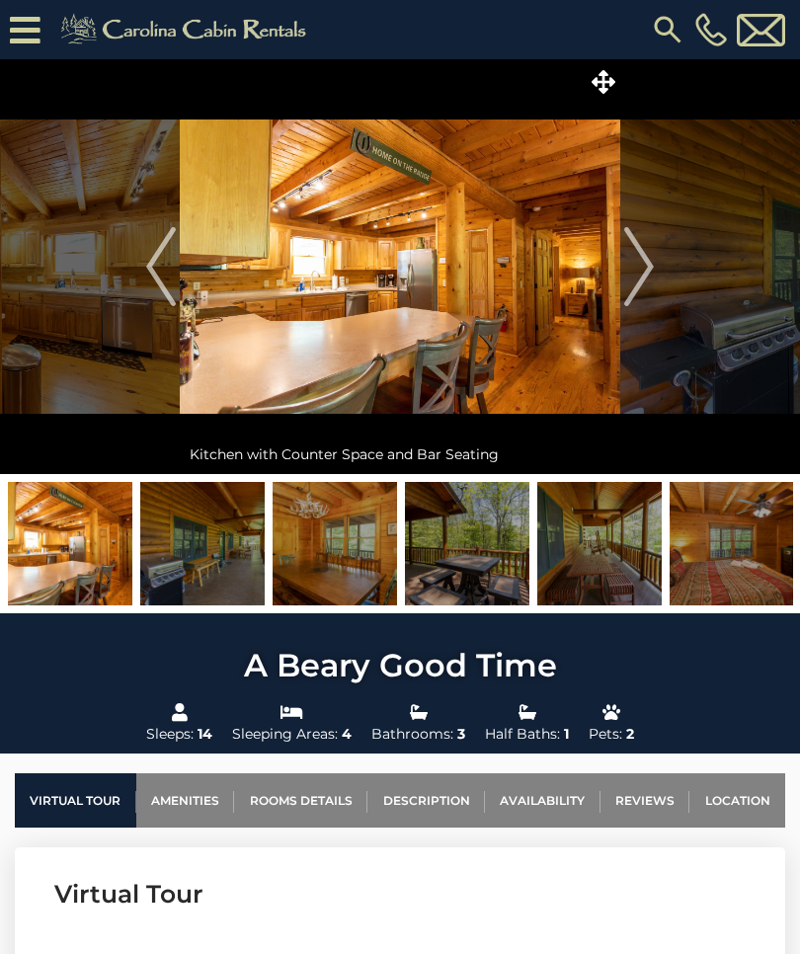
click at [643, 272] on img "Next" at bounding box center [639, 266] width 30 height 79
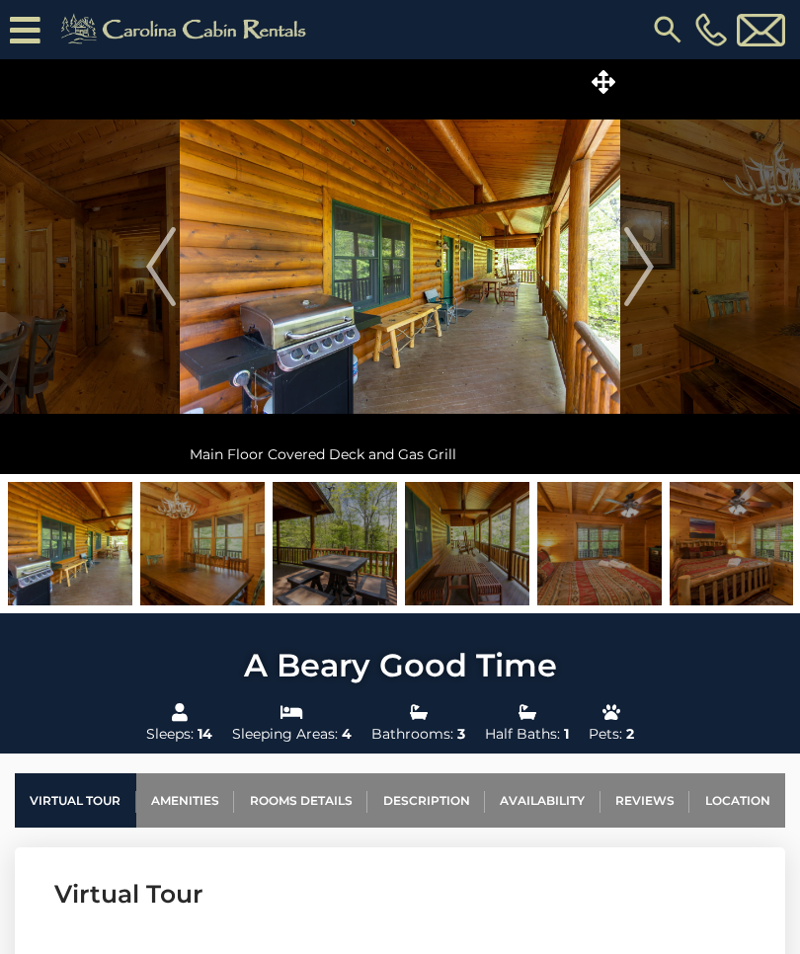
click at [637, 265] on img "Next" at bounding box center [639, 266] width 30 height 79
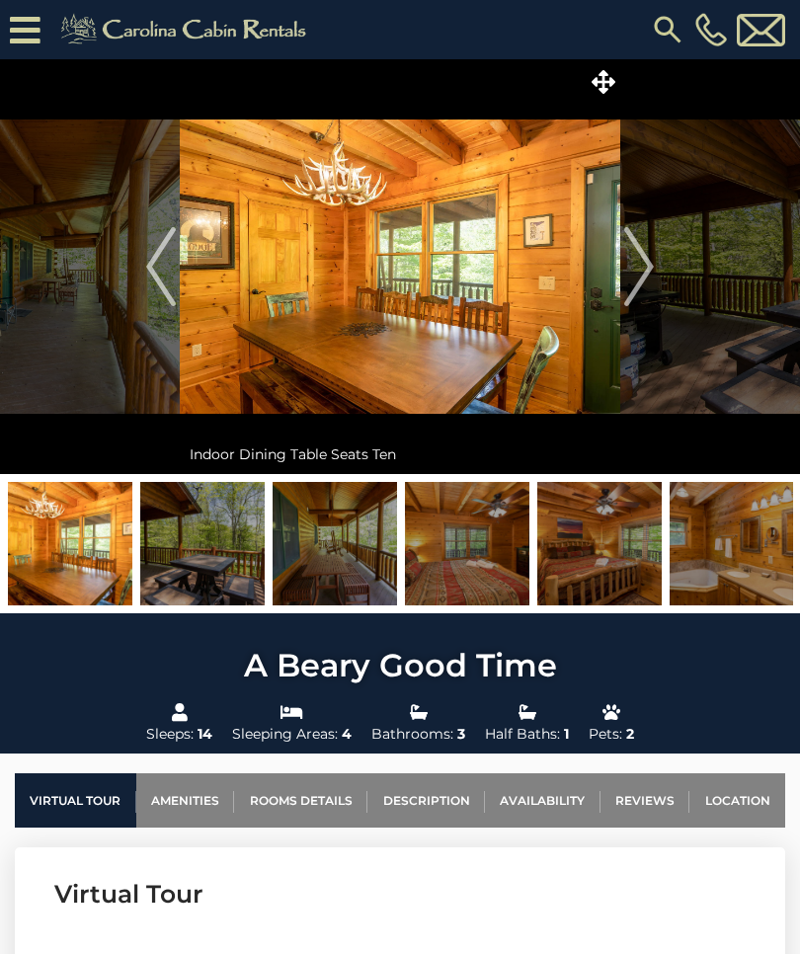
click at [643, 264] on img "Next" at bounding box center [639, 266] width 30 height 79
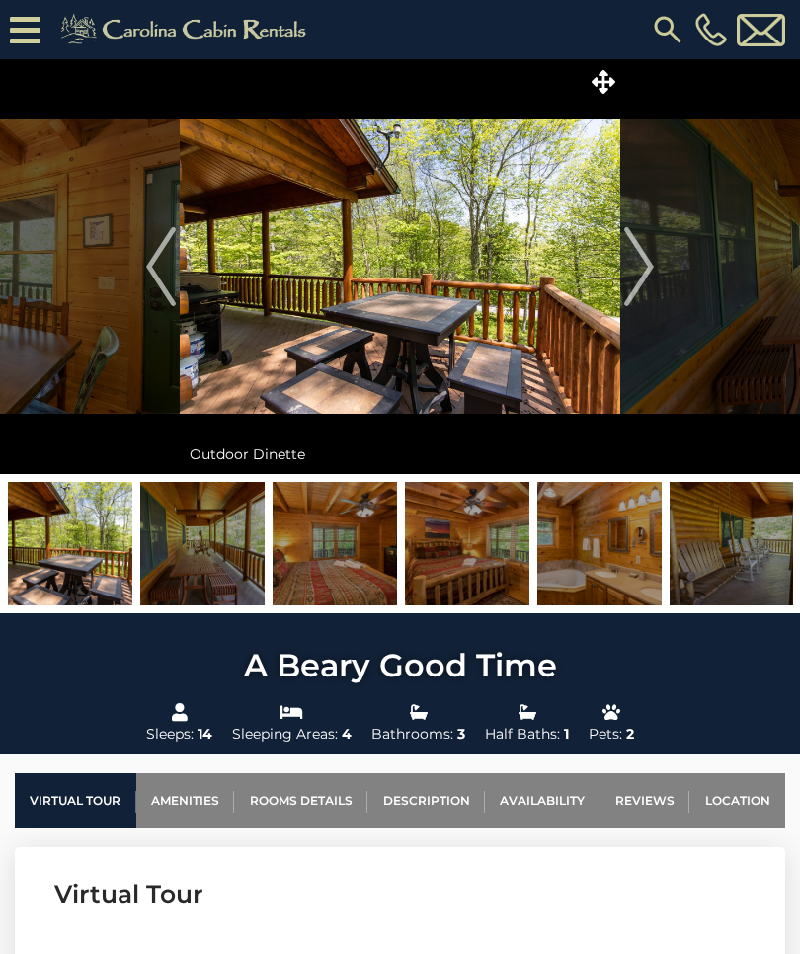
click at [639, 267] on img "Next" at bounding box center [639, 266] width 30 height 79
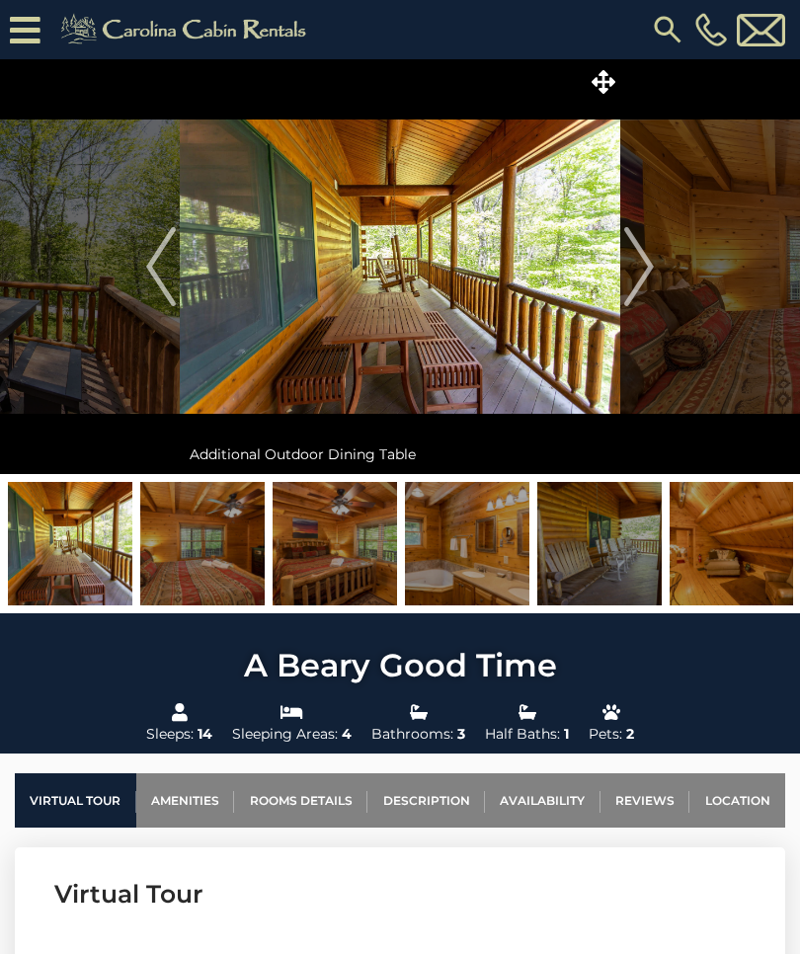
click at [640, 271] on img "Next" at bounding box center [639, 266] width 30 height 79
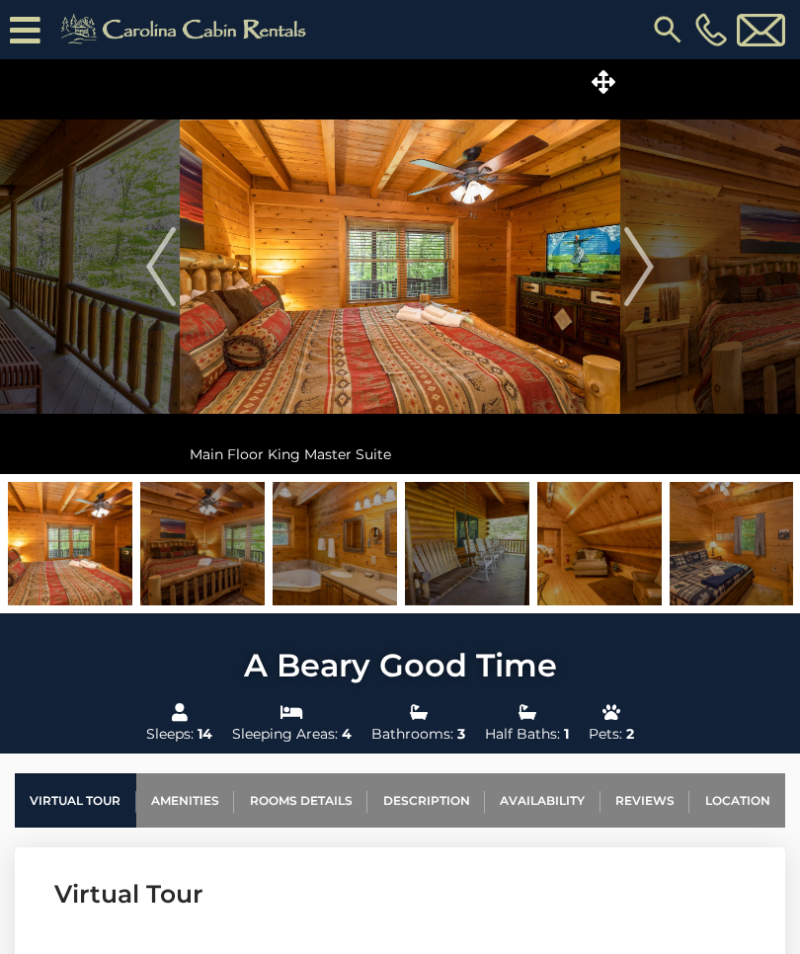
click at [643, 276] on img "Next" at bounding box center [639, 266] width 30 height 79
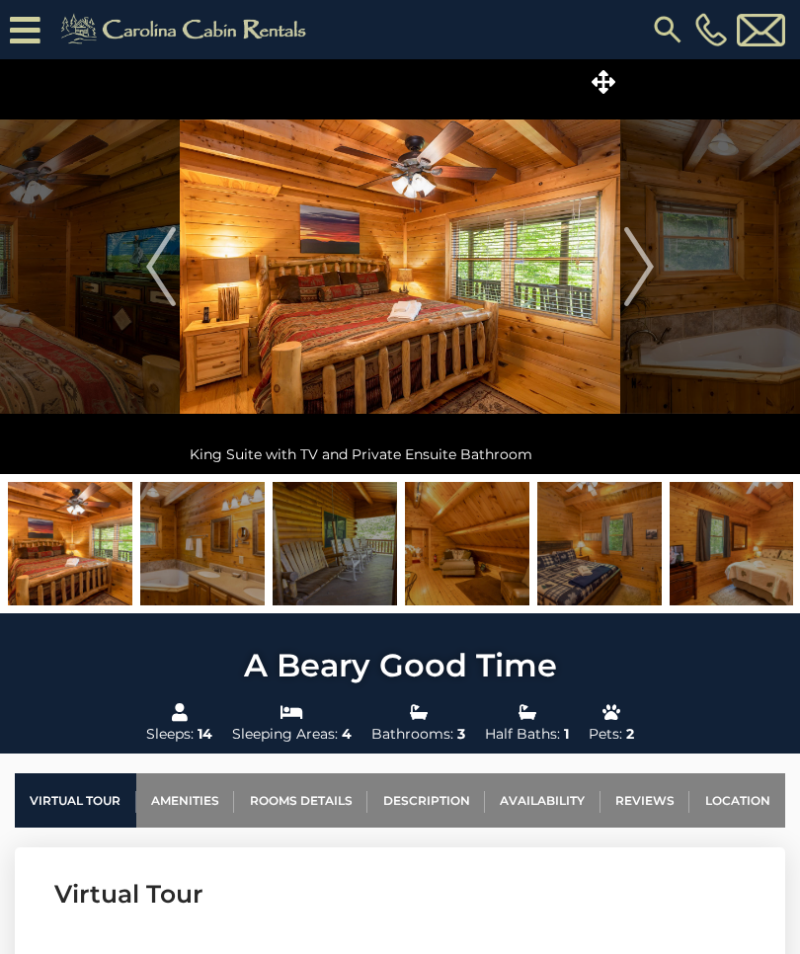
click at [641, 278] on img "Next" at bounding box center [639, 266] width 30 height 79
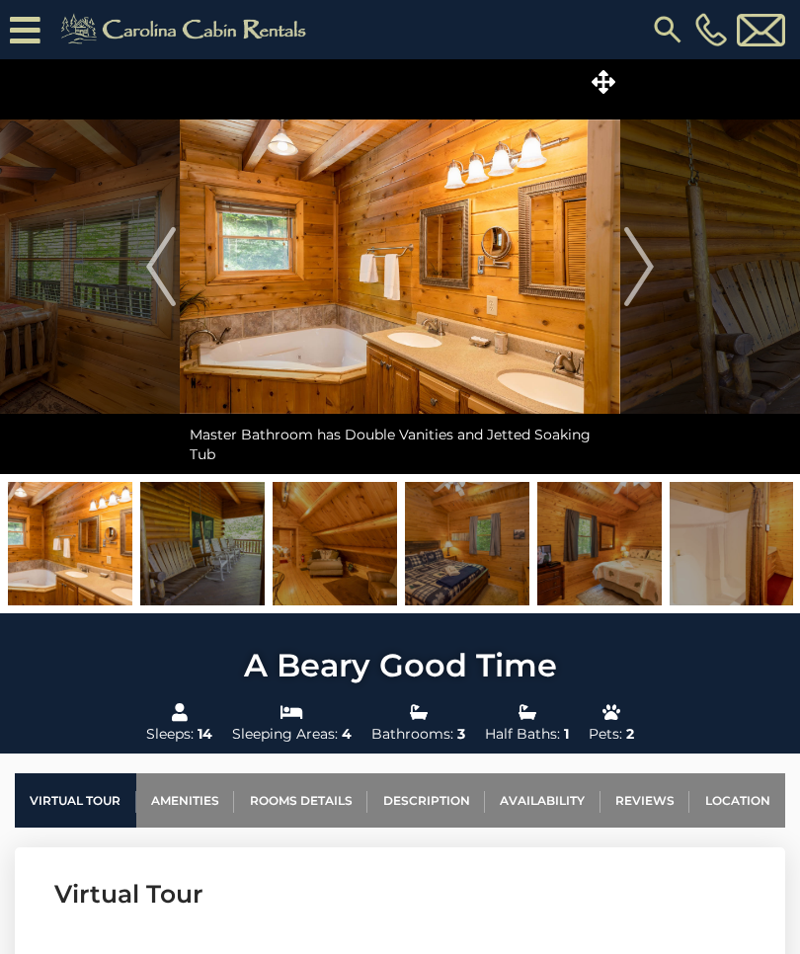
click at [634, 277] on img "Next" at bounding box center [639, 266] width 30 height 79
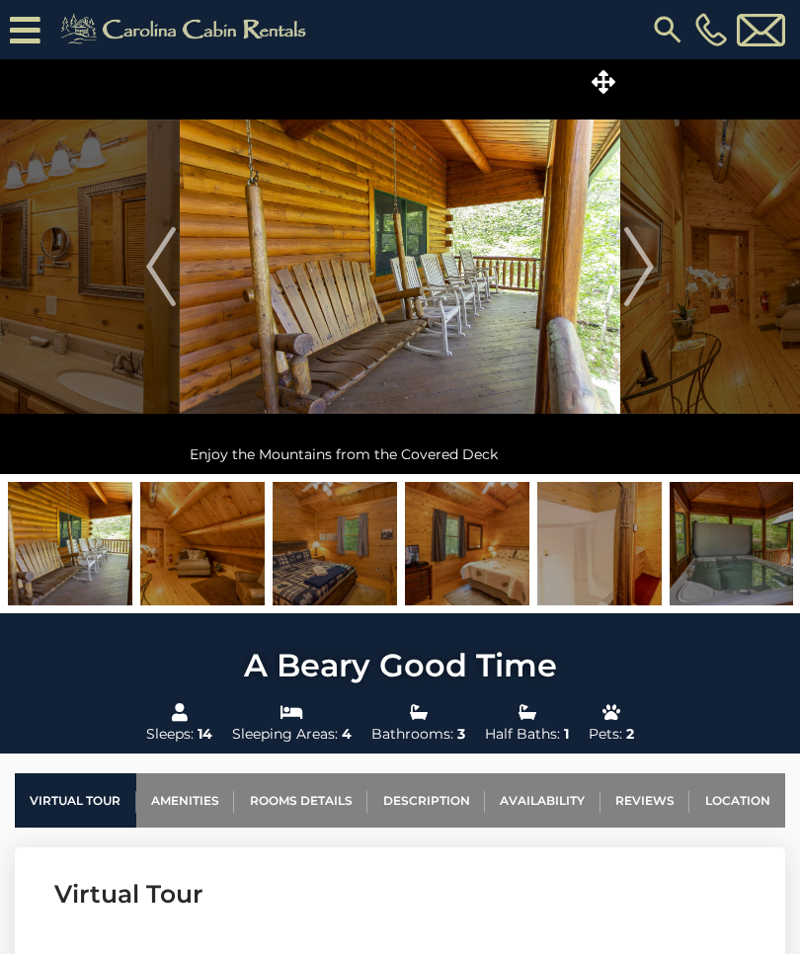
click at [630, 273] on img "Next" at bounding box center [639, 266] width 30 height 79
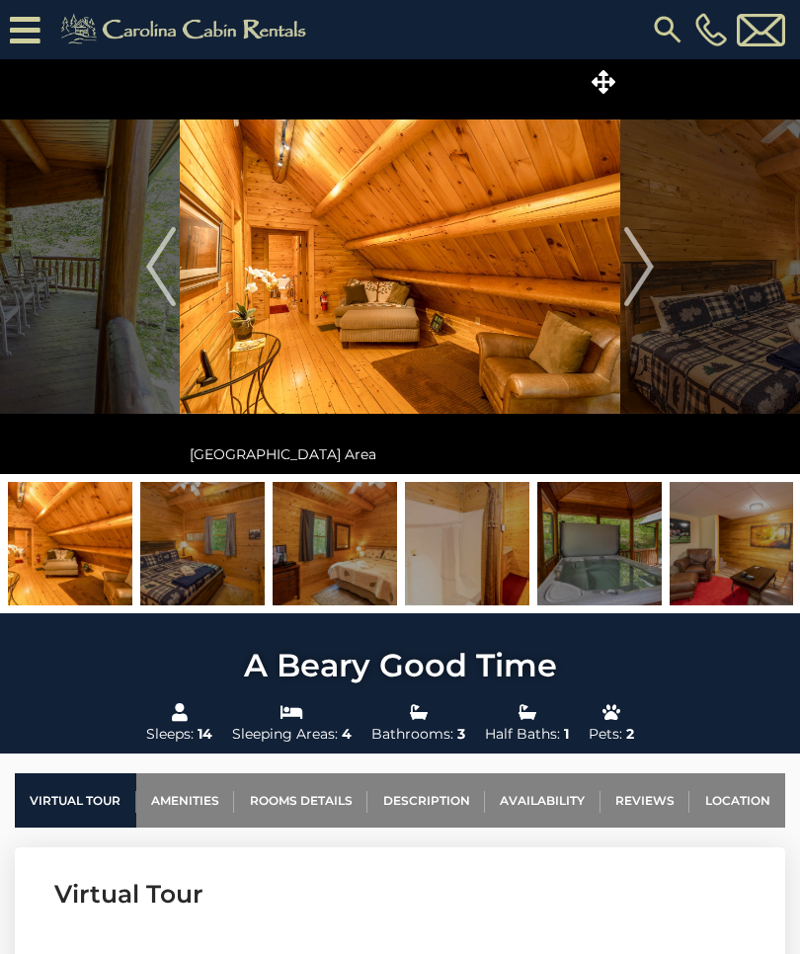
click at [632, 283] on img "Next" at bounding box center [639, 266] width 30 height 79
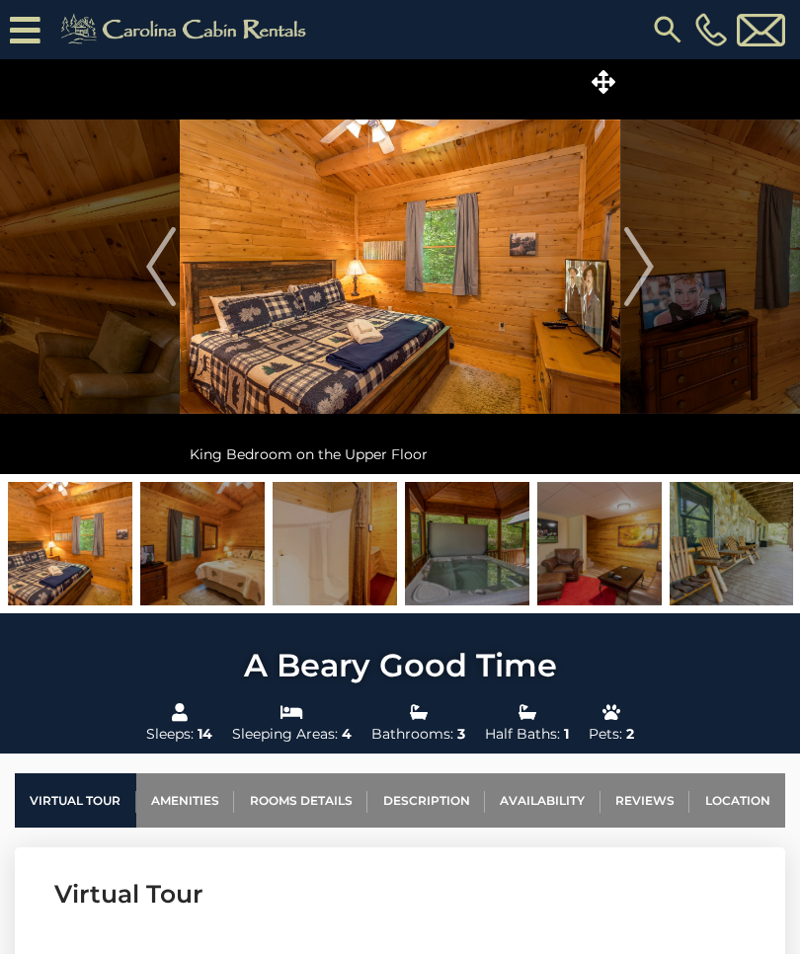
click at [633, 279] on img "Next" at bounding box center [639, 266] width 30 height 79
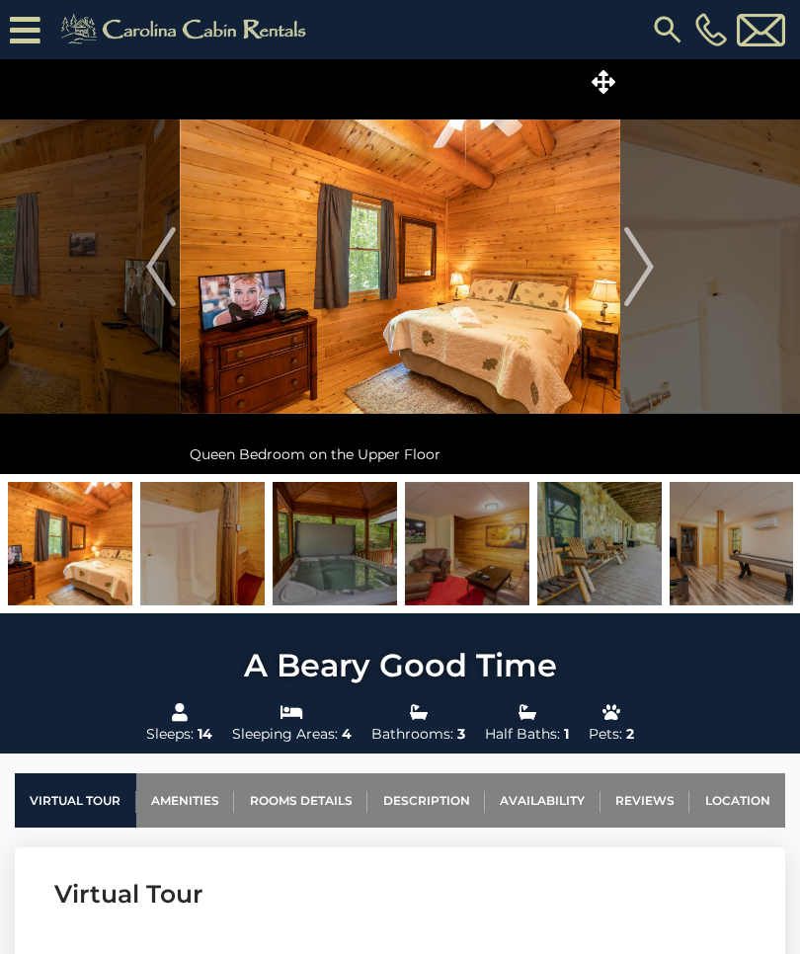
click at [624, 284] on img "Next" at bounding box center [639, 266] width 30 height 79
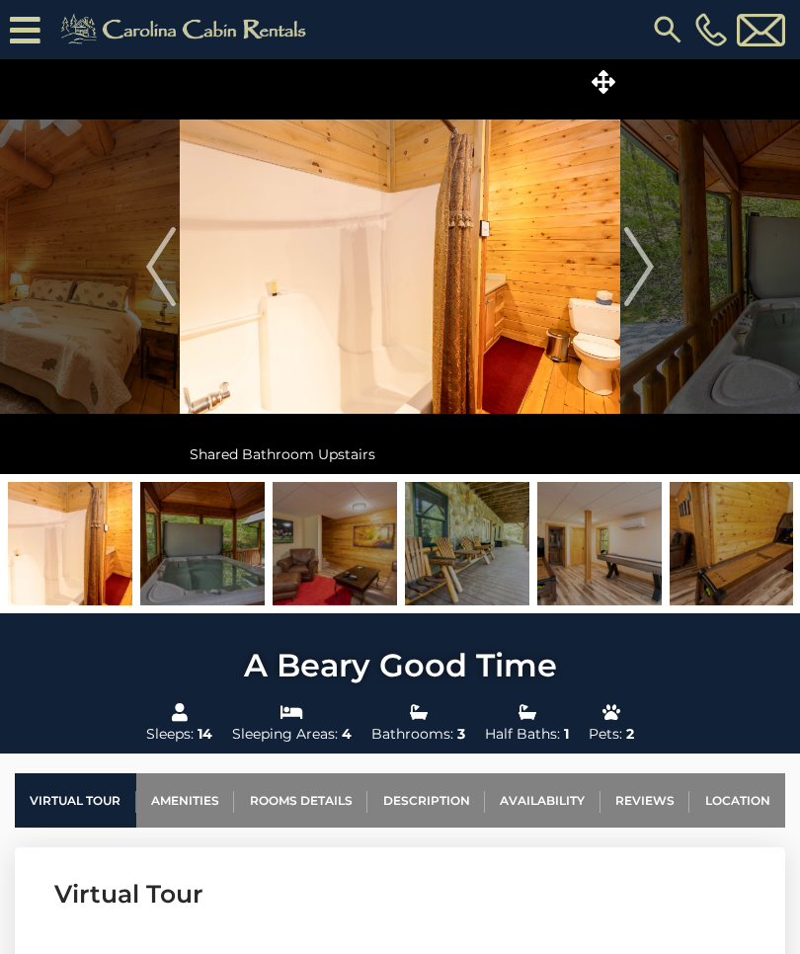
click at [637, 265] on img "Next" at bounding box center [639, 266] width 30 height 79
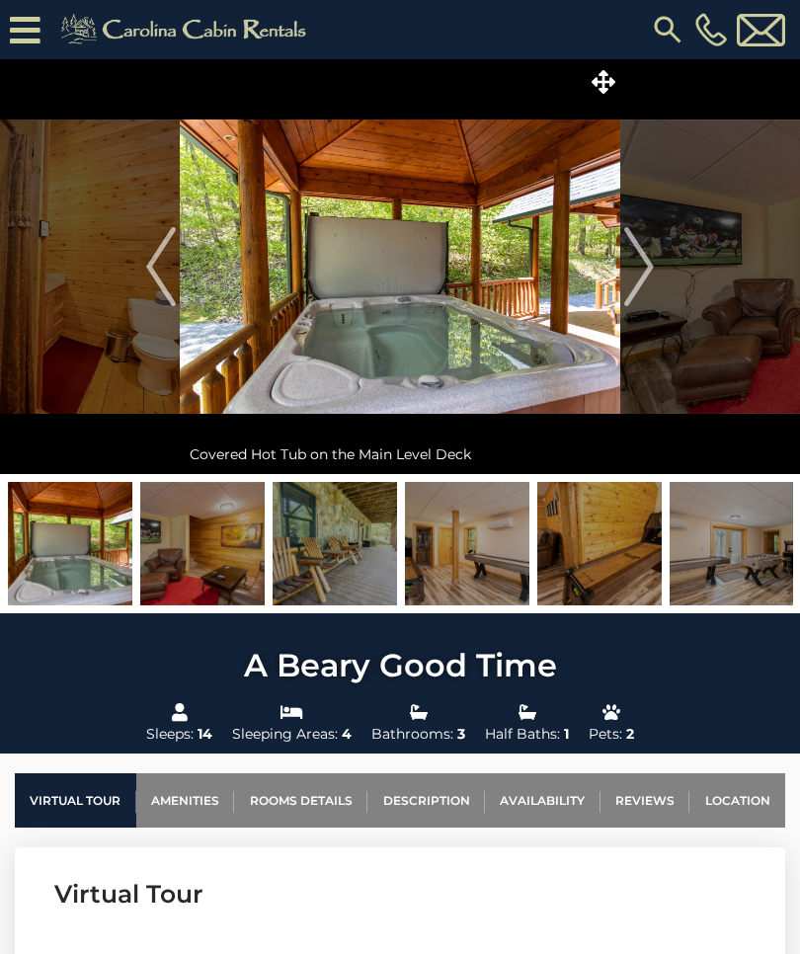
click at [631, 260] on img "Next" at bounding box center [639, 266] width 30 height 79
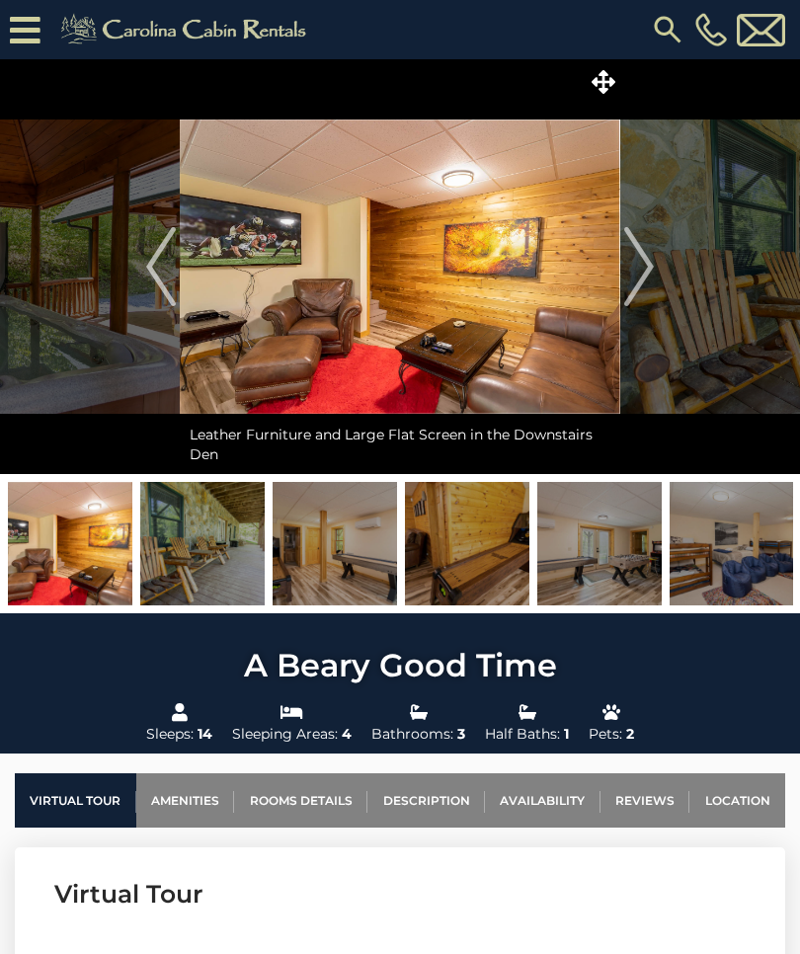
click at [635, 263] on img "Next" at bounding box center [639, 266] width 30 height 79
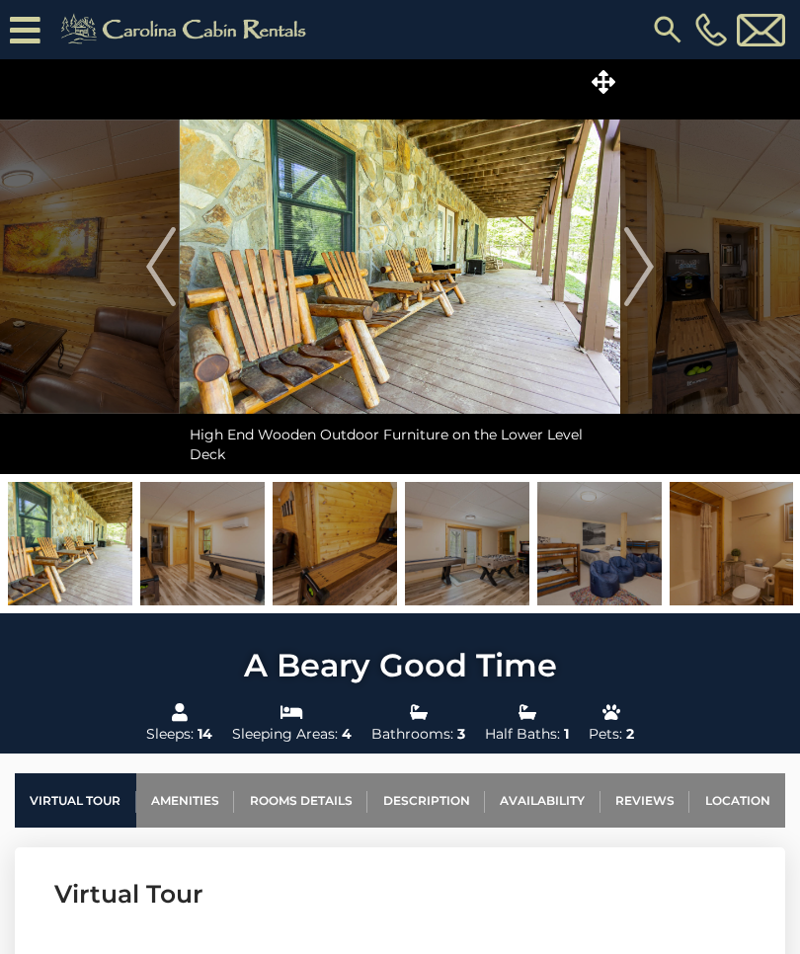
click at [648, 267] on img "Next" at bounding box center [639, 266] width 30 height 79
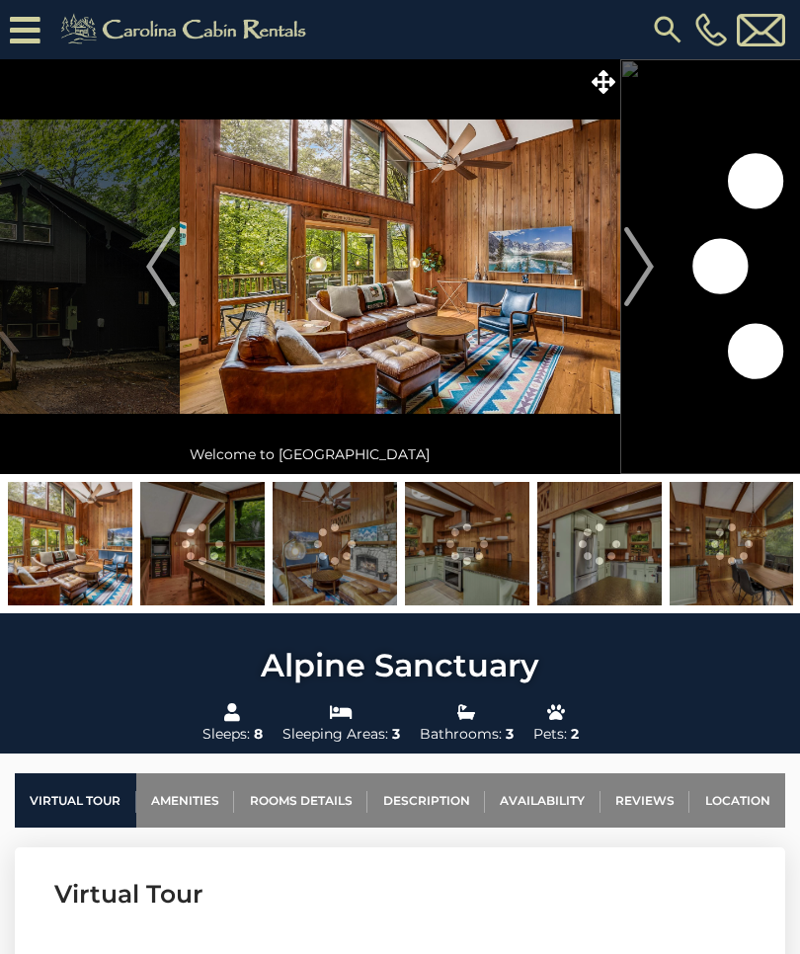
click at [638, 270] on img "Next" at bounding box center [639, 266] width 30 height 79
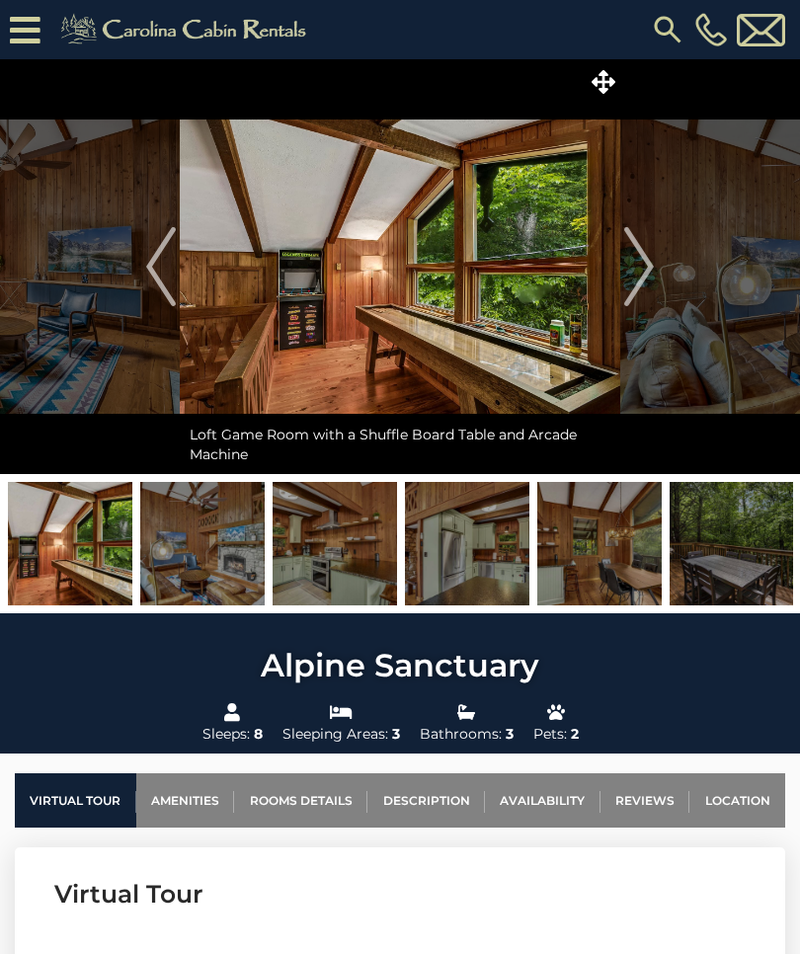
click at [634, 273] on img "Next" at bounding box center [639, 266] width 30 height 79
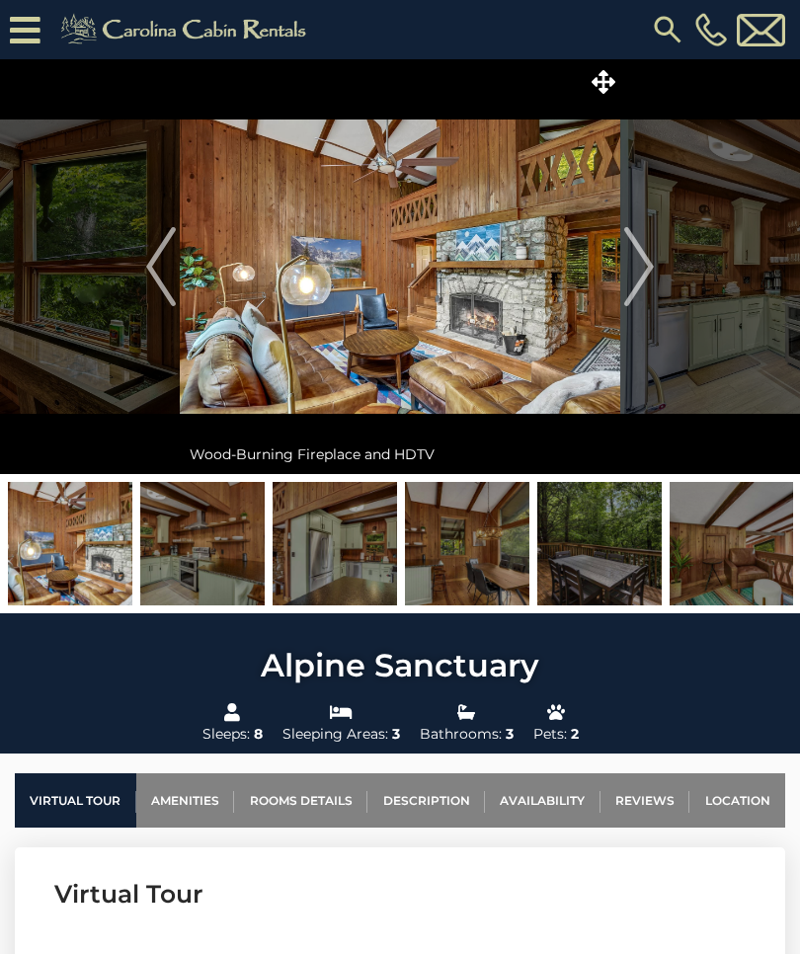
click at [643, 267] on img "Next" at bounding box center [639, 266] width 30 height 79
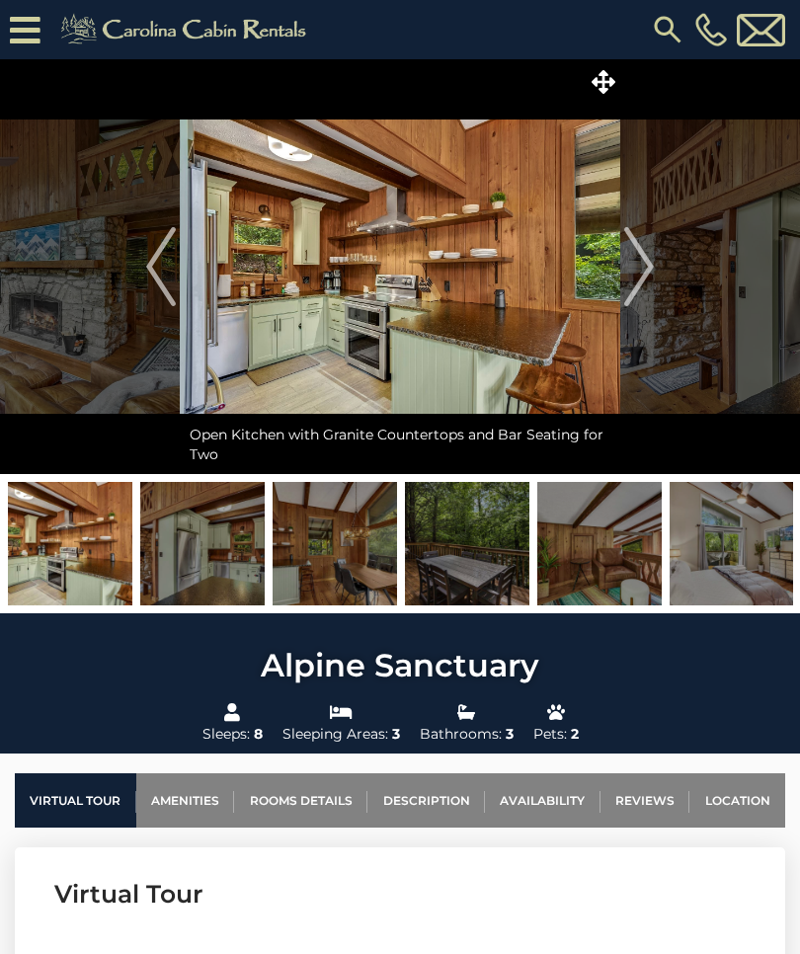
click at [638, 265] on img "Next" at bounding box center [639, 266] width 30 height 79
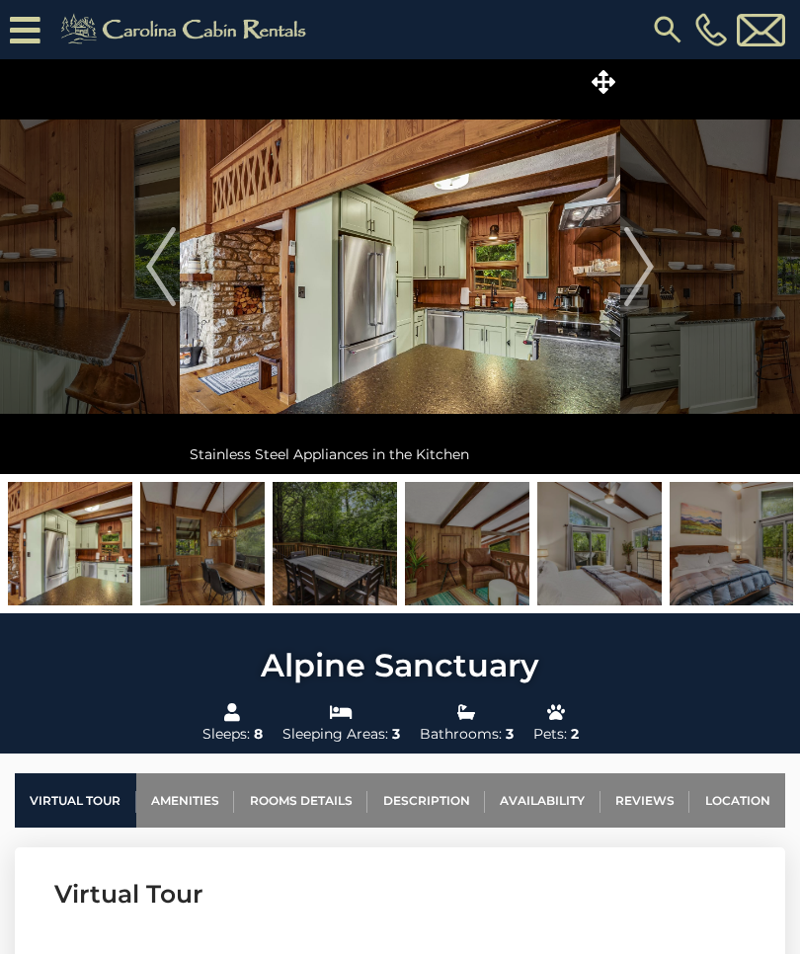
click at [638, 266] on img "Next" at bounding box center [639, 266] width 30 height 79
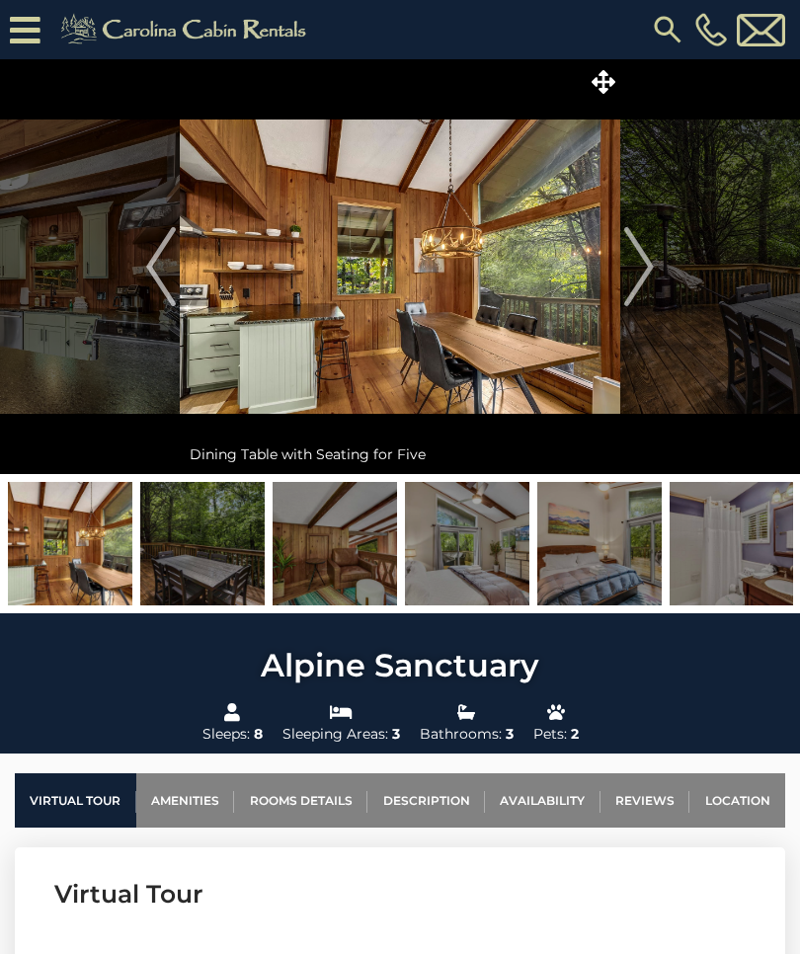
click at [634, 278] on img "Next" at bounding box center [639, 266] width 30 height 79
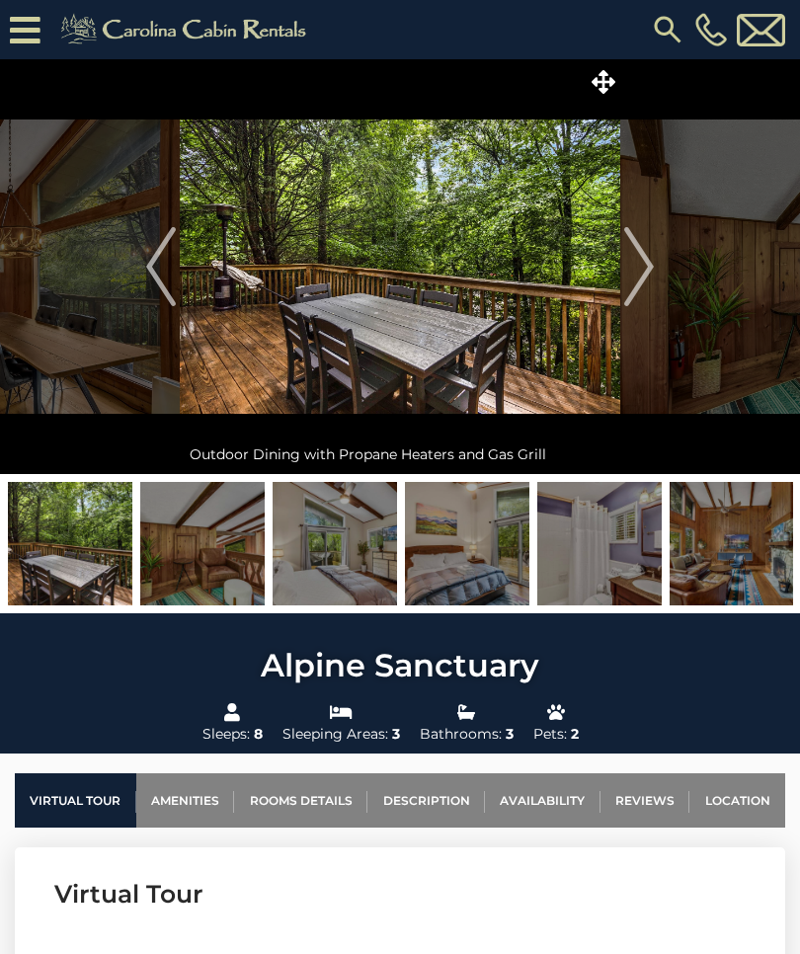
click at [638, 278] on img "Next" at bounding box center [639, 266] width 30 height 79
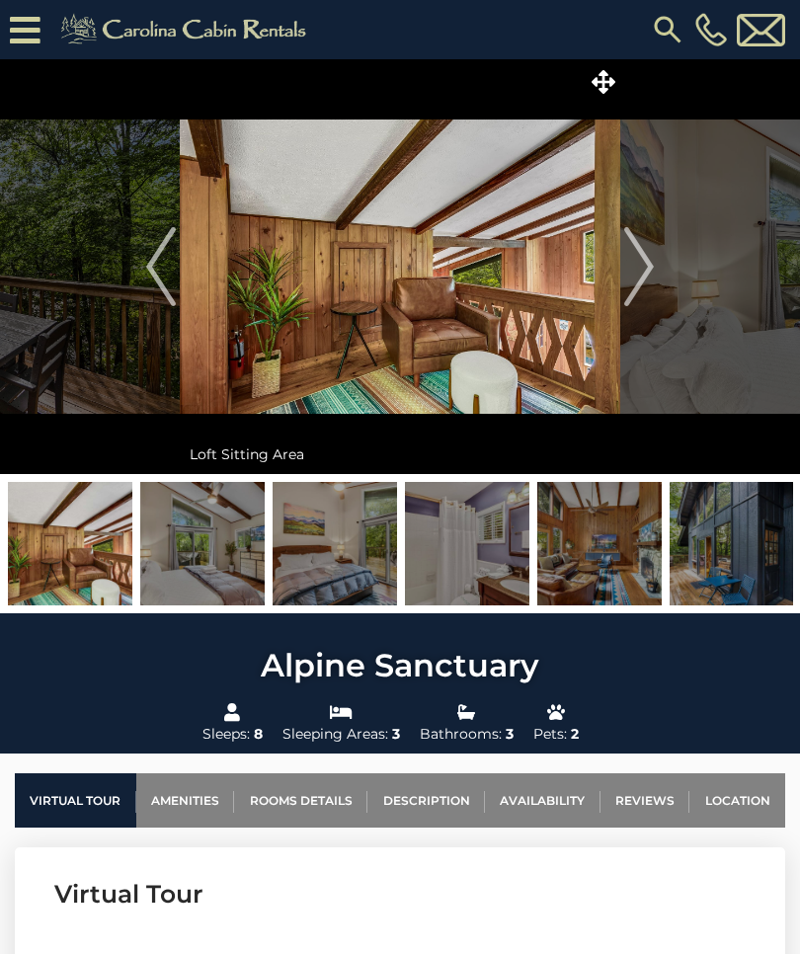
click at [642, 268] on img "Next" at bounding box center [639, 266] width 30 height 79
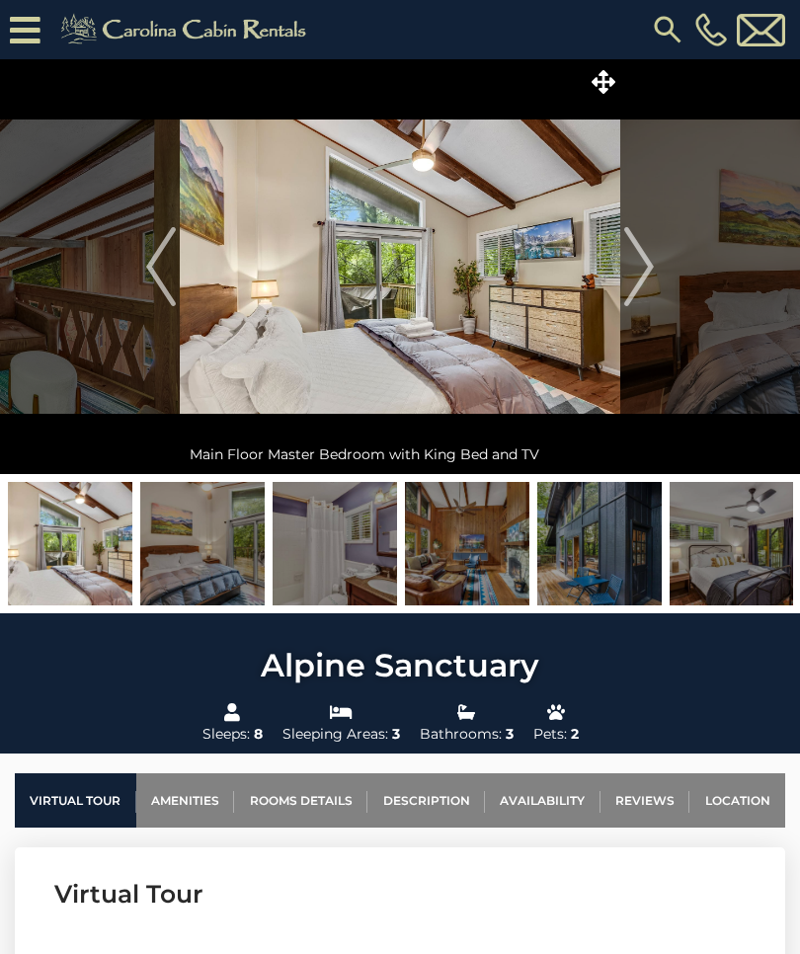
click at [629, 278] on img "Next" at bounding box center [639, 266] width 30 height 79
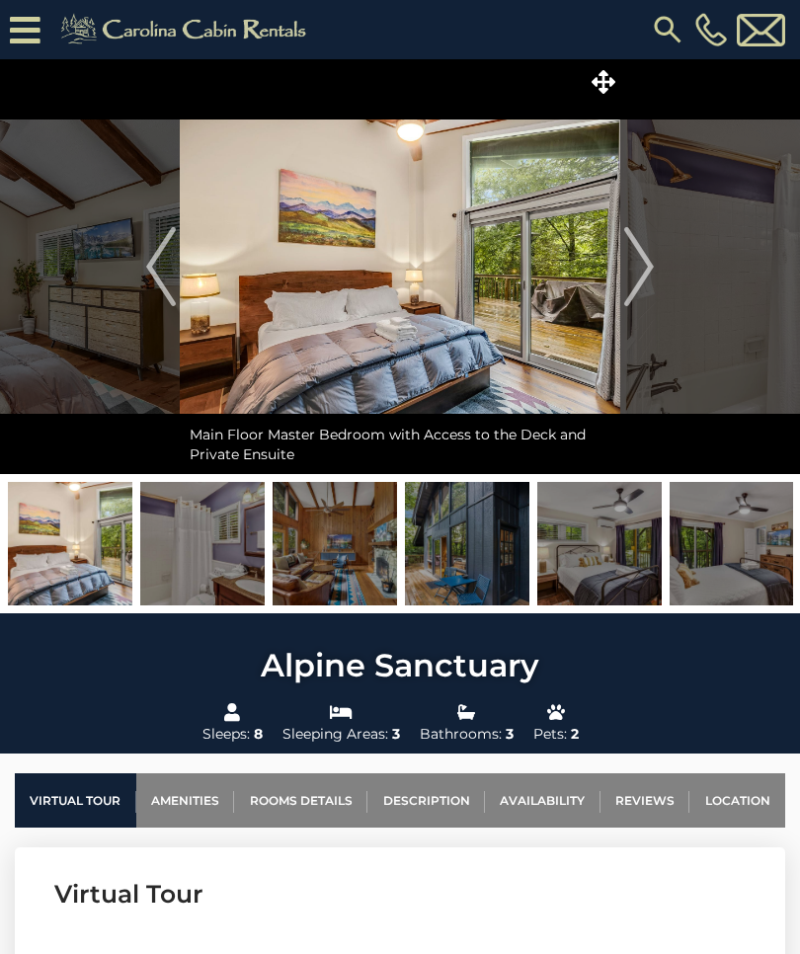
click at [638, 273] on img "Next" at bounding box center [639, 266] width 30 height 79
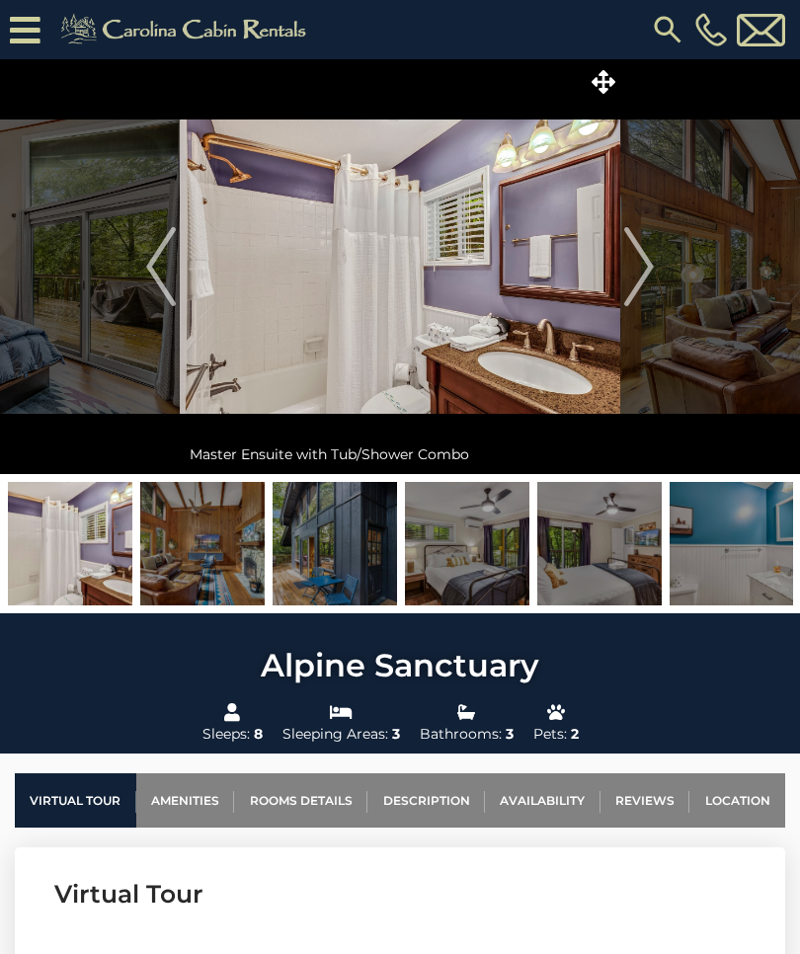
click at [649, 268] on img "Next" at bounding box center [639, 266] width 30 height 79
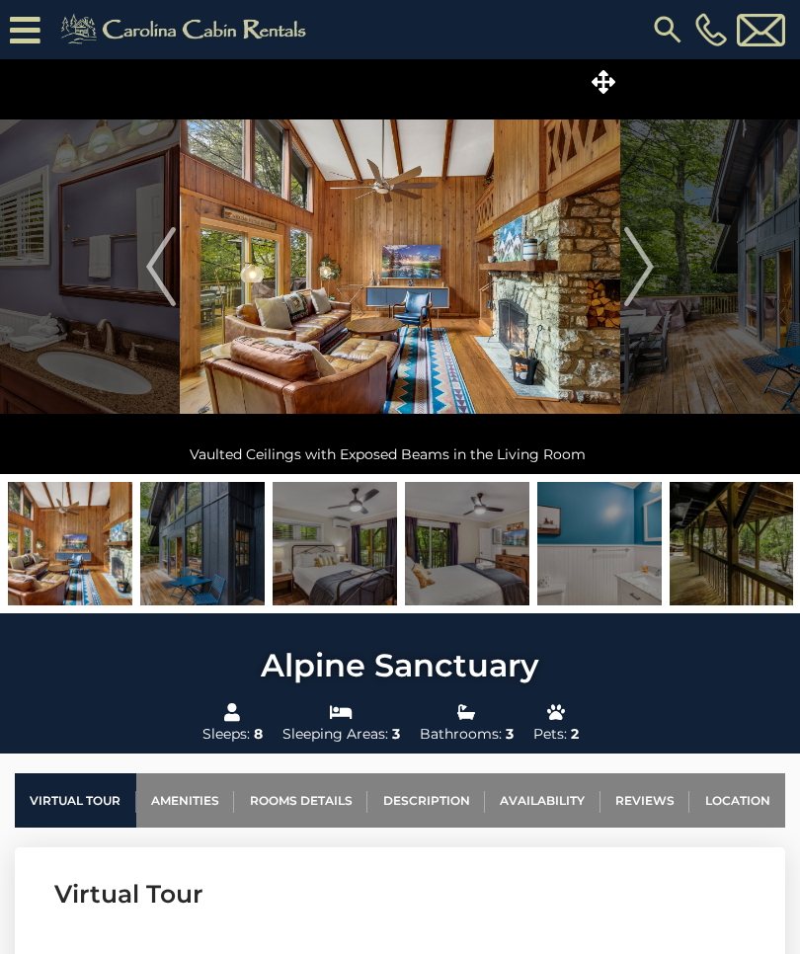
click at [646, 272] on img "Next" at bounding box center [639, 266] width 30 height 79
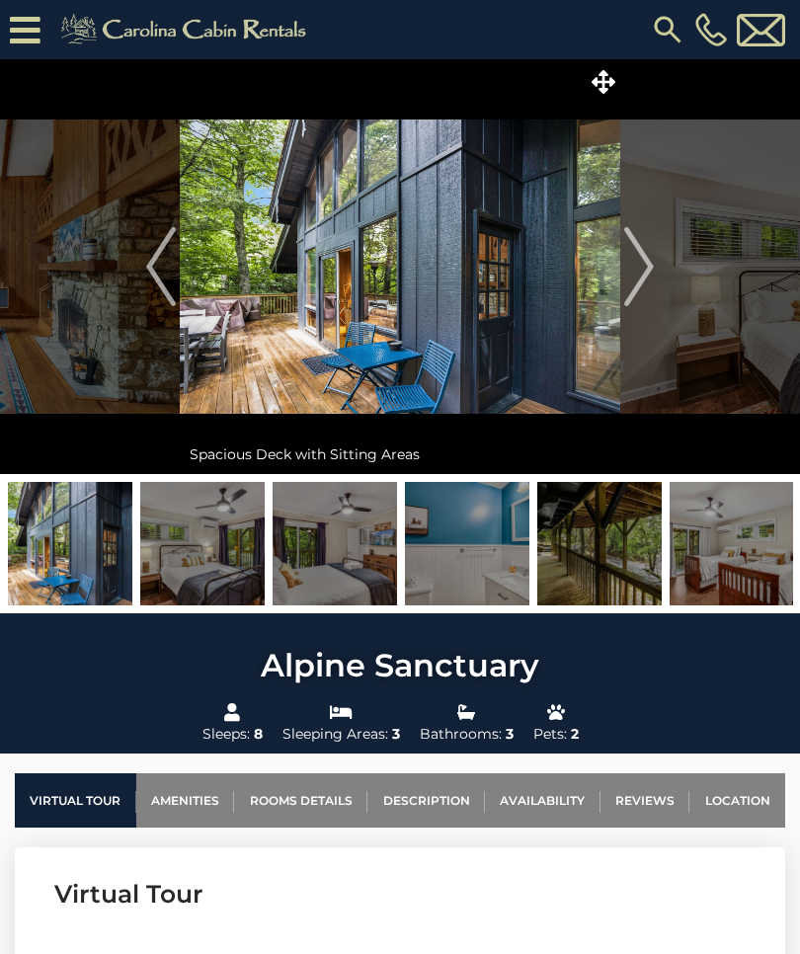
click at [647, 266] on img "Next" at bounding box center [639, 266] width 30 height 79
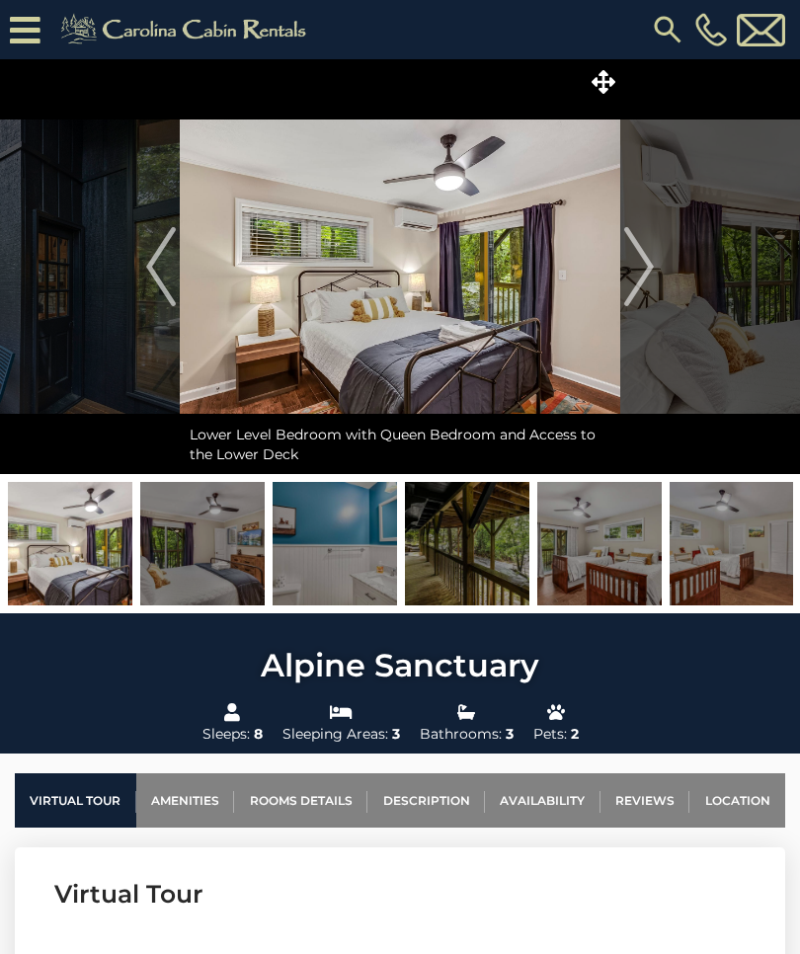
click at [651, 265] on img "Next" at bounding box center [639, 266] width 30 height 79
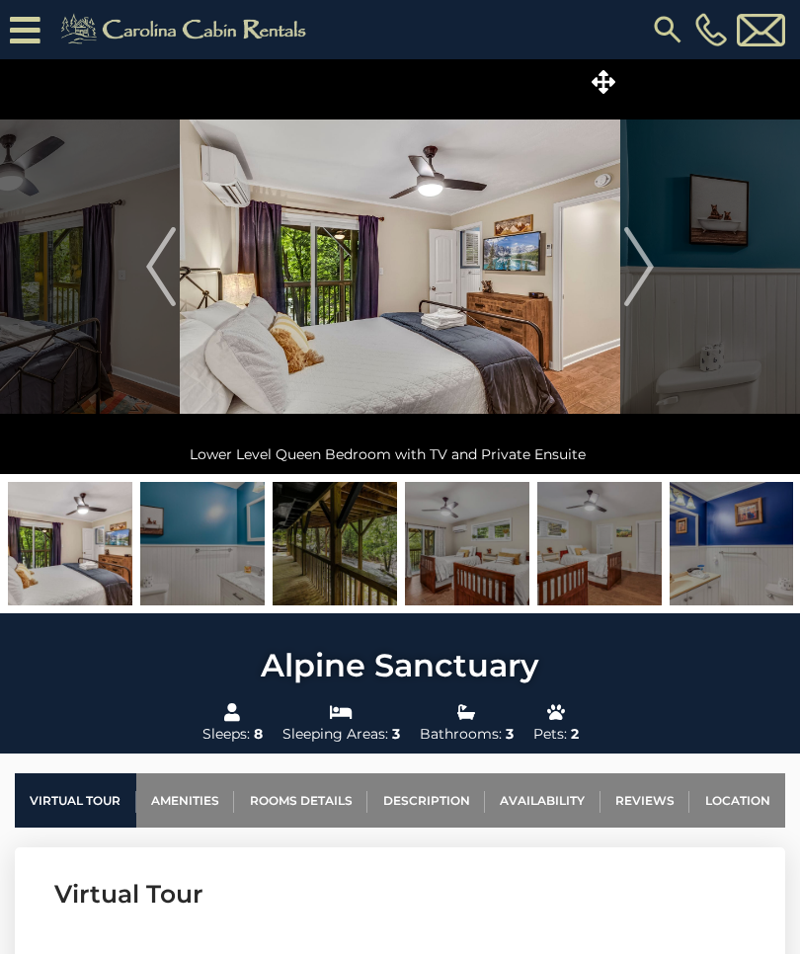
click at [651, 260] on img "Next" at bounding box center [639, 266] width 30 height 79
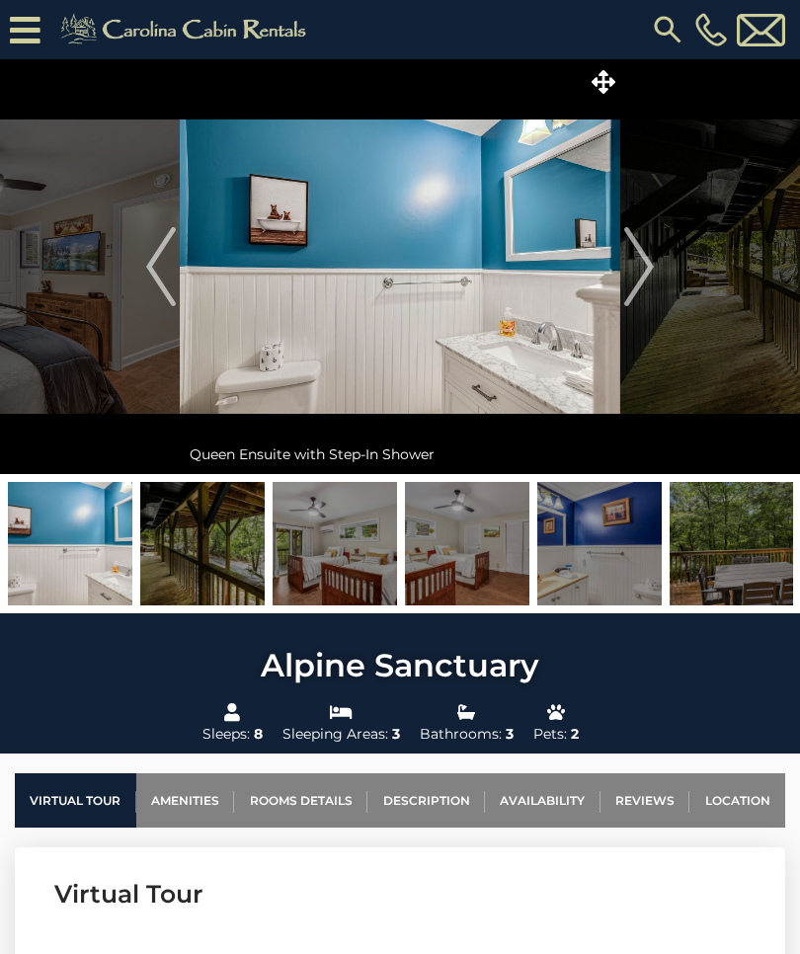
click at [648, 265] on img "Next" at bounding box center [639, 266] width 30 height 79
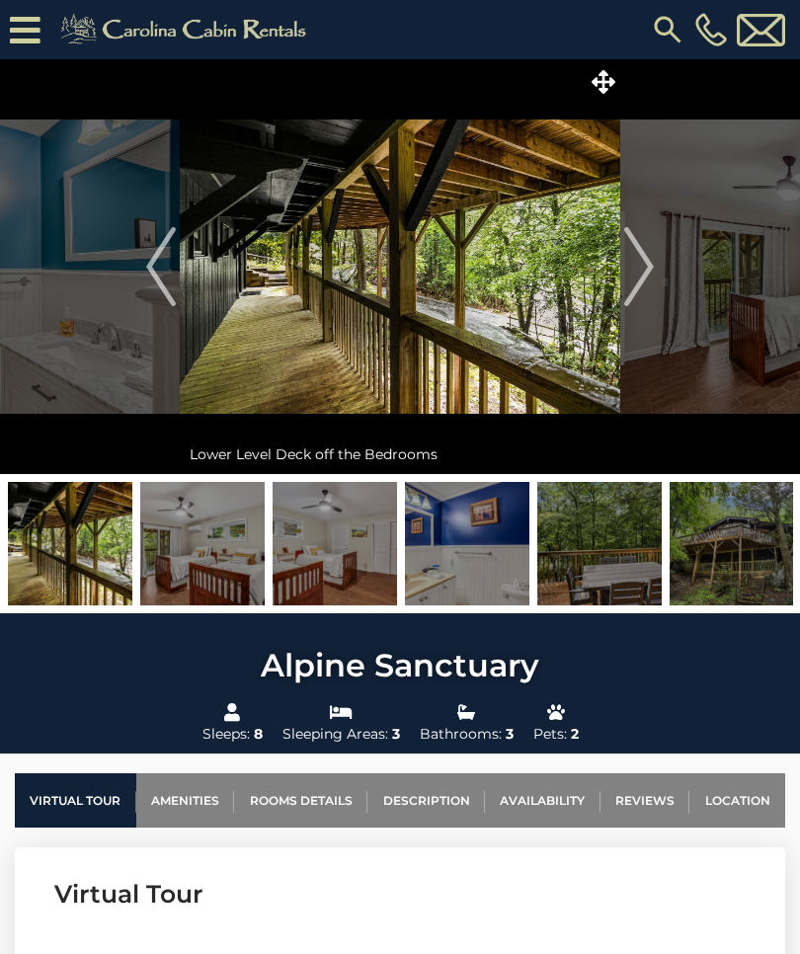
click at [643, 267] on img "Next" at bounding box center [639, 266] width 30 height 79
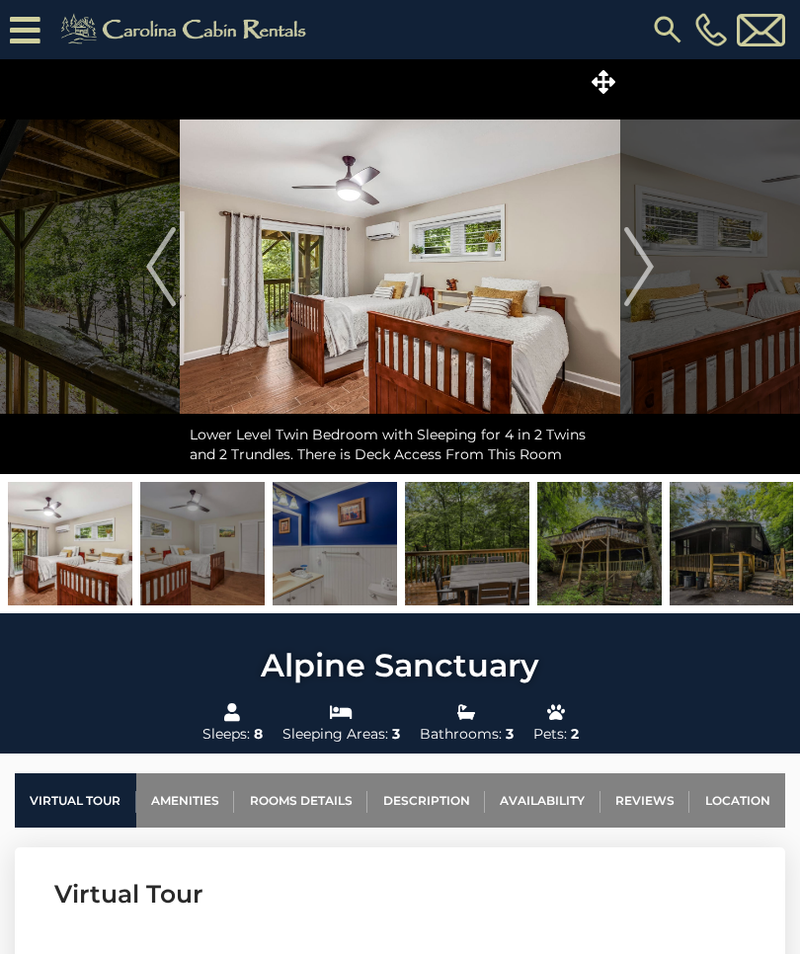
click at [655, 269] on button "Next" at bounding box center [639, 266] width 38 height 415
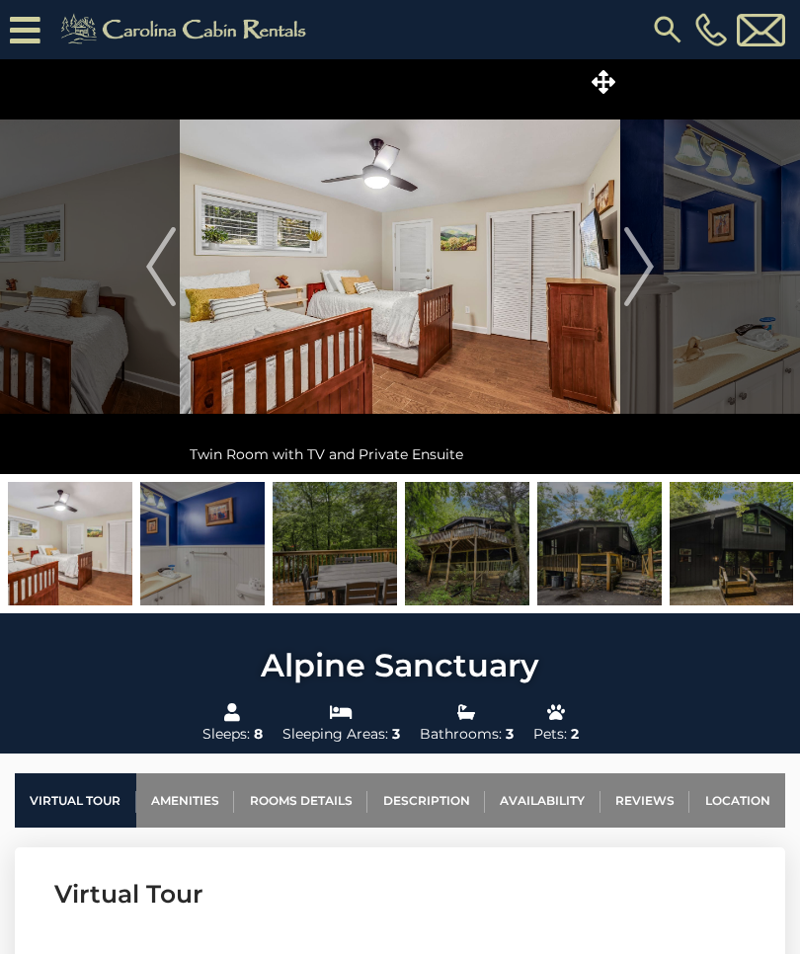
click at [649, 272] on img "Next" at bounding box center [639, 266] width 30 height 79
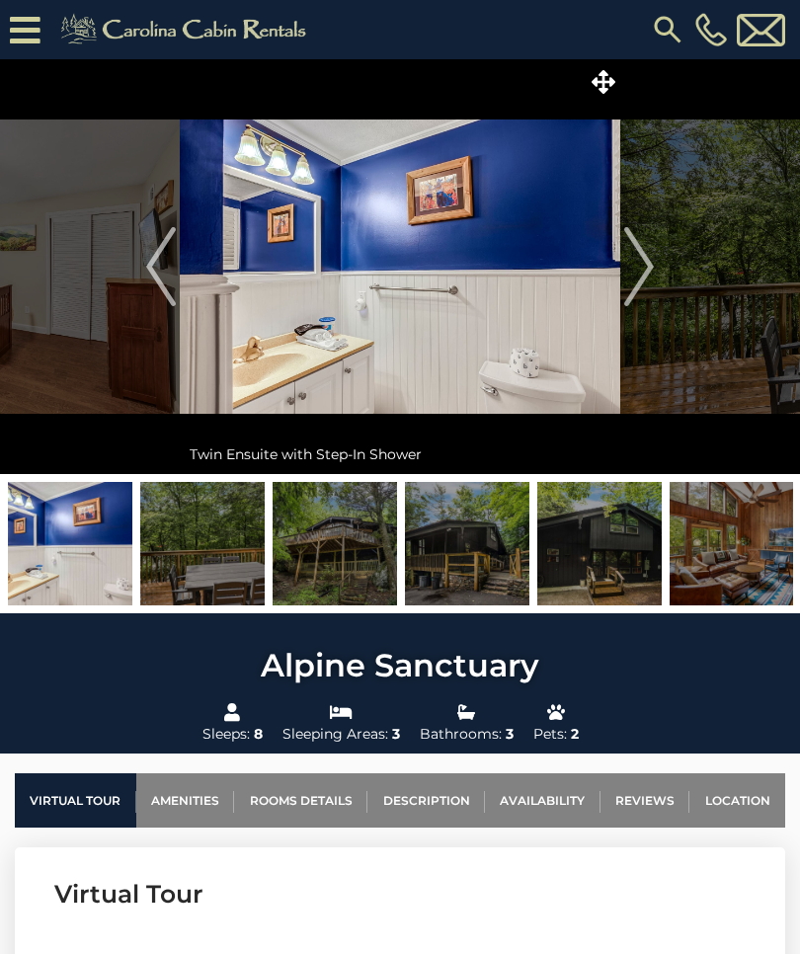
click at [652, 270] on img "Next" at bounding box center [639, 266] width 30 height 79
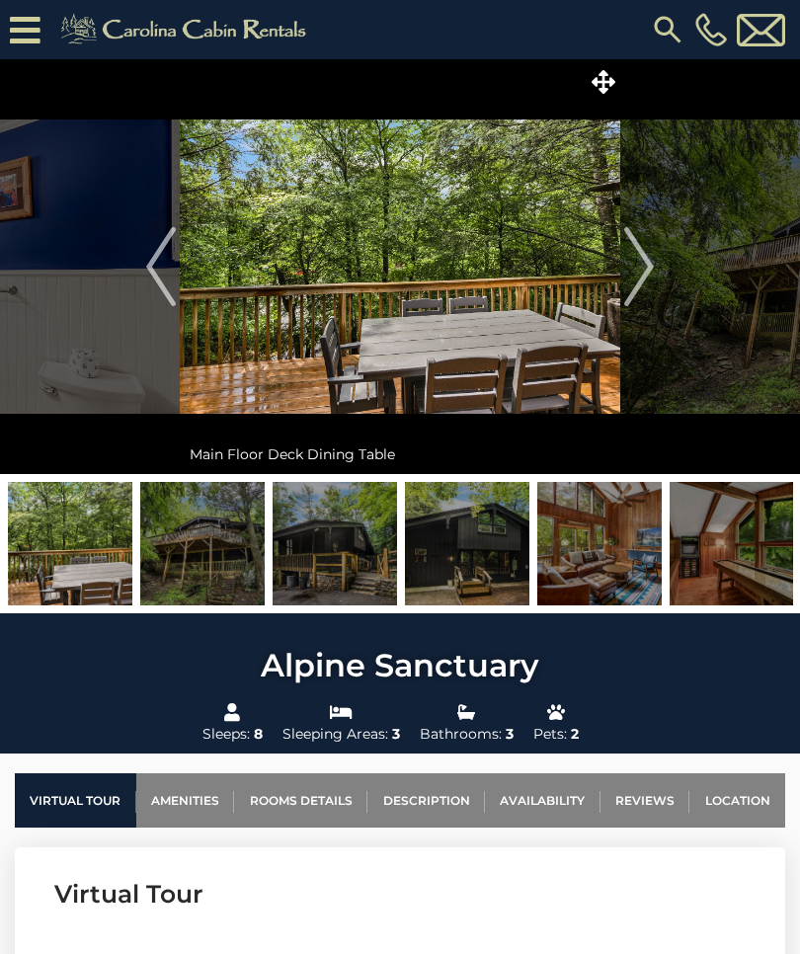
click at [648, 271] on img "Next" at bounding box center [639, 266] width 30 height 79
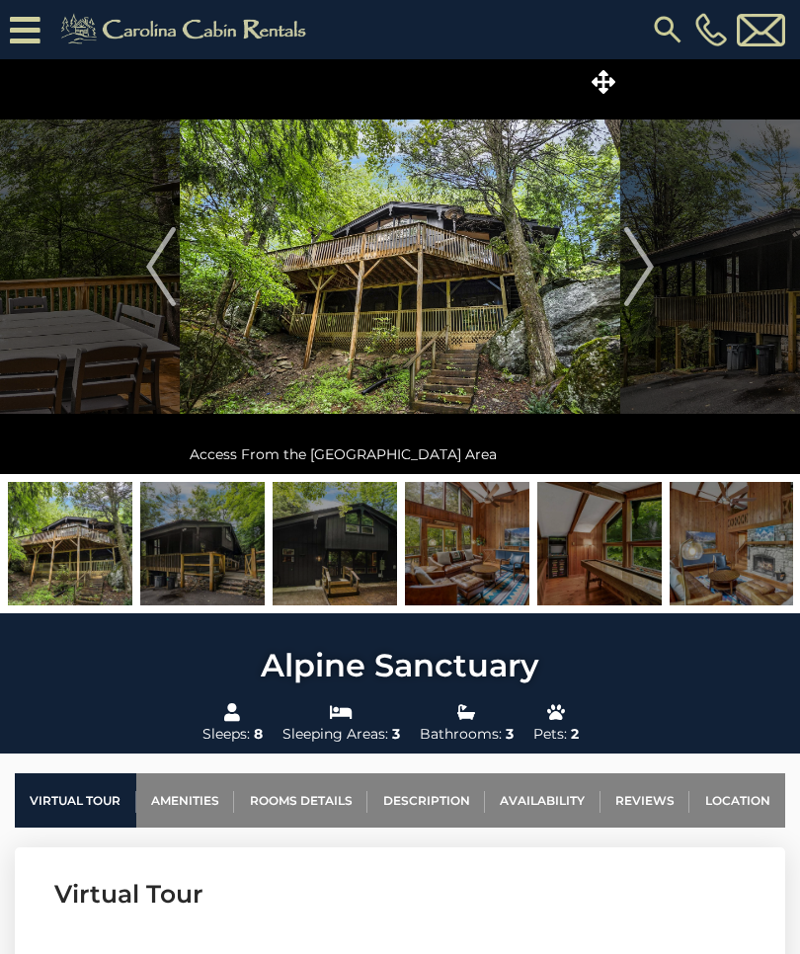
click at [650, 271] on img "Next" at bounding box center [639, 266] width 30 height 79
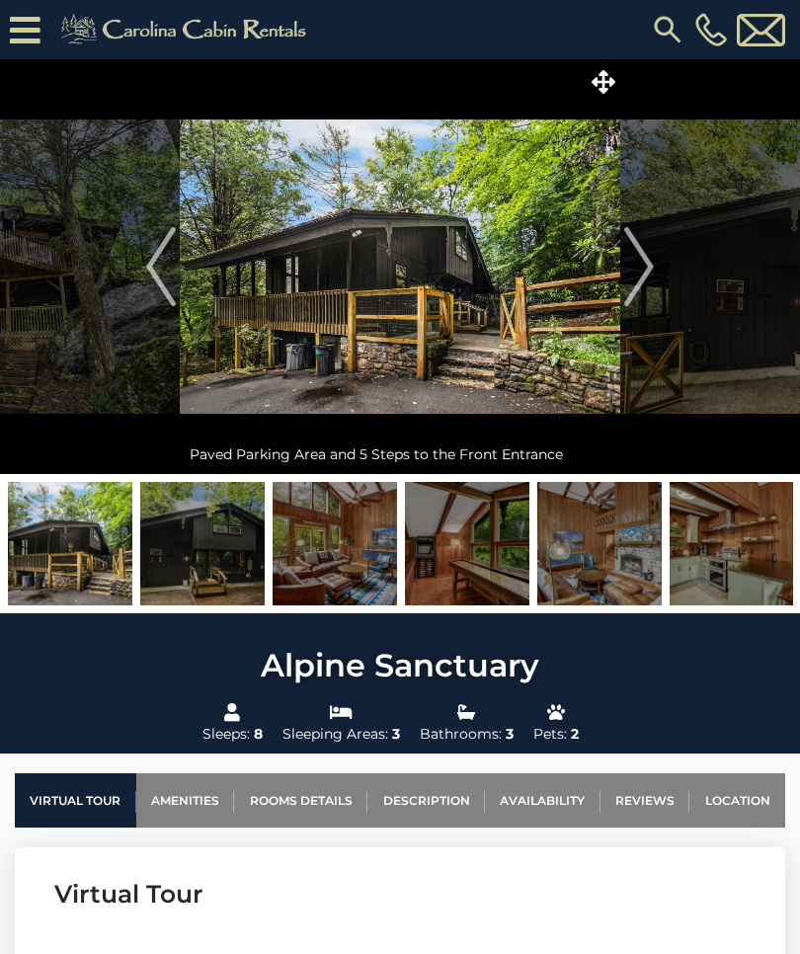
click at [653, 275] on img "Next" at bounding box center [639, 266] width 30 height 79
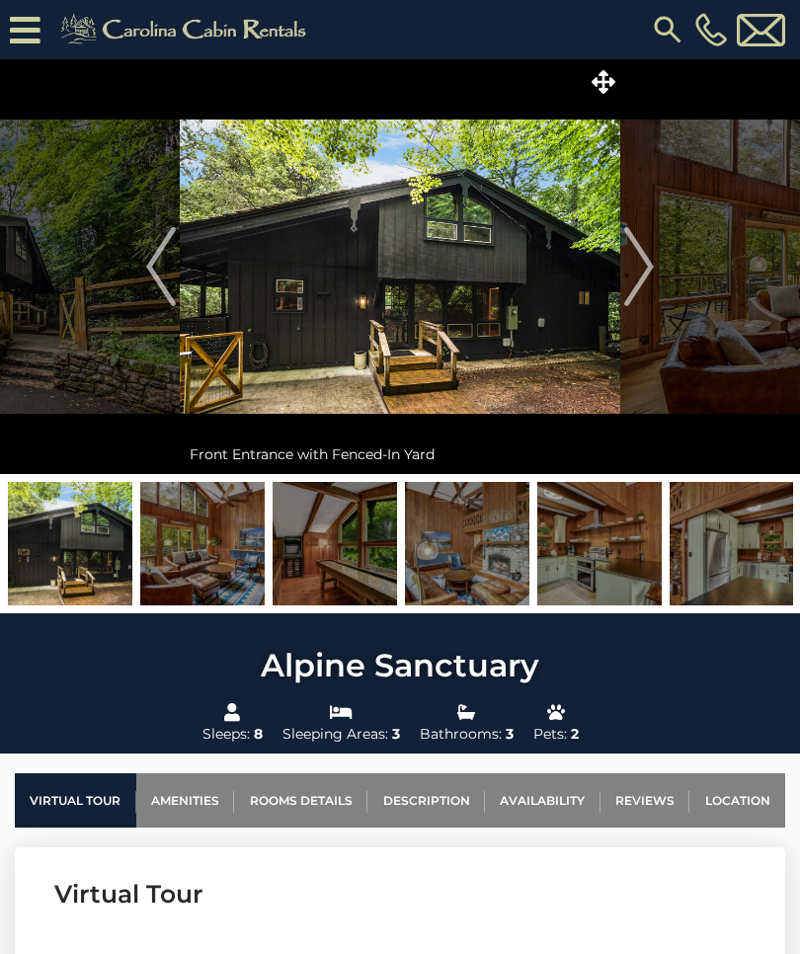
click at [648, 278] on img "Next" at bounding box center [639, 266] width 30 height 79
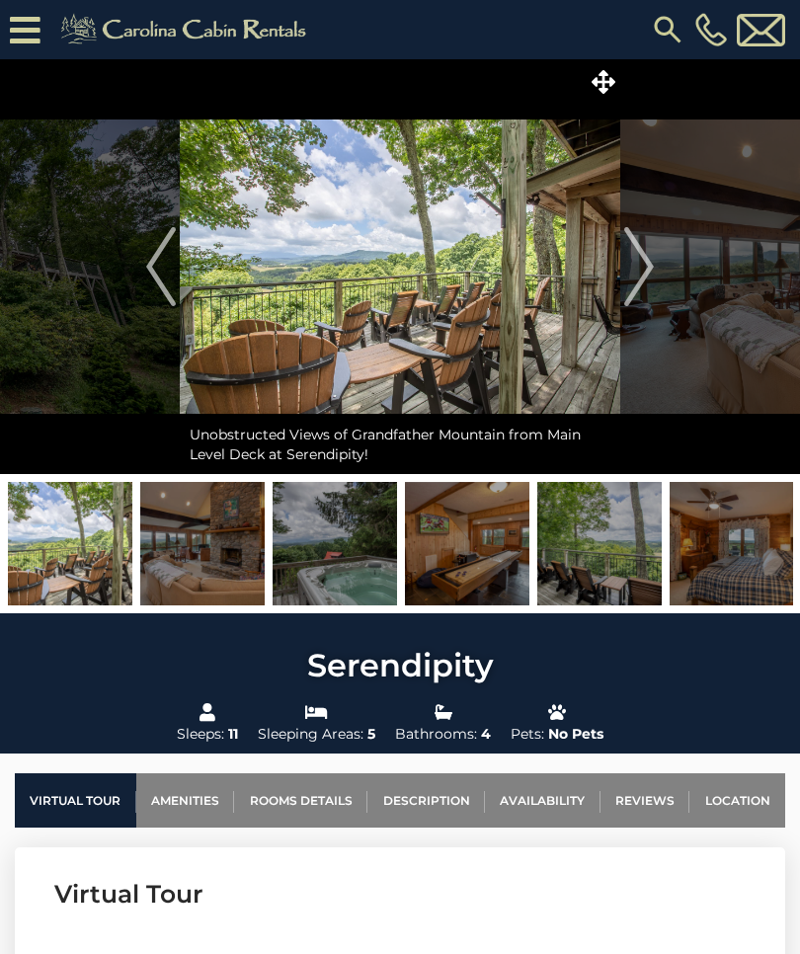
click at [208, 567] on img at bounding box center [202, 543] width 124 height 123
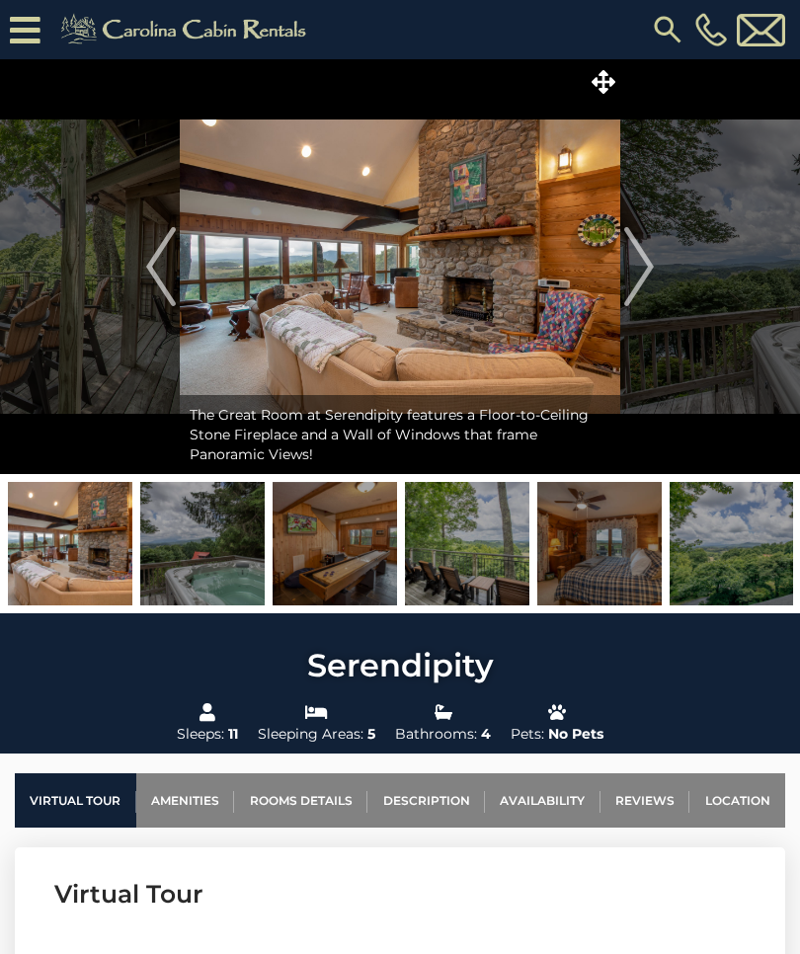
click at [350, 587] on img at bounding box center [335, 543] width 124 height 123
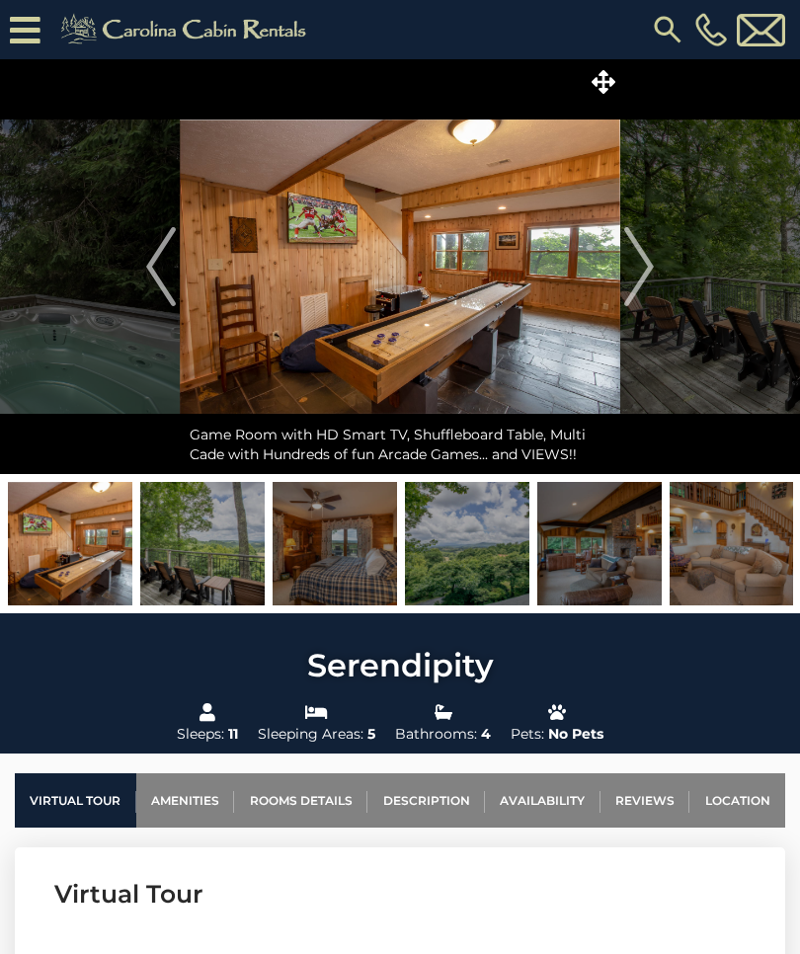
click at [463, 578] on img at bounding box center [467, 543] width 124 height 123
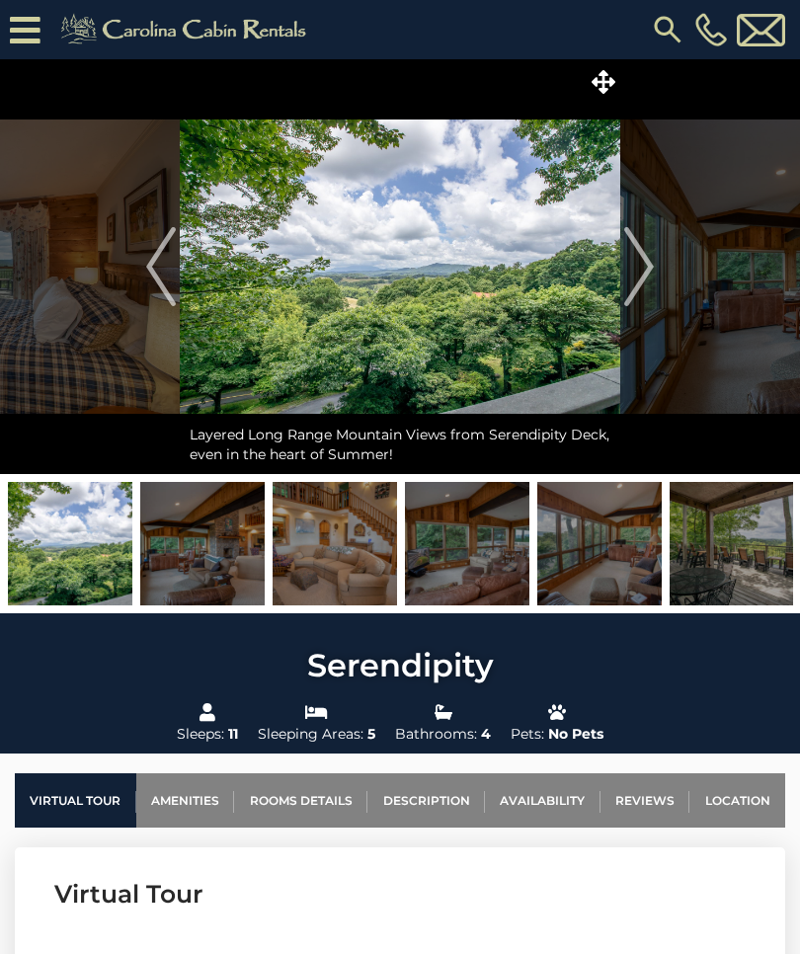
click at [477, 583] on img at bounding box center [467, 543] width 124 height 123
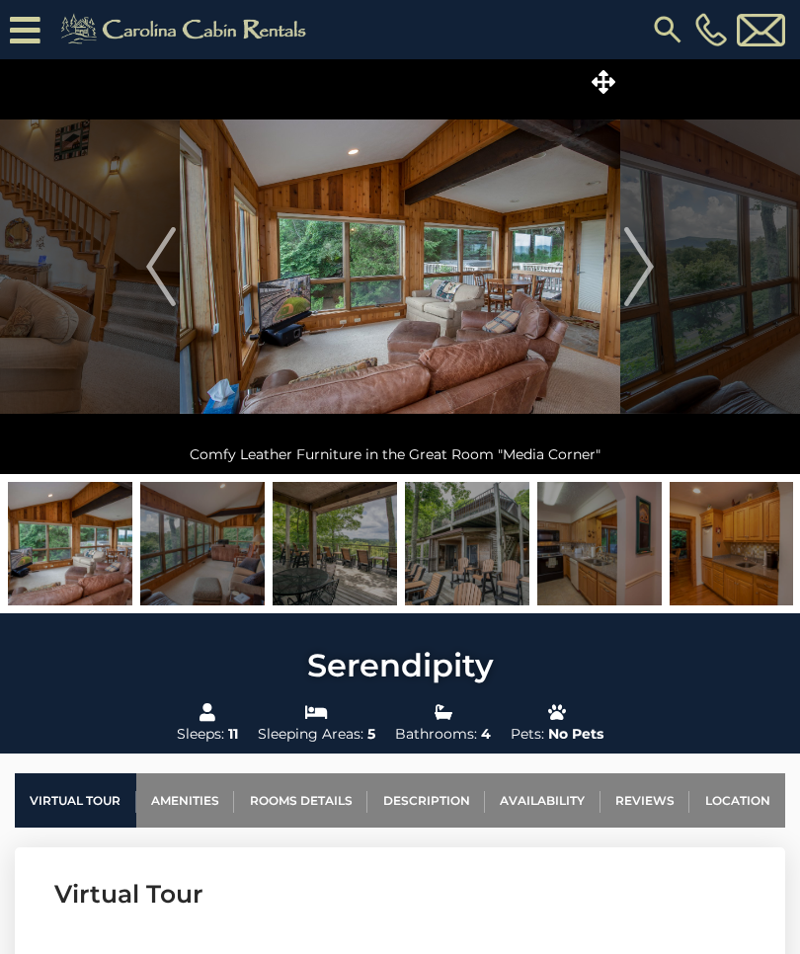
click at [483, 575] on img at bounding box center [467, 543] width 124 height 123
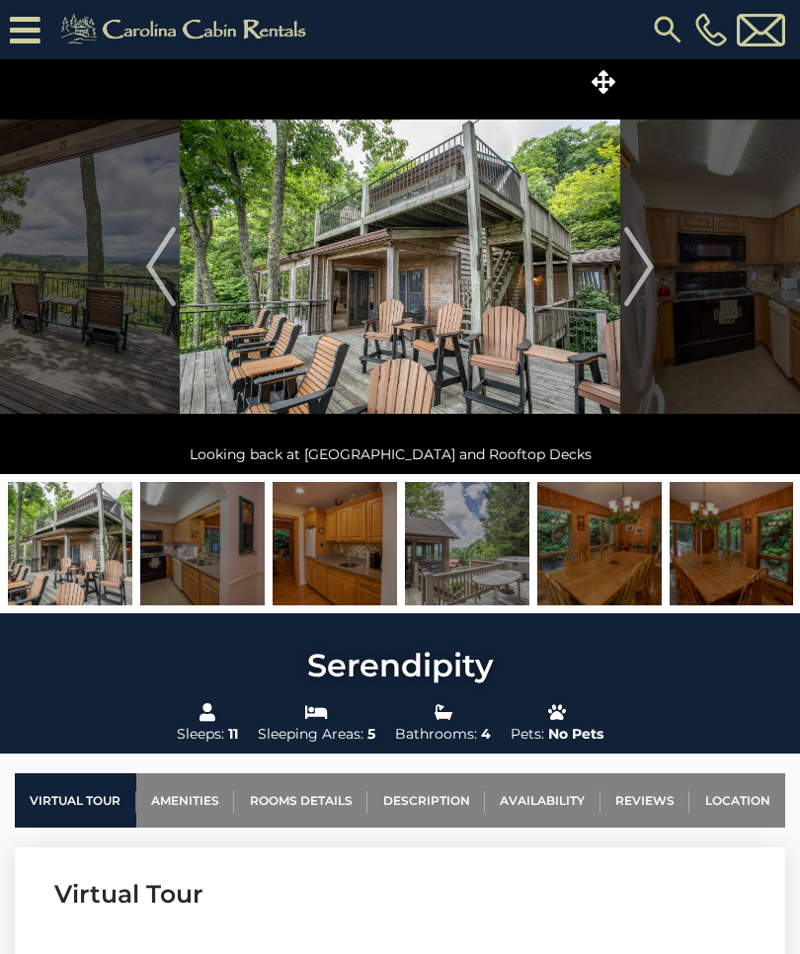
click at [574, 581] on img at bounding box center [599, 543] width 124 height 123
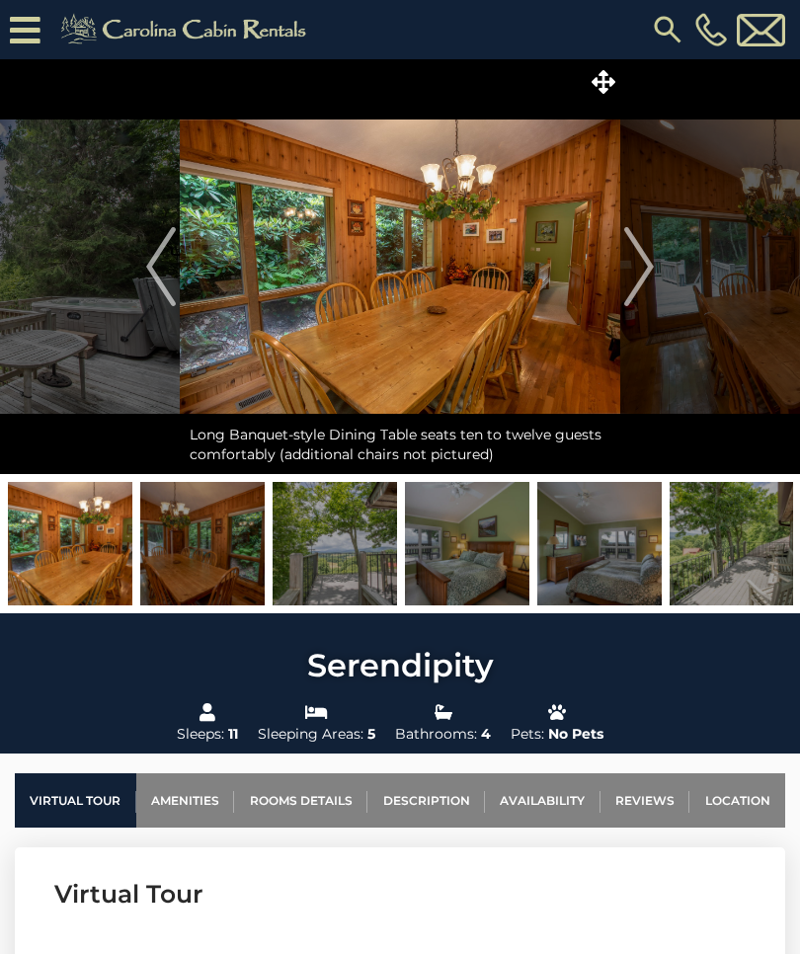
click at [223, 567] on img at bounding box center [202, 543] width 124 height 123
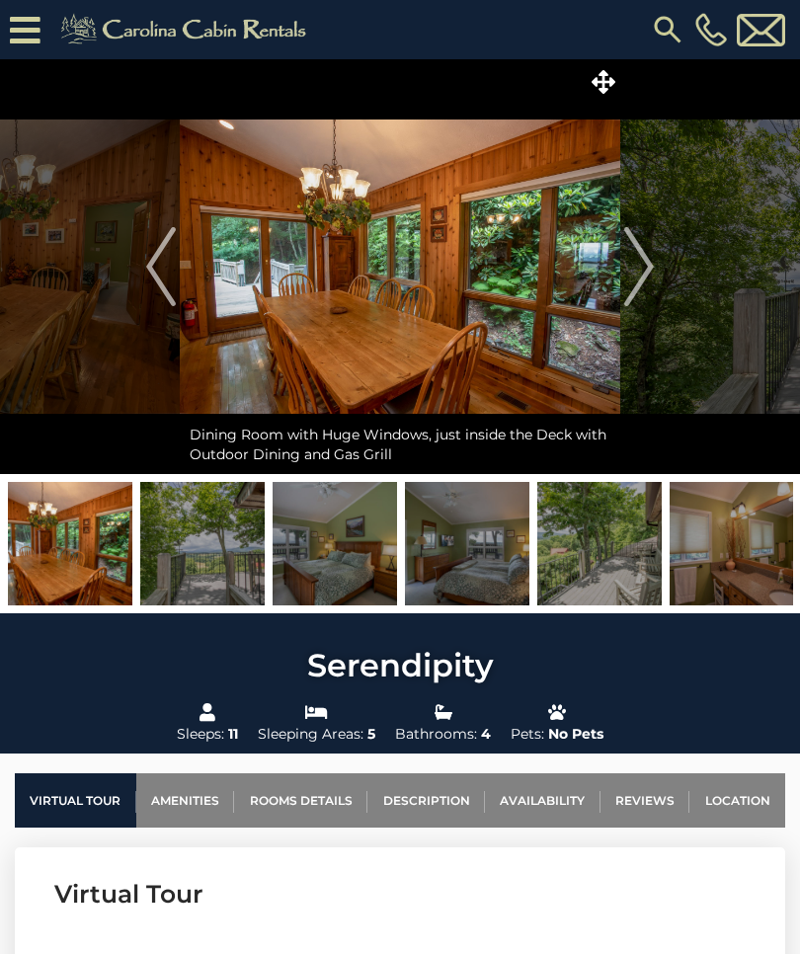
click at [343, 571] on img at bounding box center [335, 543] width 124 height 123
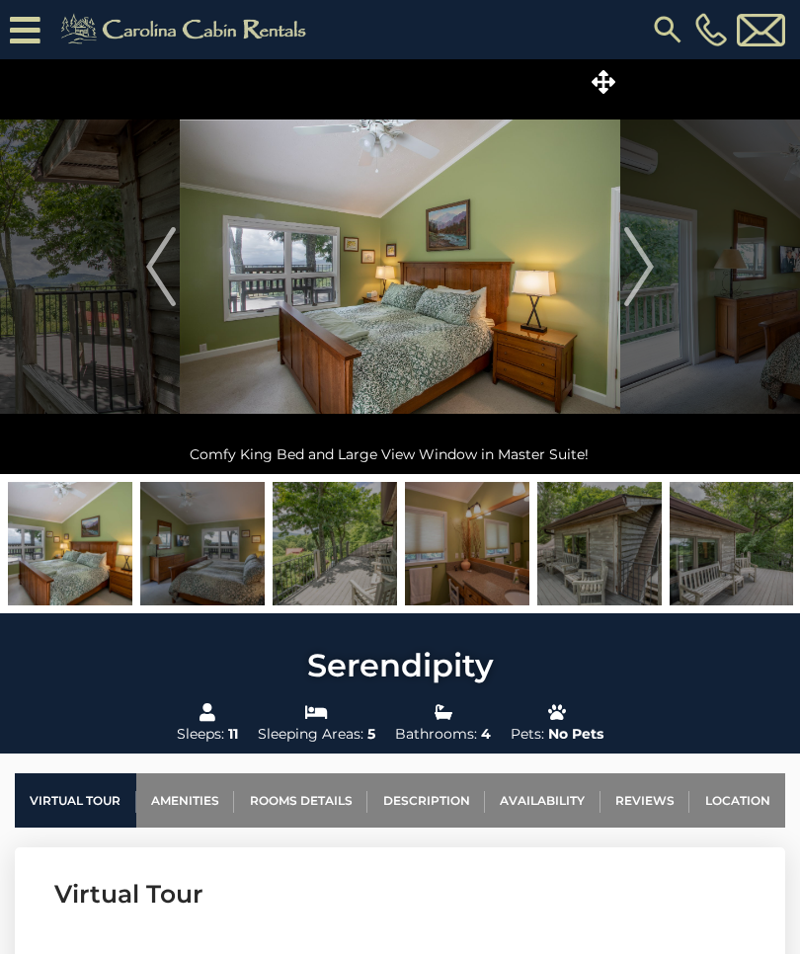
click at [460, 574] on img at bounding box center [467, 543] width 124 height 123
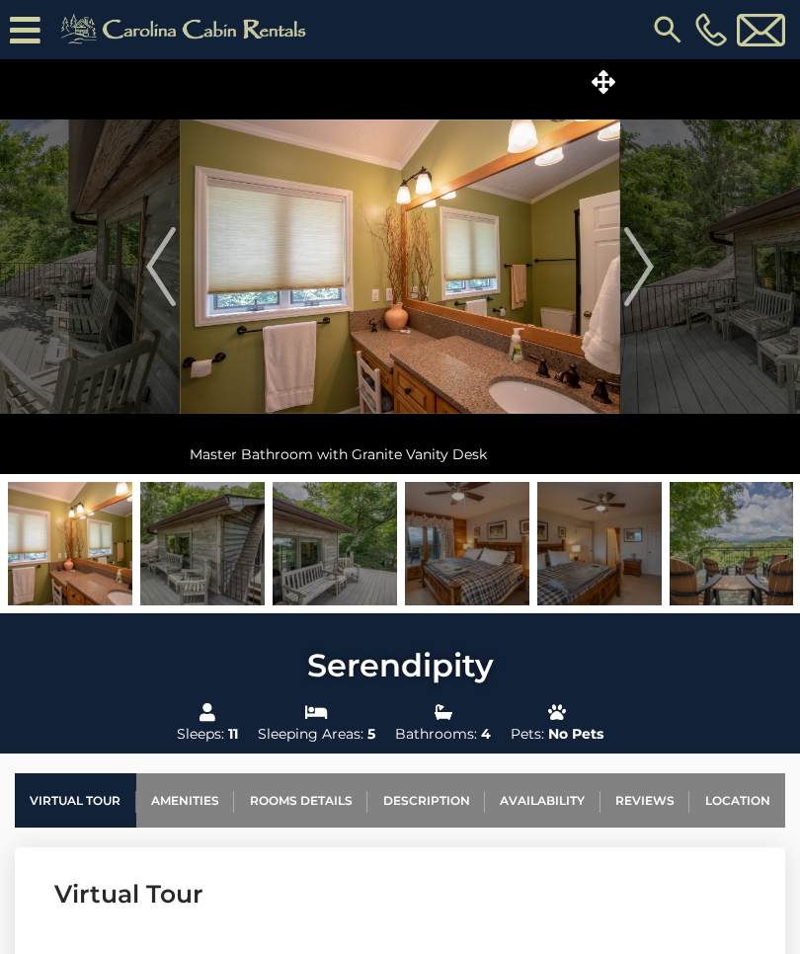
click at [476, 588] on img at bounding box center [467, 543] width 124 height 123
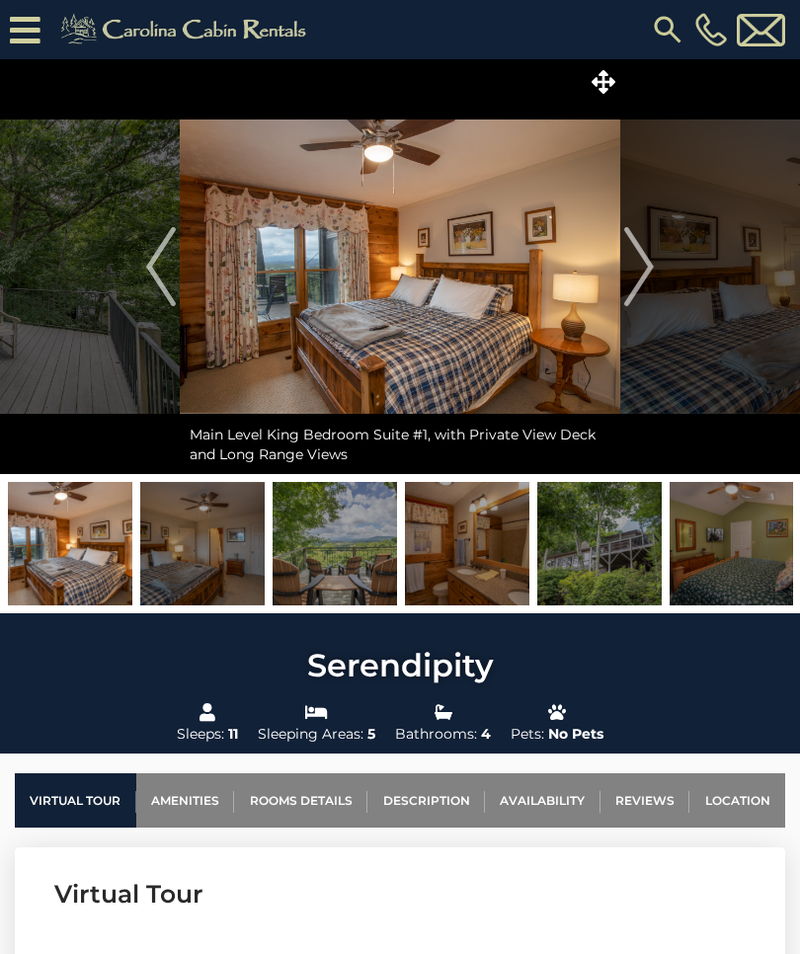
click at [205, 550] on img at bounding box center [202, 543] width 124 height 123
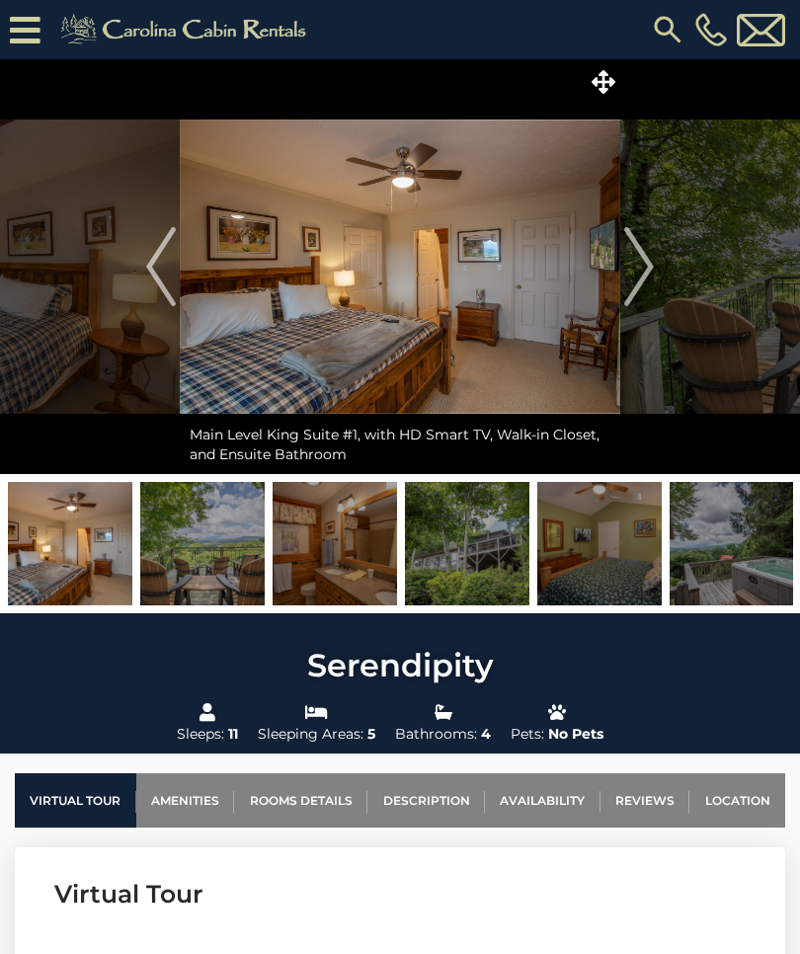
click at [336, 561] on img at bounding box center [335, 543] width 124 height 123
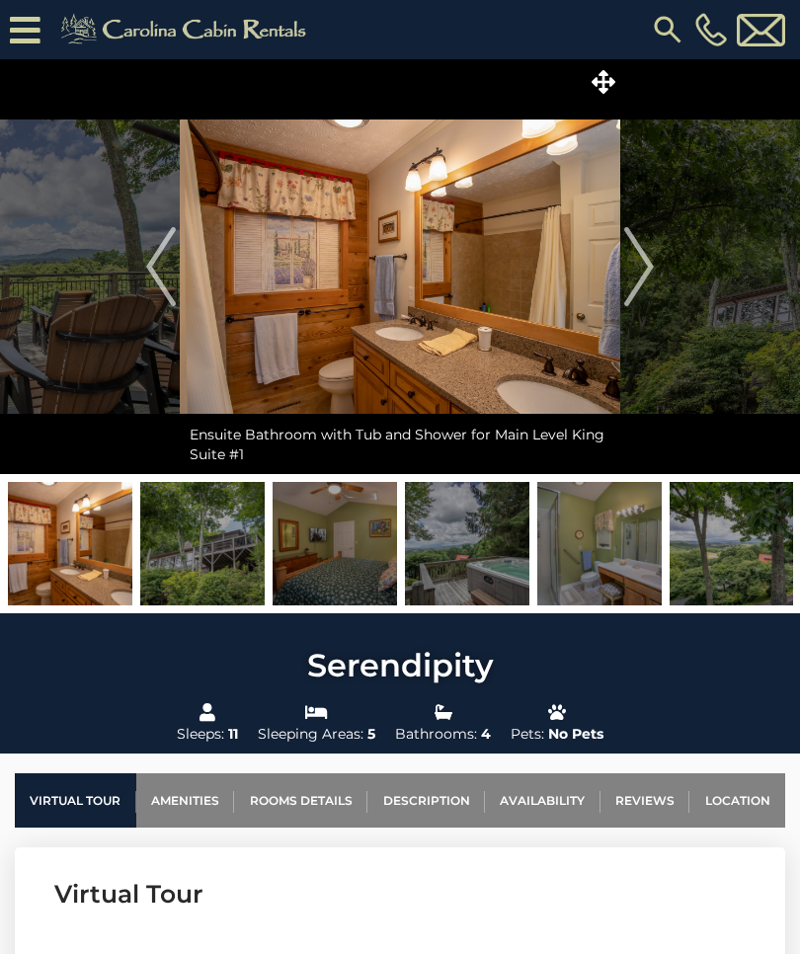
click at [438, 556] on img at bounding box center [467, 543] width 124 height 123
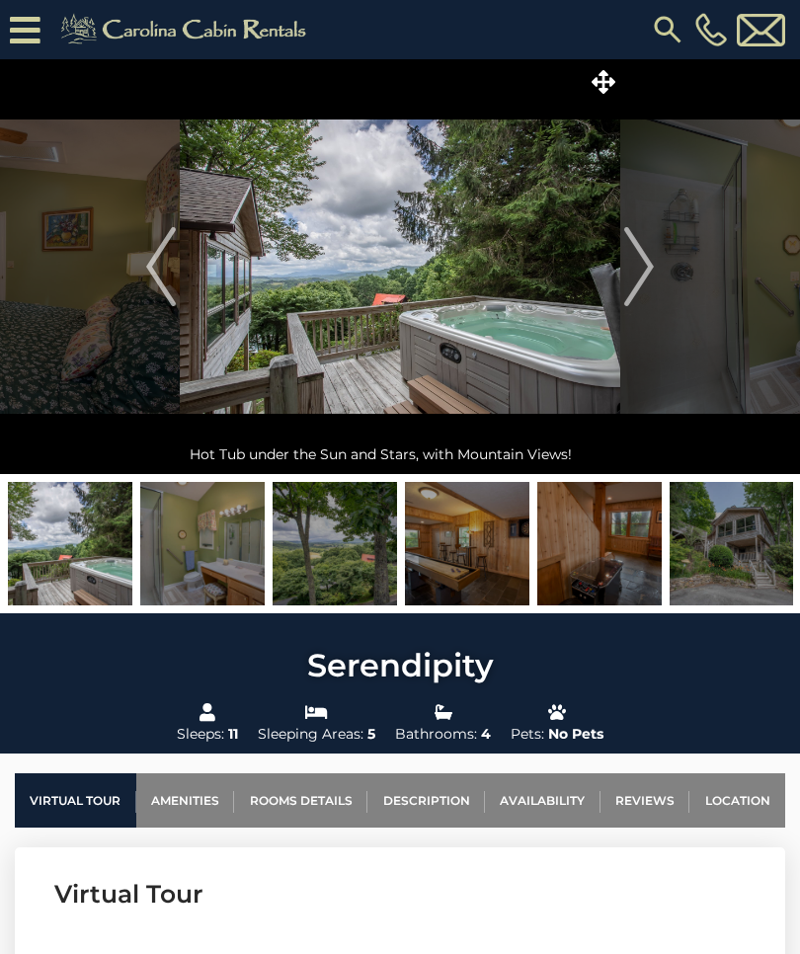
click at [466, 555] on img at bounding box center [467, 543] width 124 height 123
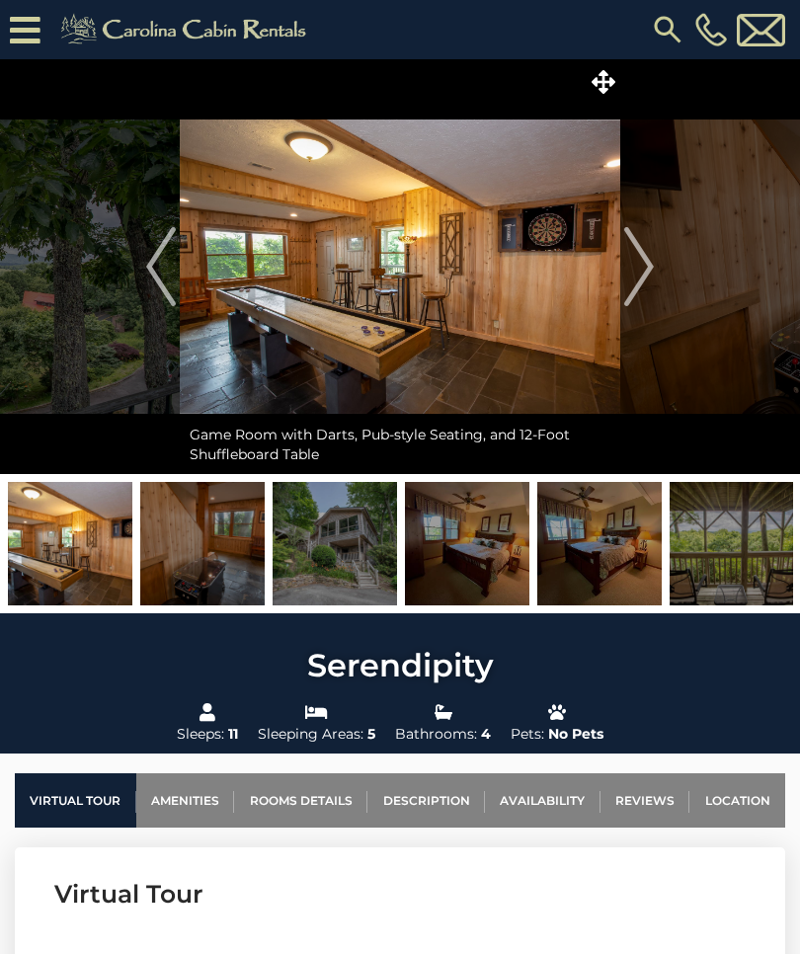
click at [468, 567] on img at bounding box center [467, 543] width 124 height 123
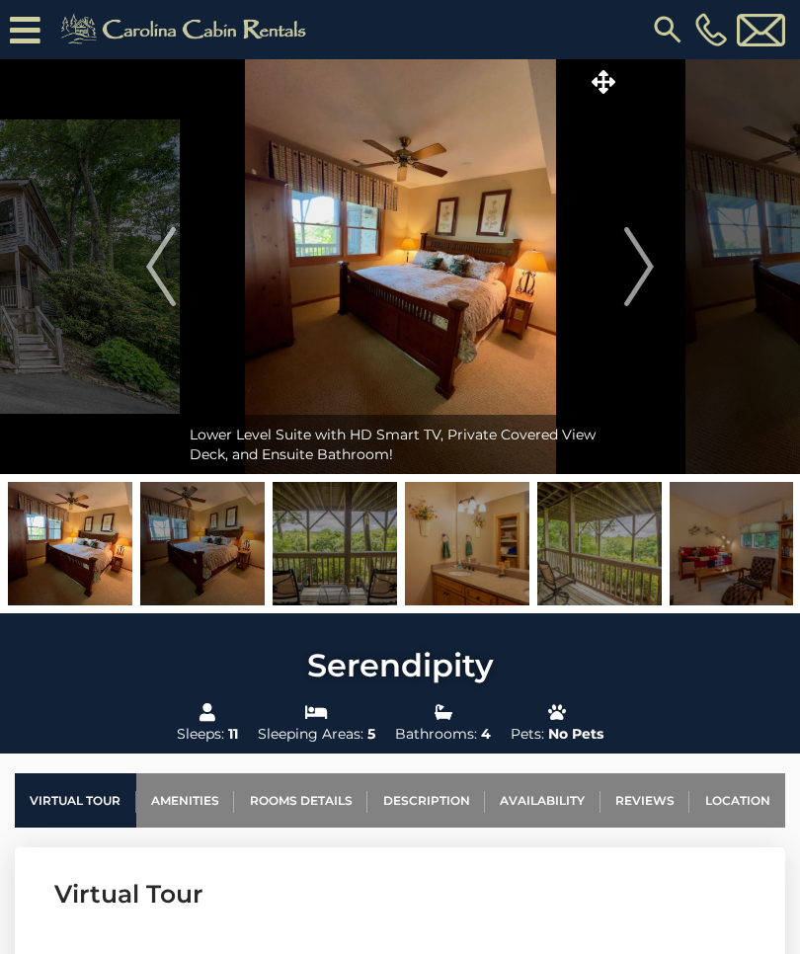
click at [192, 557] on img at bounding box center [202, 543] width 124 height 123
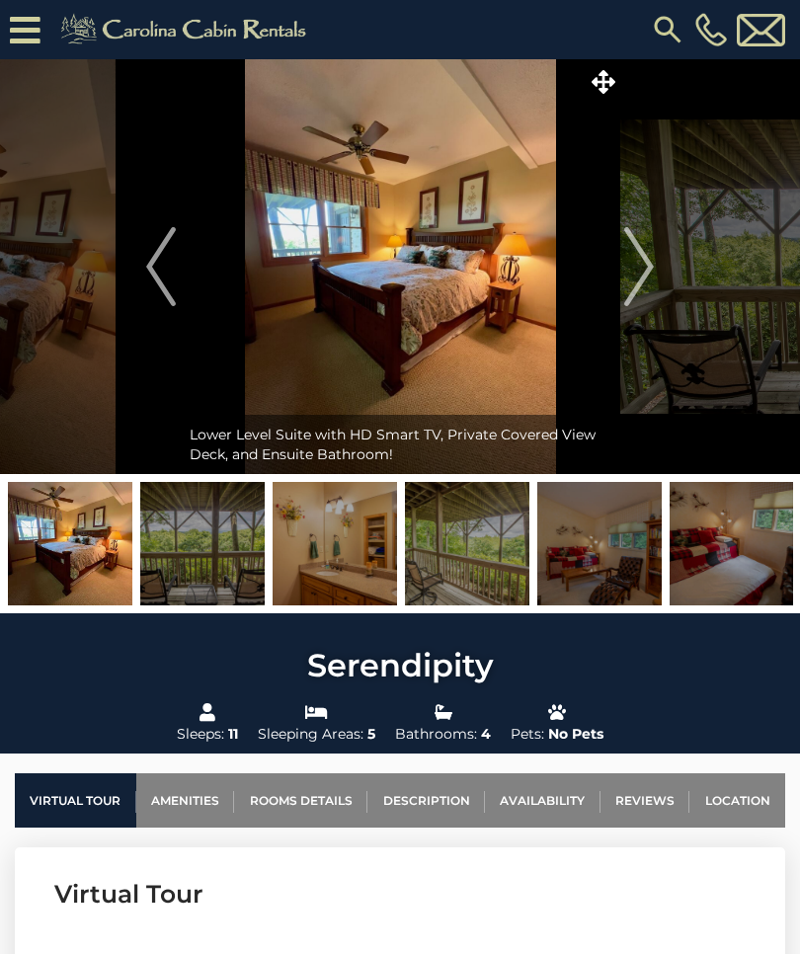
click at [222, 557] on img at bounding box center [202, 543] width 124 height 123
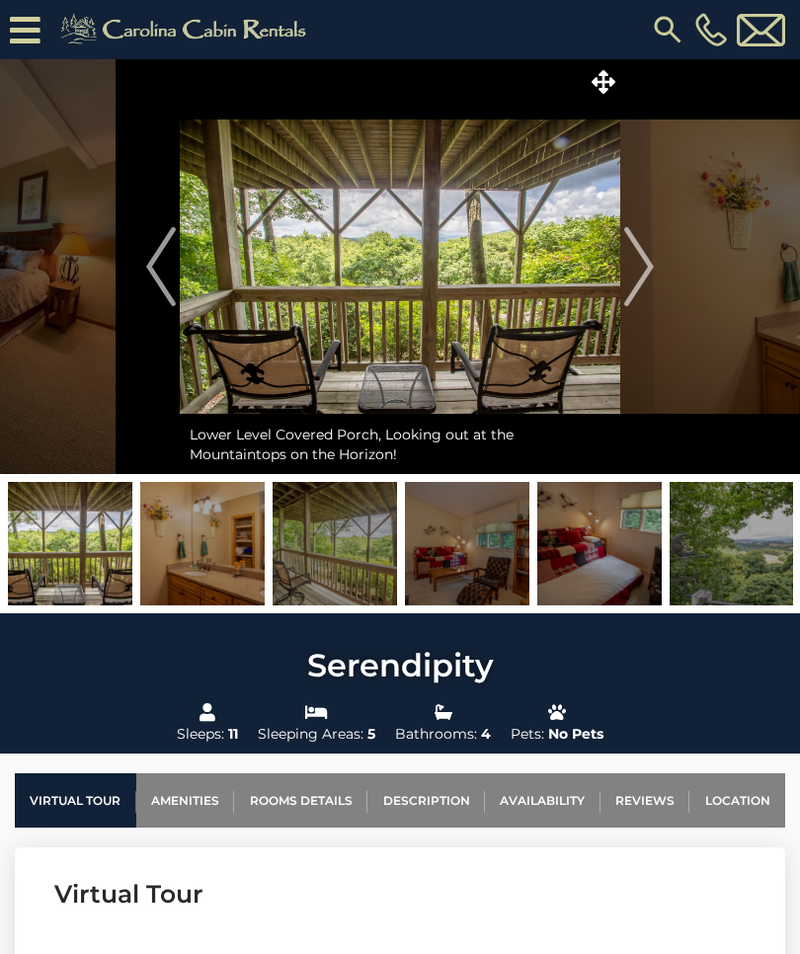
click at [335, 558] on img at bounding box center [335, 543] width 124 height 123
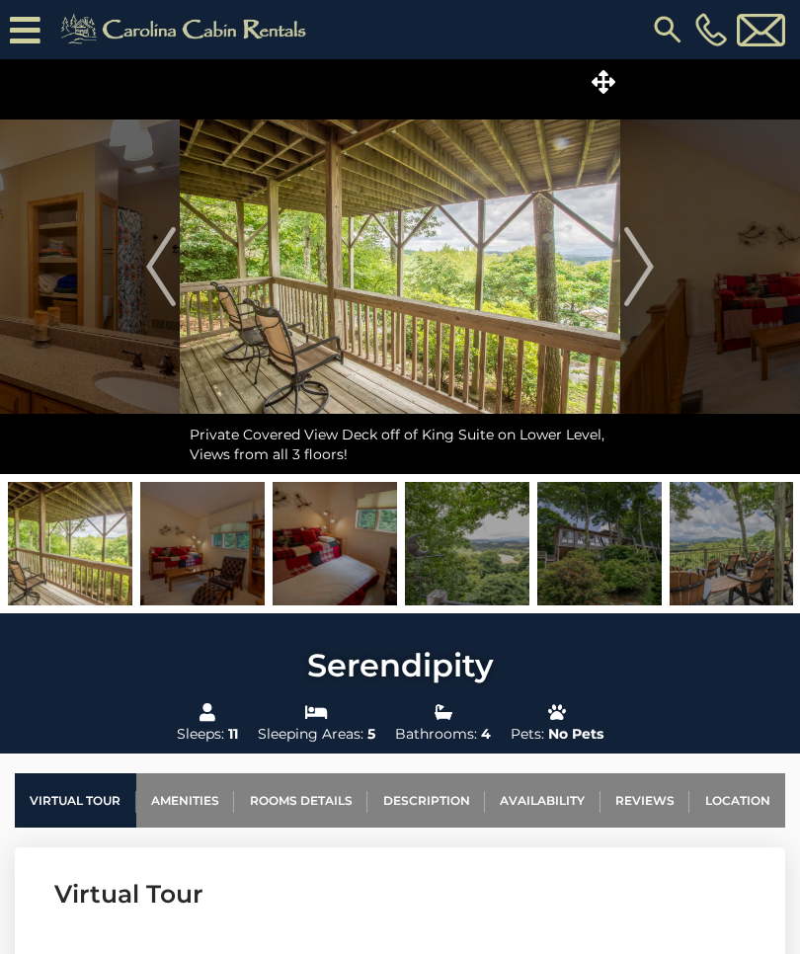
click at [459, 549] on img at bounding box center [467, 543] width 124 height 123
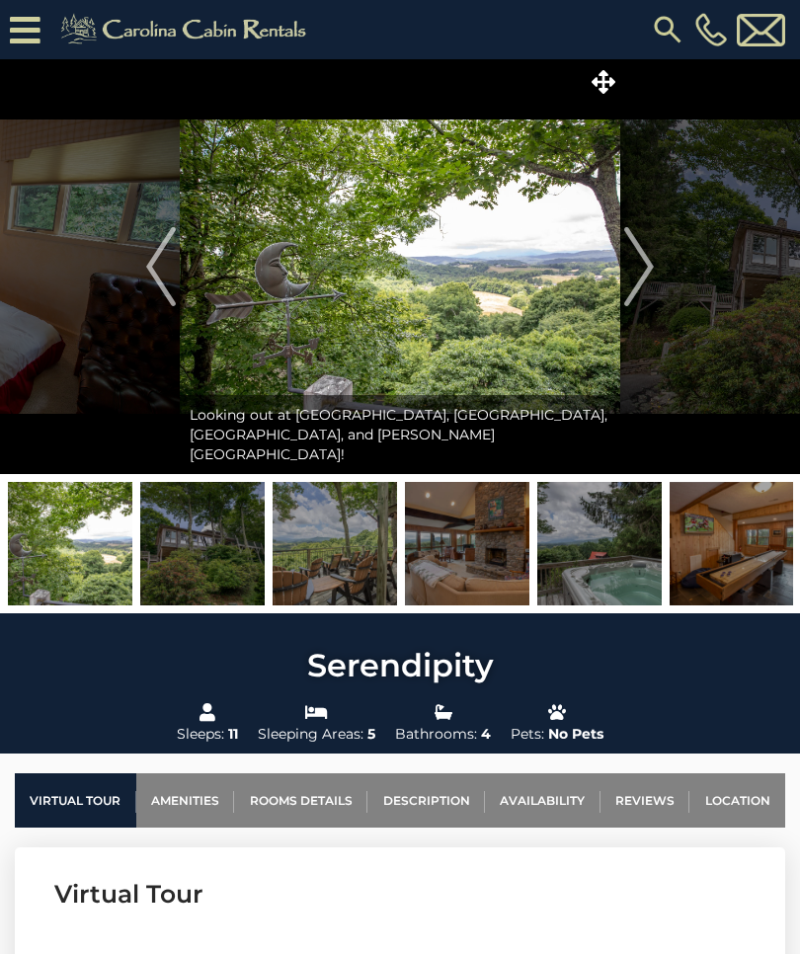
click at [479, 571] on img at bounding box center [467, 543] width 124 height 123
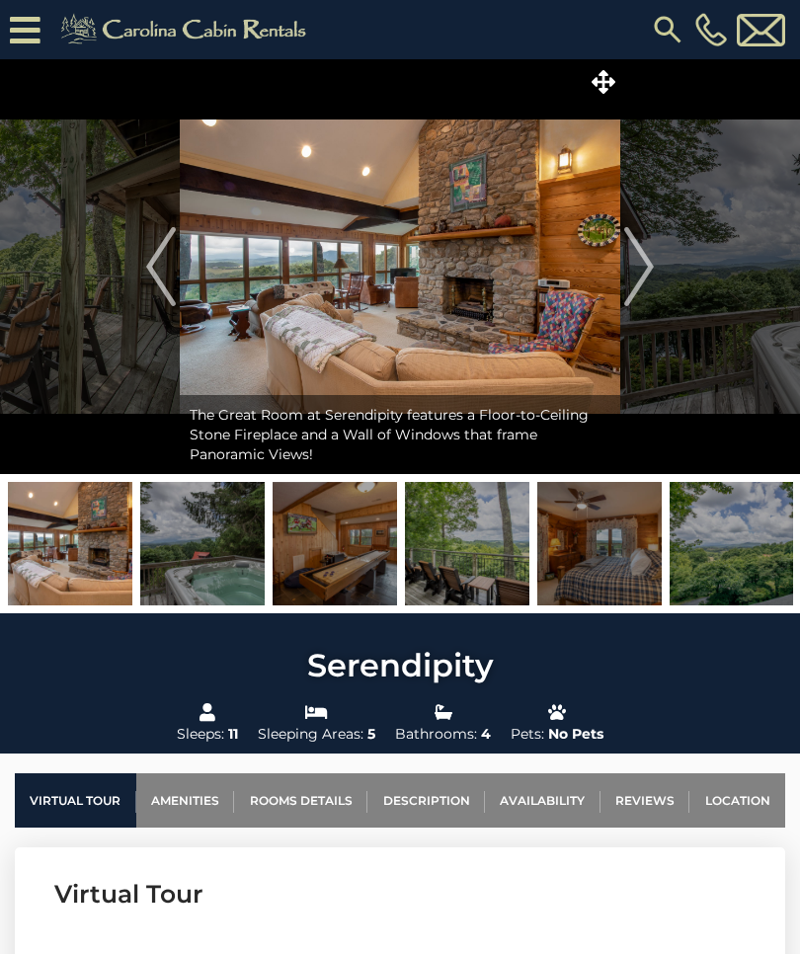
click at [591, 551] on img at bounding box center [599, 543] width 124 height 123
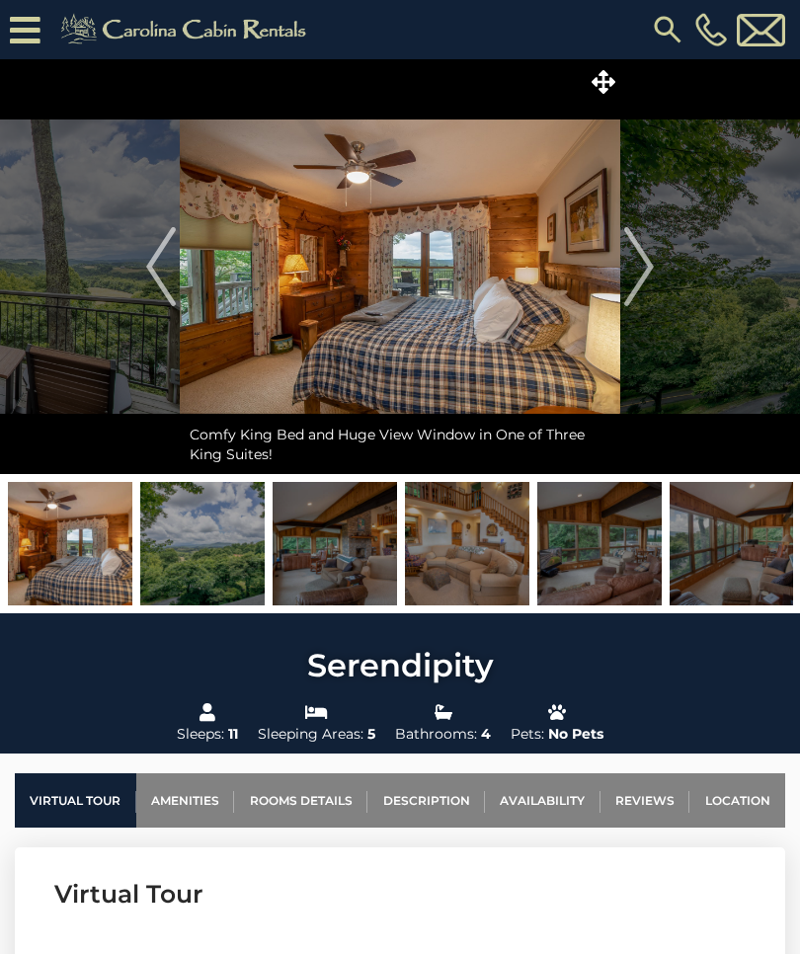
click at [725, 552] on img at bounding box center [732, 543] width 124 height 123
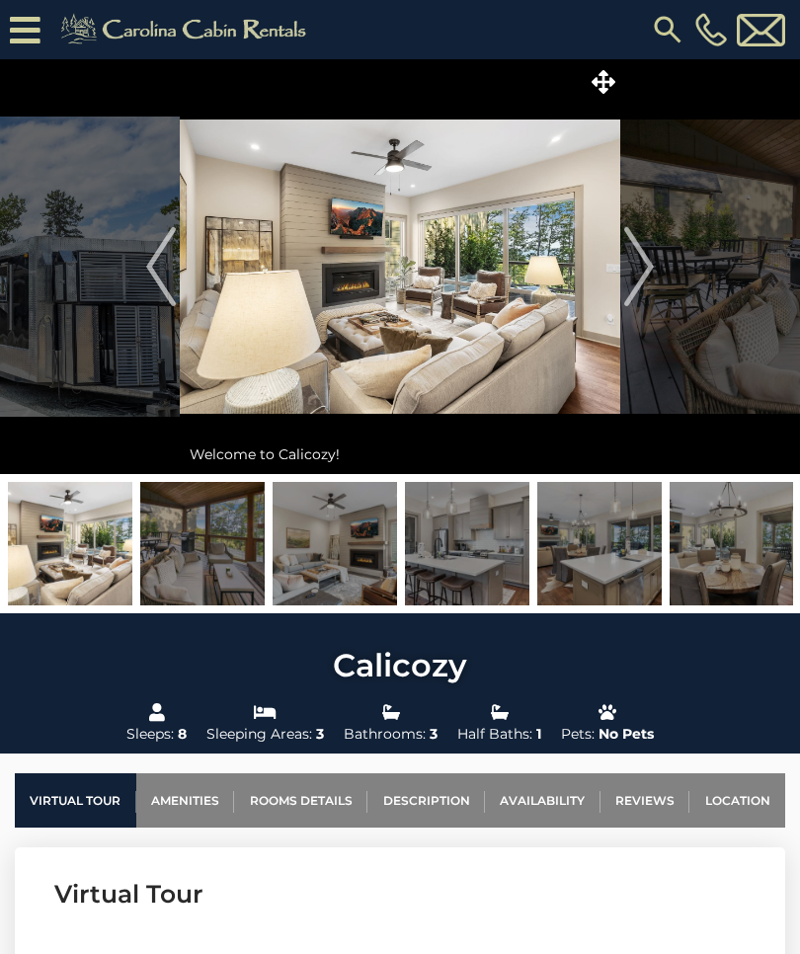
click at [230, 532] on img at bounding box center [202, 543] width 124 height 123
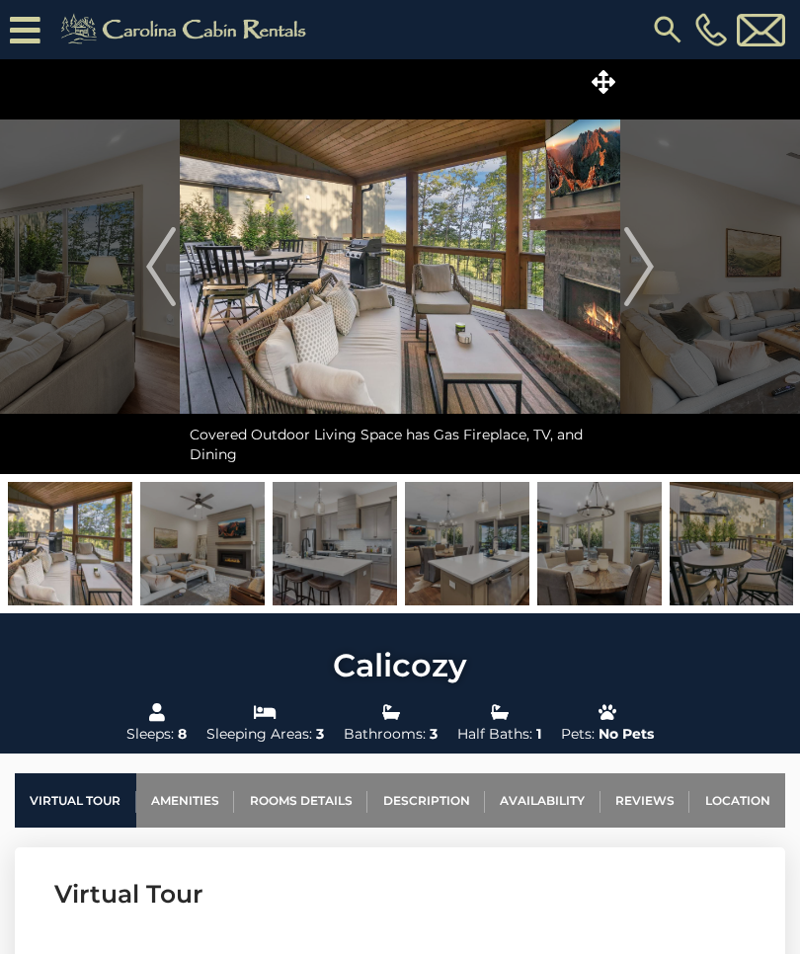
click at [351, 566] on img at bounding box center [335, 543] width 124 height 123
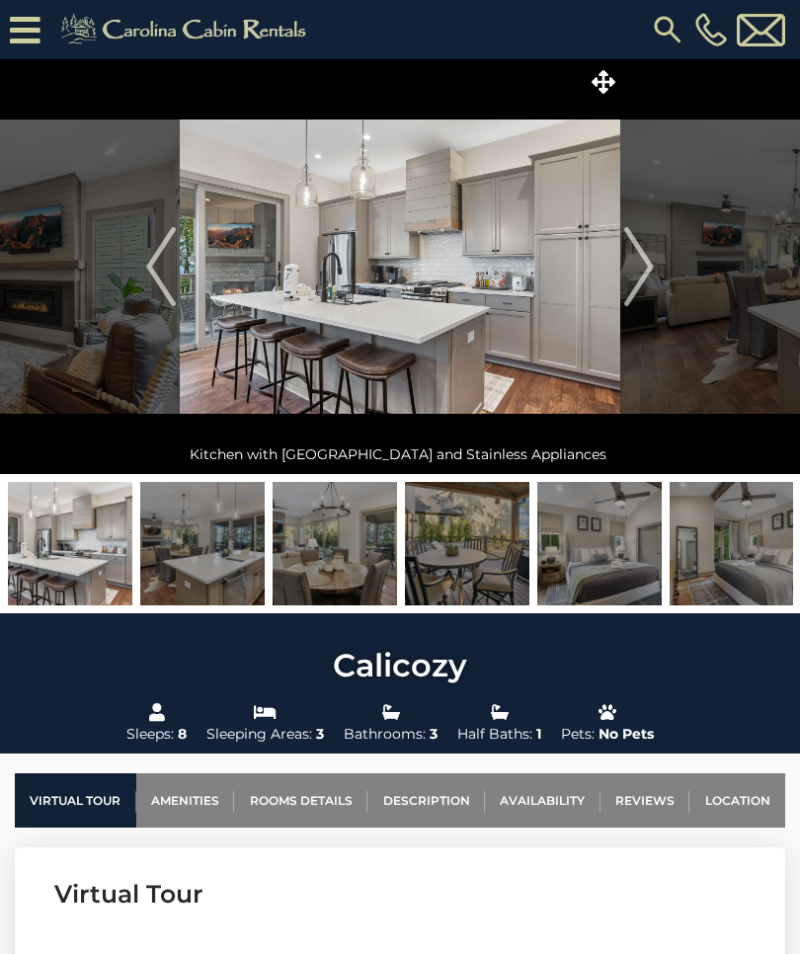
click at [247, 542] on img at bounding box center [202, 543] width 124 height 123
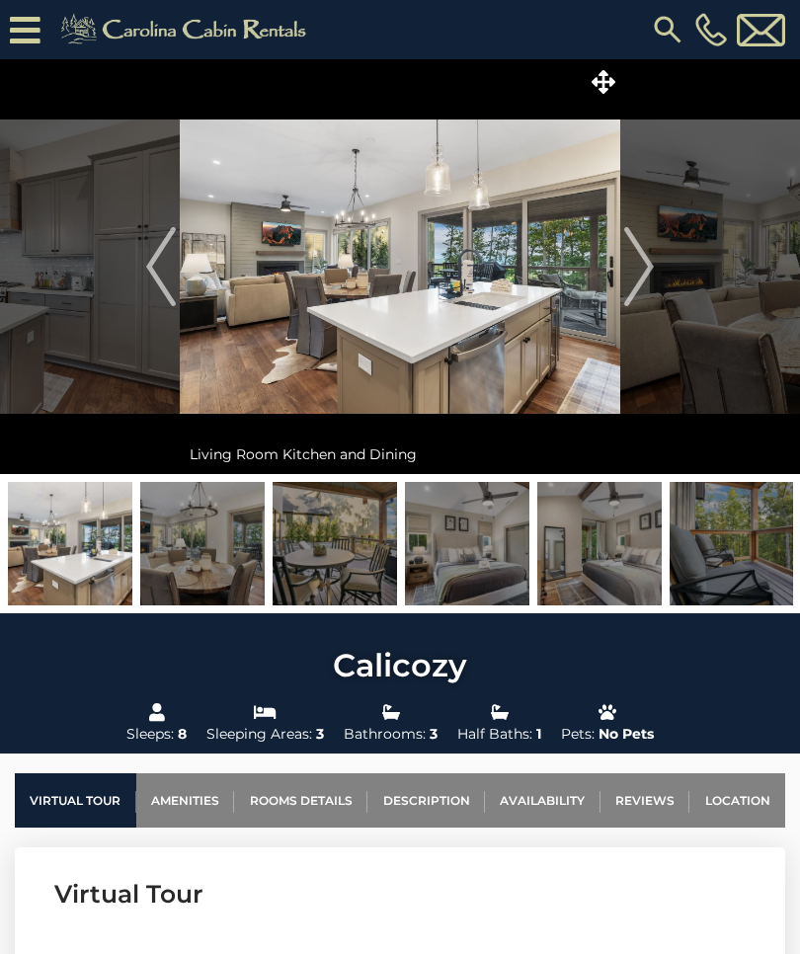
click at [350, 557] on img at bounding box center [335, 543] width 124 height 123
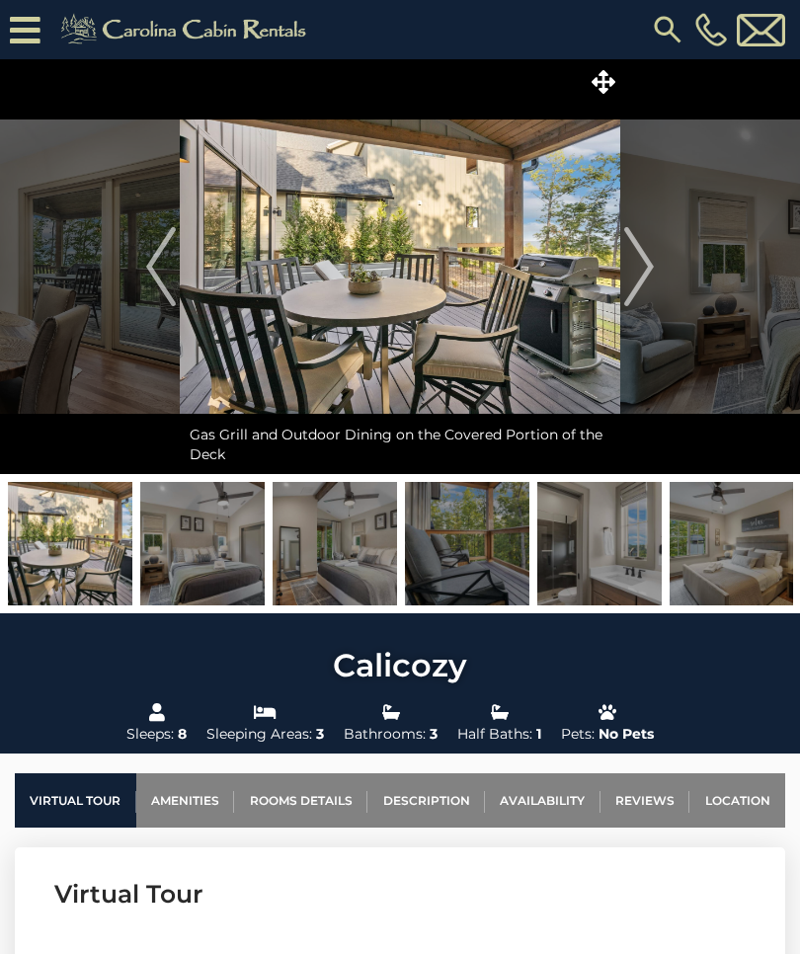
click at [476, 563] on img at bounding box center [467, 543] width 124 height 123
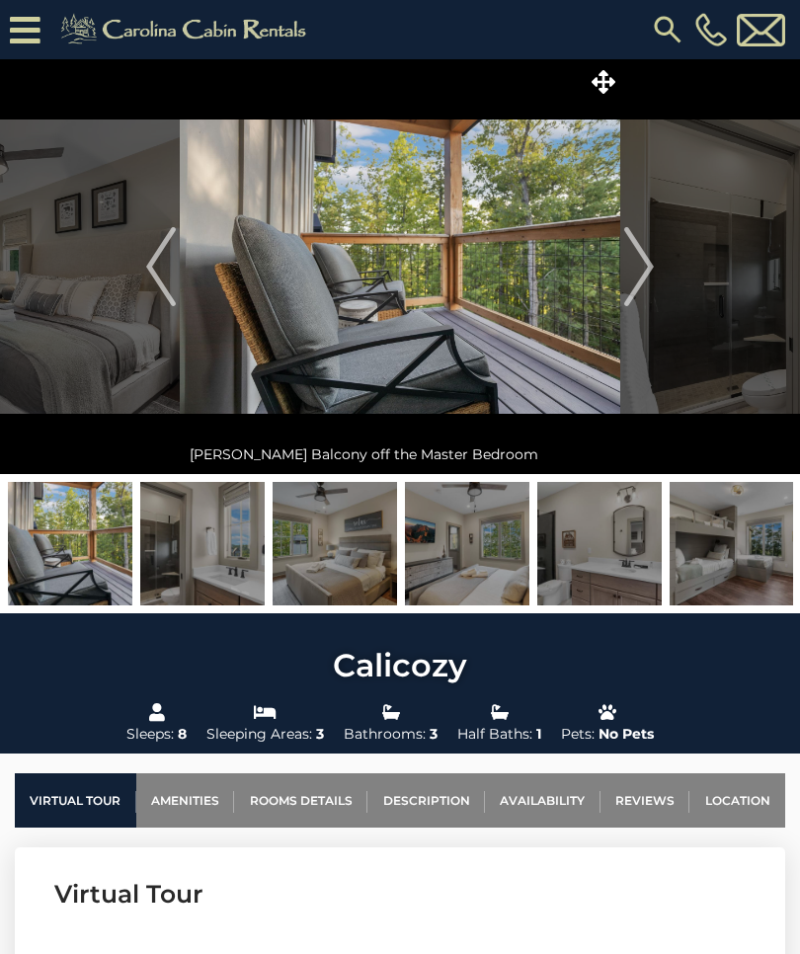
click at [223, 557] on img at bounding box center [202, 543] width 124 height 123
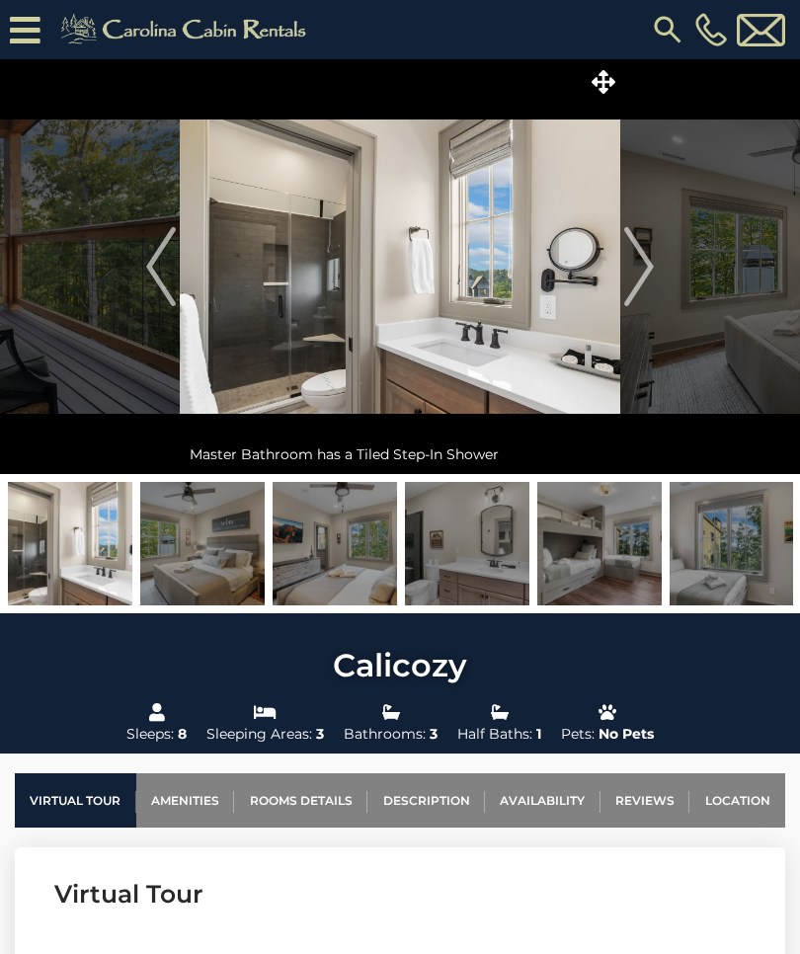
click at [362, 553] on img at bounding box center [335, 543] width 124 height 123
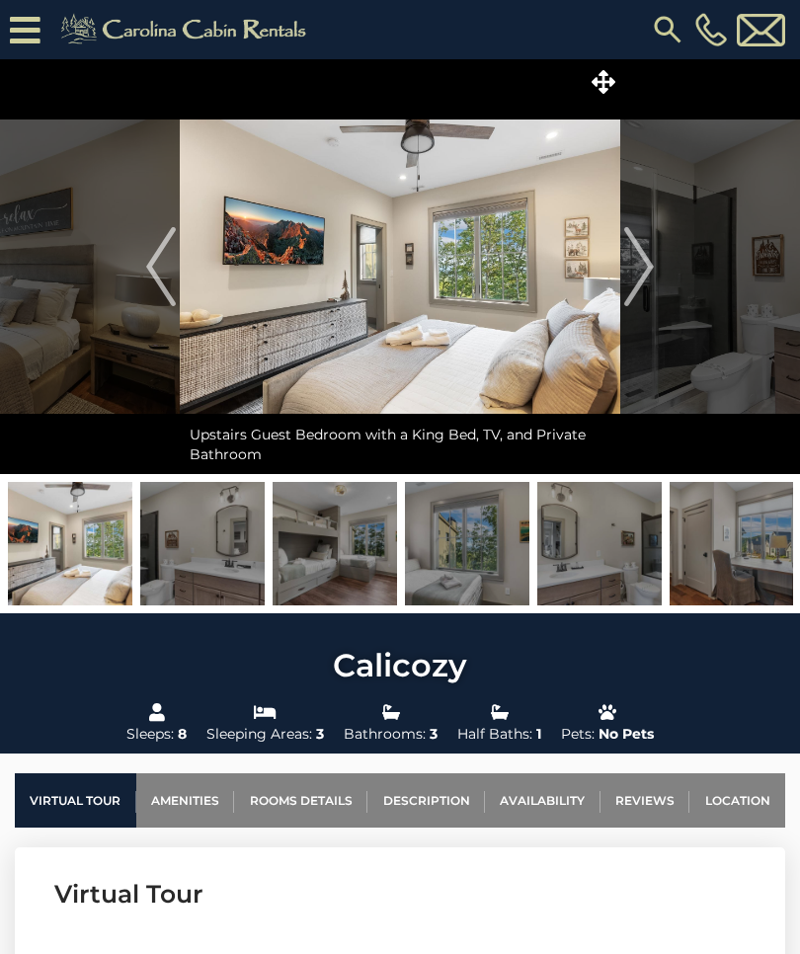
click at [468, 561] on img at bounding box center [467, 543] width 124 height 123
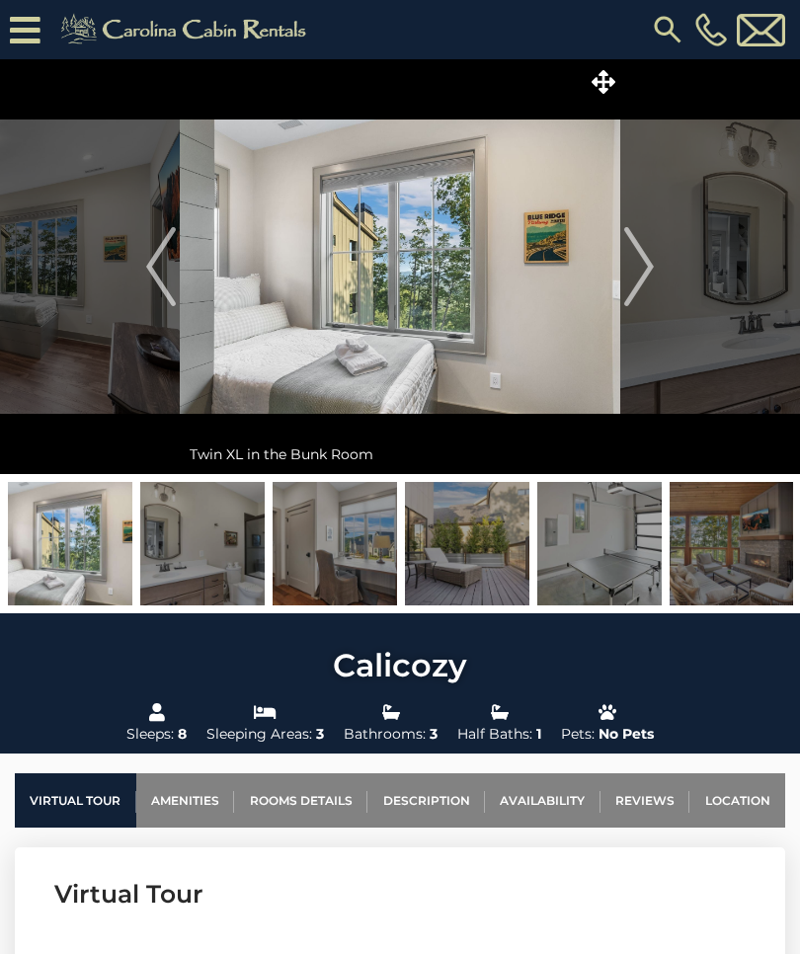
click at [468, 558] on img at bounding box center [467, 543] width 124 height 123
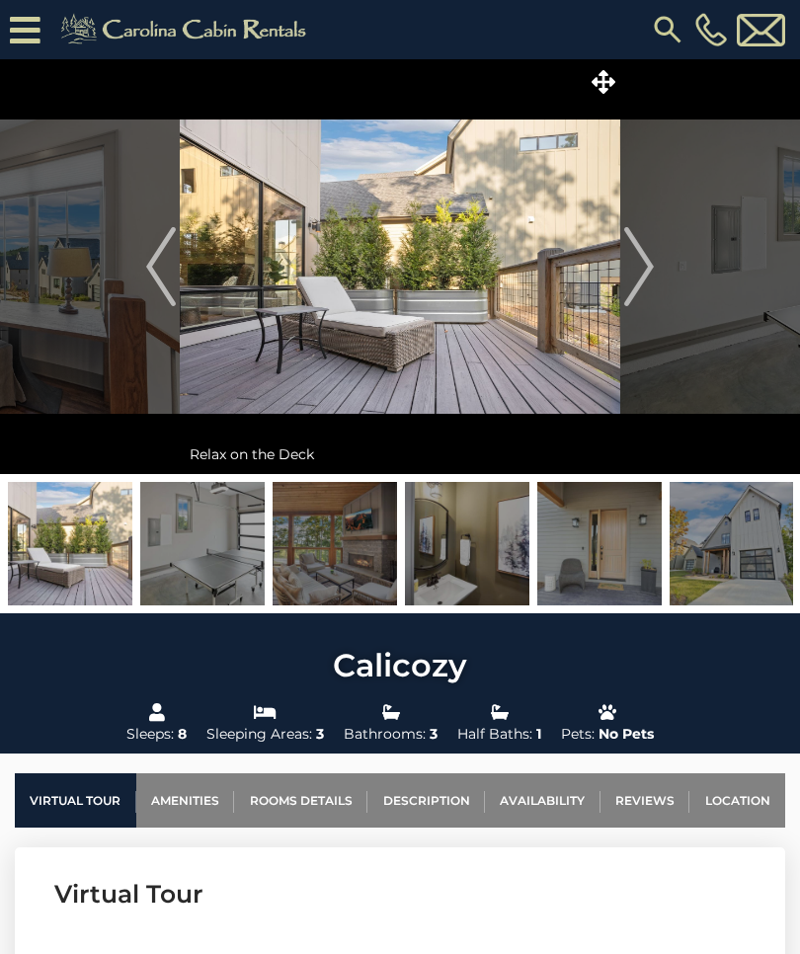
click at [605, 558] on img at bounding box center [599, 543] width 124 height 123
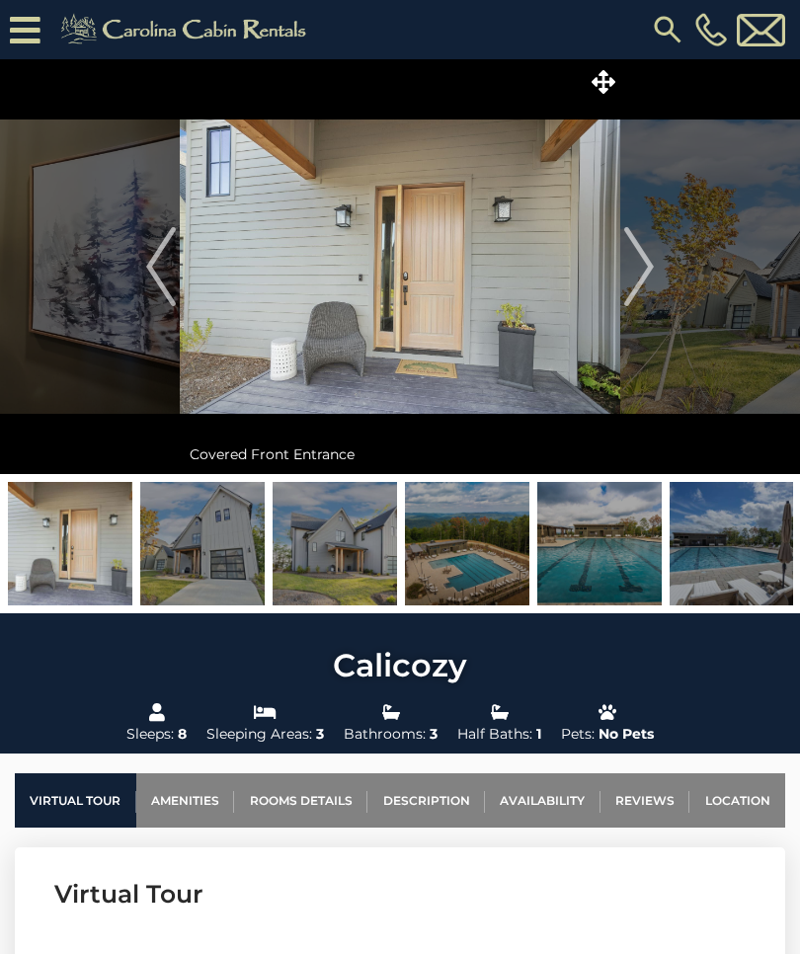
click at [225, 557] on img at bounding box center [202, 543] width 124 height 123
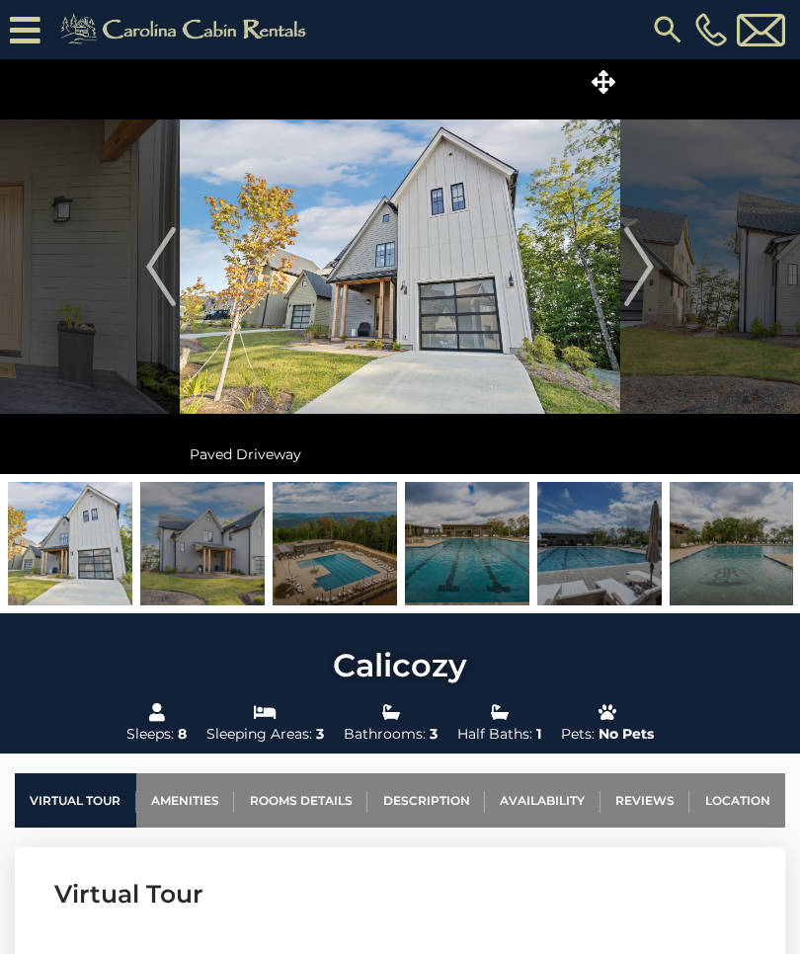
click at [360, 561] on img at bounding box center [335, 543] width 124 height 123
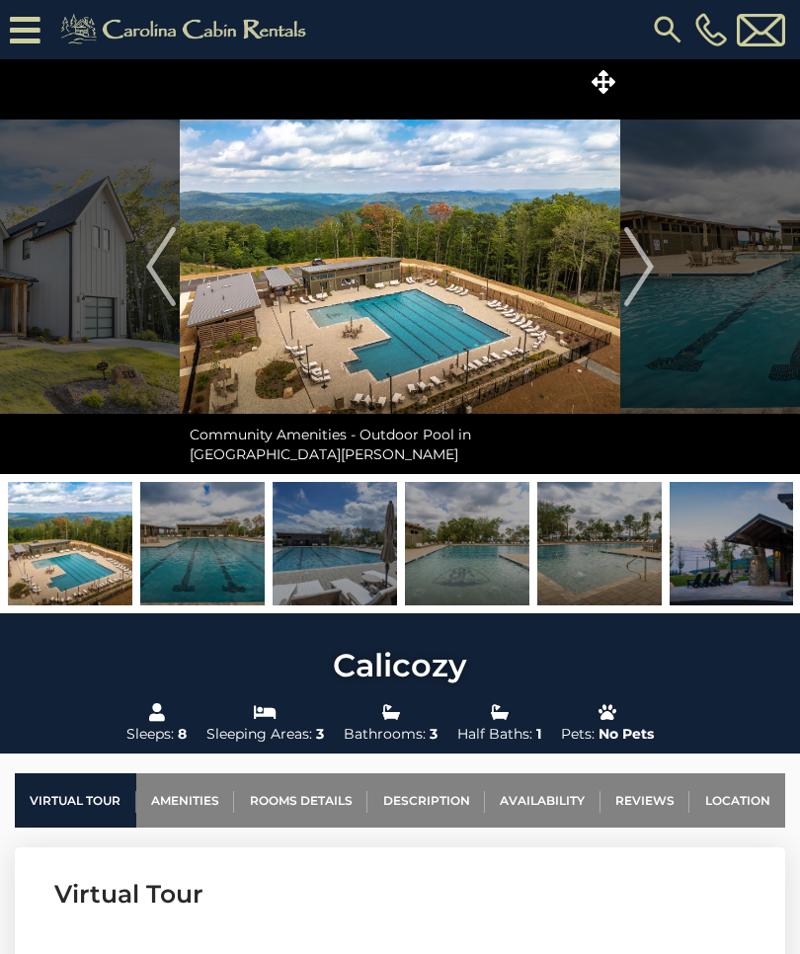
click at [205, 566] on img at bounding box center [202, 543] width 124 height 123
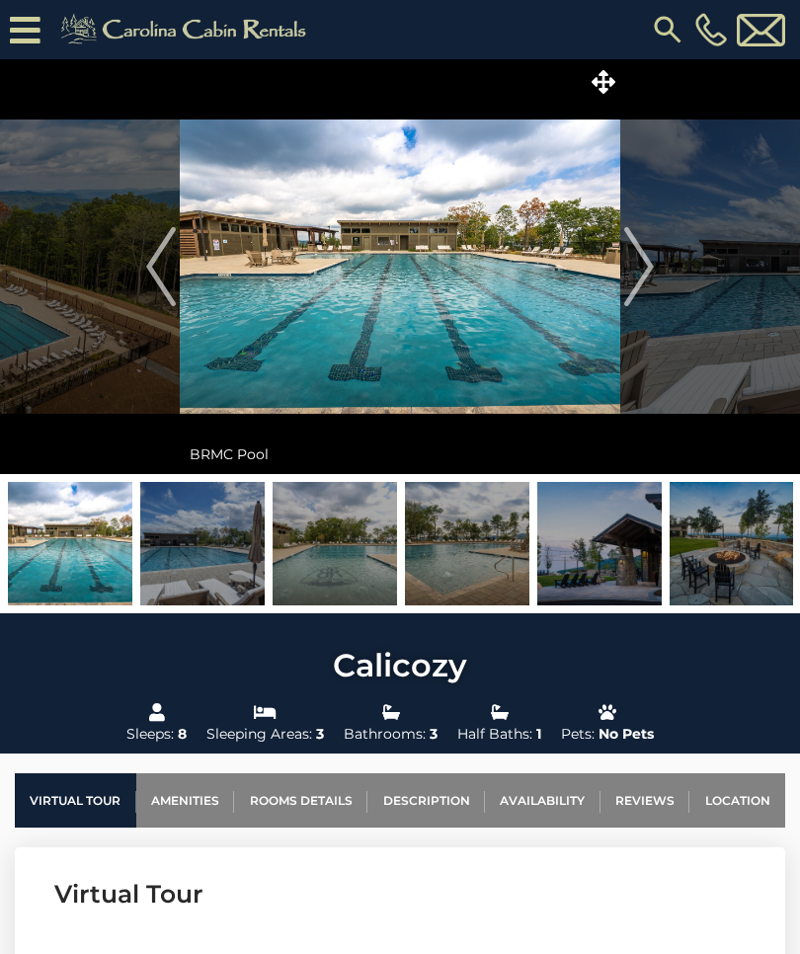
click at [342, 557] on img at bounding box center [335, 543] width 124 height 123
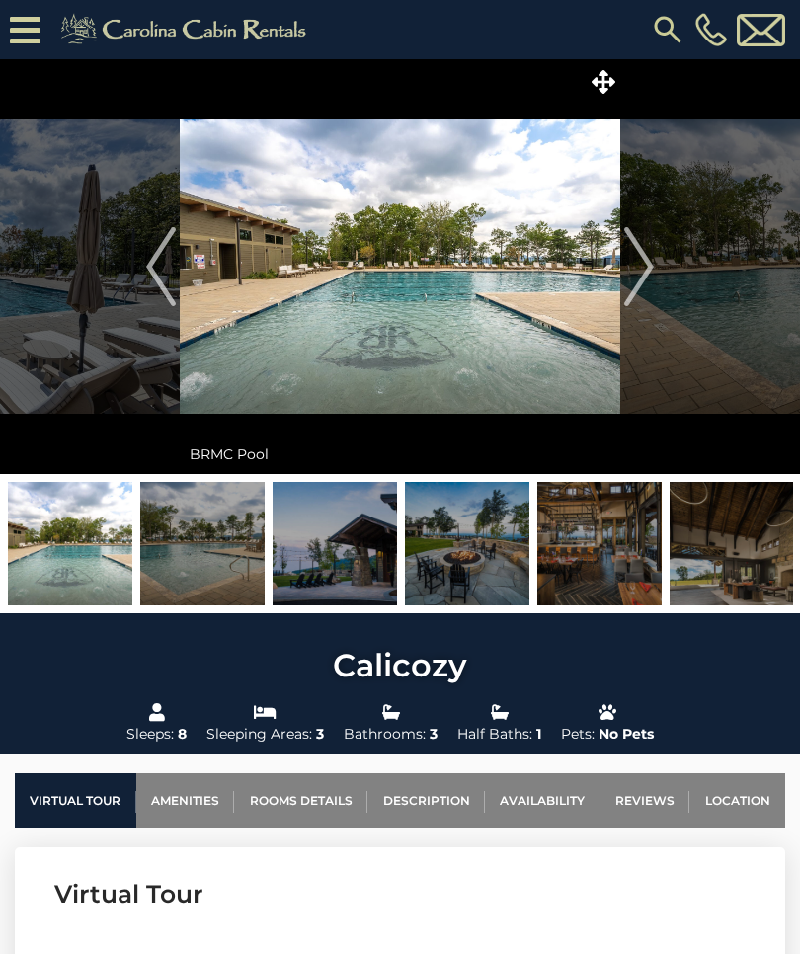
click at [368, 573] on img at bounding box center [335, 543] width 124 height 123
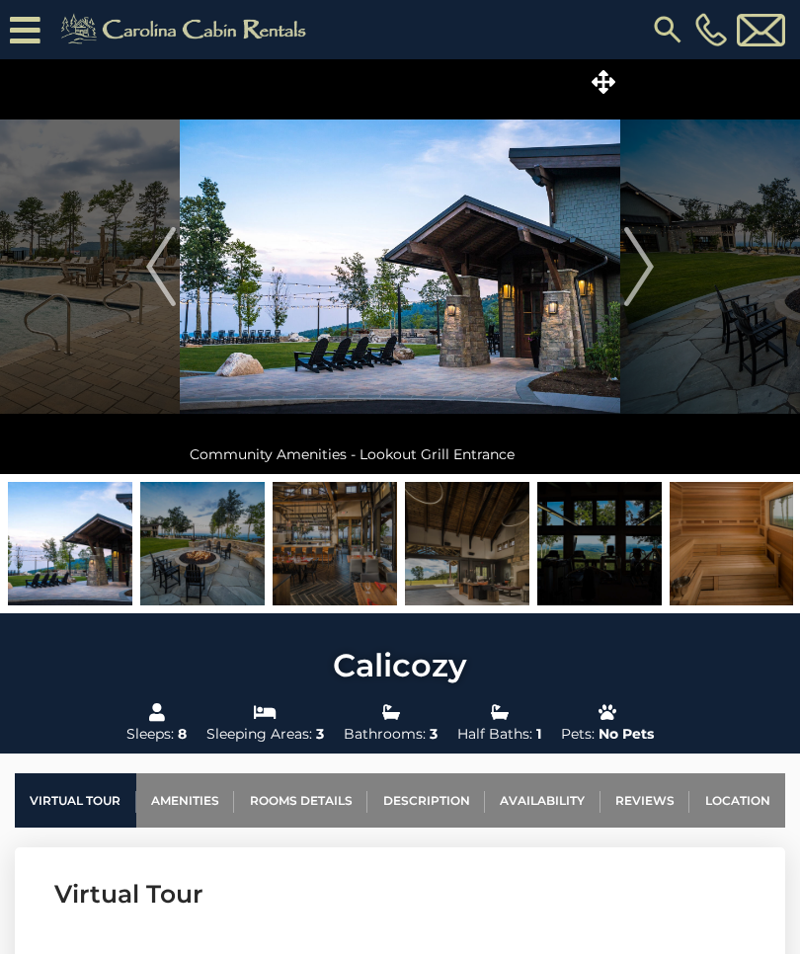
click at [353, 566] on img at bounding box center [335, 543] width 124 height 123
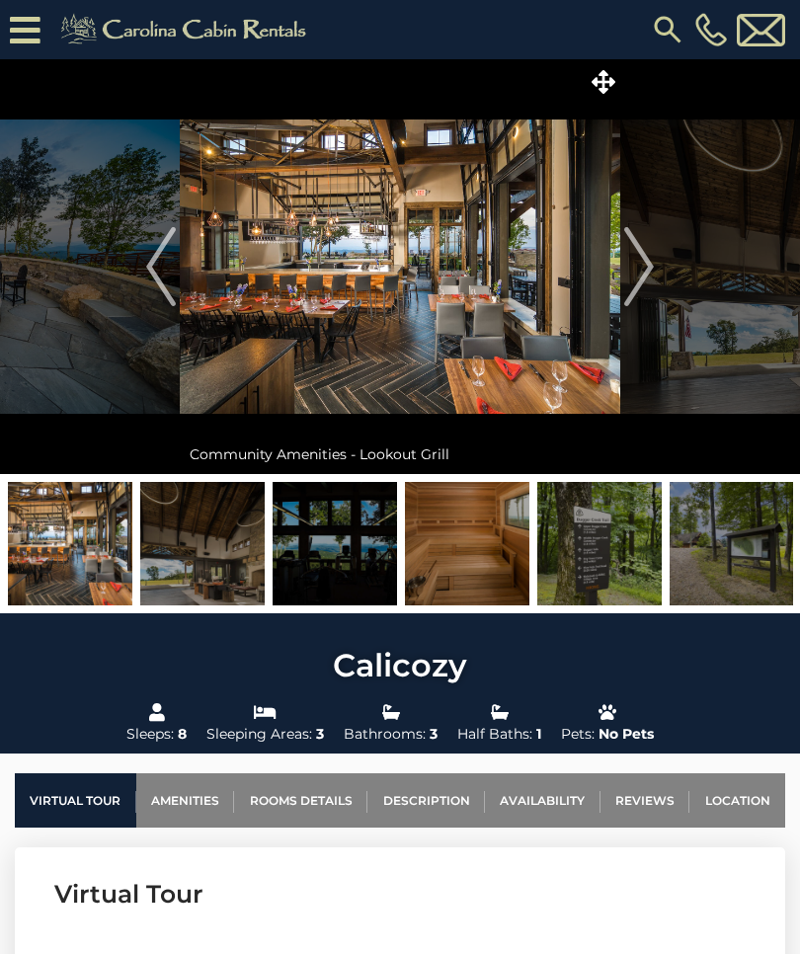
click at [351, 568] on img at bounding box center [335, 543] width 124 height 123
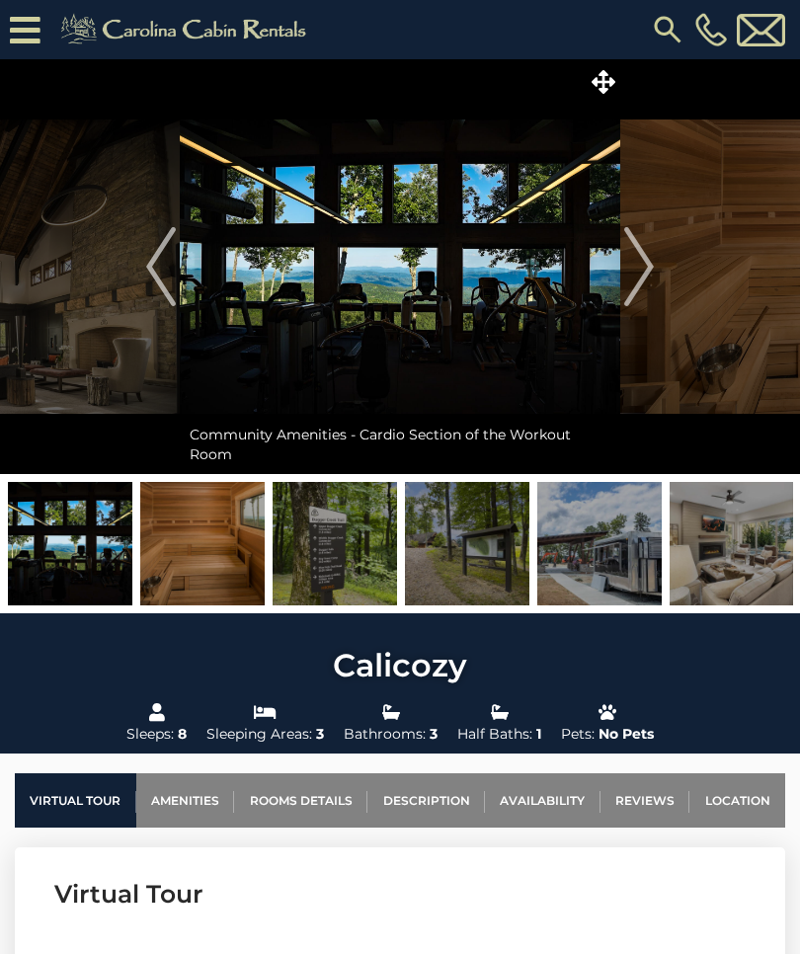
click at [466, 571] on img at bounding box center [467, 543] width 124 height 123
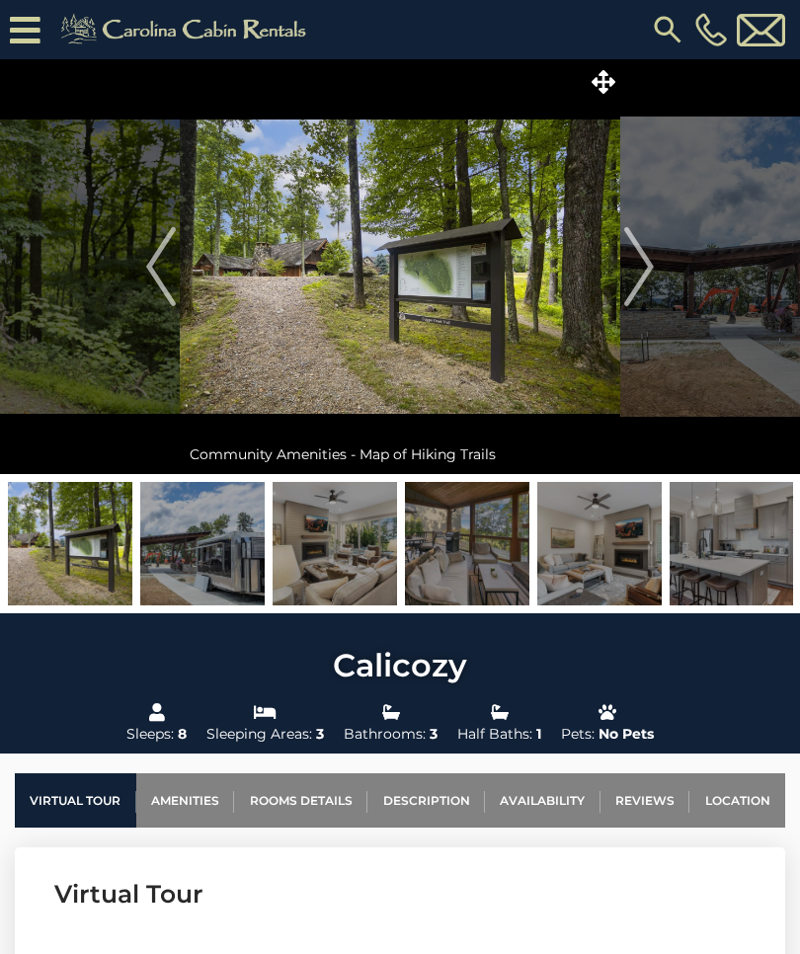
click at [475, 563] on img at bounding box center [467, 543] width 124 height 123
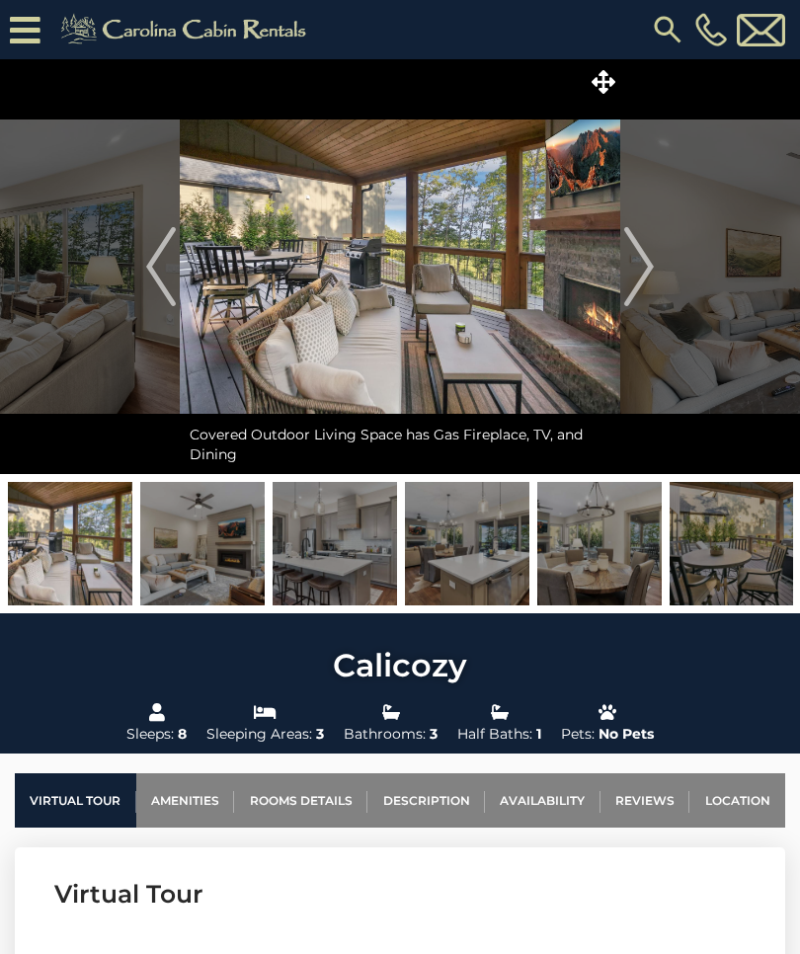
click at [485, 566] on img at bounding box center [467, 543] width 124 height 123
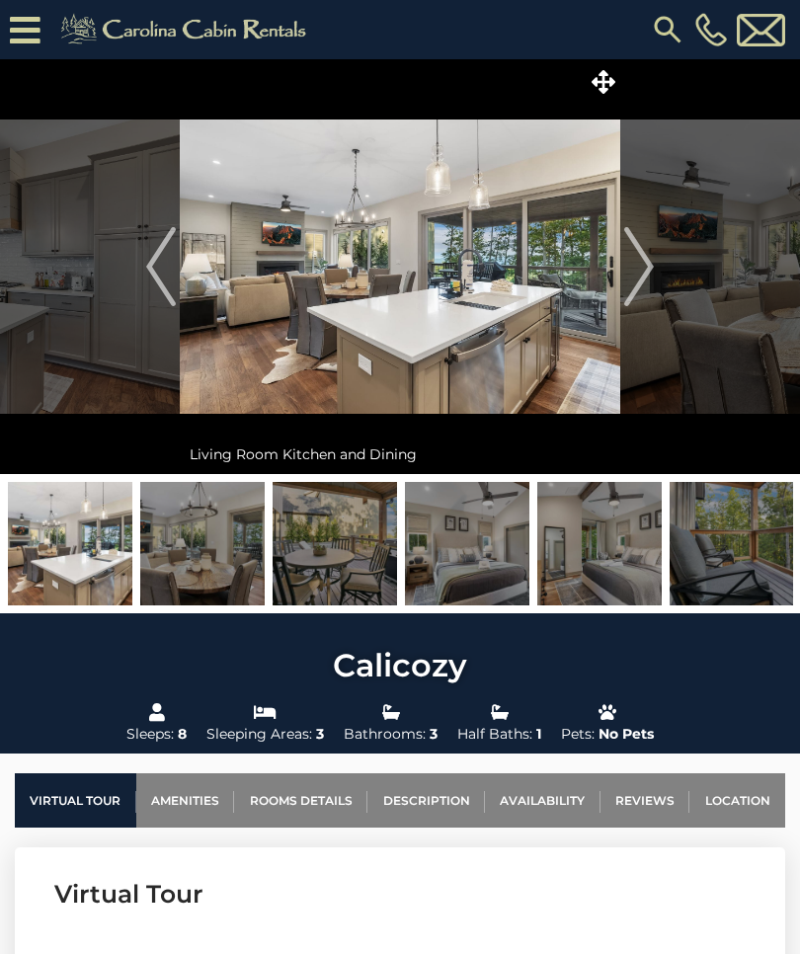
click at [481, 557] on img at bounding box center [467, 543] width 124 height 123
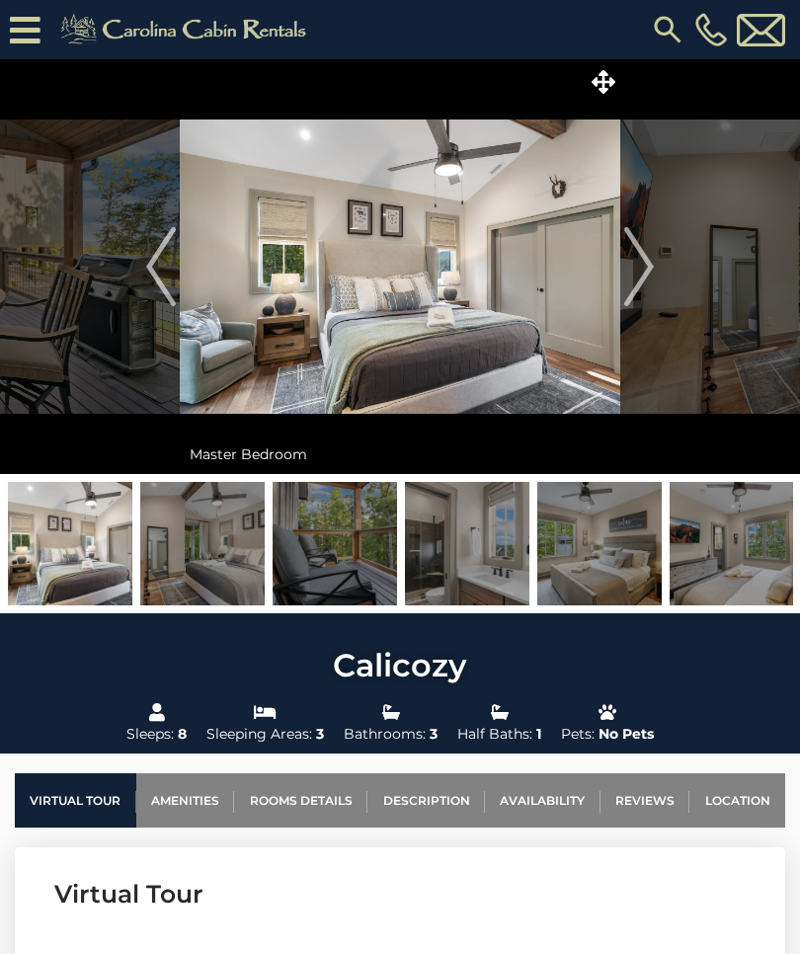
click at [470, 567] on img at bounding box center [467, 543] width 124 height 123
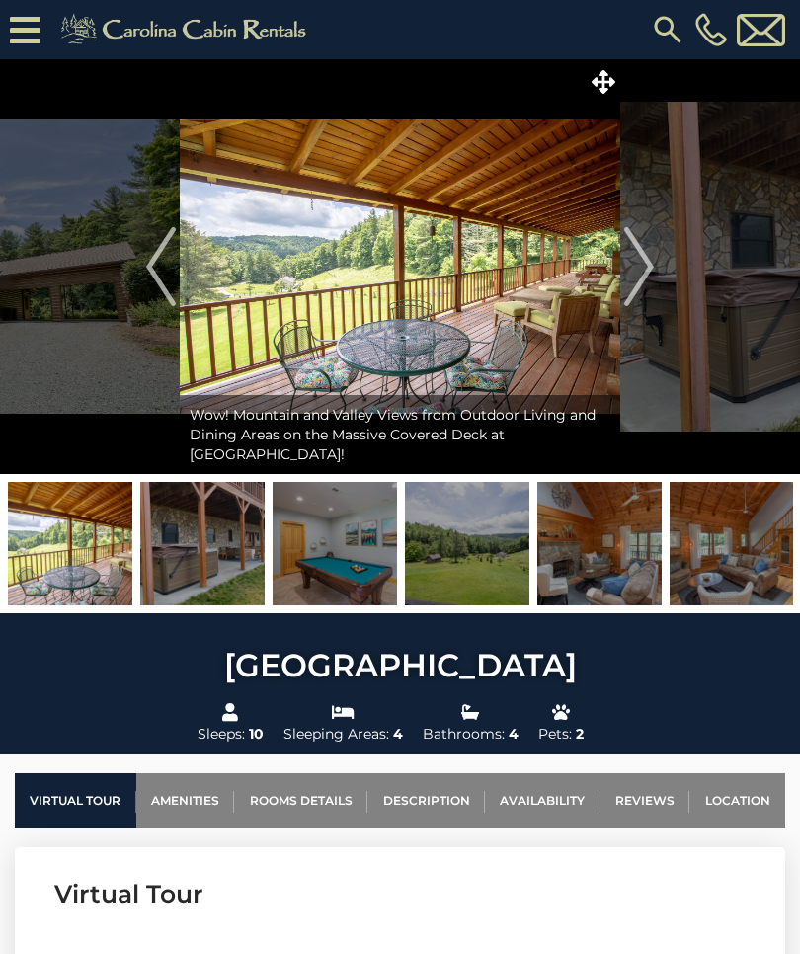
click at [224, 565] on img at bounding box center [202, 543] width 124 height 123
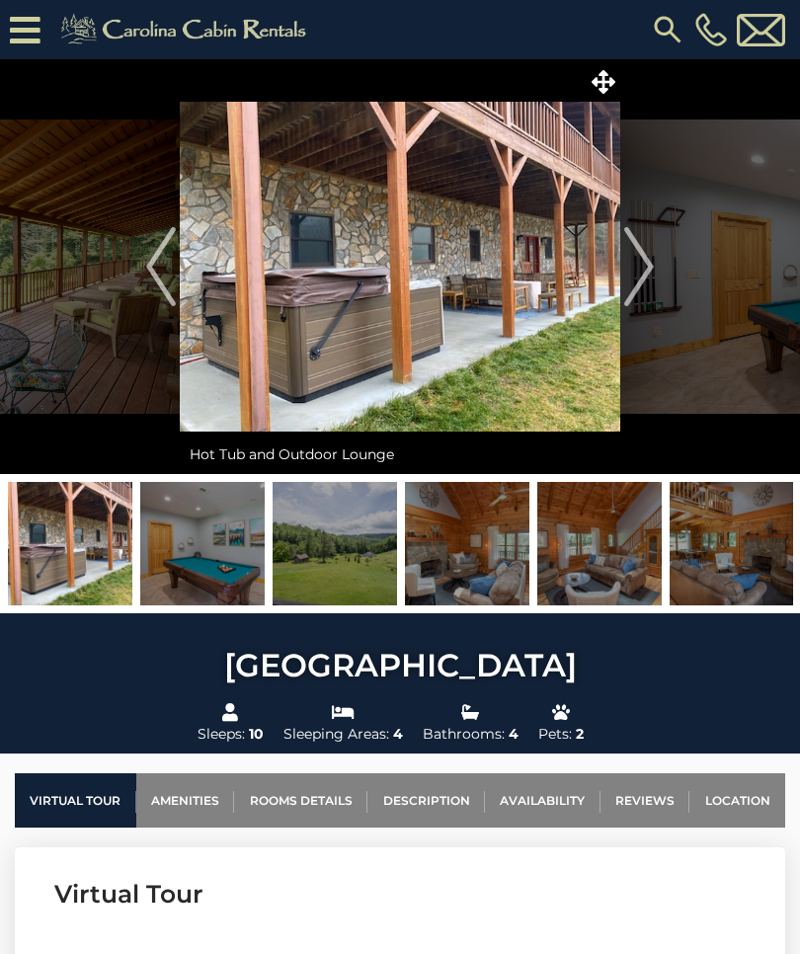
click at [635, 263] on img "Next" at bounding box center [639, 266] width 30 height 79
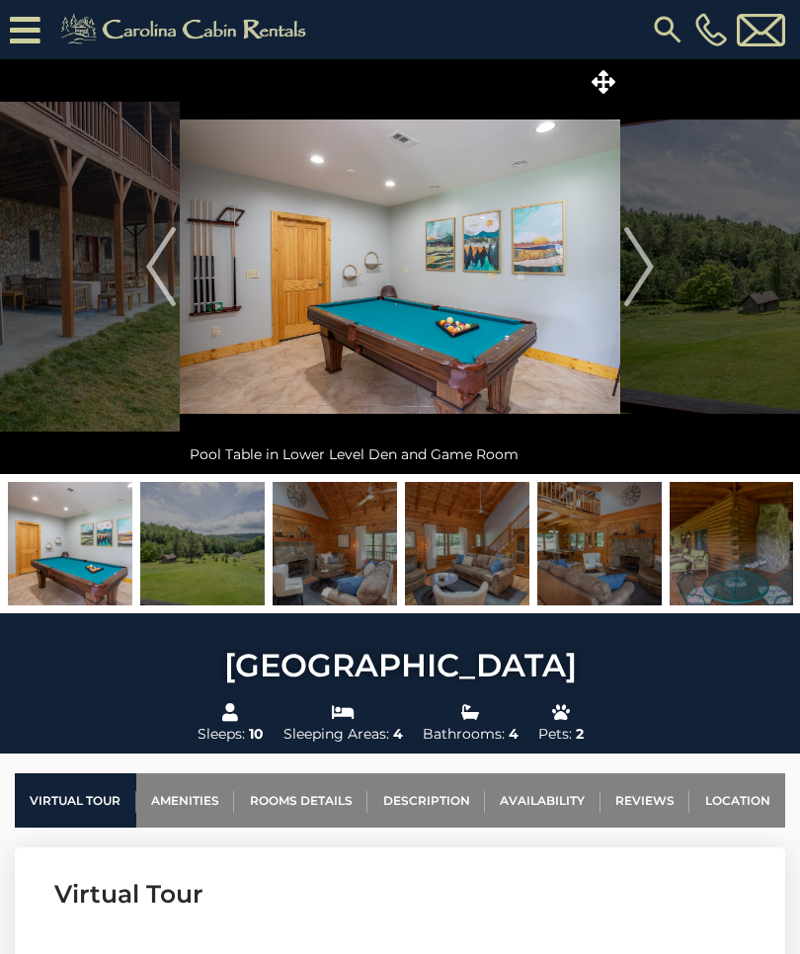
click at [643, 254] on img "Next" at bounding box center [639, 266] width 30 height 79
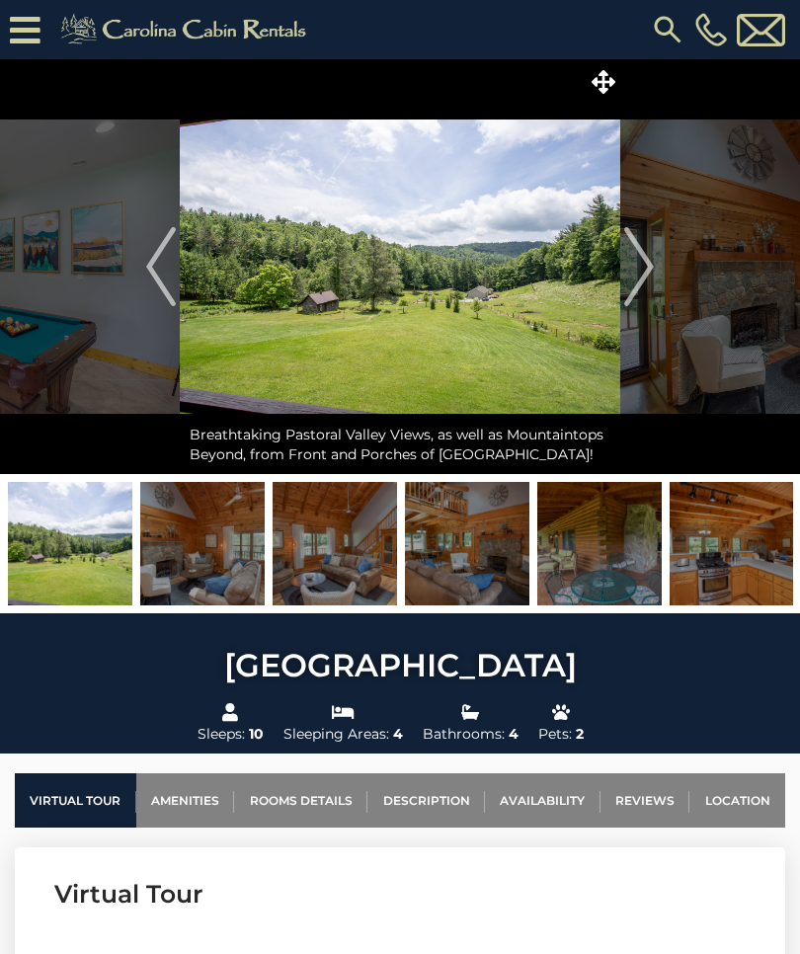
click at [635, 272] on img "Next" at bounding box center [639, 266] width 30 height 79
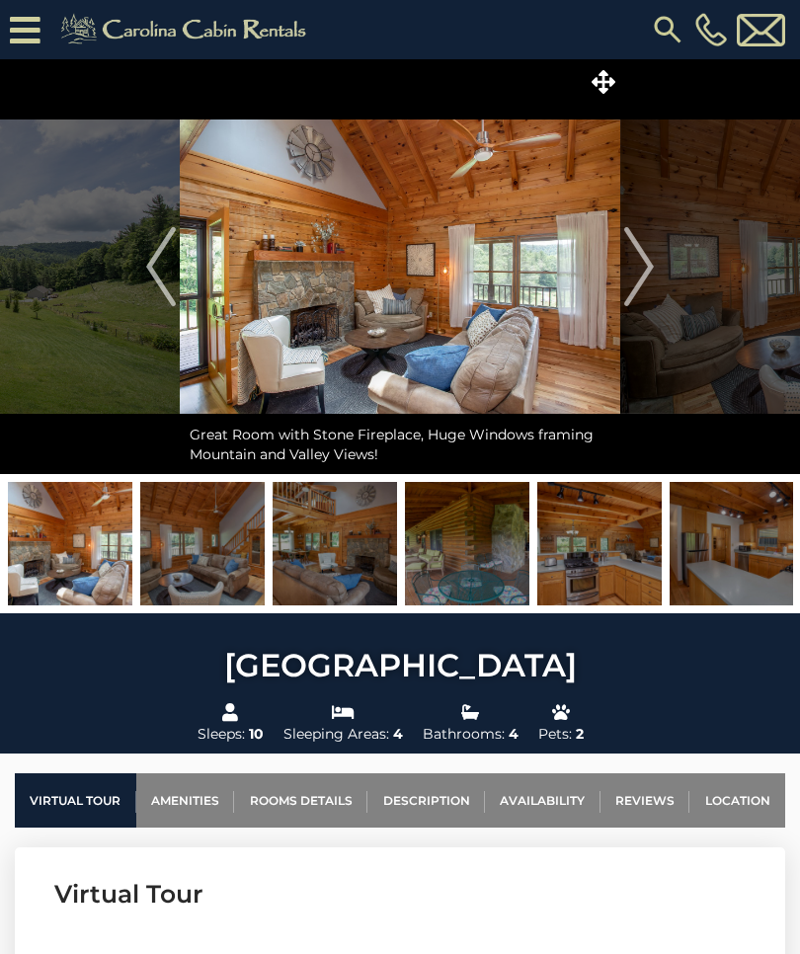
click at [631, 273] on img "Next" at bounding box center [639, 266] width 30 height 79
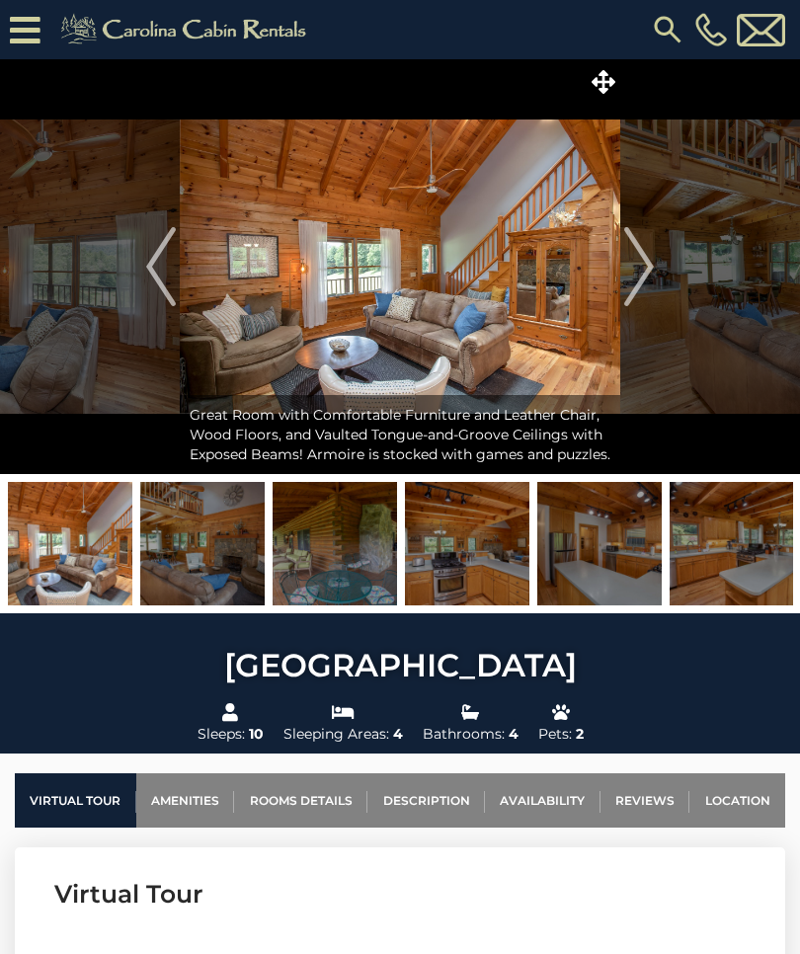
click at [637, 271] on img "Next" at bounding box center [639, 266] width 30 height 79
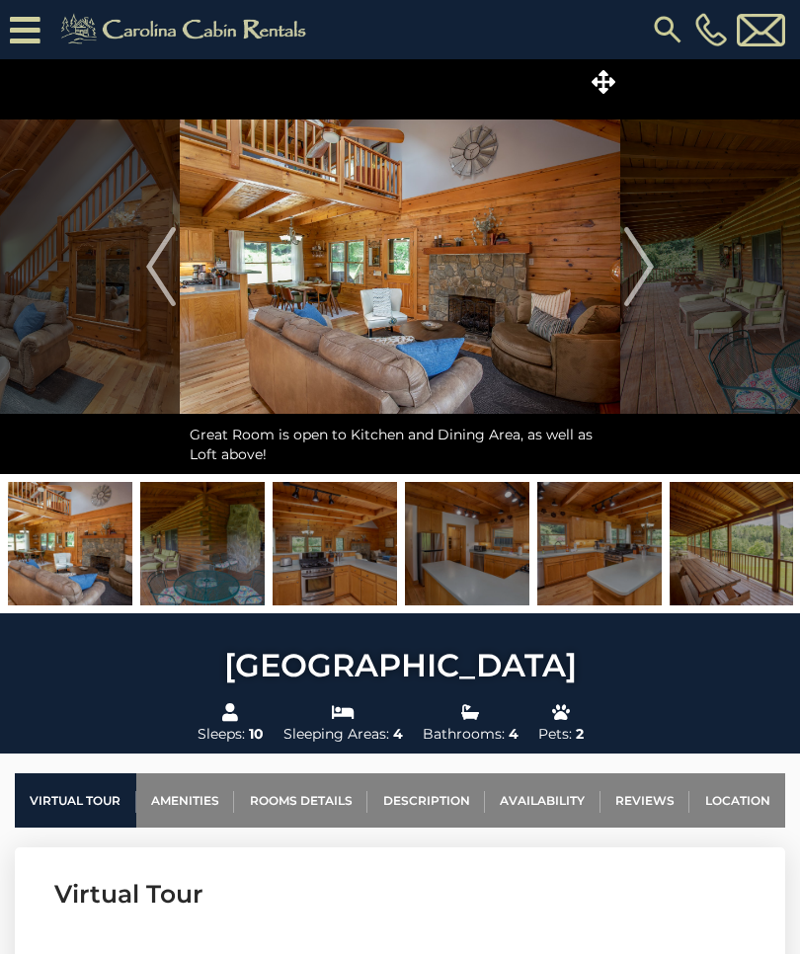
click at [642, 278] on img "Next" at bounding box center [639, 266] width 30 height 79
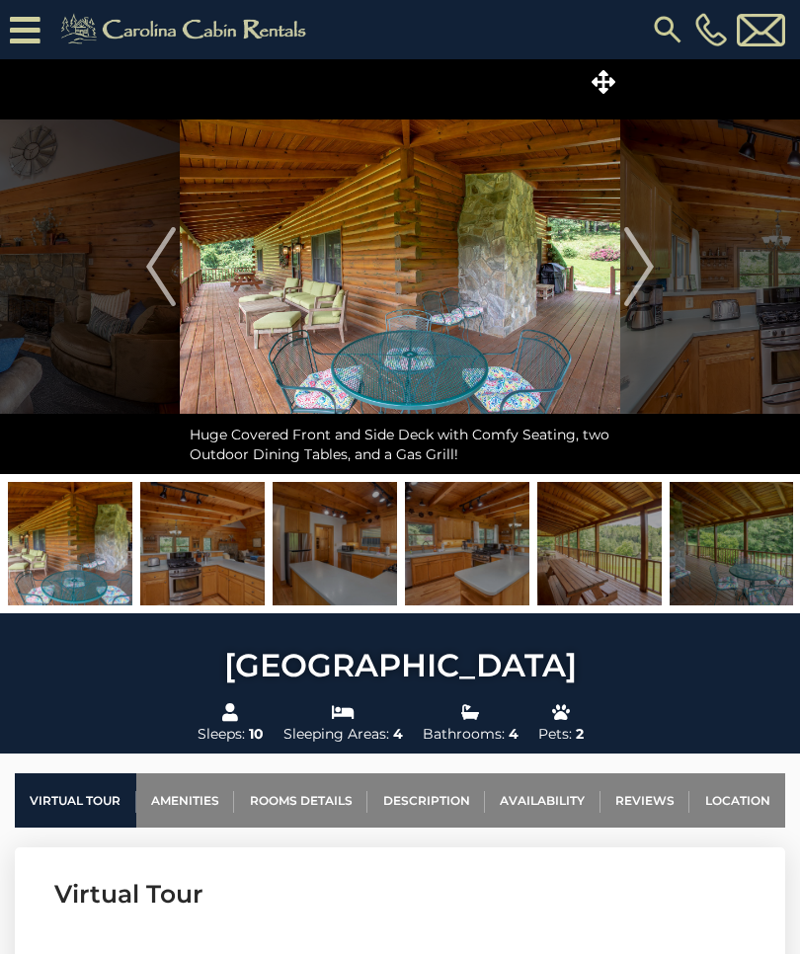
click at [638, 289] on img "Next" at bounding box center [639, 266] width 30 height 79
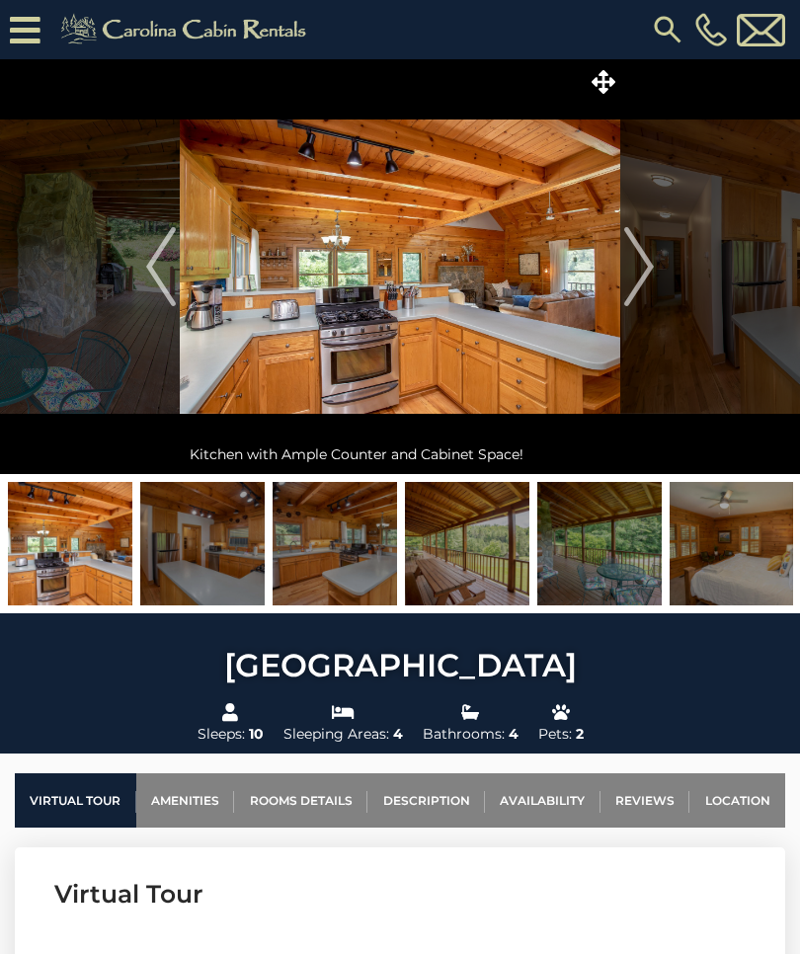
click at [635, 277] on img "Next" at bounding box center [639, 266] width 30 height 79
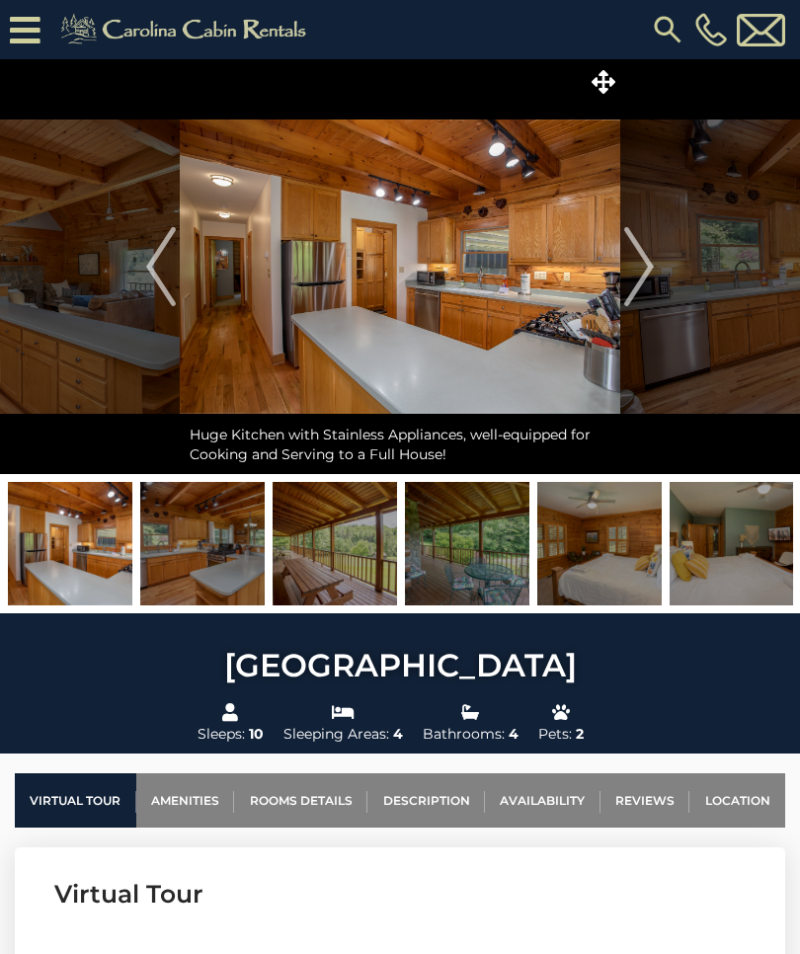
click at [639, 273] on img "Next" at bounding box center [639, 266] width 30 height 79
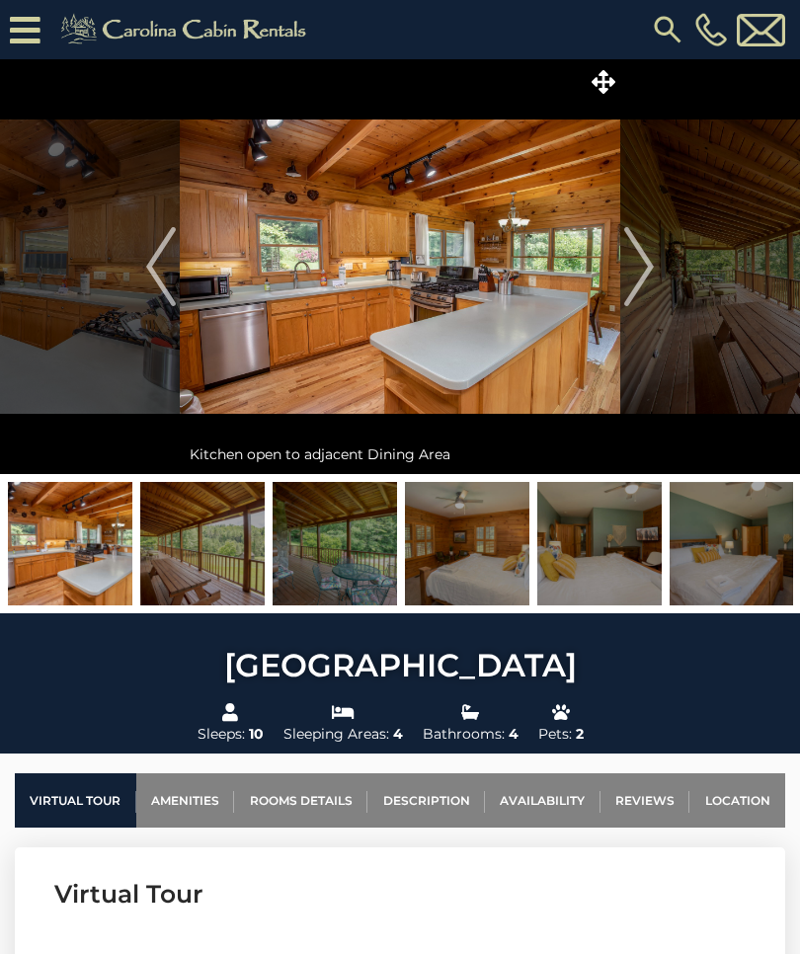
click at [636, 274] on img "Next" at bounding box center [639, 266] width 30 height 79
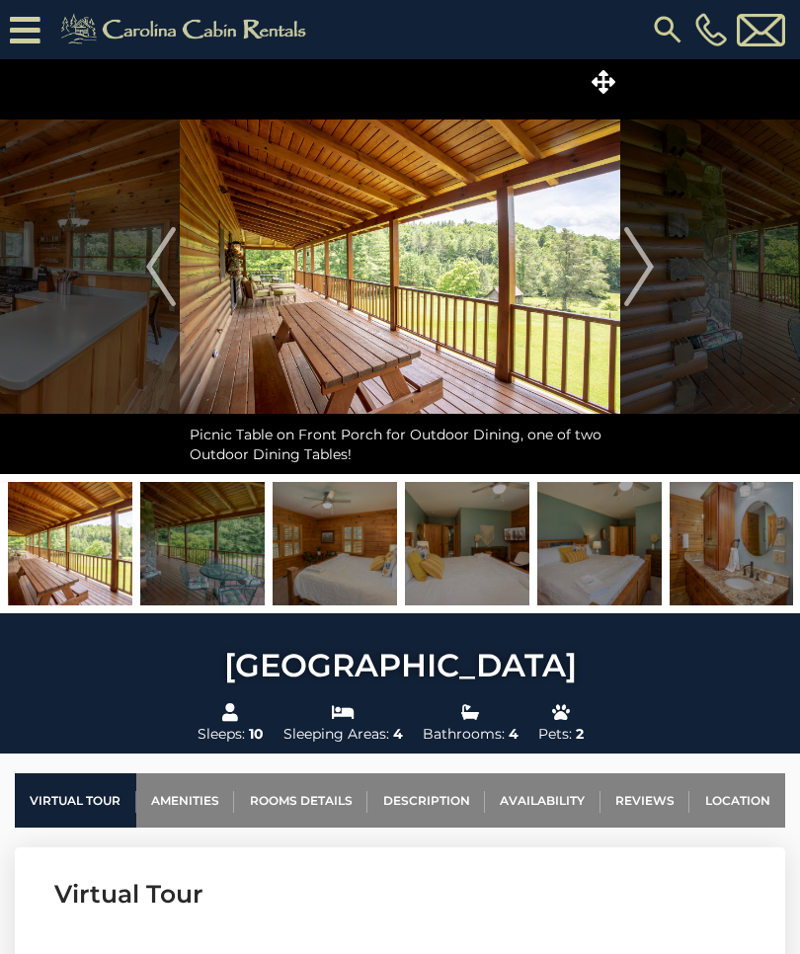
click at [642, 289] on img "Next" at bounding box center [639, 266] width 30 height 79
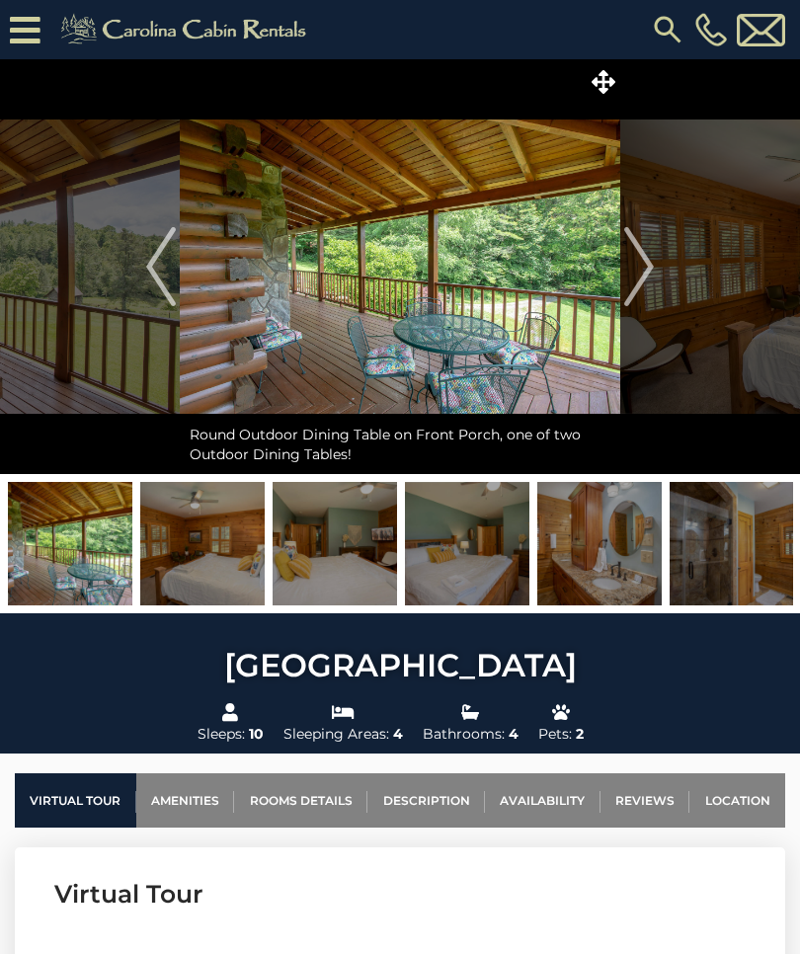
click at [638, 276] on img "Next" at bounding box center [639, 266] width 30 height 79
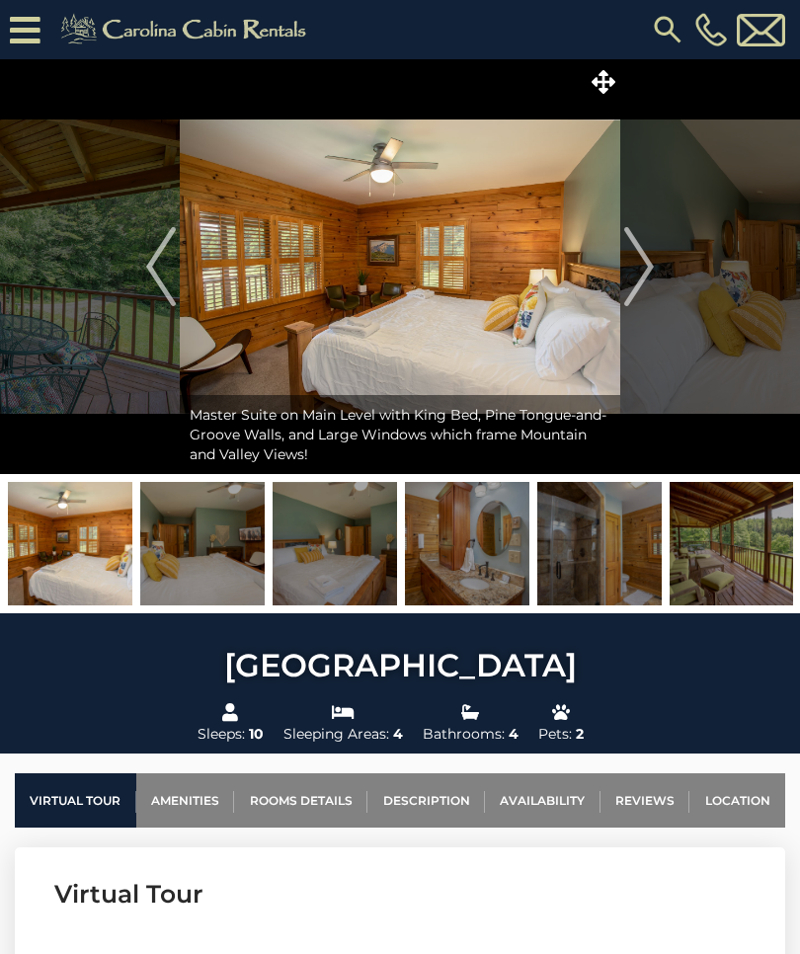
click at [637, 278] on img "Next" at bounding box center [639, 266] width 30 height 79
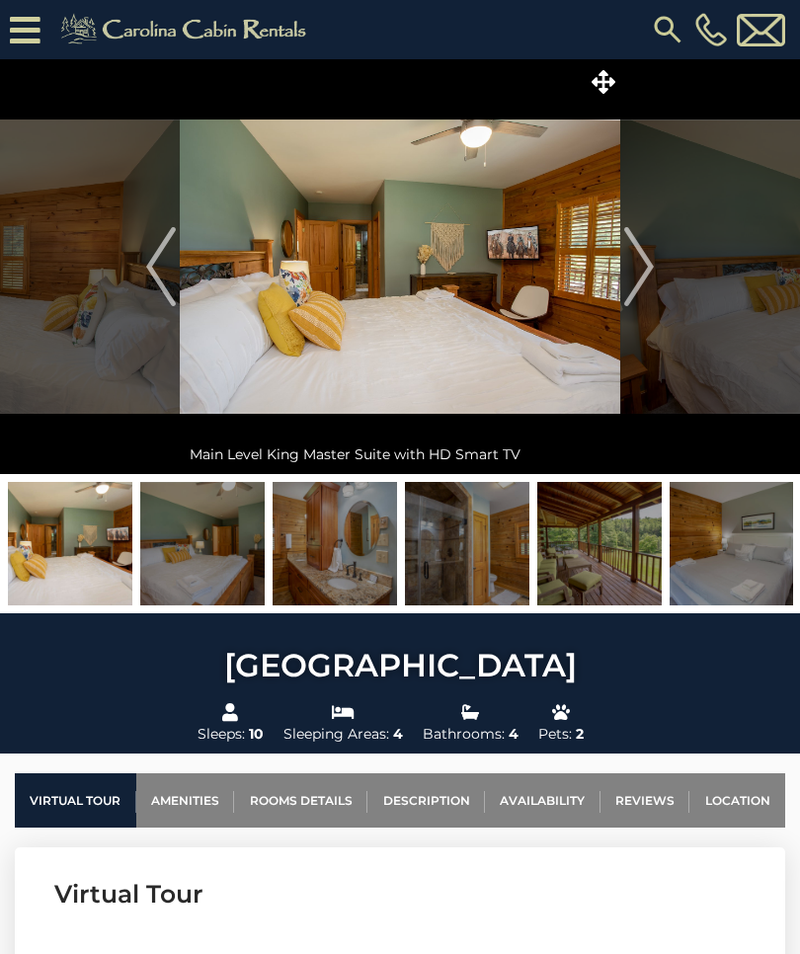
click at [641, 271] on img "Next" at bounding box center [639, 266] width 30 height 79
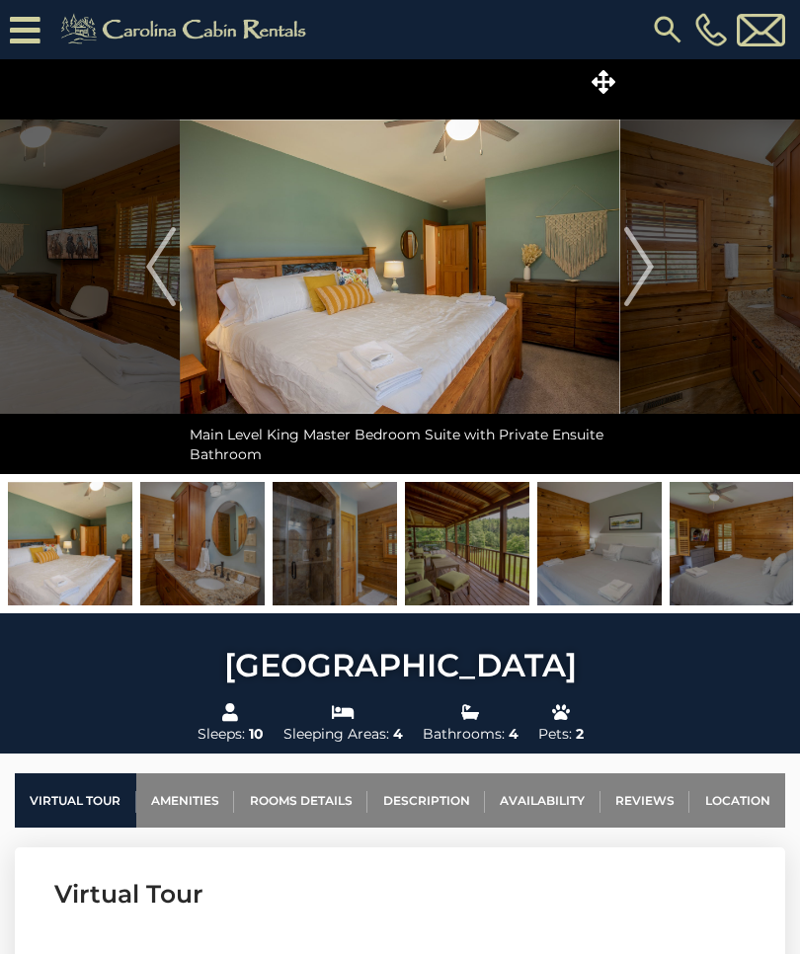
click at [626, 280] on img "Next" at bounding box center [639, 266] width 30 height 79
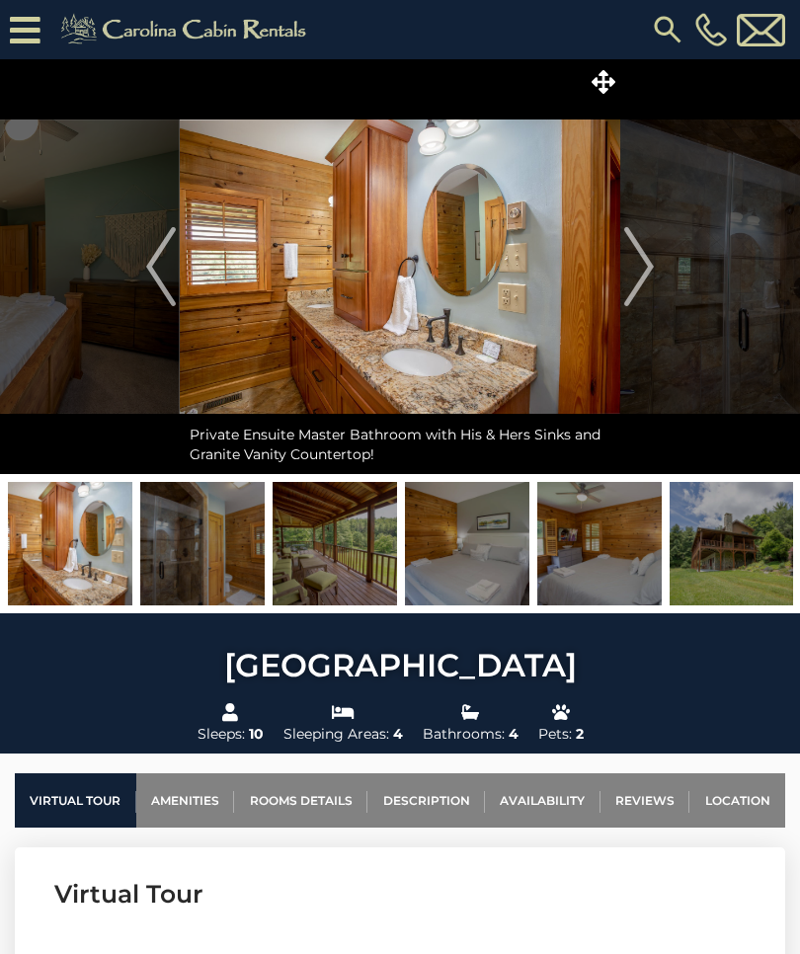
click at [629, 288] on img "Next" at bounding box center [639, 266] width 30 height 79
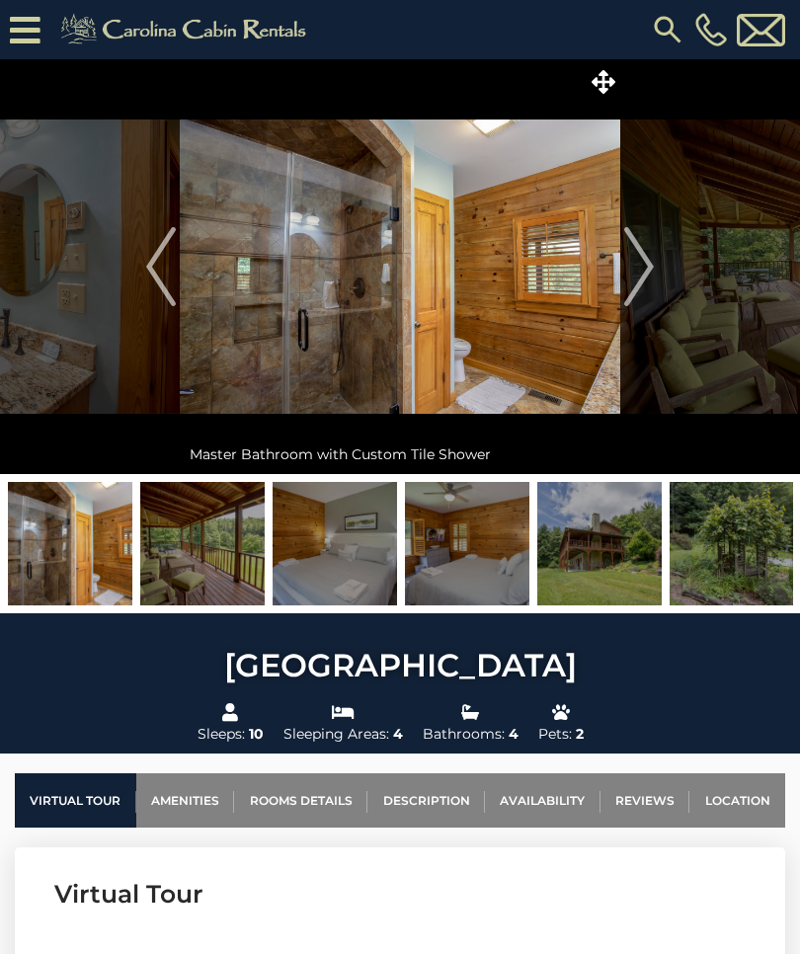
click at [634, 279] on img "Next" at bounding box center [639, 266] width 30 height 79
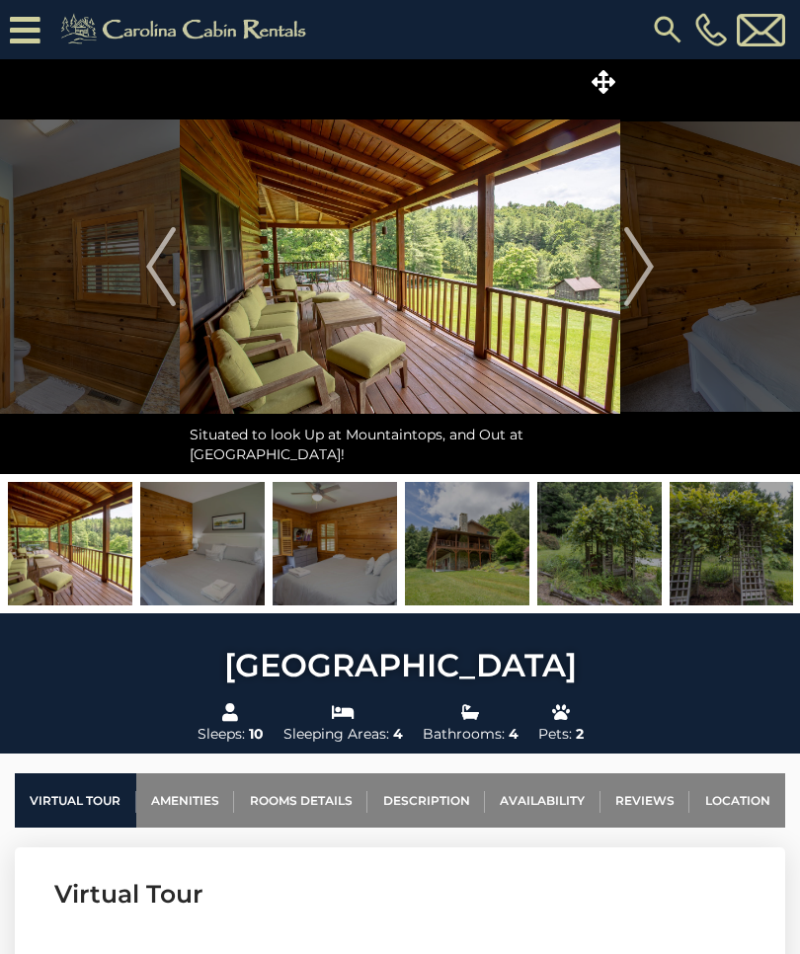
click at [628, 287] on img "Next" at bounding box center [639, 266] width 30 height 79
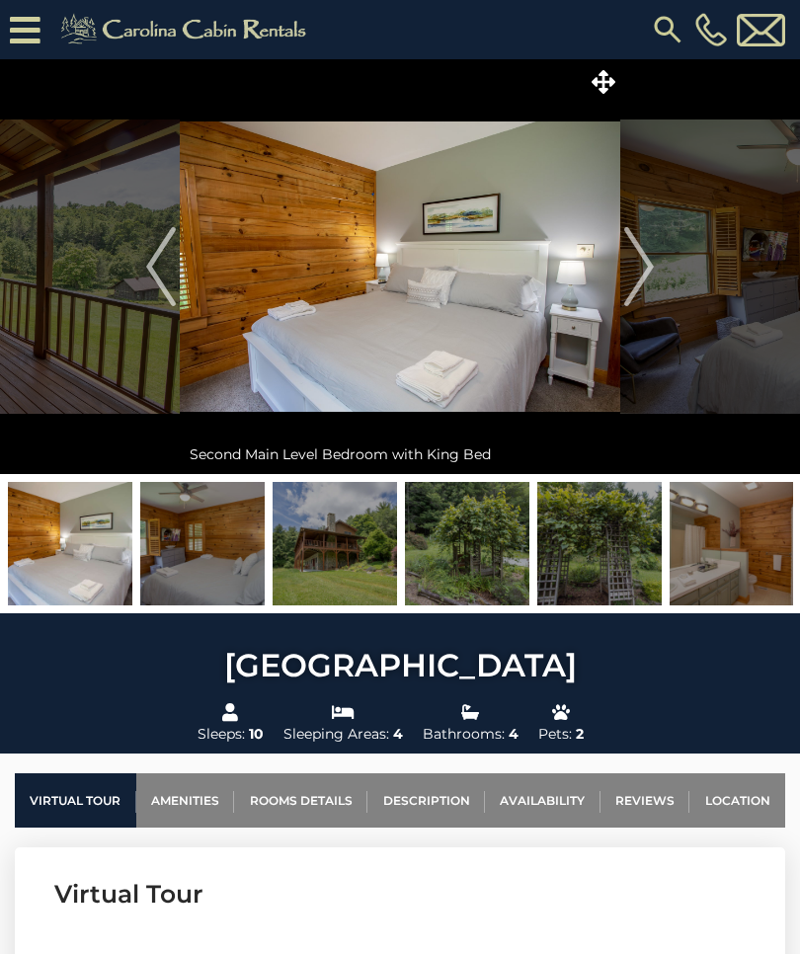
click at [642, 276] on img "Next" at bounding box center [639, 266] width 30 height 79
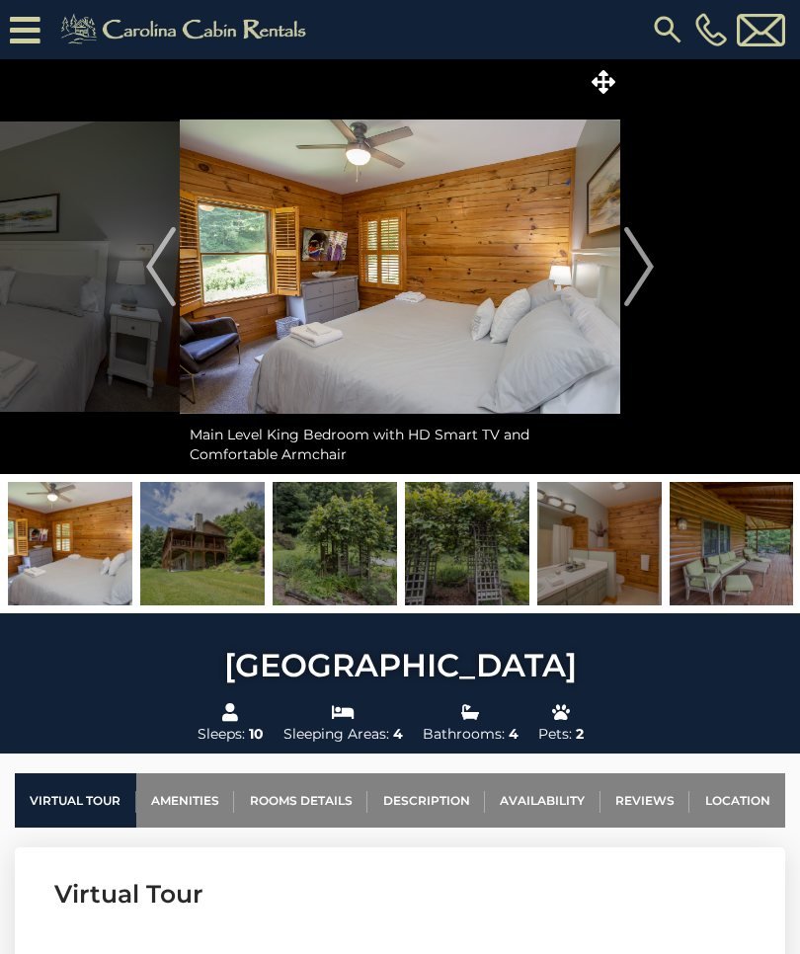
click at [644, 268] on img "Next" at bounding box center [639, 266] width 30 height 79
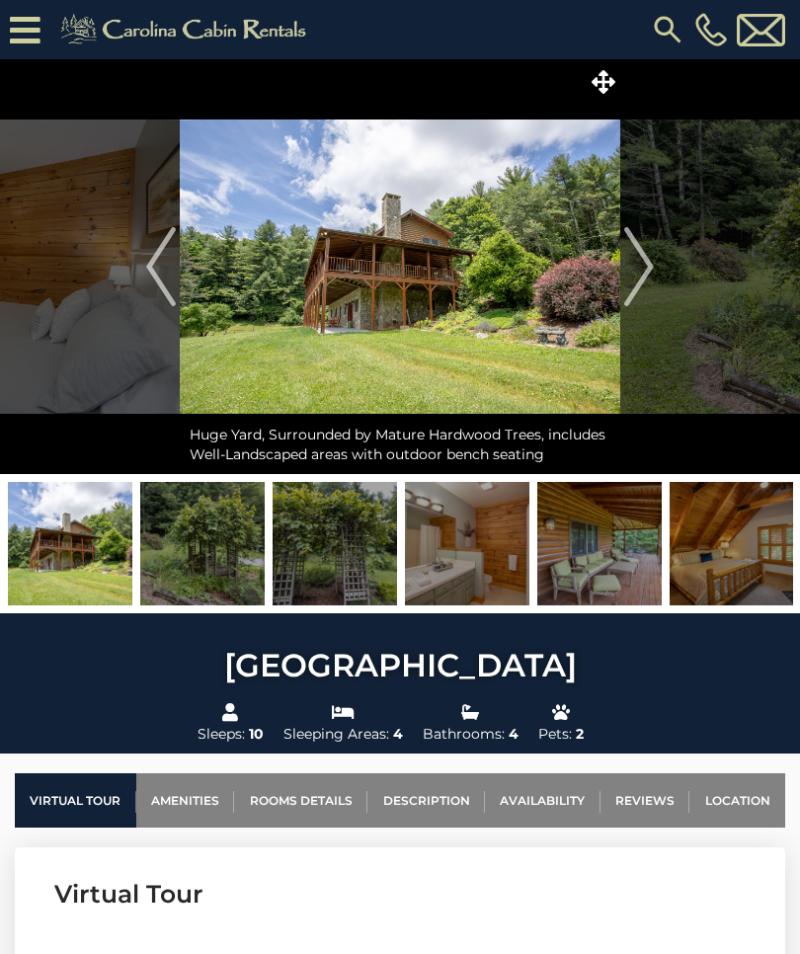
click at [641, 266] on img "Next" at bounding box center [639, 266] width 30 height 79
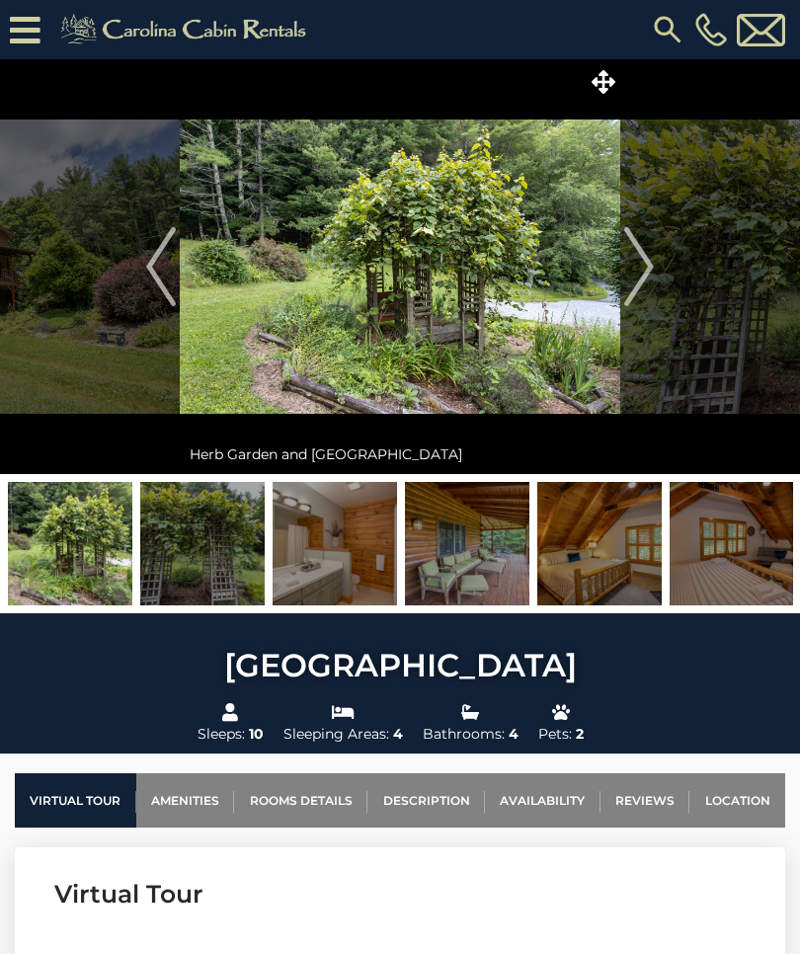
click at [638, 266] on img "Next" at bounding box center [639, 266] width 30 height 79
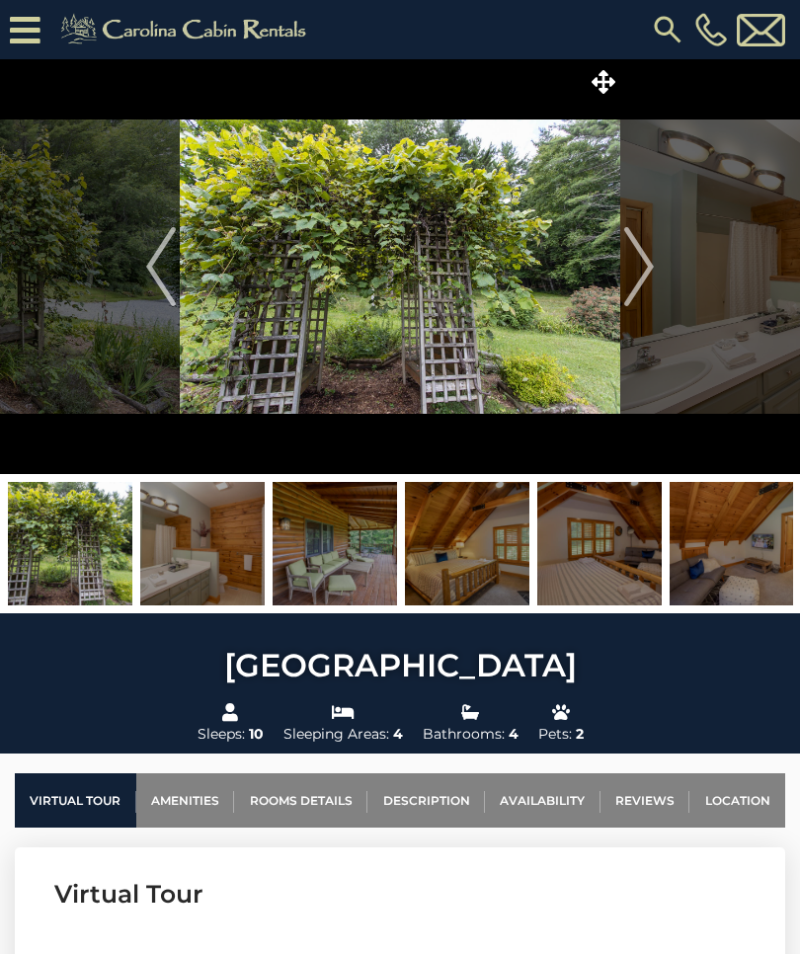
click at [643, 265] on img "Next" at bounding box center [639, 266] width 30 height 79
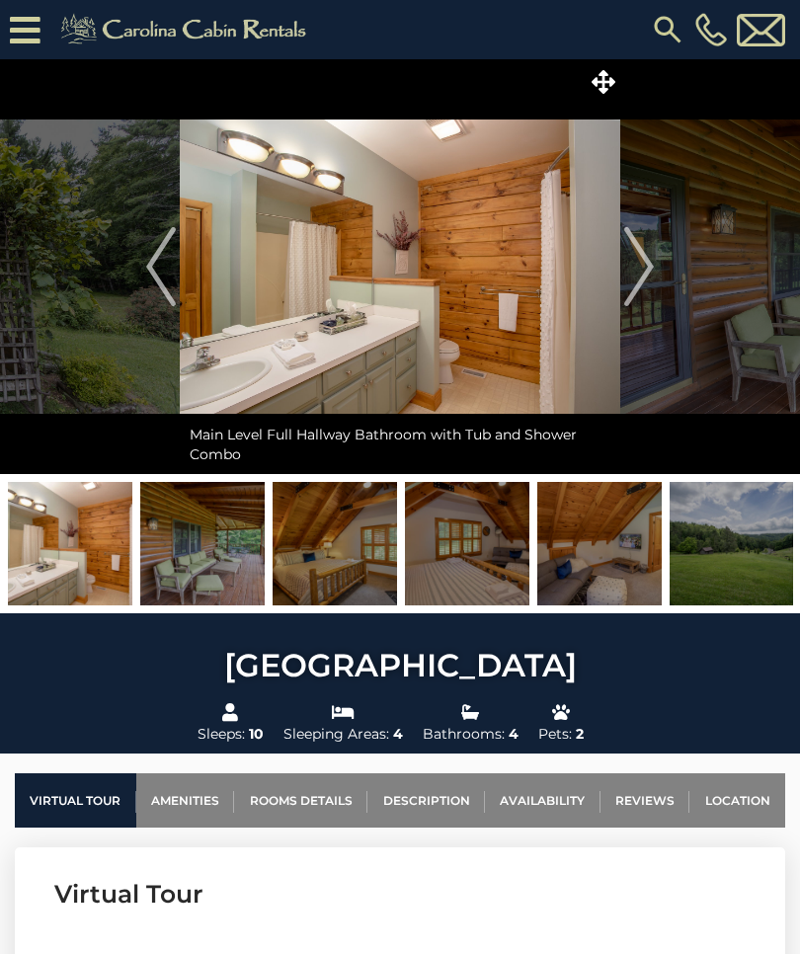
click at [638, 273] on img "Next" at bounding box center [639, 266] width 30 height 79
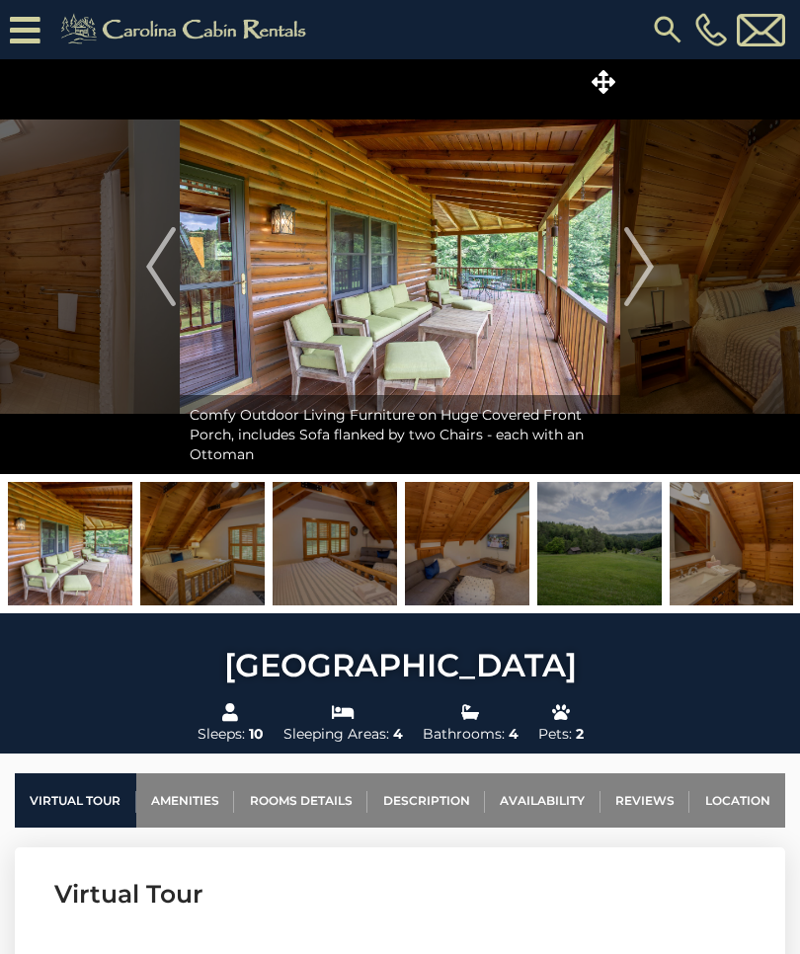
click at [639, 276] on img "Next" at bounding box center [639, 266] width 30 height 79
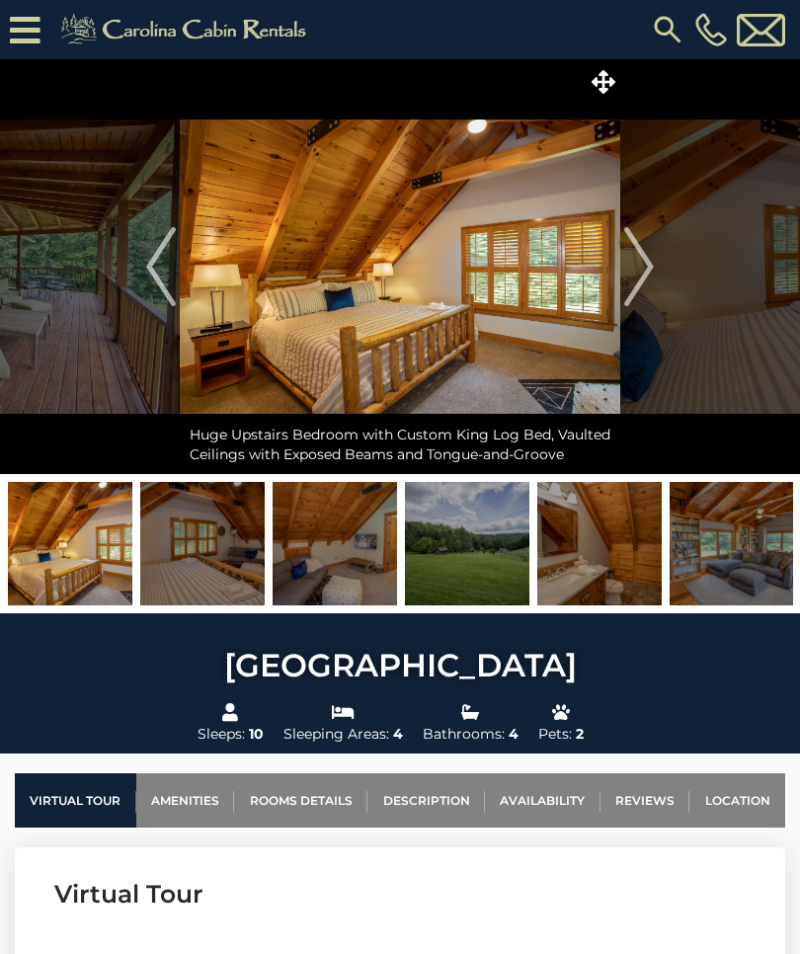
click at [647, 271] on img "Next" at bounding box center [639, 266] width 30 height 79
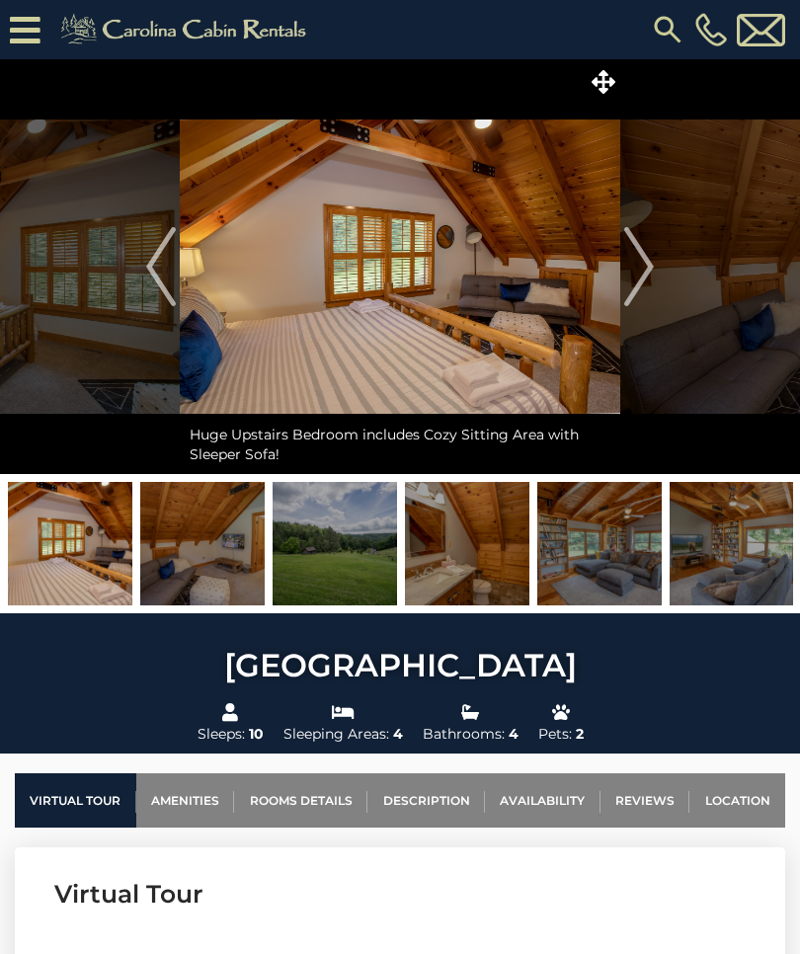
click at [646, 269] on img "Next" at bounding box center [639, 266] width 30 height 79
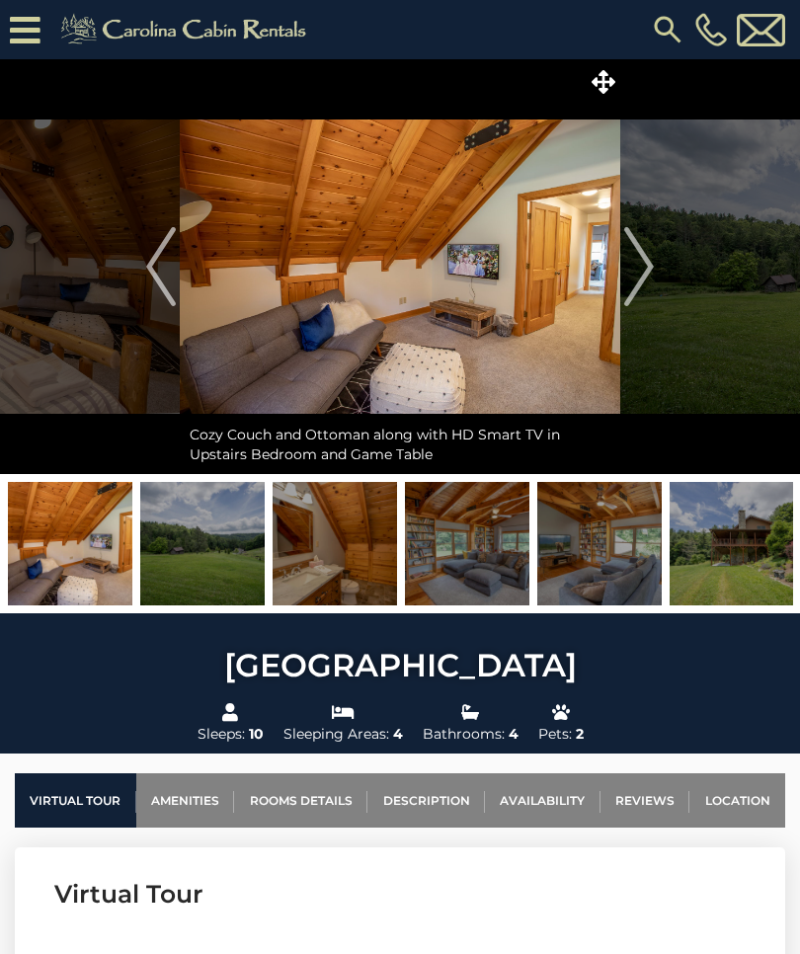
click at [642, 273] on img "Next" at bounding box center [639, 266] width 30 height 79
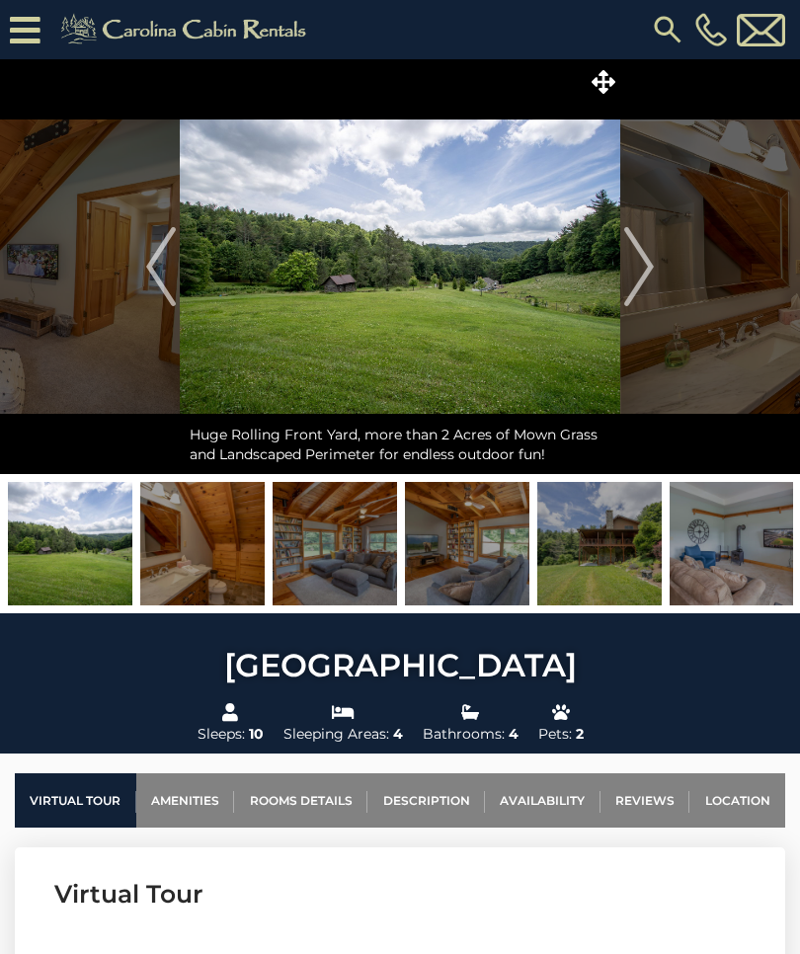
click at [642, 282] on img "Next" at bounding box center [639, 266] width 30 height 79
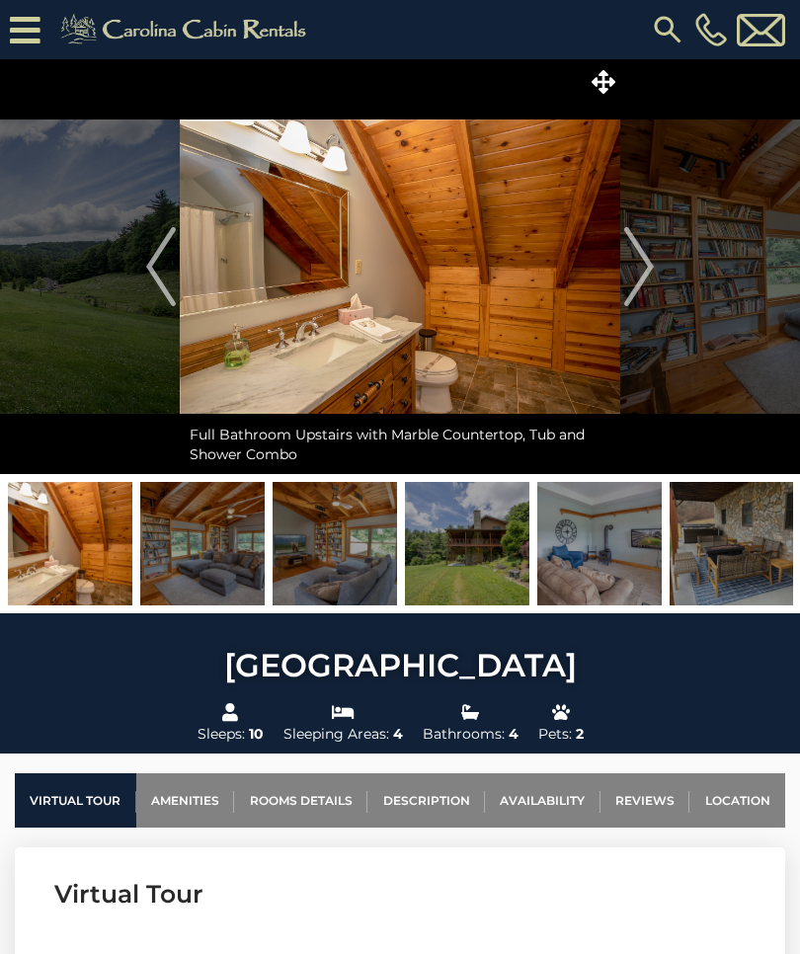
click at [645, 277] on img "Next" at bounding box center [639, 266] width 30 height 79
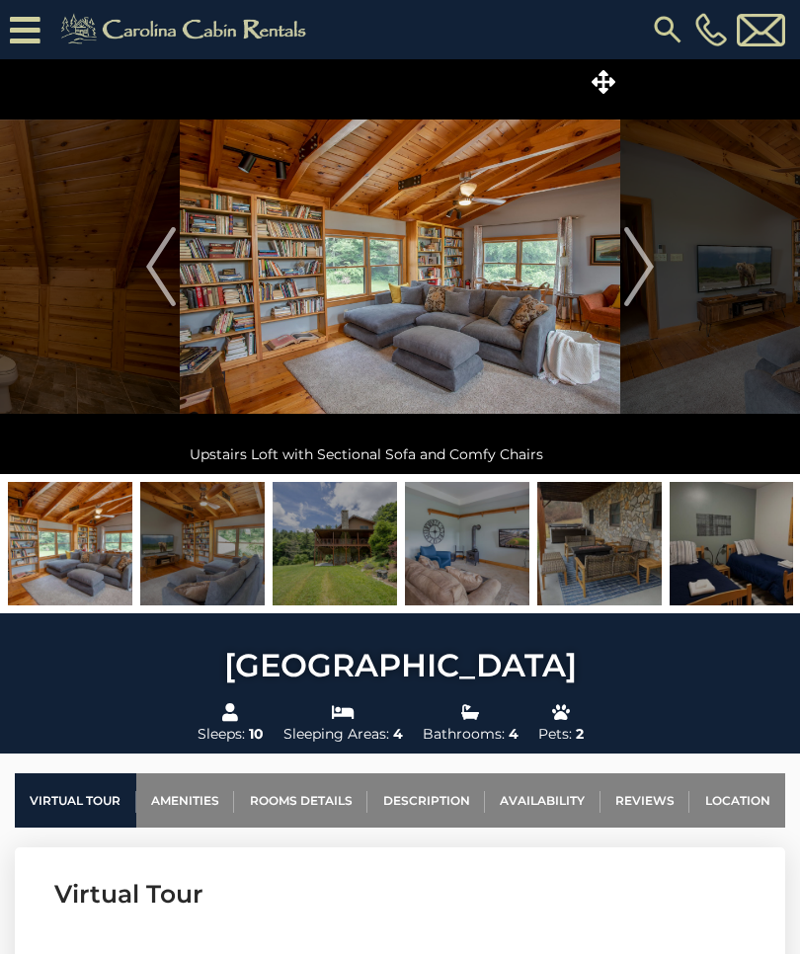
click at [644, 270] on img "Next" at bounding box center [639, 266] width 30 height 79
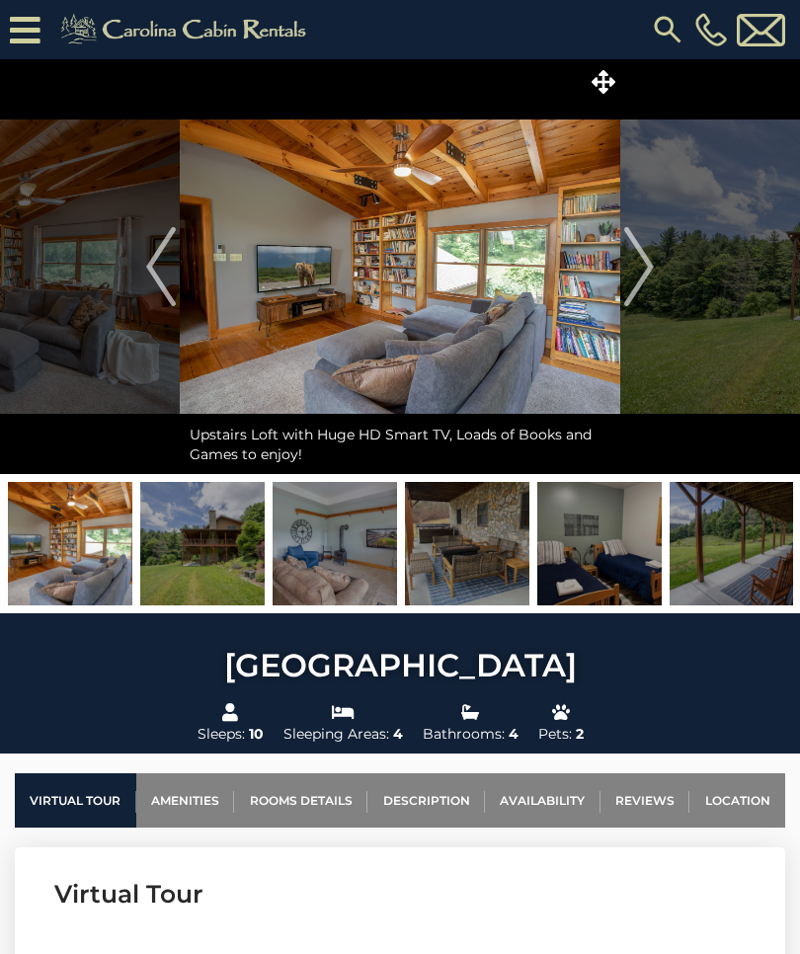
click at [636, 275] on img "Next" at bounding box center [639, 266] width 30 height 79
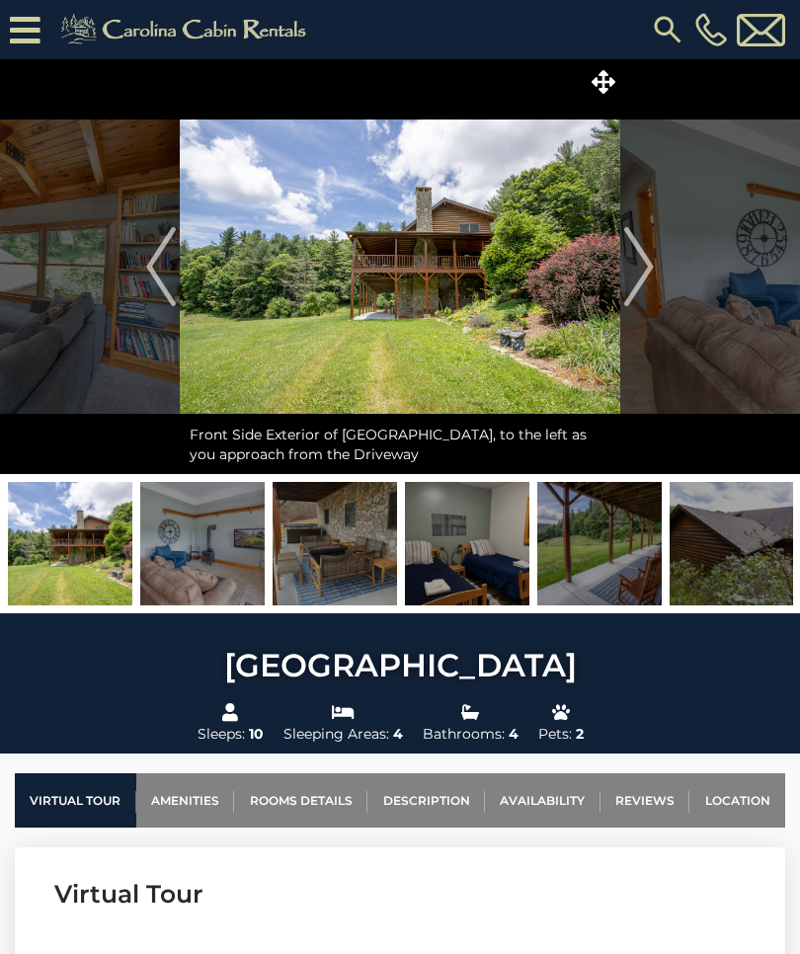
click at [643, 278] on img "Next" at bounding box center [639, 266] width 30 height 79
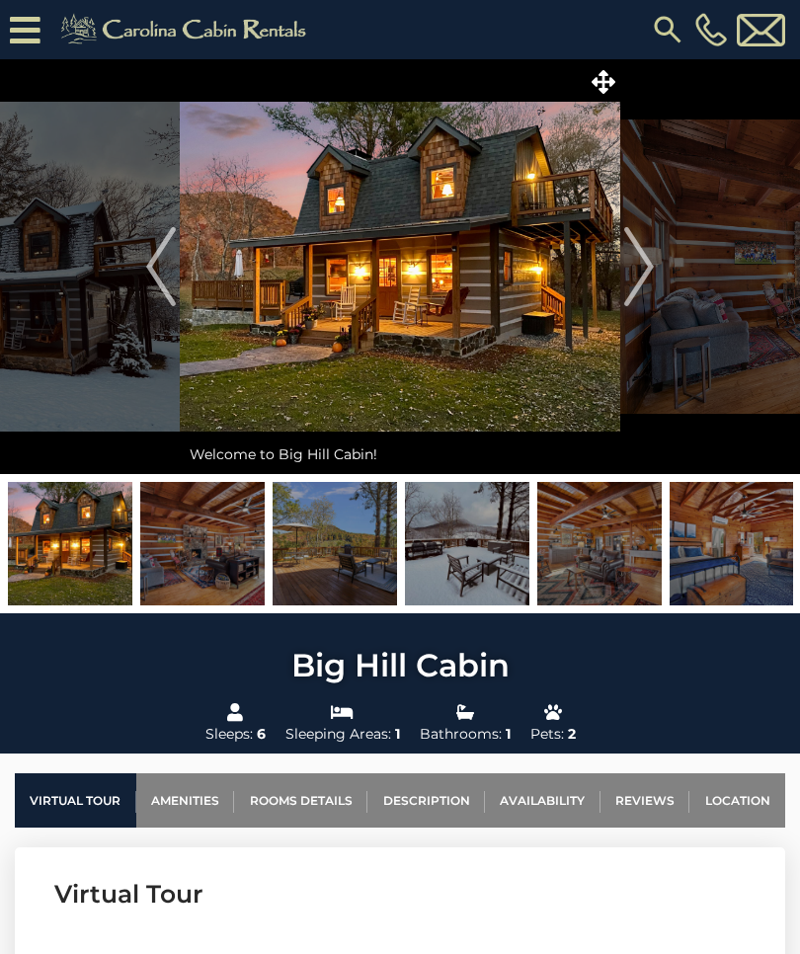
click at [232, 539] on img at bounding box center [202, 543] width 124 height 123
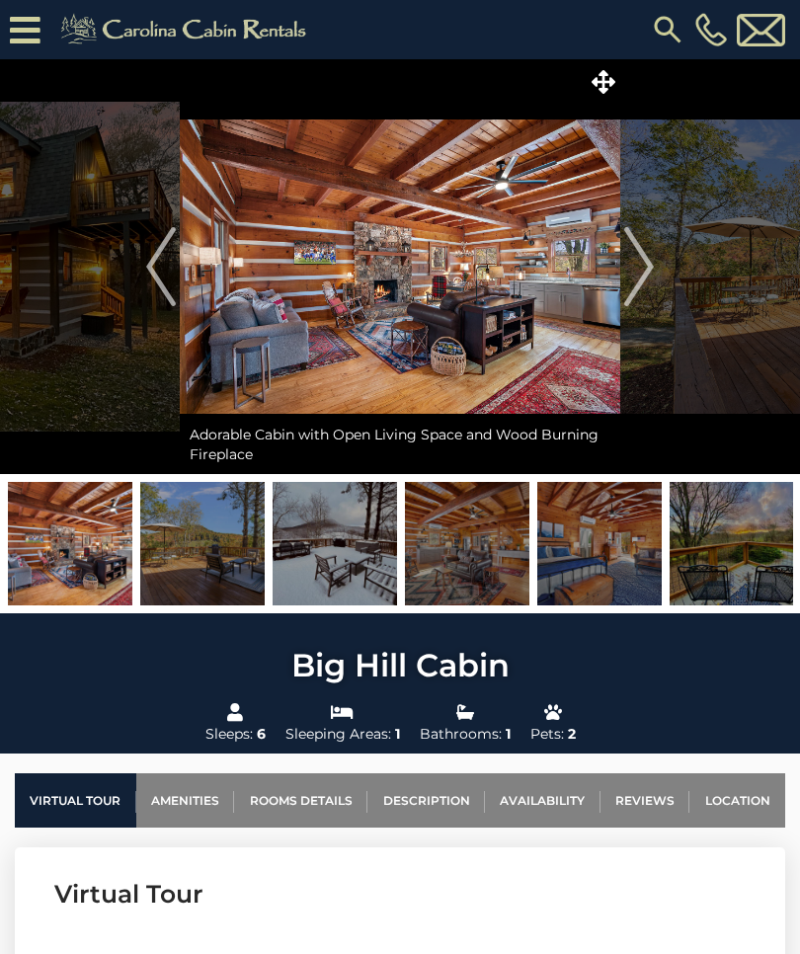
click at [220, 552] on img at bounding box center [202, 543] width 124 height 123
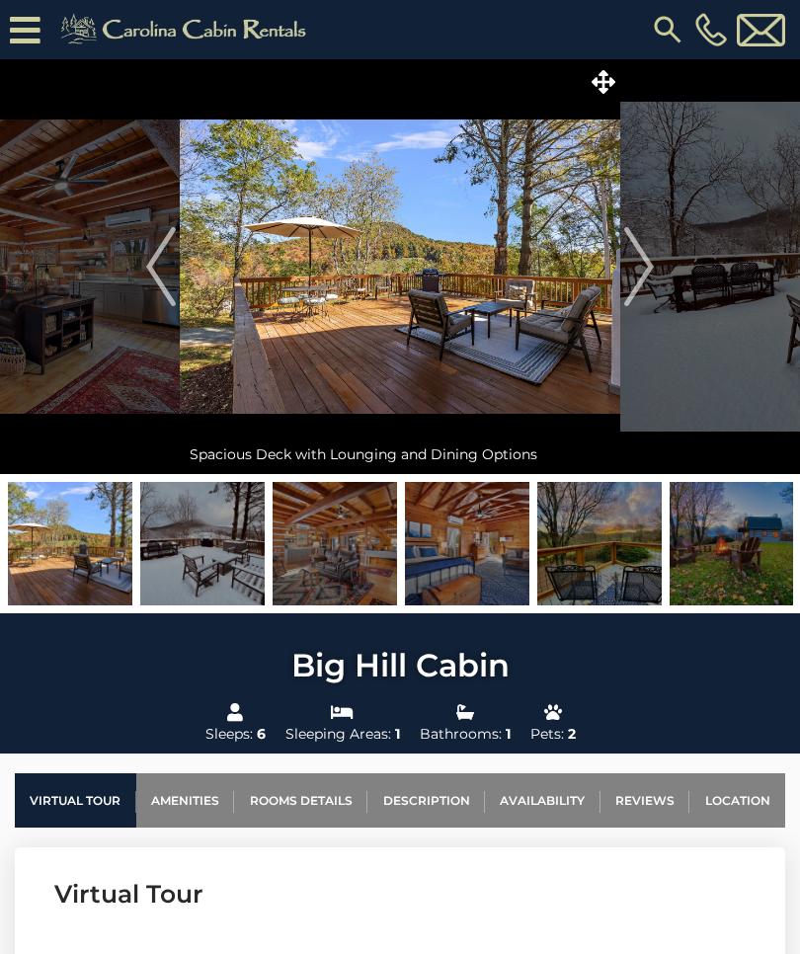
click at [336, 558] on img at bounding box center [335, 543] width 124 height 123
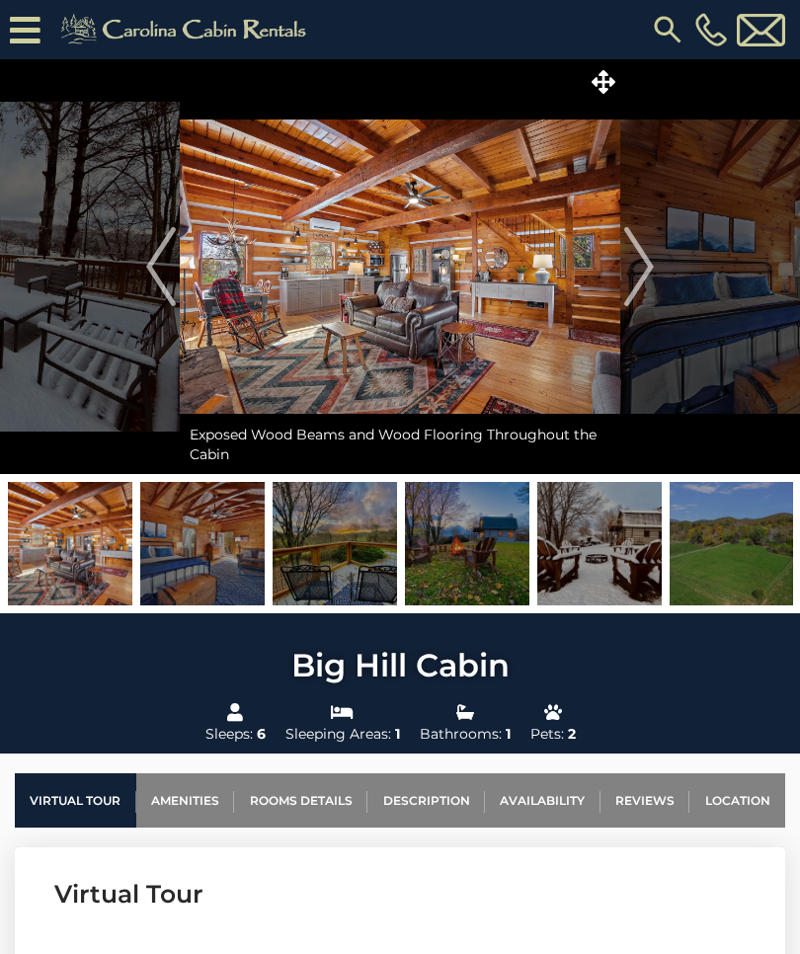
click at [441, 556] on img at bounding box center [467, 543] width 124 height 123
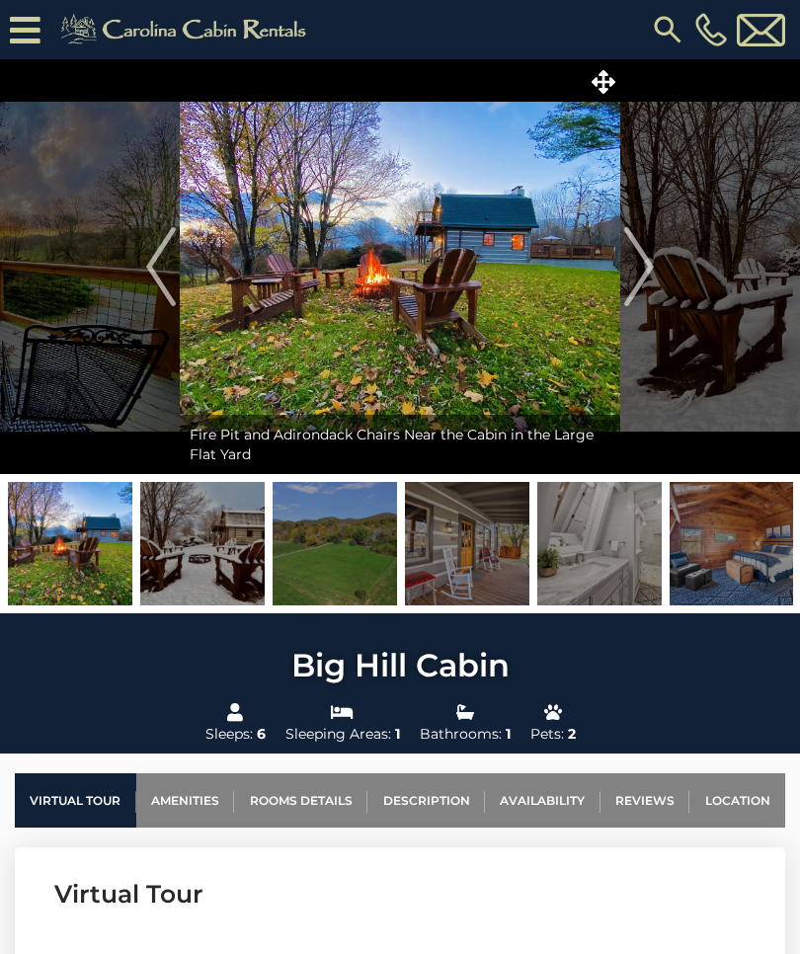
click at [561, 553] on img at bounding box center [599, 543] width 124 height 123
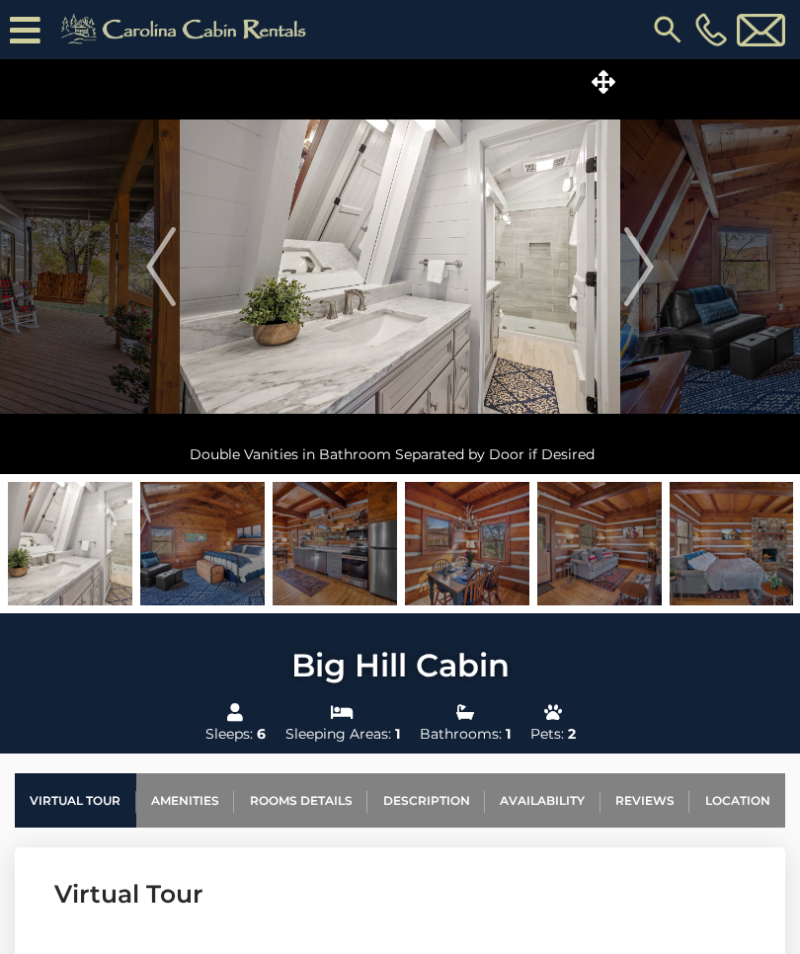
click at [208, 555] on img at bounding box center [202, 543] width 124 height 123
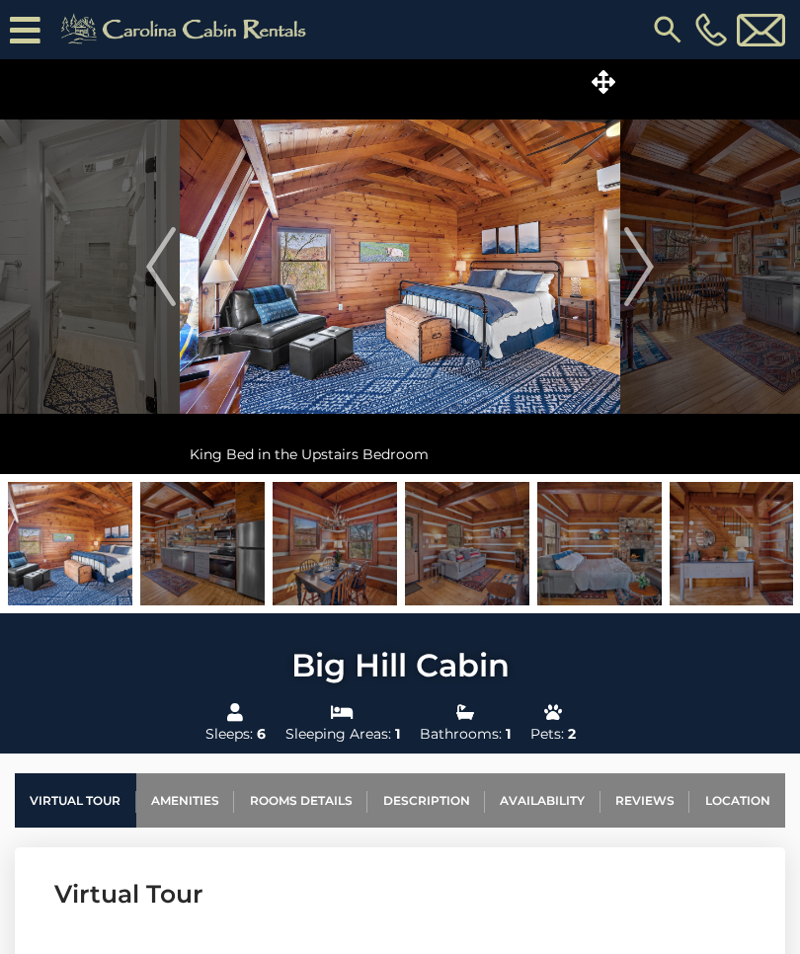
click at [338, 572] on img at bounding box center [335, 543] width 124 height 123
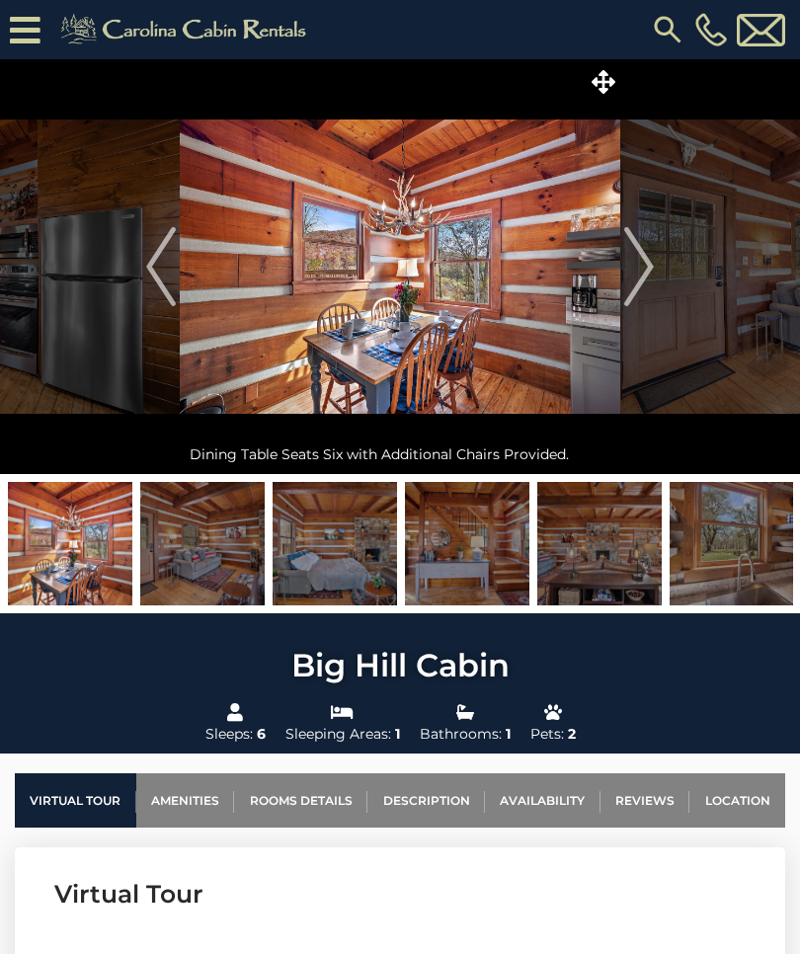
click at [449, 576] on img at bounding box center [467, 543] width 124 height 123
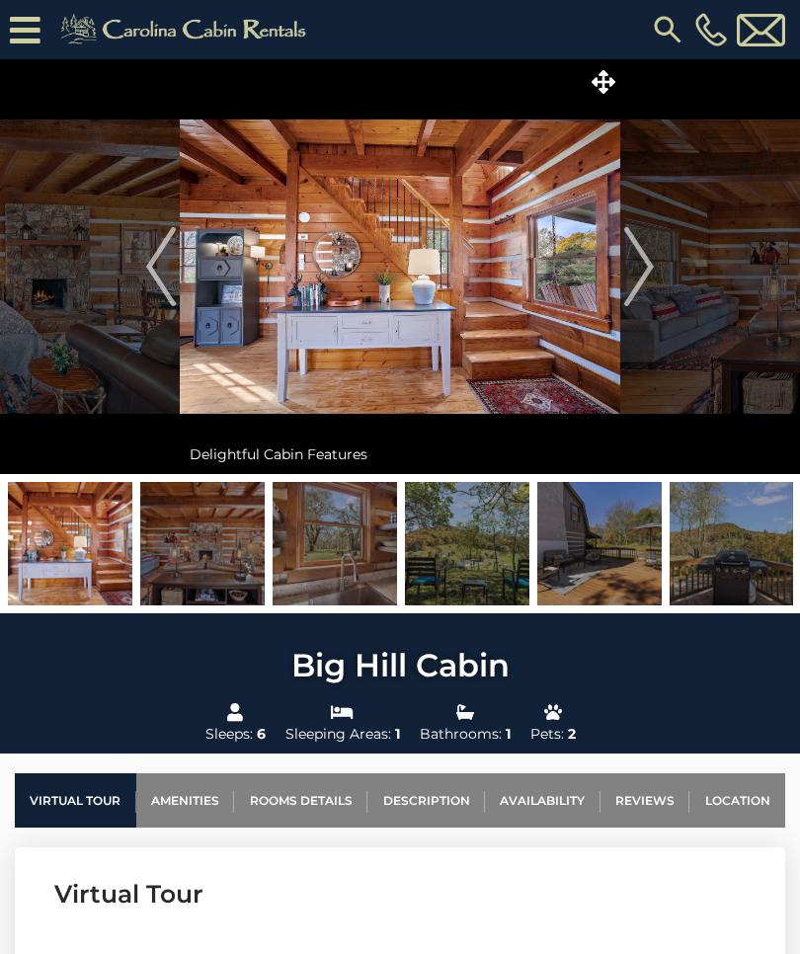
click at [489, 574] on img at bounding box center [467, 543] width 124 height 123
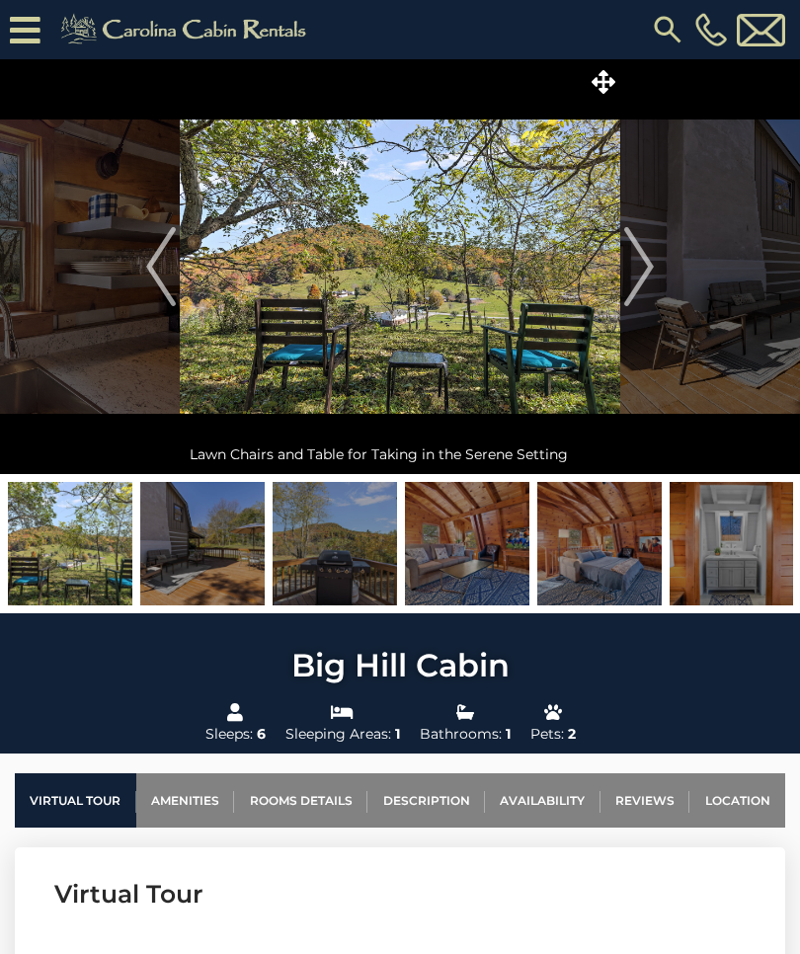
click at [490, 568] on img at bounding box center [467, 543] width 124 height 123
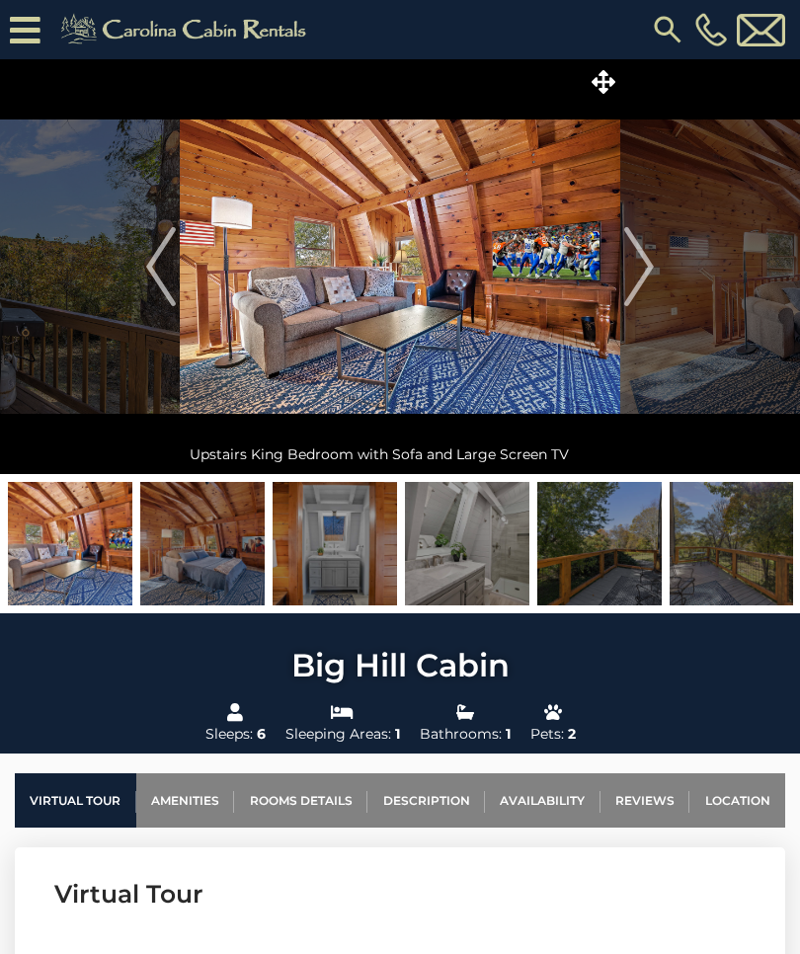
click at [494, 564] on img at bounding box center [467, 543] width 124 height 123
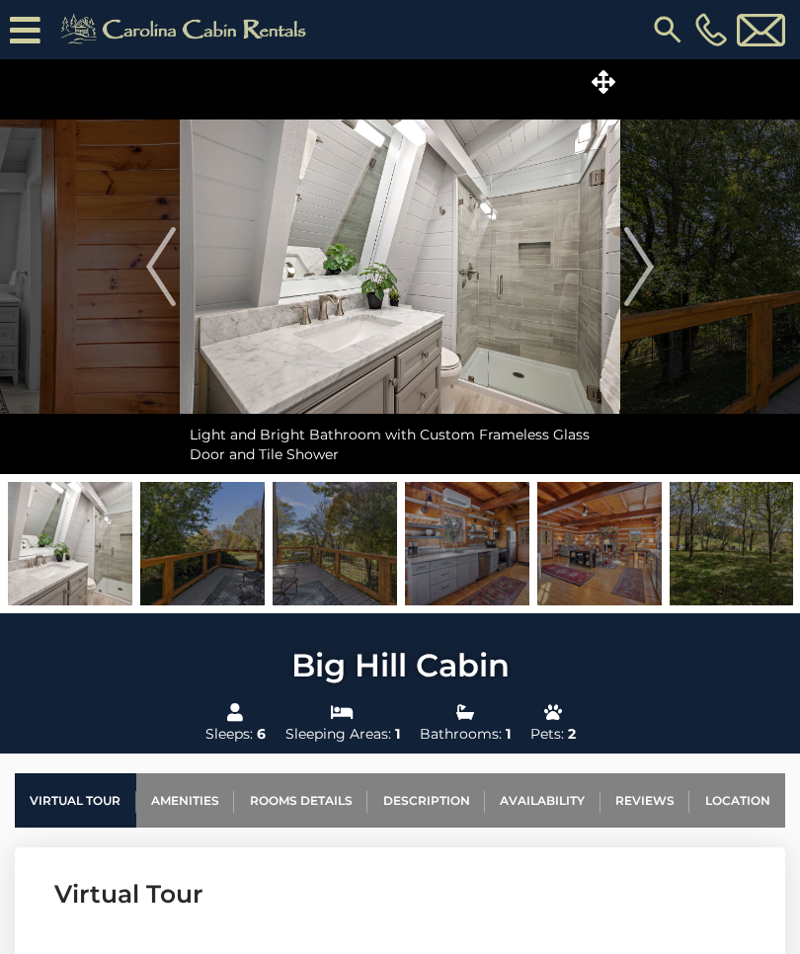
click at [599, 571] on img at bounding box center [599, 543] width 124 height 123
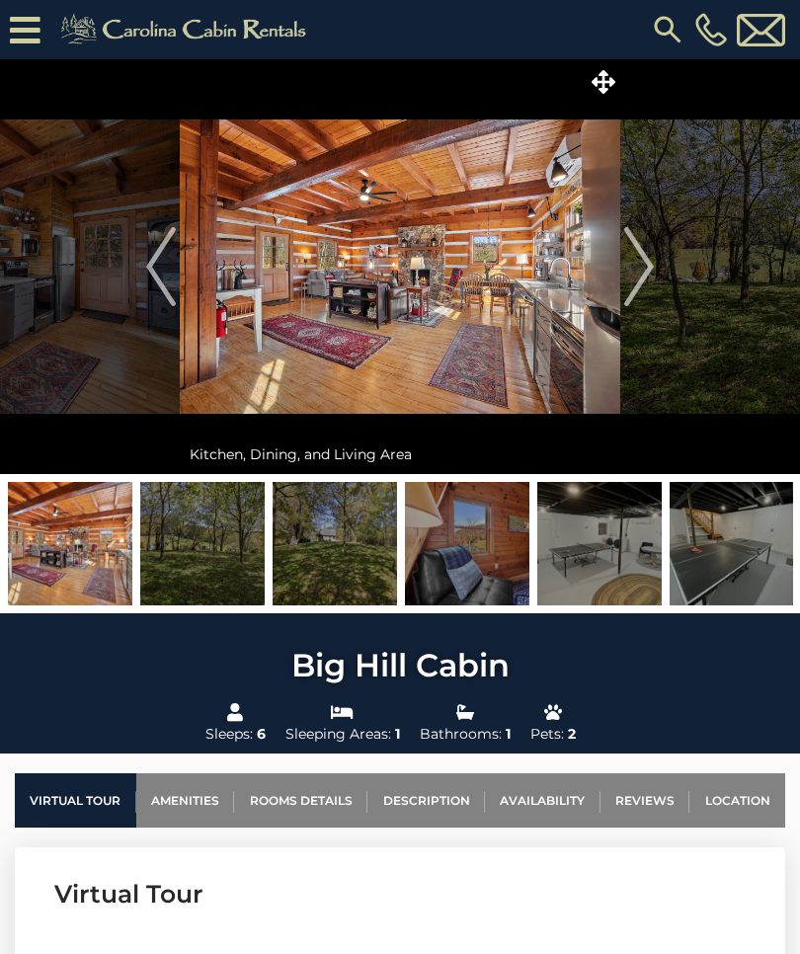
click at [738, 560] on img at bounding box center [732, 543] width 124 height 123
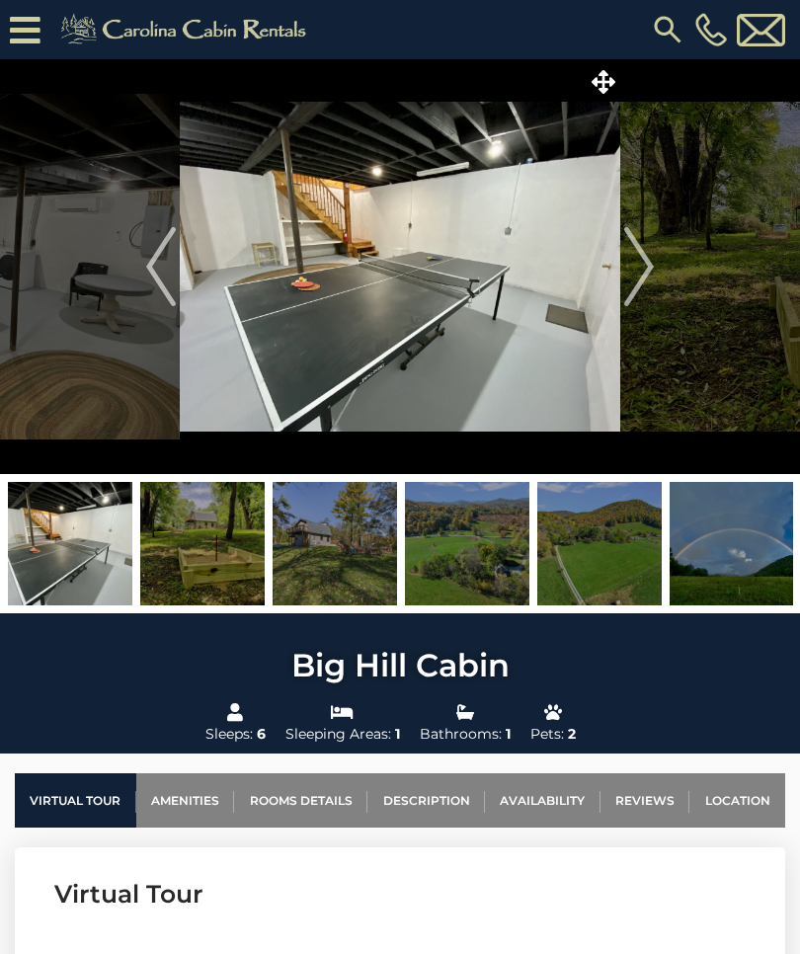
click at [713, 562] on img at bounding box center [732, 543] width 124 height 123
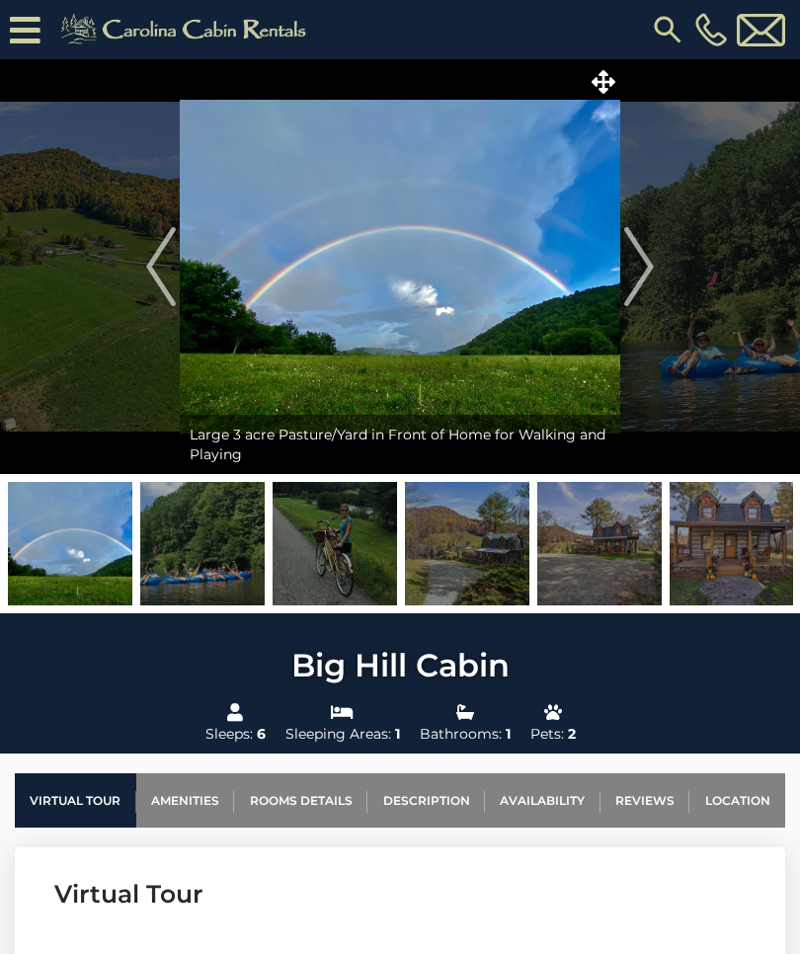
click at [198, 556] on img at bounding box center [202, 543] width 124 height 123
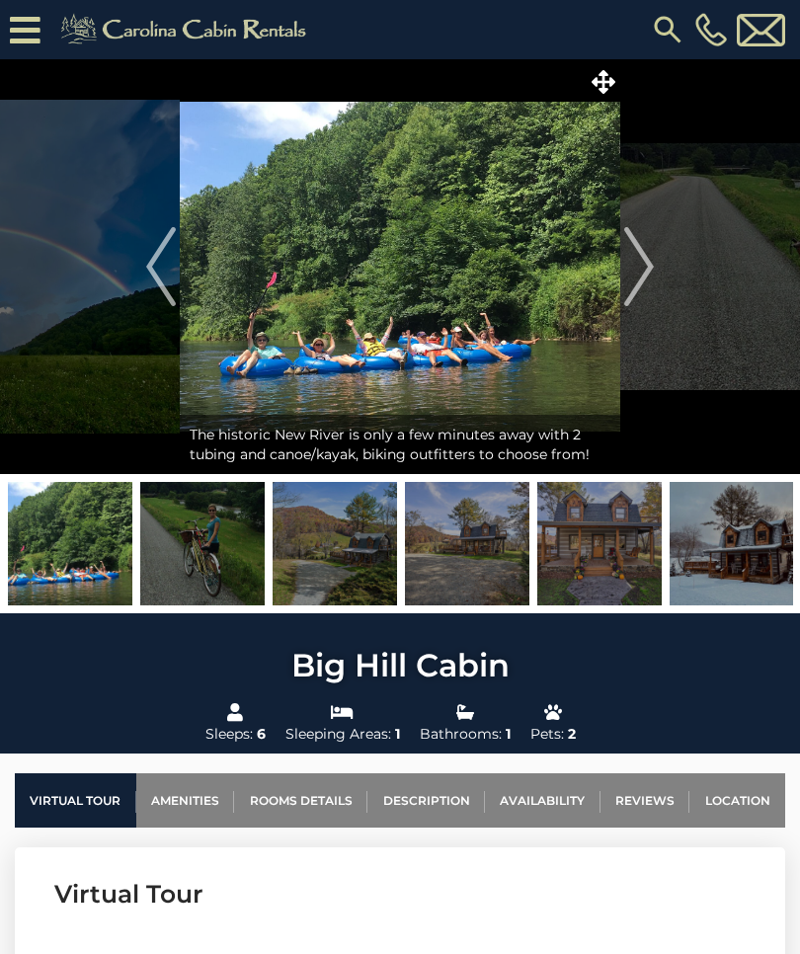
click at [366, 578] on img at bounding box center [335, 543] width 124 height 123
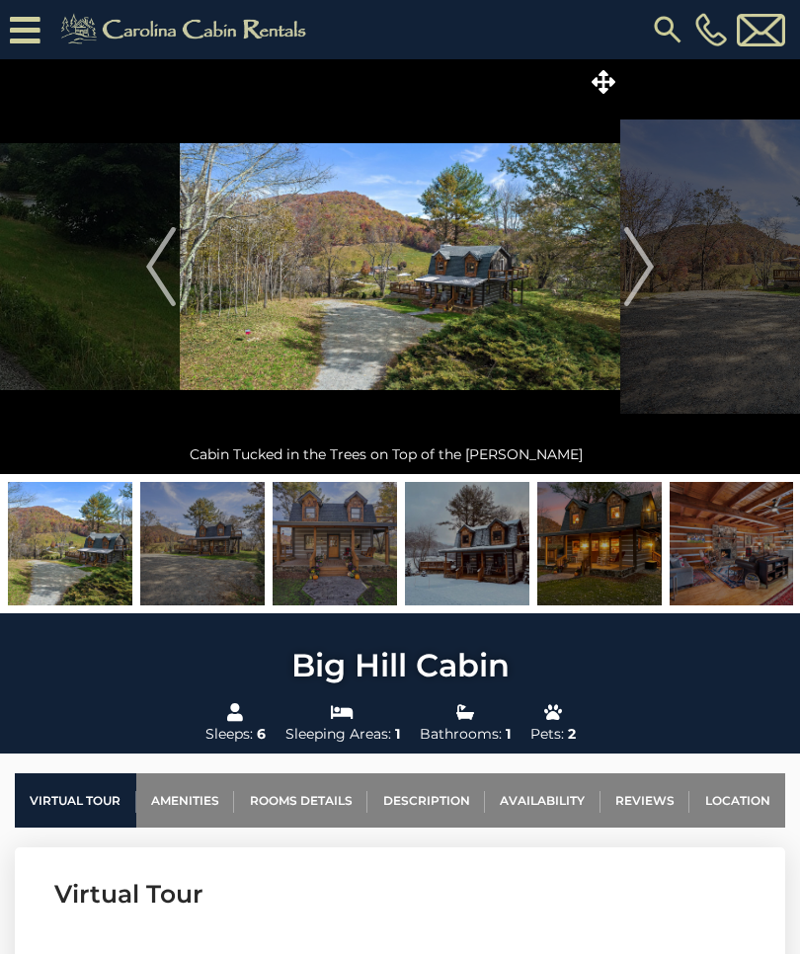
click at [477, 567] on img at bounding box center [467, 543] width 124 height 123
